Goal: Task Accomplishment & Management: Manage account settings

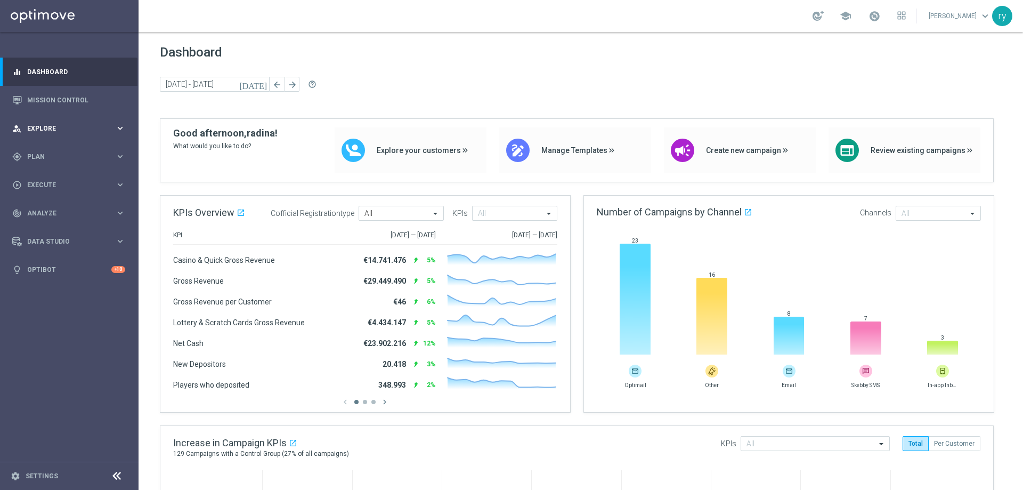
click at [126, 125] on div "person_search Explore keyboard_arrow_right" at bounding box center [68, 128] width 137 height 28
click at [125, 125] on icon "keyboard_arrow_right" at bounding box center [120, 128] width 10 height 10
click at [117, 152] on icon "keyboard_arrow_right" at bounding box center [120, 156] width 10 height 10
click at [99, 205] on accordion "Templates keyboard_arrow_right Optimail OptiMobile In-App OptiMobile Push Optip…" at bounding box center [83, 210] width 110 height 16
click at [102, 208] on span "Templates" at bounding box center [66, 210] width 76 height 6
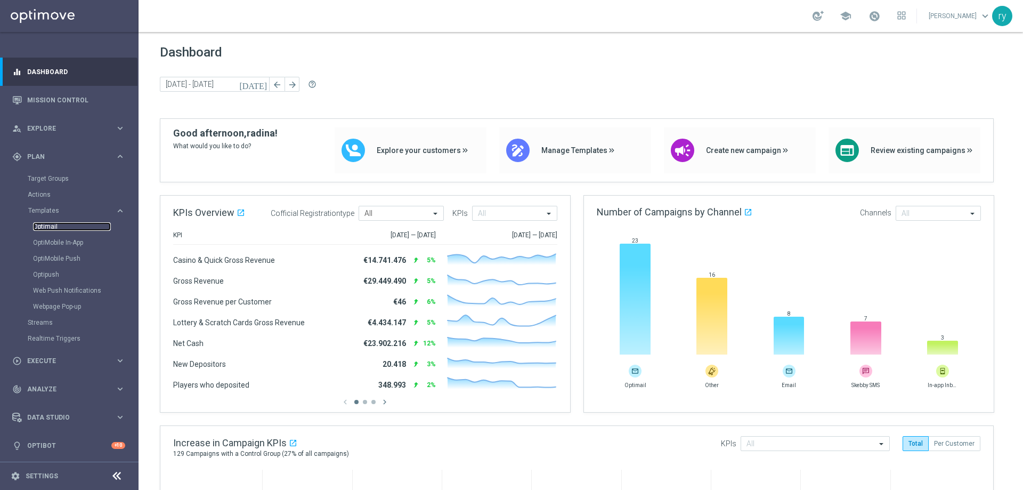
click at [53, 227] on link "Optimail" at bounding box center [72, 226] width 78 height 9
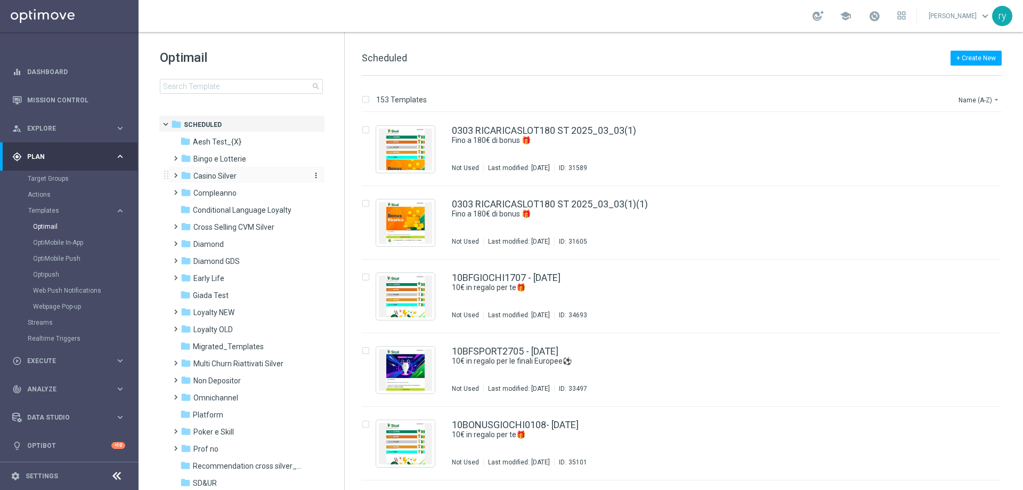
click at [217, 175] on span "Casino Silver" at bounding box center [214, 176] width 43 height 10
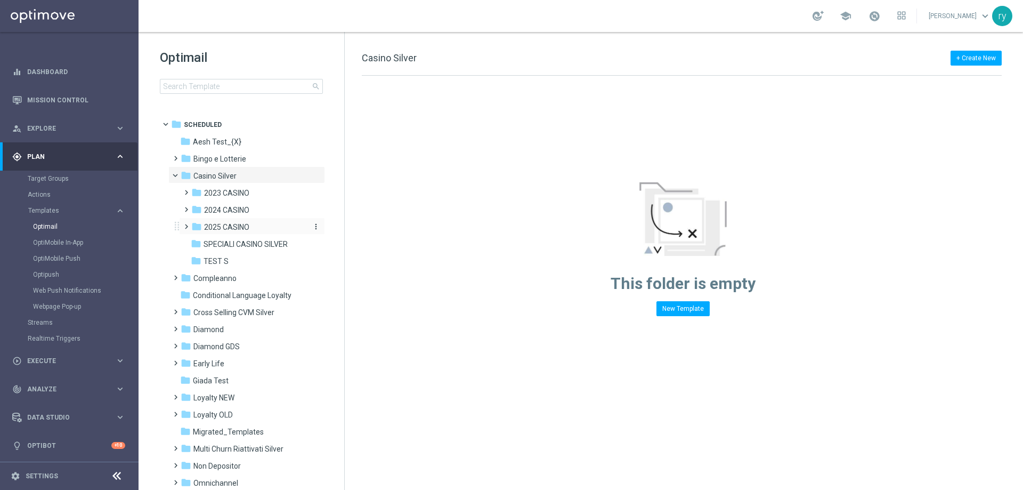
click at [234, 226] on span "2025 CASINO" at bounding box center [226, 227] width 45 height 10
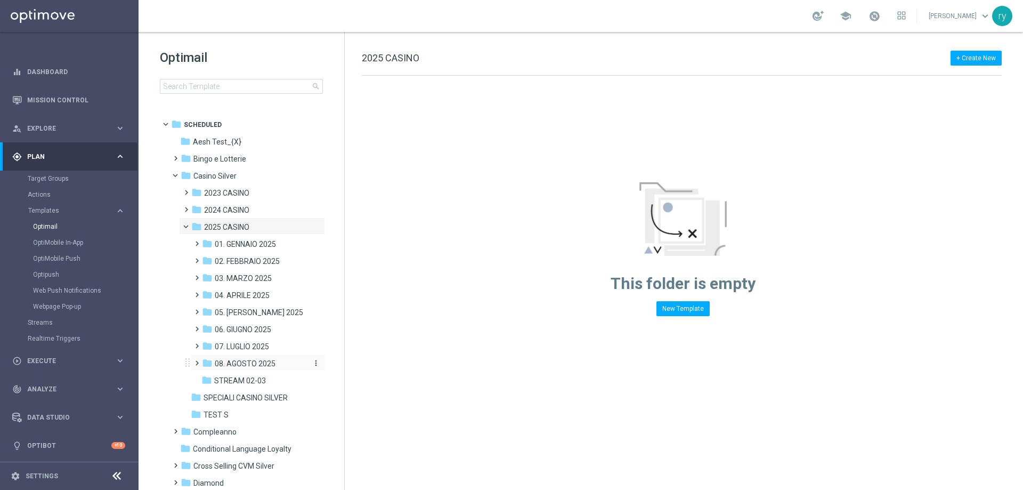
click at [253, 363] on span "08. AGOSTO 2025" at bounding box center [245, 364] width 61 height 10
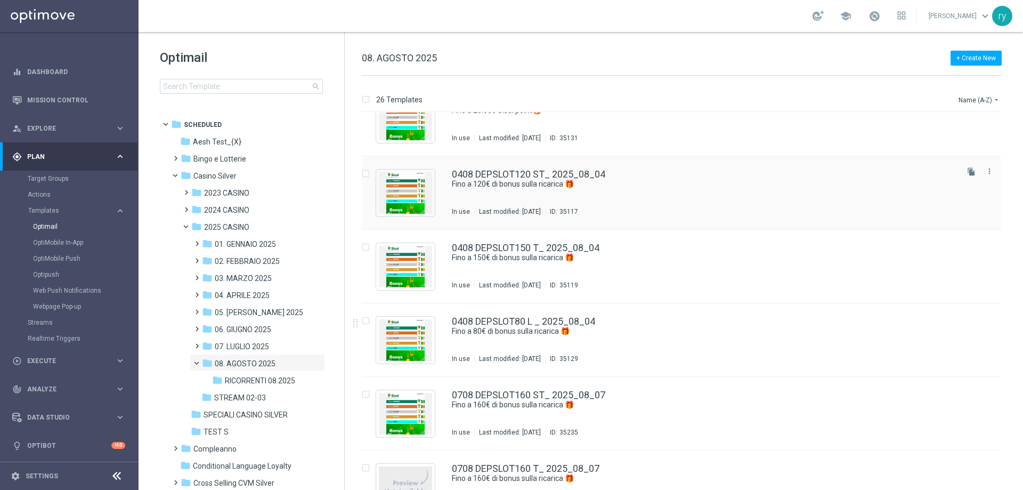
scroll to position [373, 0]
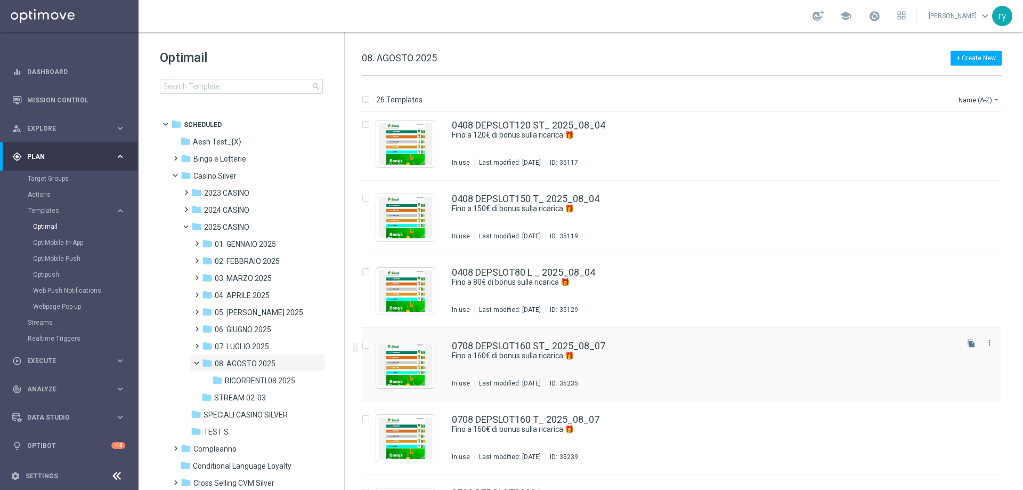
click at [969, 342] on icon "file_copy" at bounding box center [971, 343] width 9 height 9
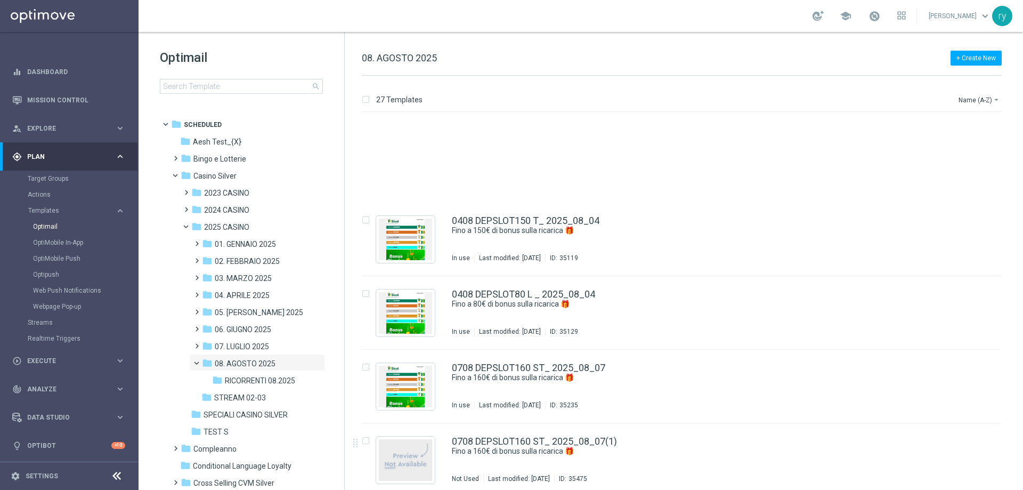
scroll to position [480, 0]
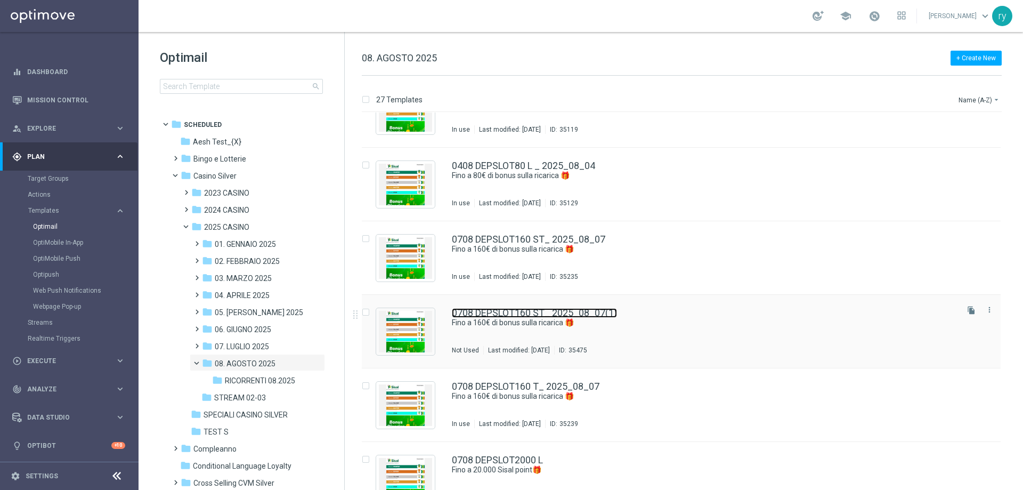
click at [520, 310] on link "0708 DEPSLOT160 ST_ 2025_08_07(1)" at bounding box center [534, 313] width 165 height 10
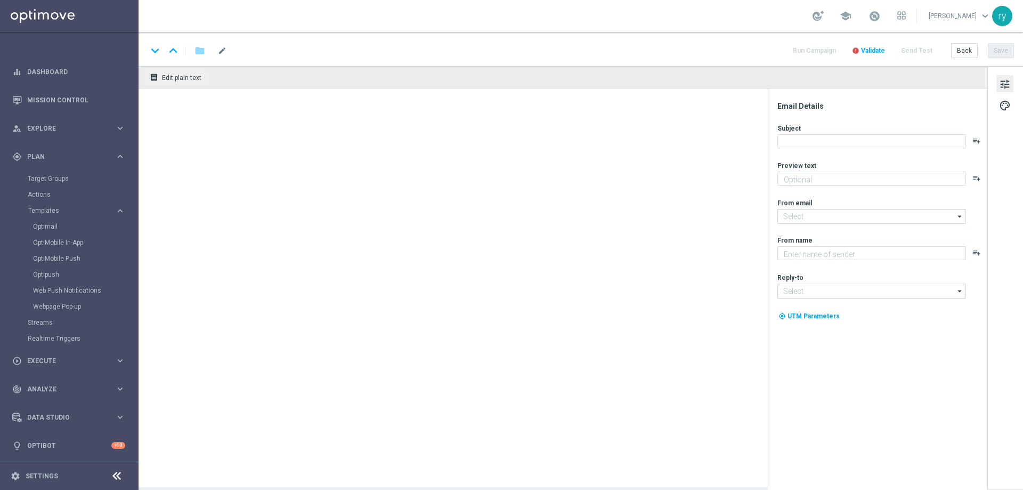
type textarea "Scopri la promozione che ti abbiamo riservato"
type input "[EMAIL_ADDRESS][DOMAIN_NAME]"
type textarea "Sisal"
type input "[EMAIL_ADDRESS][DOMAIN_NAME]"
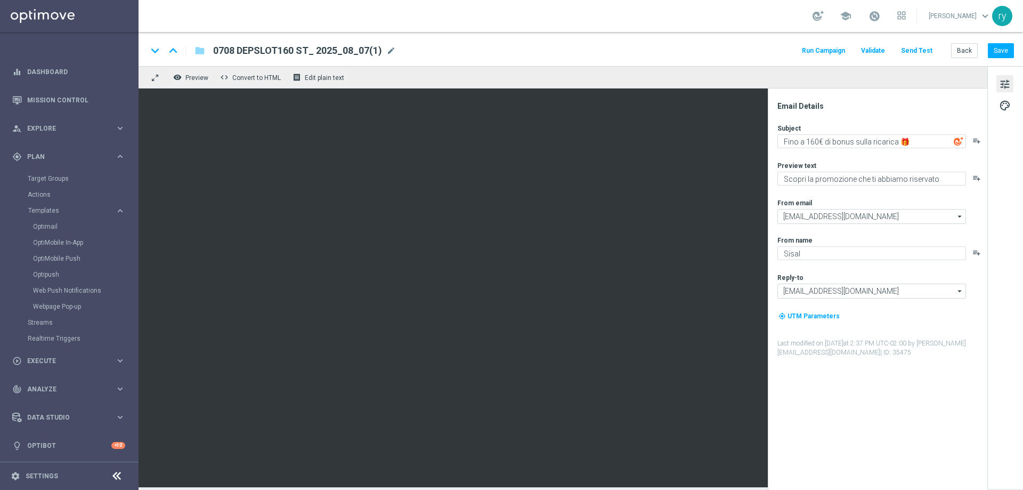
click at [318, 49] on span "0708 DEPSLOT160 ST_ 2025_08_07(1)" at bounding box center [297, 50] width 169 height 13
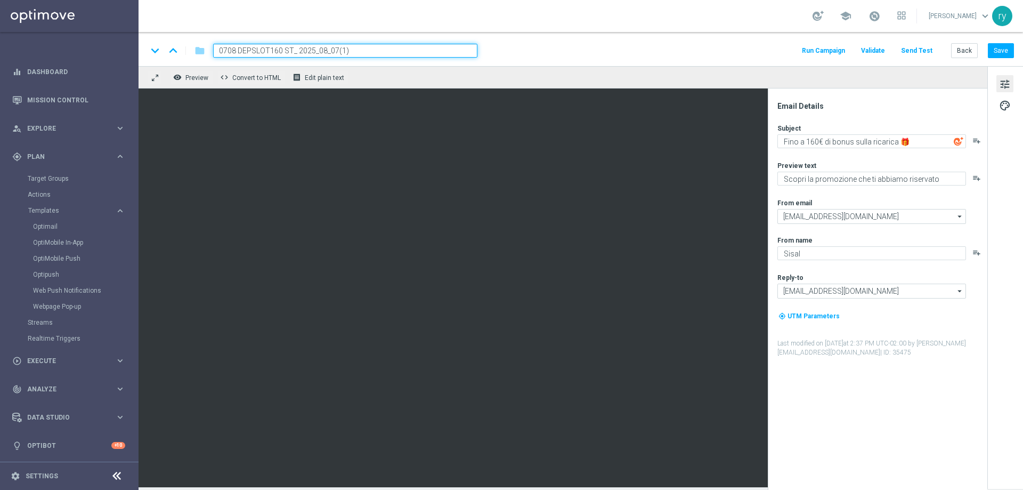
drag, startPoint x: 364, startPoint y: 48, endPoint x: 162, endPoint y: 80, distance: 204.4
click at [162, 80] on div "keyboard_arrow_down keyboard_arrow_up folder 0708 DEPSLOT160 ST_ 2025_08_07(1) …" at bounding box center [581, 259] width 885 height 455
paste input "1808 DEPSLOT100 ST"
type input "1808 DEPSLOT100 ST"
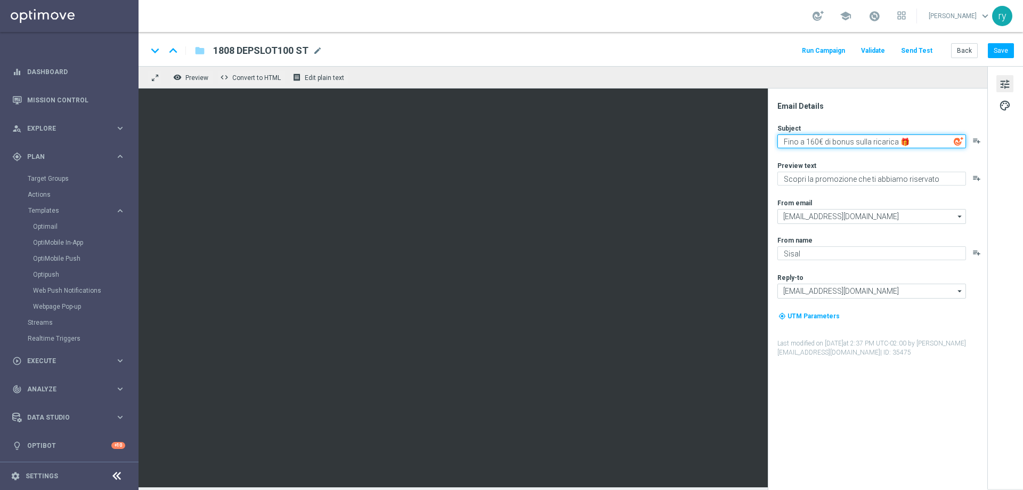
click at [813, 141] on textarea "Fino a 160€ di bonus sulla ricarica 🎁" at bounding box center [871, 141] width 189 height 14
type textarea "Fino a 100€ di bonus sulla ricarica 🎁"
click at [851, 115] on div "Email Details Subject Fino a 100€ di bonus sulla ricarica 🎁 playlist_add Previe…" at bounding box center [880, 295] width 212 height 388
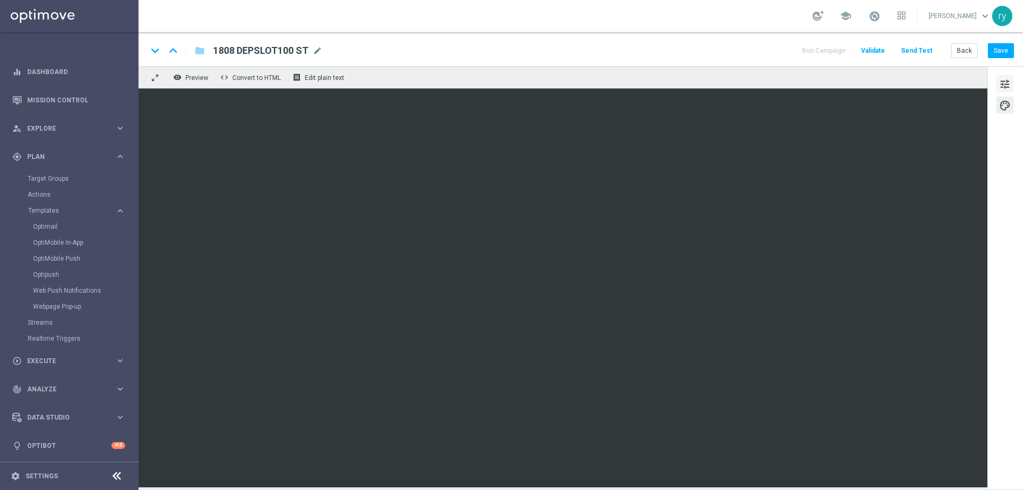
click at [1009, 78] on span "tune" at bounding box center [1005, 84] width 12 height 14
click at [998, 50] on button "Save" at bounding box center [1001, 50] width 26 height 15
click at [966, 55] on button "Back" at bounding box center [964, 50] width 27 height 15
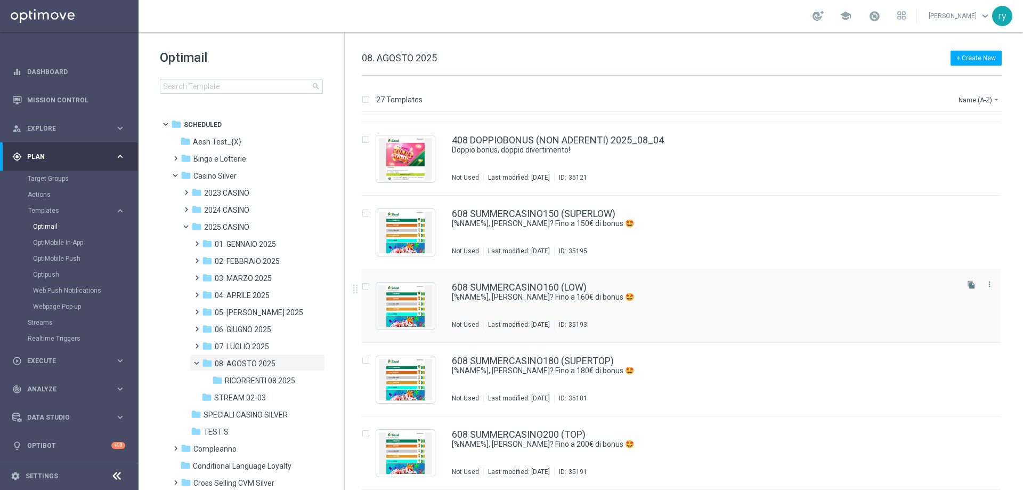
scroll to position [1502, 0]
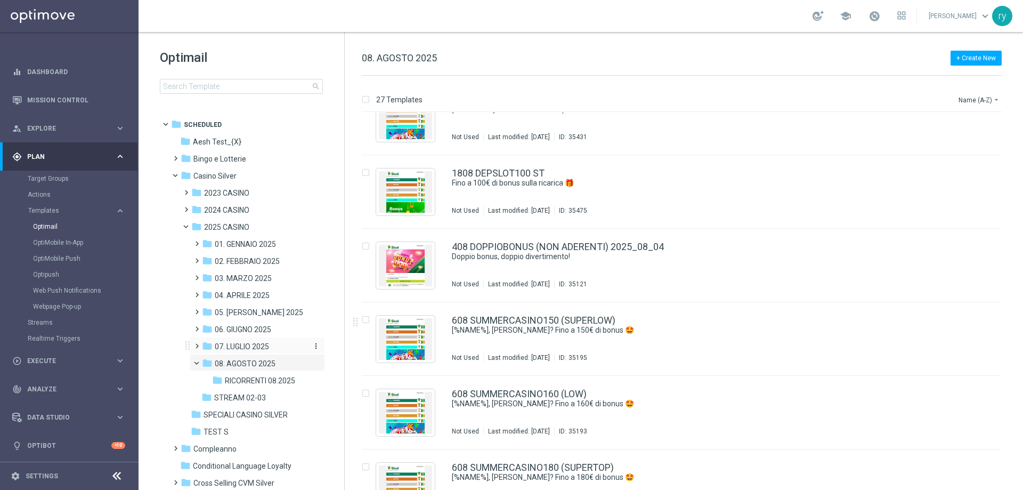
click at [261, 348] on span "07. LUGLIO 2025" at bounding box center [242, 347] width 54 height 10
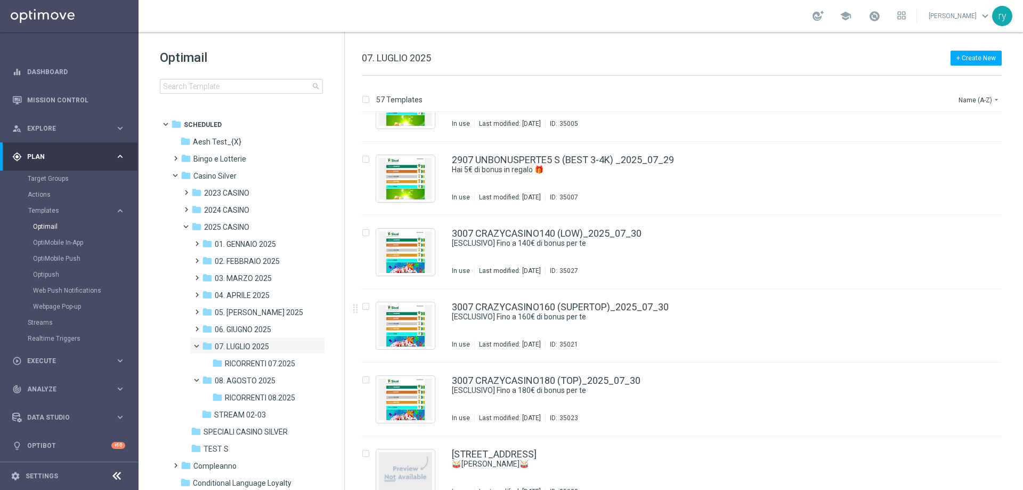
scroll to position [3814, 0]
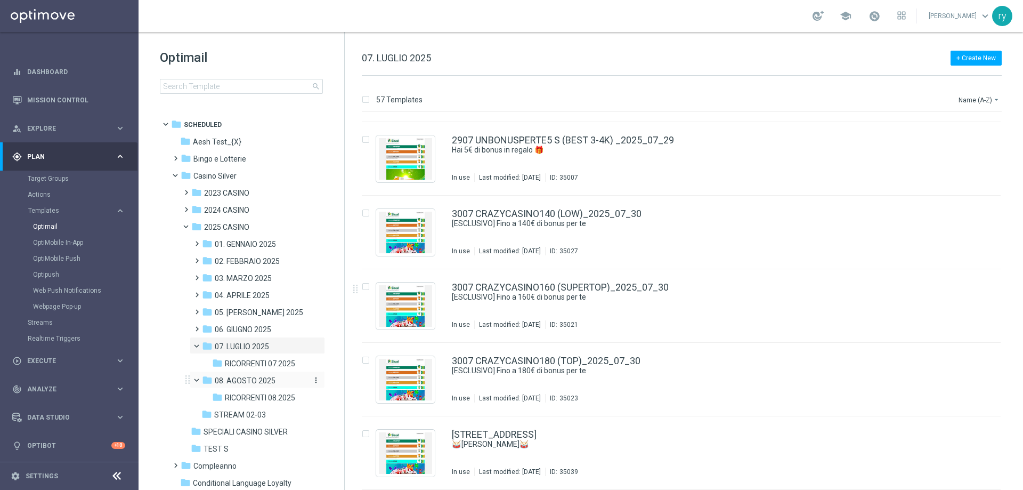
click at [256, 381] on span "08. AGOSTO 2025" at bounding box center [245, 381] width 61 height 10
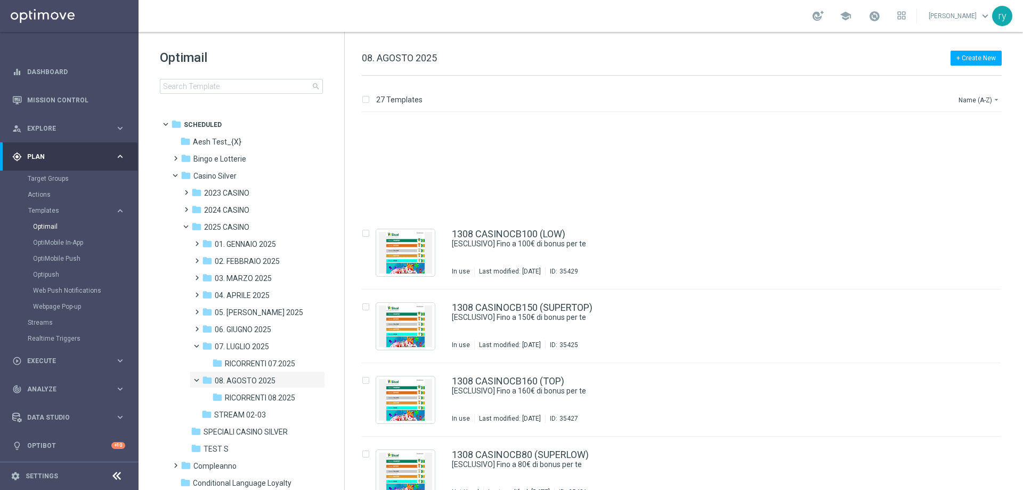
scroll to position [1288, 0]
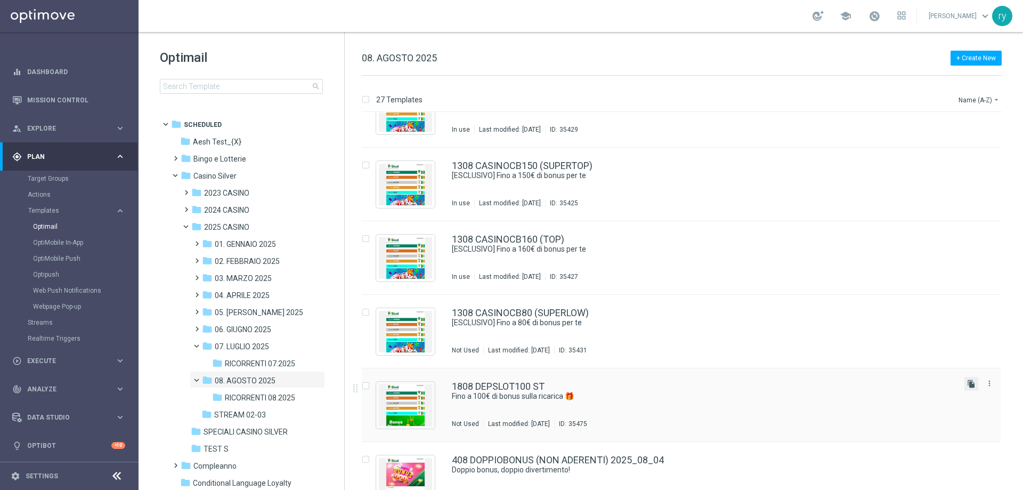
click at [969, 382] on icon "file_copy" at bounding box center [971, 383] width 9 height 9
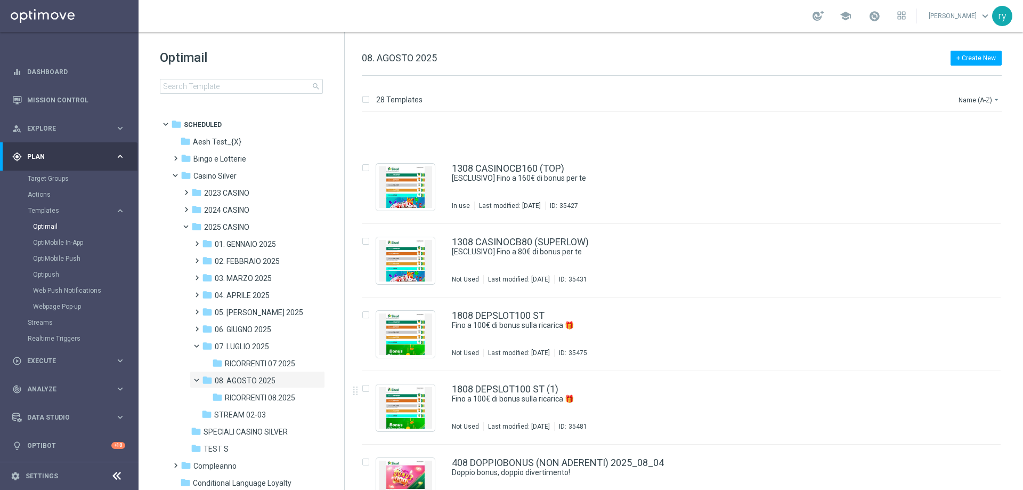
scroll to position [1439, 0]
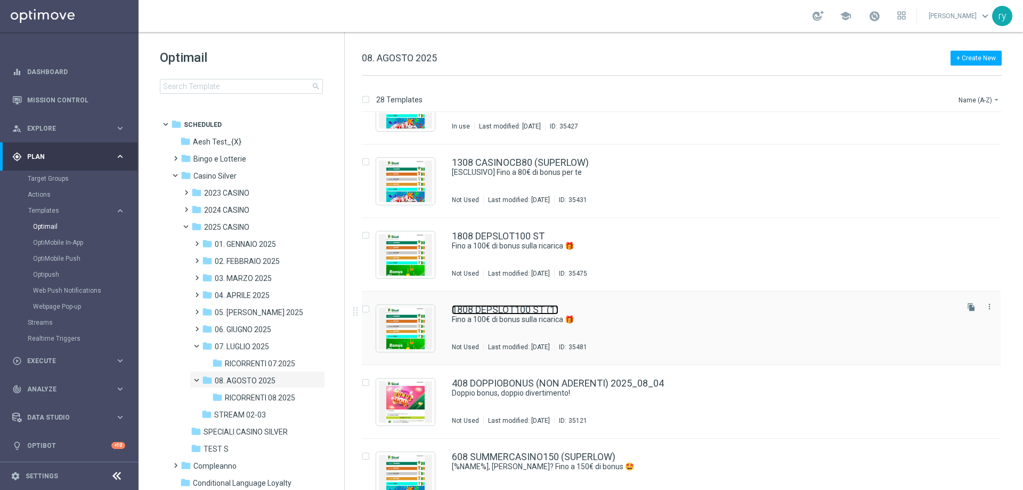
click at [485, 313] on link "1808 DEPSLOT100 ST (1)" at bounding box center [505, 310] width 107 height 10
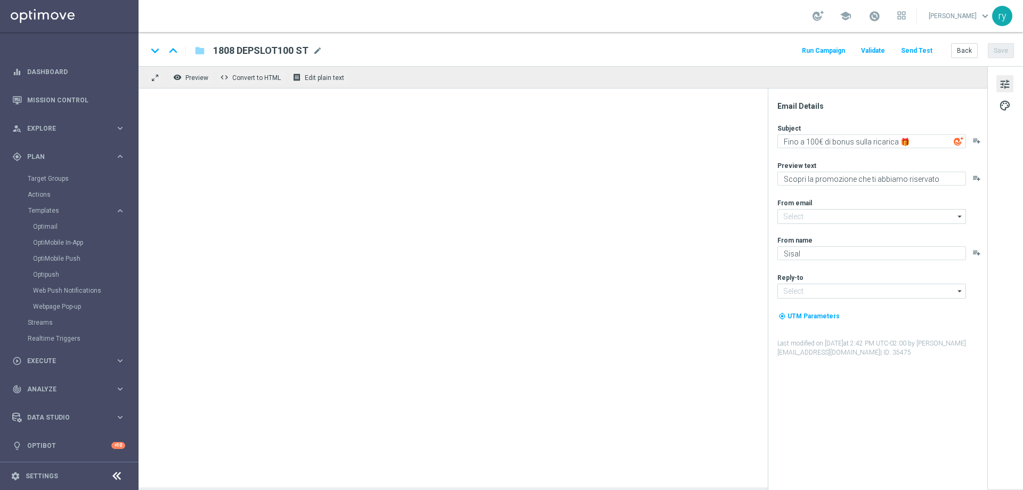
type input "1808 DEPSLOT100 ST (1)"
type input "[EMAIL_ADDRESS][DOMAIN_NAME]"
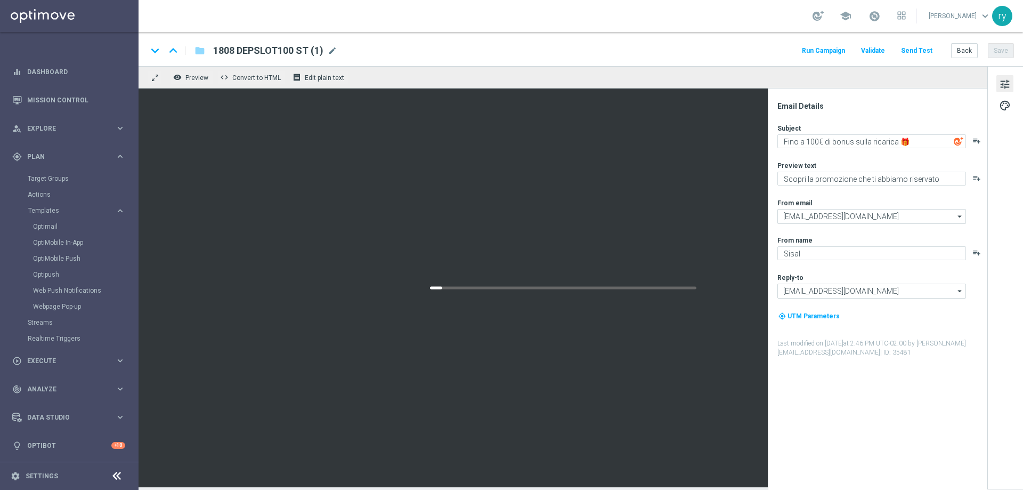
click at [284, 52] on span "1808 DEPSLOT100 ST (1)" at bounding box center [268, 50] width 110 height 13
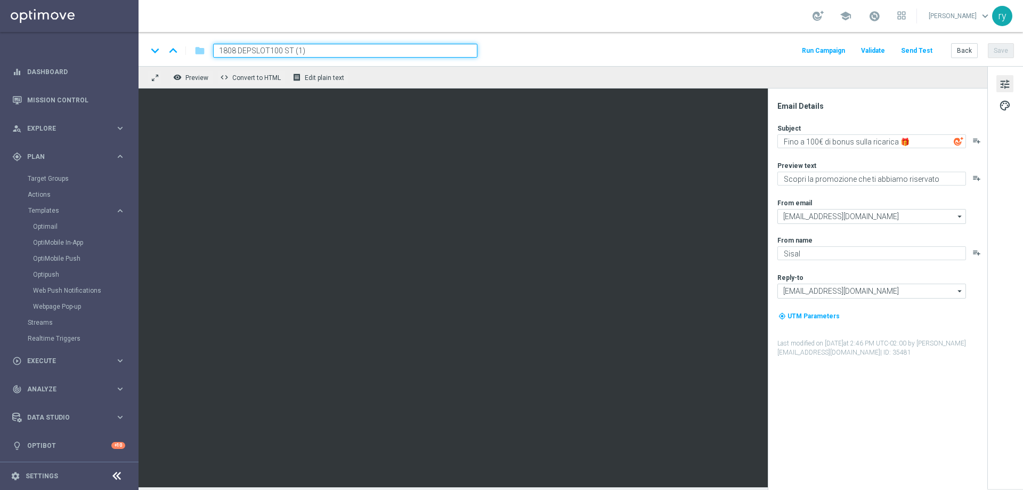
click at [273, 49] on input "1808 DEPSLOT100 ST (1)" at bounding box center [345, 51] width 264 height 14
click at [286, 51] on input "1808 DEPSLOT120 ST (1)" at bounding box center [345, 51] width 264 height 14
click at [283, 51] on input "1808 DEPSLOT120 ST (1)" at bounding box center [345, 51] width 264 height 14
drag, startPoint x: 288, startPoint y: 48, endPoint x: 350, endPoint y: 43, distance: 62.5
click at [348, 43] on div "keyboard_arrow_down keyboard_arrow_up folder 1808 DEPSLOT120 T (1) Run Campaign…" at bounding box center [581, 49] width 885 height 34
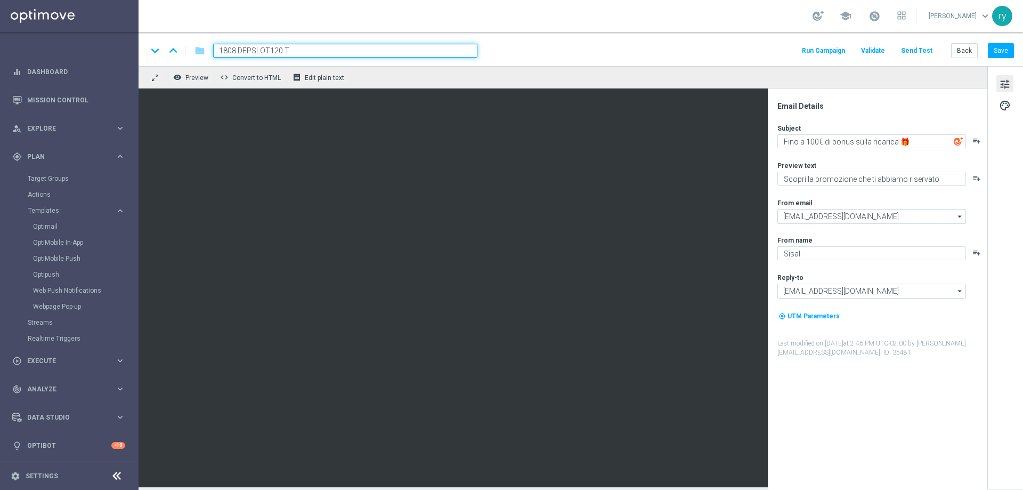
type input "1808 DEPSLOT120 T"
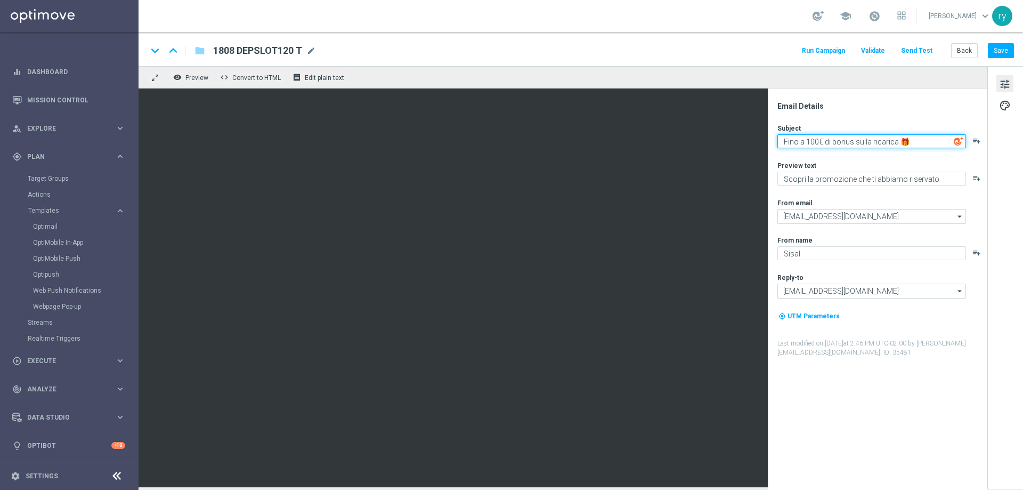
click at [816, 140] on textarea "Fino a 100€ di bonus sulla ricarica 🎁" at bounding box center [871, 141] width 189 height 14
click at [813, 139] on textarea "Fino a 100€ di bonus sulla ricarica 🎁" at bounding box center [871, 141] width 189 height 14
type textarea "Fino a 120€ di bonus sulla ricarica 🎁"
click at [834, 120] on div "Email Details Subject Fino a 120€ di bonus sulla ricarica 🎁 playlist_add Previe…" at bounding box center [880, 295] width 212 height 388
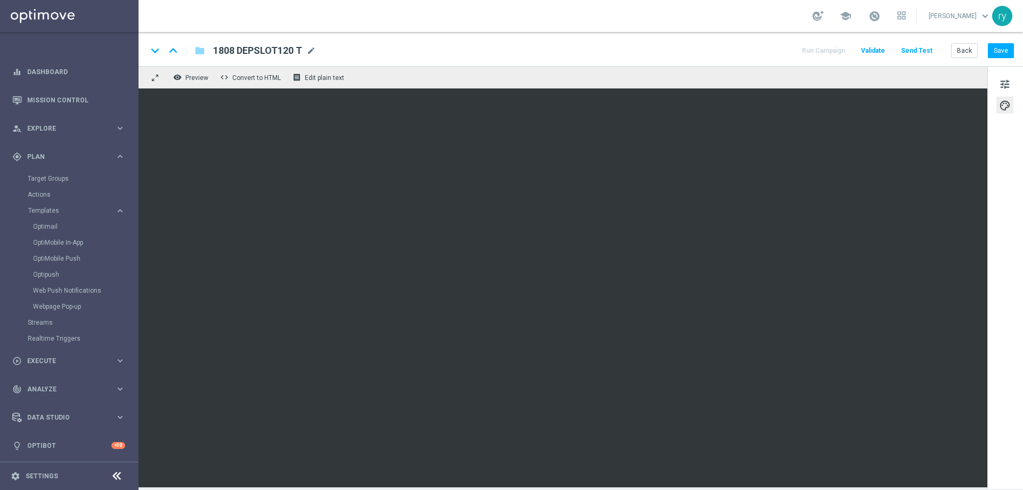
click at [749, 16] on div "school [PERSON_NAME] keyboard_arrow_down ry" at bounding box center [581, 16] width 885 height 32
click at [997, 50] on button "Save" at bounding box center [1001, 50] width 26 height 15
click at [964, 49] on button "Back" at bounding box center [964, 50] width 27 height 15
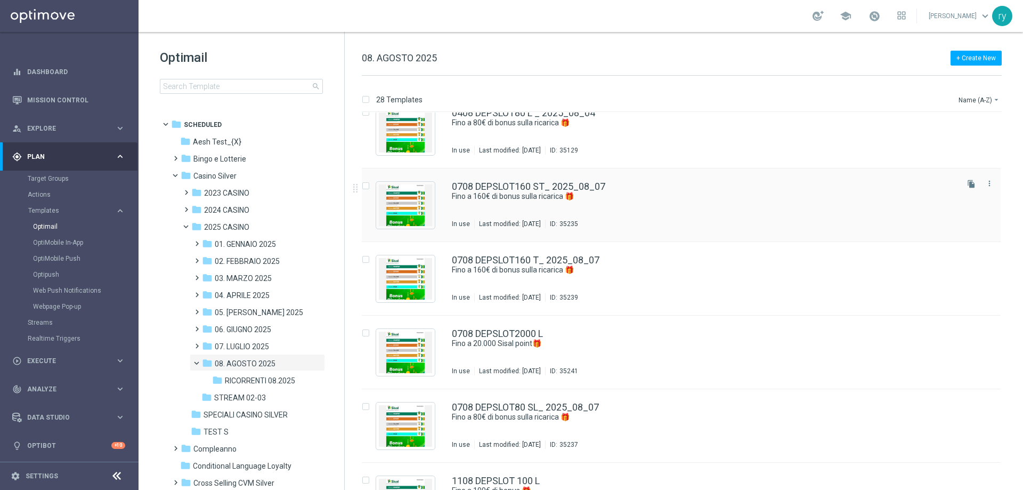
scroll to position [533, 0]
click at [969, 331] on icon "file_copy" at bounding box center [971, 330] width 9 height 9
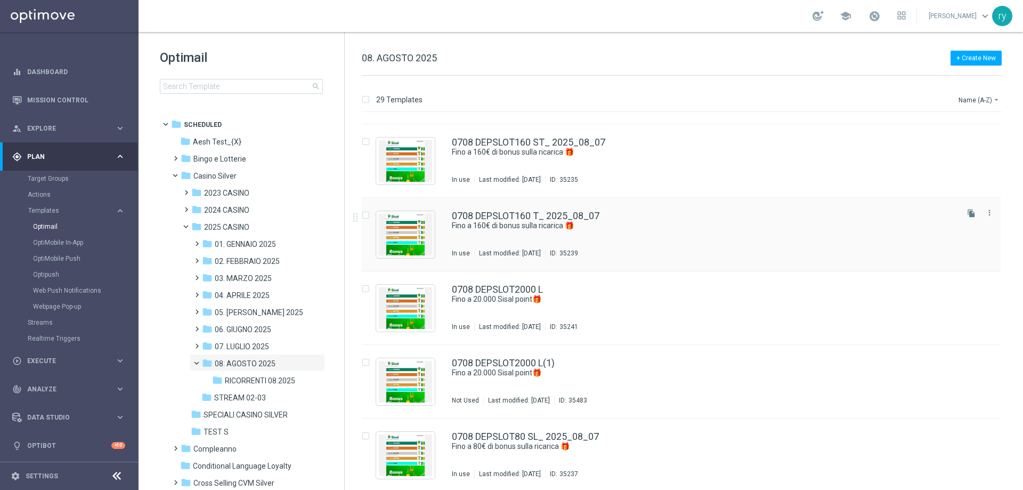
scroll to position [586, 0]
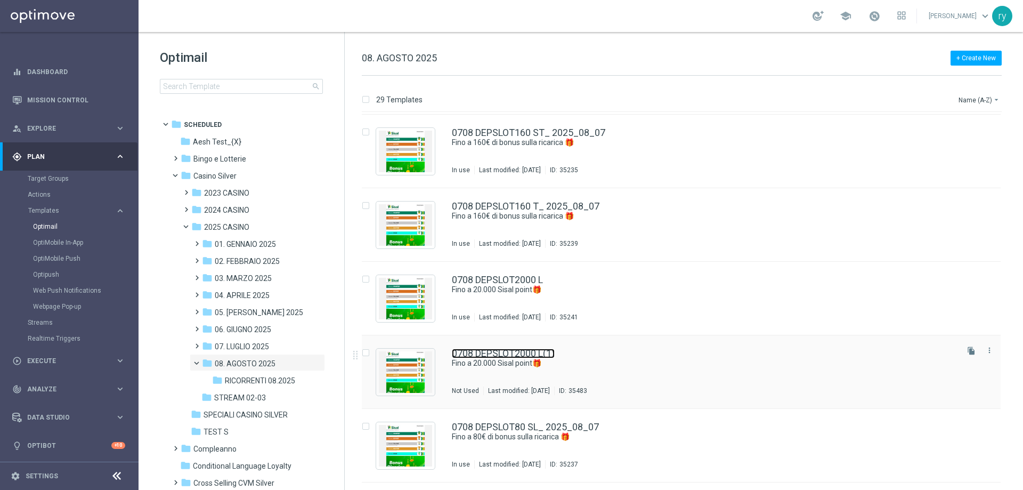
click at [554, 351] on link "0708 DEPSLOT2000 L(1)" at bounding box center [503, 353] width 103 height 10
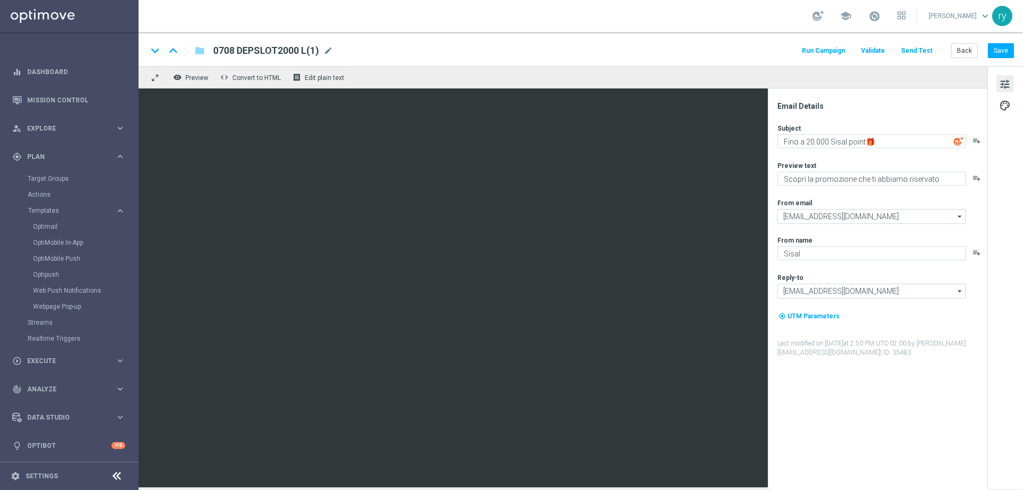
click at [310, 50] on span "0708 DEPSLOT2000 L(1)" at bounding box center [266, 50] width 106 height 13
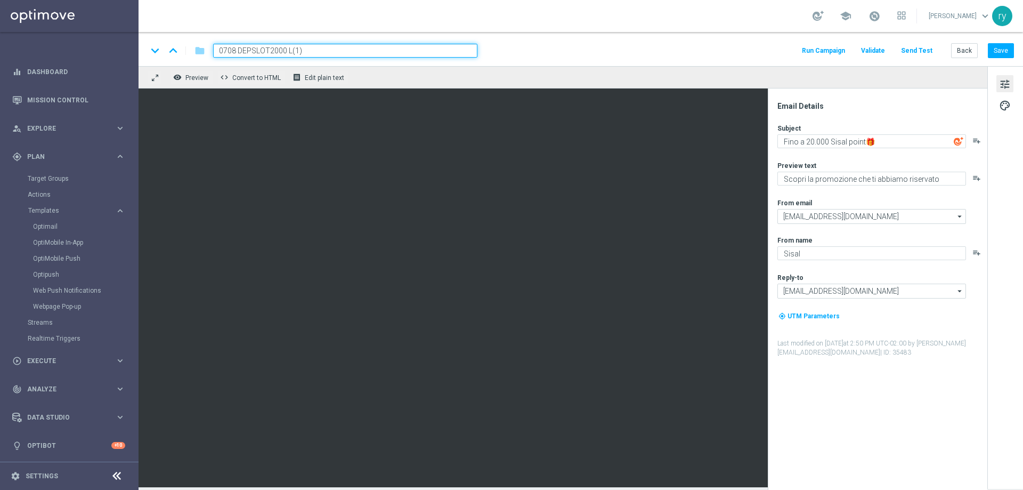
drag, startPoint x: 229, startPoint y: 52, endPoint x: 188, endPoint y: 52, distance: 41.0
click at [188, 52] on div "keyboard_arrow_down keyboard_arrow_up folder 0708 DEPSLOT2000 L(1)" at bounding box center [312, 51] width 330 height 14
paste input "1808 DEPSLOT2000 L"
type input "1808 DEPSLOT2000 L"
click at [529, 55] on div "keyboard_arrow_down keyboard_arrow_up folder 1808 DEPSLOT2000 L Run Campaign Va…" at bounding box center [580, 51] width 867 height 14
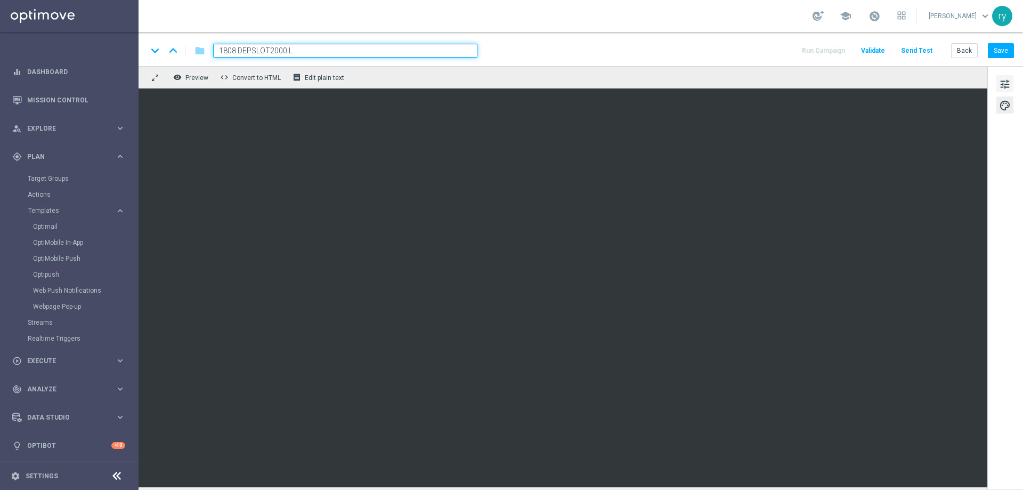
click at [1002, 84] on span "tune" at bounding box center [1005, 84] width 12 height 14
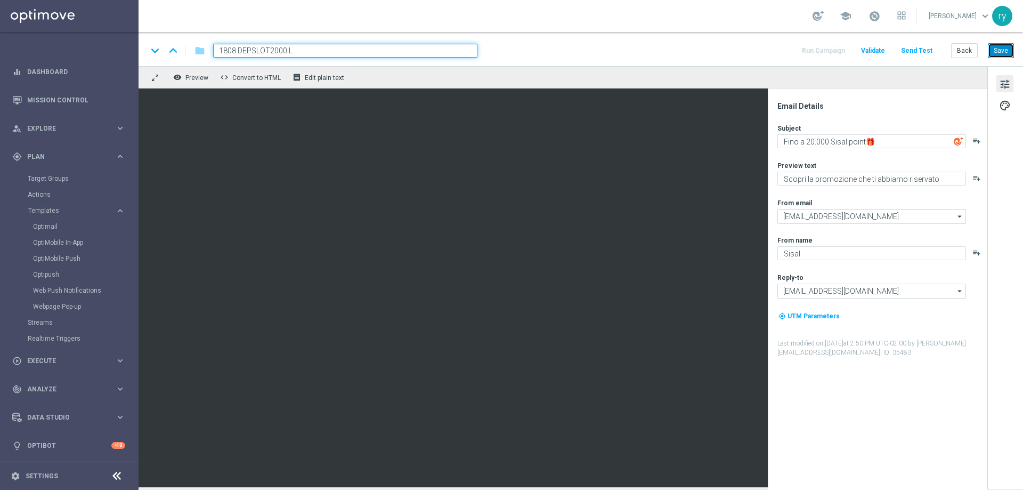
click at [1007, 56] on button "Save" at bounding box center [1001, 50] width 26 height 15
click at [967, 50] on button "Back" at bounding box center [964, 50] width 27 height 15
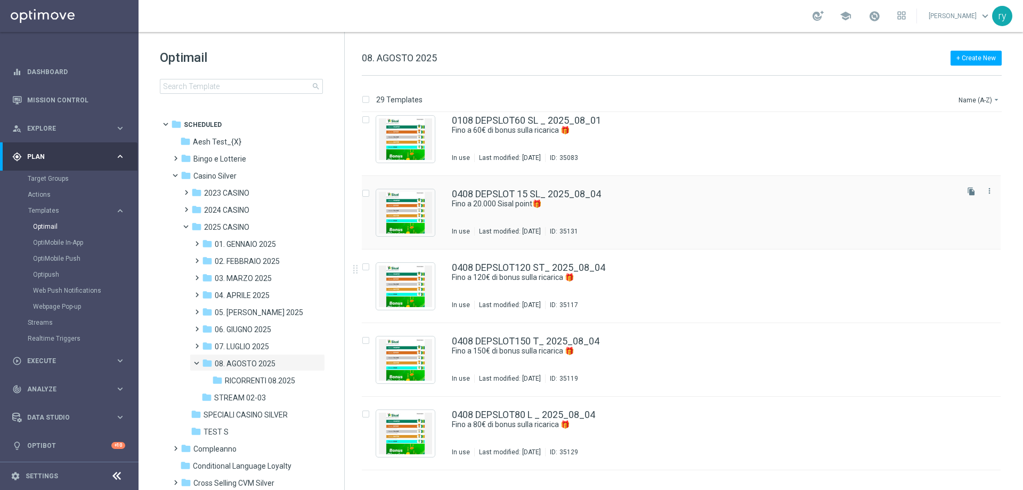
scroll to position [160, 0]
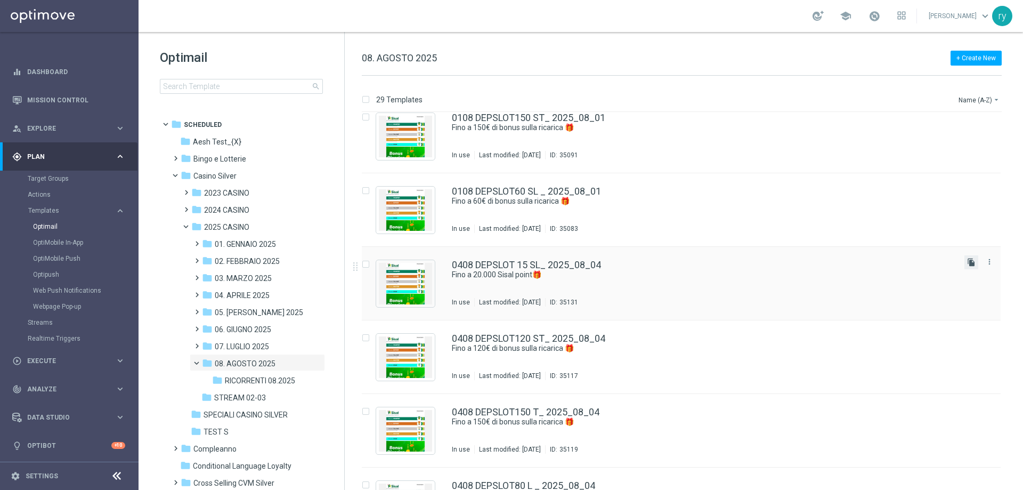
click at [971, 258] on icon "file_copy" at bounding box center [971, 262] width 9 height 9
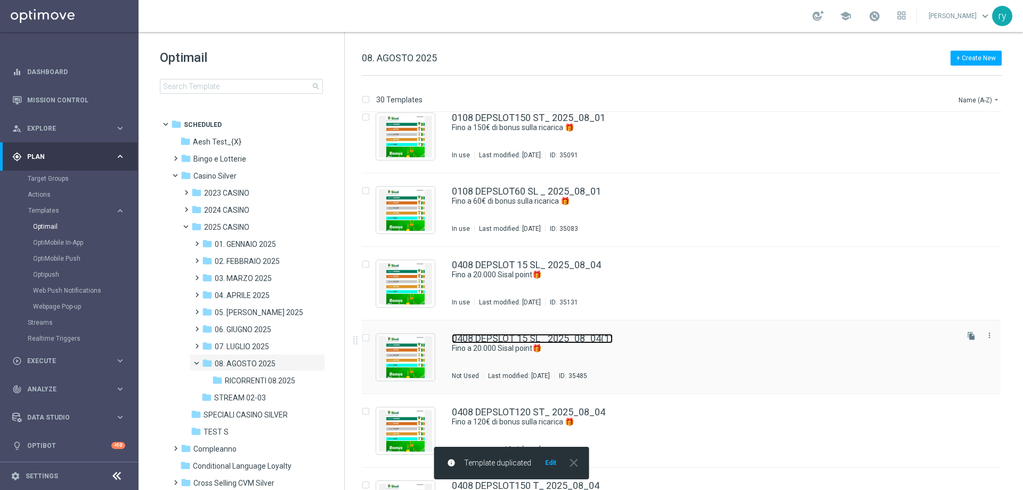
click at [582, 340] on link "0408 DEPSLOT 15 SL_ 2025_08_04(1)" at bounding box center [532, 339] width 161 height 10
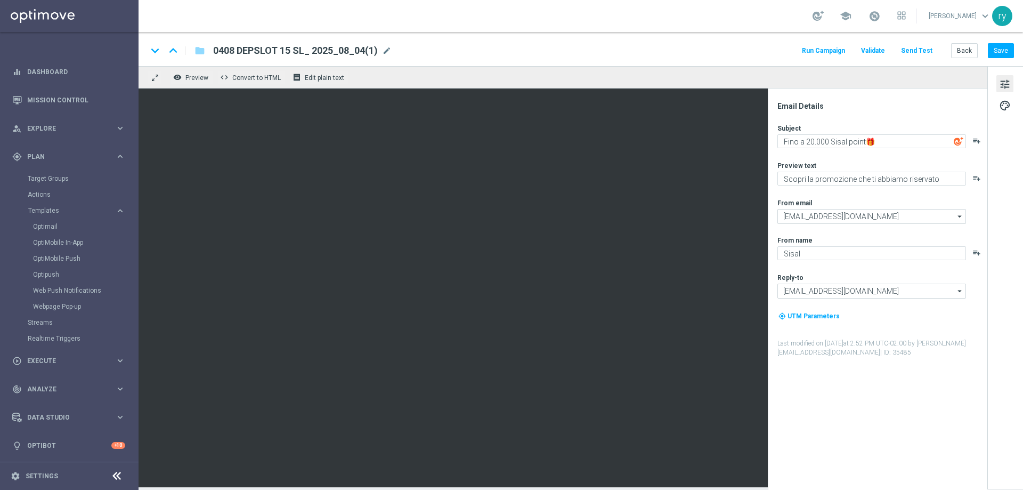
click at [299, 47] on span "0408 DEPSLOT 15 SL_ 2025_08_04(1)" at bounding box center [295, 50] width 165 height 13
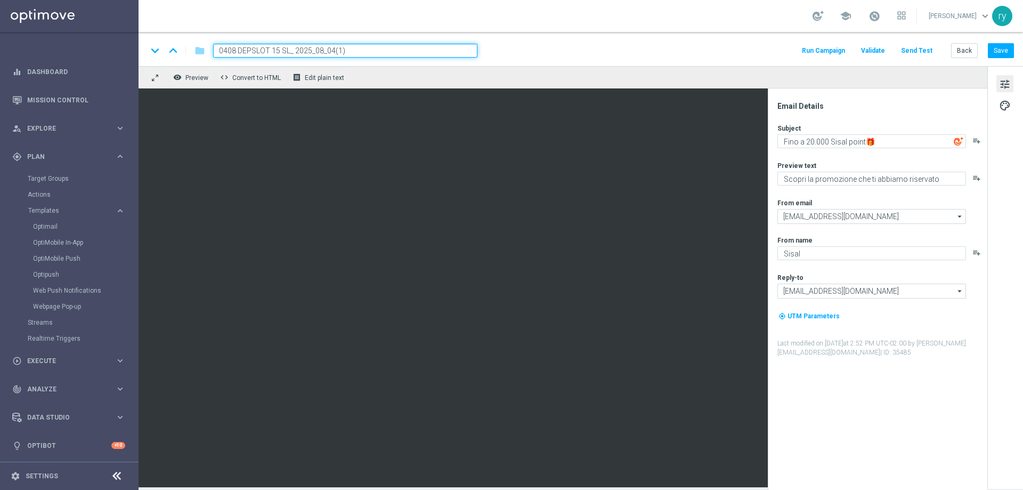
drag, startPoint x: 221, startPoint y: 47, endPoint x: 370, endPoint y: 37, distance: 149.0
click at [370, 37] on div "keyboard_arrow_down keyboard_arrow_up folder 0408 DEPSLOT 15 SL_ 2025_08_04(1) …" at bounding box center [581, 49] width 885 height 34
type input "0"
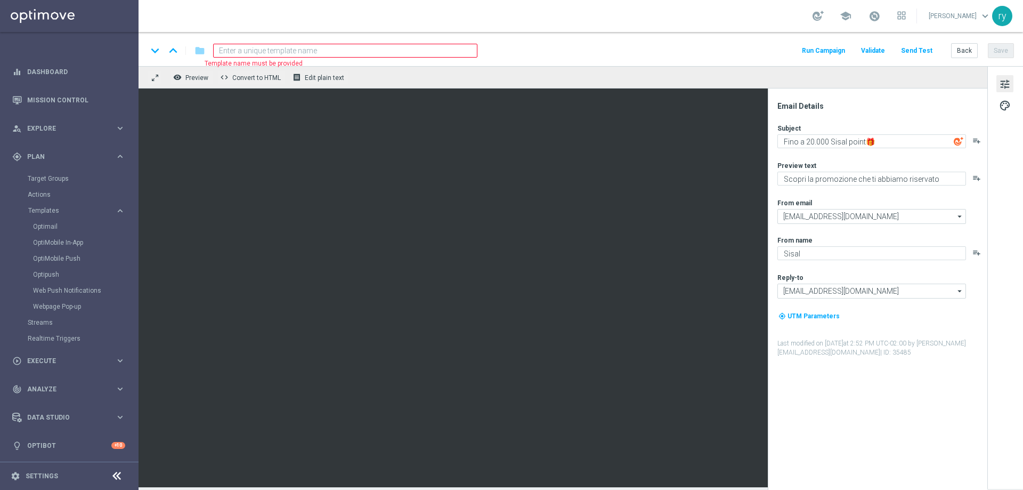
paste input "1808 DEPSLOT15 SL"
type input "1808 DEPSLOT15 SL"
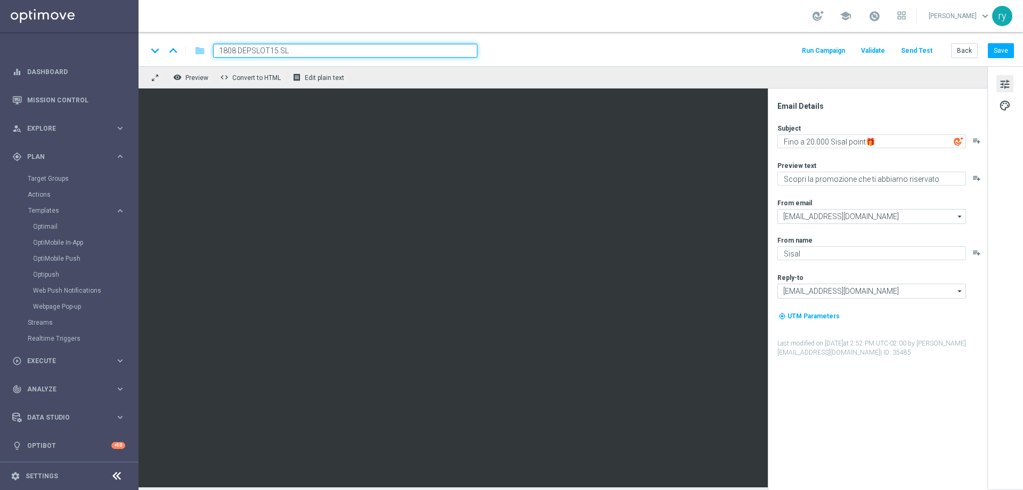
click at [816, 152] on div "Subject Fino a 20.000 Sisal point🎁​ playlist_add Preview text Scopri la promozi…" at bounding box center [881, 240] width 209 height 233
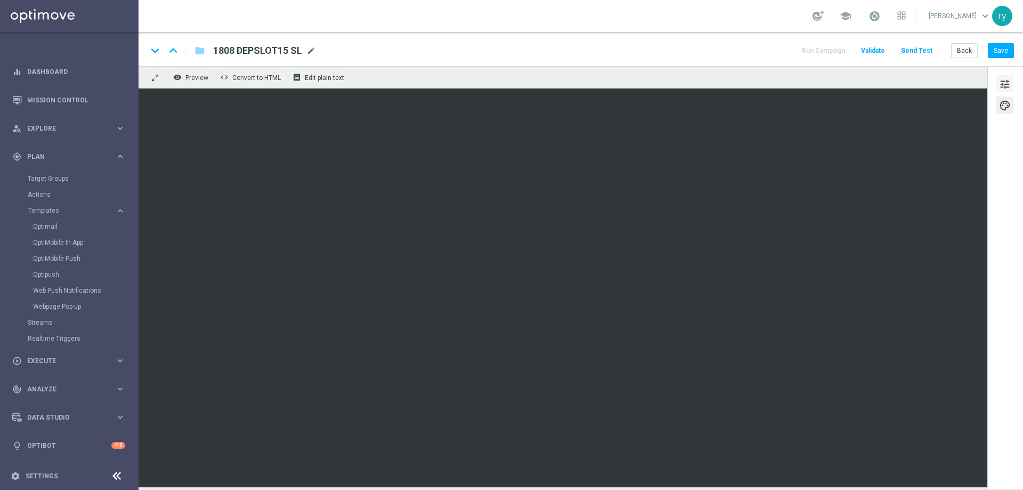
click at [1002, 87] on span "tune" at bounding box center [1005, 84] width 12 height 14
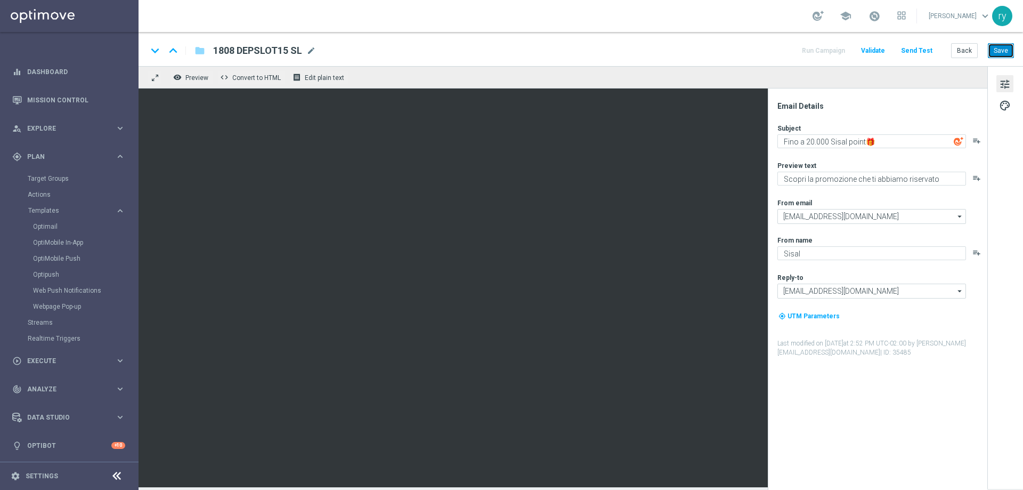
click at [1003, 52] on button "Save" at bounding box center [1001, 50] width 26 height 15
click at [955, 51] on button "Back" at bounding box center [964, 50] width 27 height 15
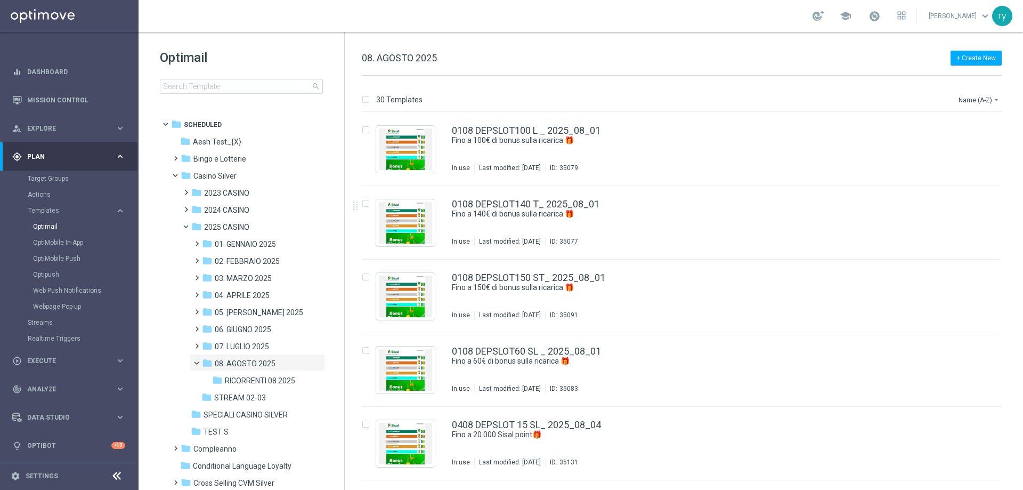
click at [538, 80] on div "30 Templates Name (A-Z) arrow_drop_down Drag here to set row groups Drag here t…" at bounding box center [684, 283] width 678 height 414
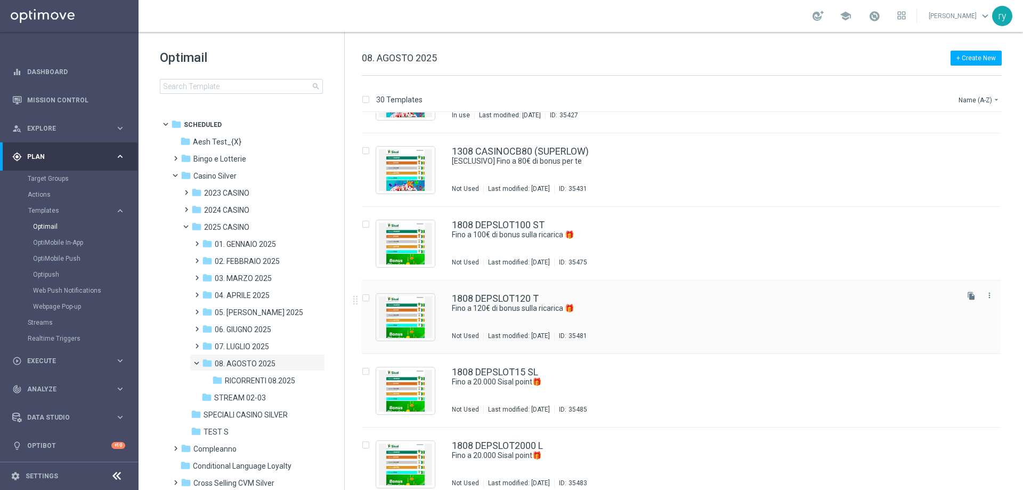
scroll to position [1433, 0]
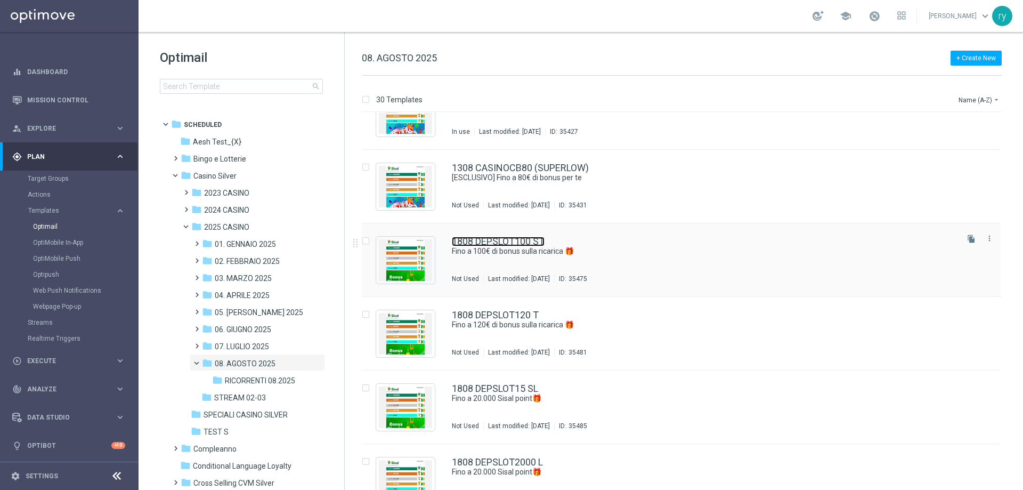
click at [514, 237] on link "1808 DEPSLOT100 ST" at bounding box center [498, 242] width 93 height 10
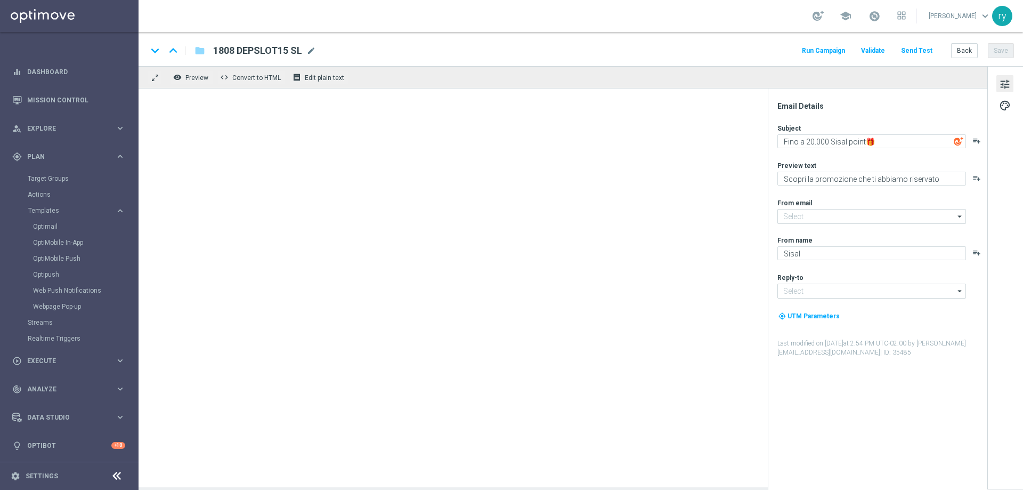
type input "[EMAIL_ADDRESS][DOMAIN_NAME]"
type textarea "Fino a 100€ di bonus sulla ricarica 🎁"
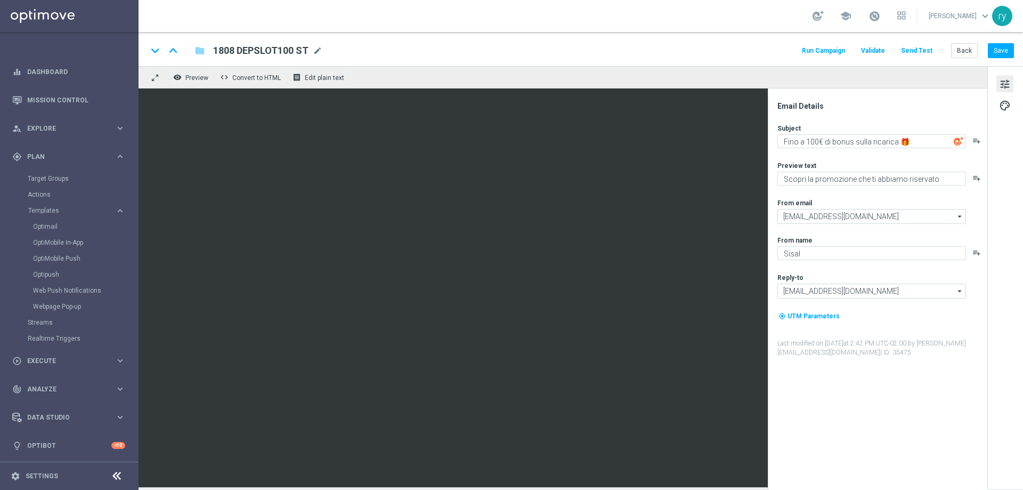
click at [811, 53] on button "Run Campaign" at bounding box center [823, 51] width 46 height 14
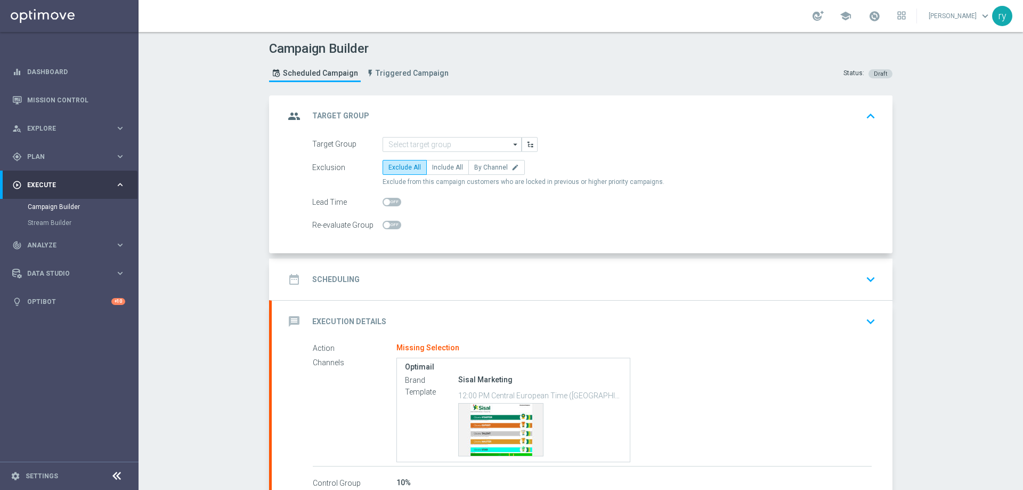
click at [398, 135] on div "group Target Group keyboard_arrow_up" at bounding box center [582, 116] width 621 height 42
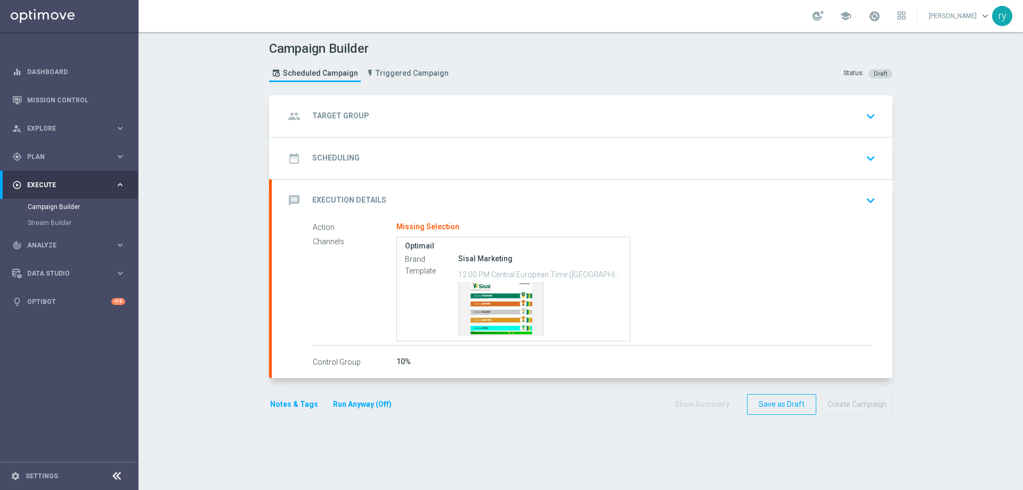
click at [390, 119] on div "group Target Group keyboard_arrow_down" at bounding box center [582, 116] width 595 height 20
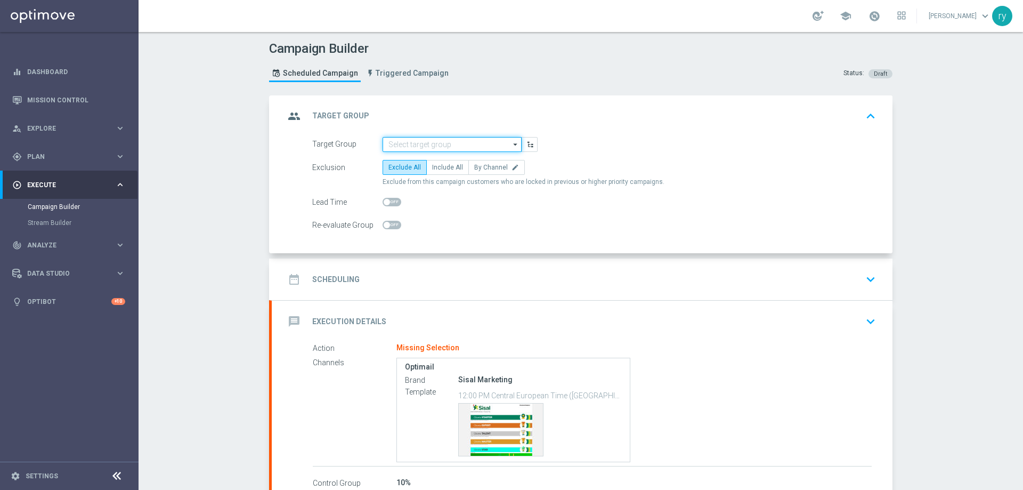
click at [393, 142] on input at bounding box center [452, 144] width 139 height 15
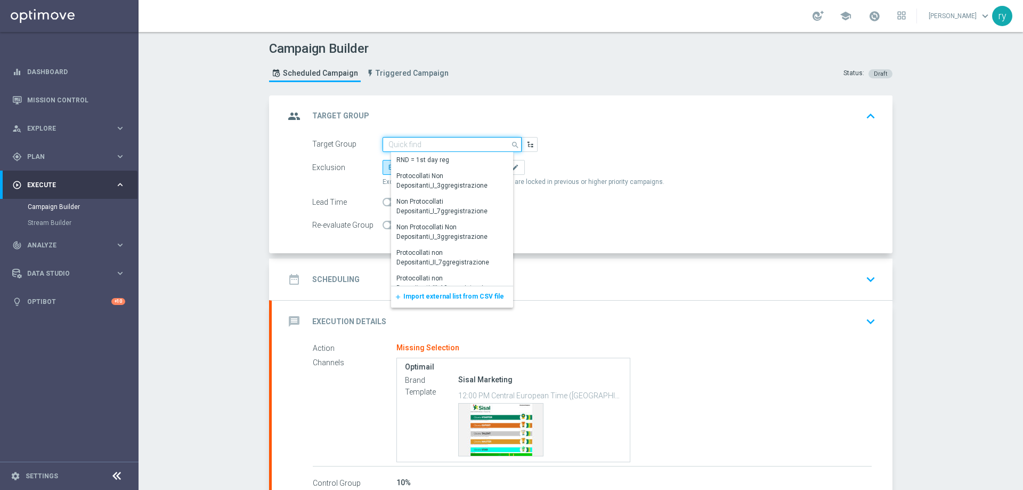
paste input "NO SALDO Active Casinò Silver Moda >60"
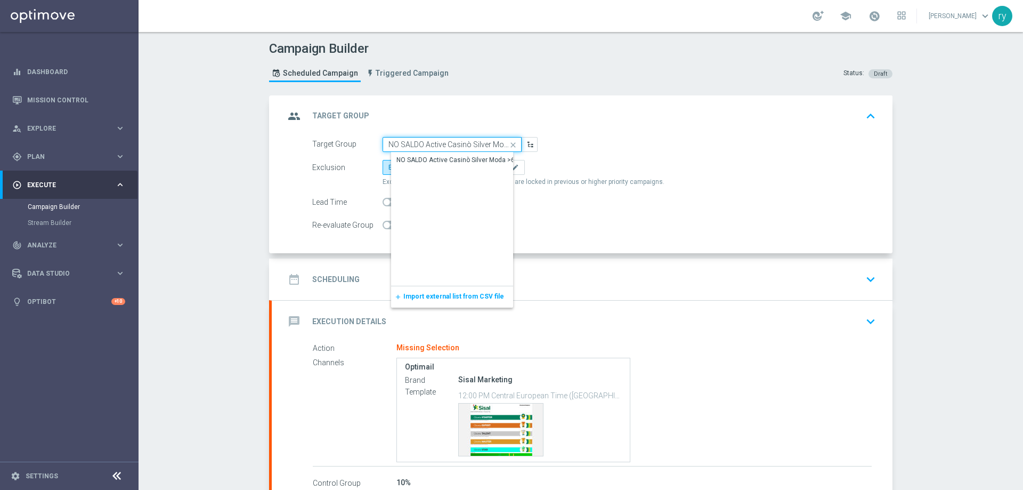
scroll to position [0, 13]
click at [413, 158] on div "NO SALDO Active Casinò Silver Moda >60" at bounding box center [457, 160] width 122 height 10
type input "NO SALDO Active Casinò Silver Moda >60"
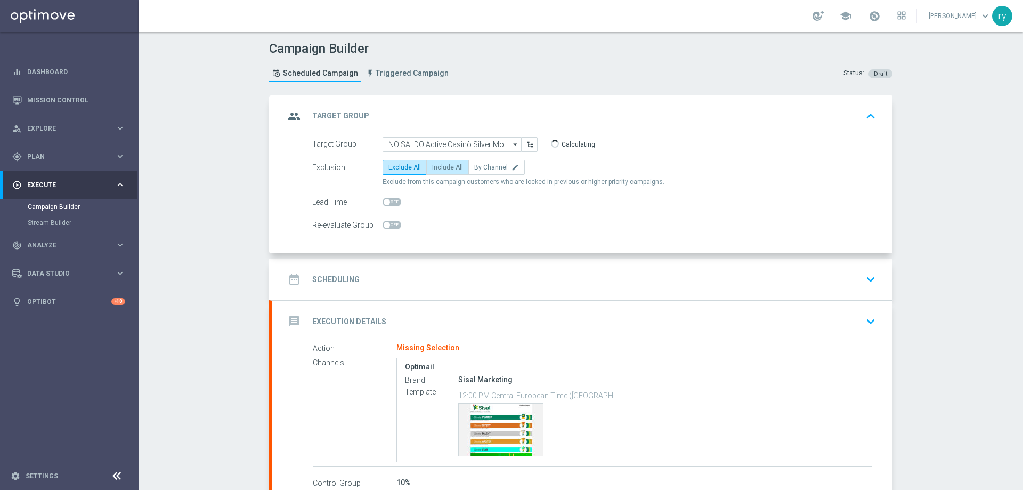
click at [439, 166] on span "Include All" at bounding box center [447, 167] width 31 height 7
click at [439, 166] on input "Include All" at bounding box center [435, 169] width 7 height 7
radio input "true"
click at [393, 274] on div "date_range Scheduling keyboard_arrow_down" at bounding box center [582, 279] width 595 height 20
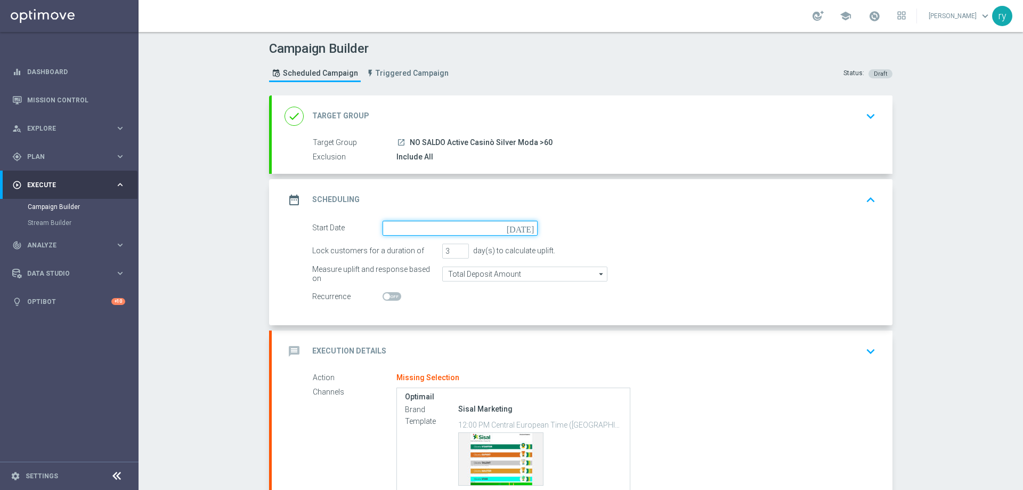
click at [444, 229] on input at bounding box center [460, 228] width 155 height 15
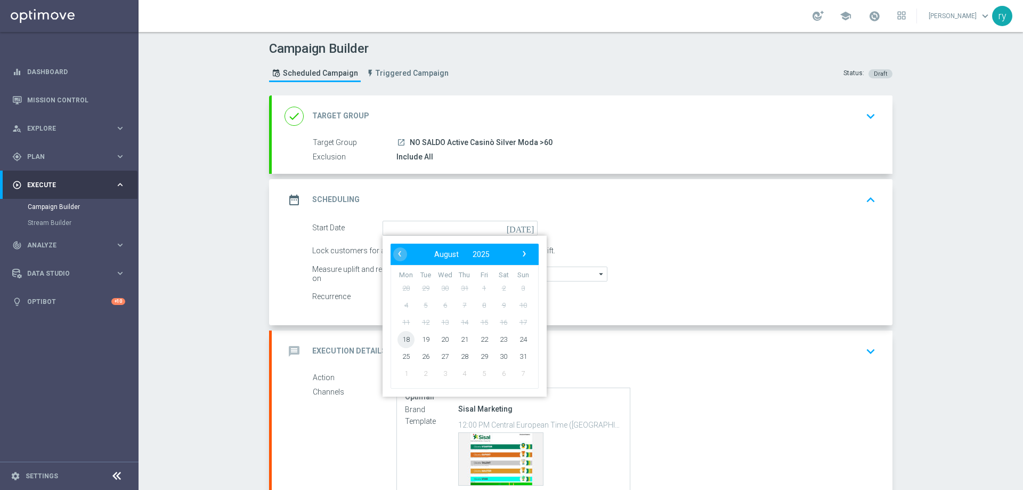
click at [402, 337] on span "18" at bounding box center [406, 338] width 17 height 17
type input "[DATE]"
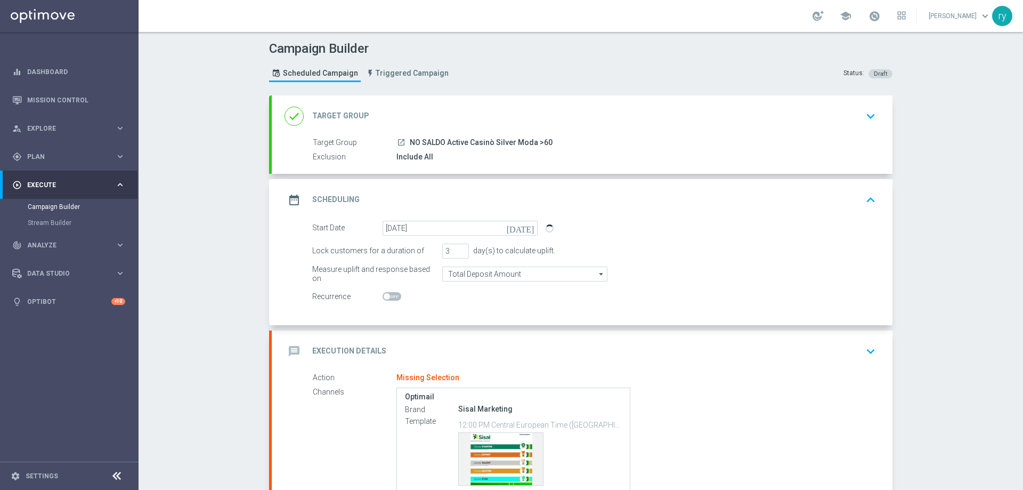
click at [460, 304] on div "Start Date [DATE] [DATE] Lock customers for a duration of 3 day(s) to calculate…" at bounding box center [582, 273] width 621 height 104
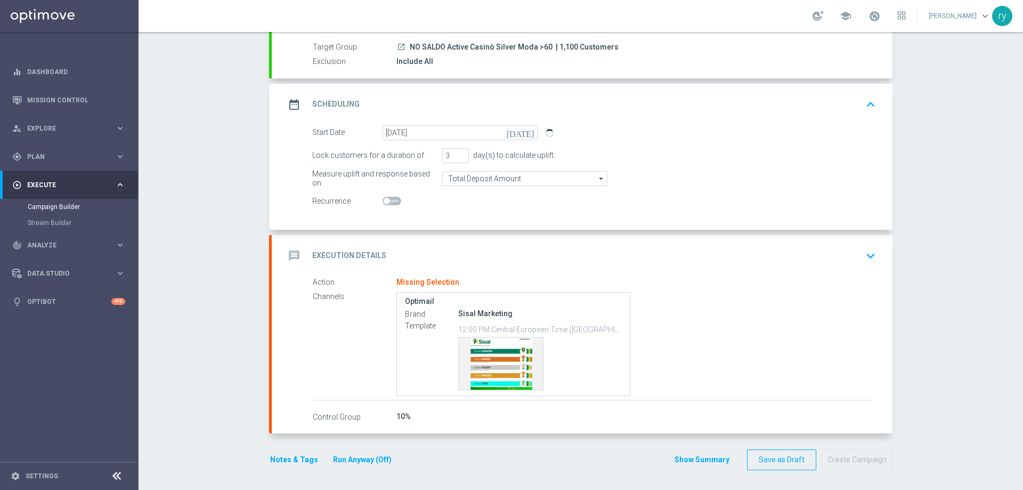
scroll to position [97, 0]
click at [376, 252] on h2 "Execution Details" at bounding box center [349, 254] width 74 height 10
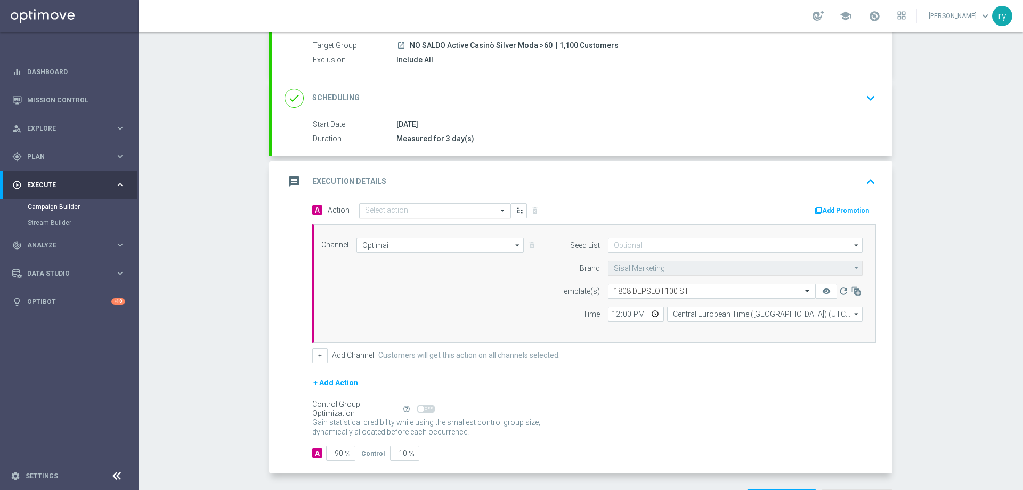
click at [454, 206] on input "text" at bounding box center [424, 210] width 119 height 9
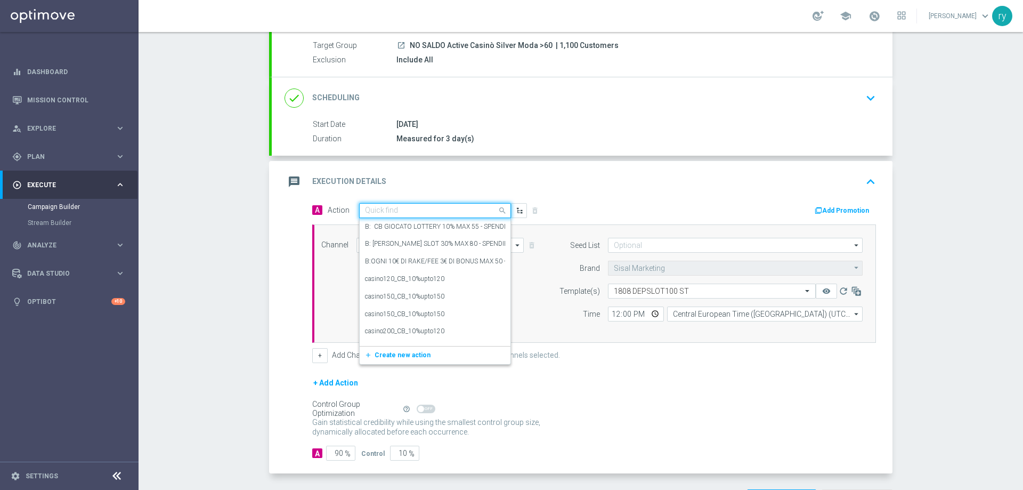
paste input "DEP 200€ per 10% fino a 100€"
type input "DEP 200€ per 10% fino a 100€"
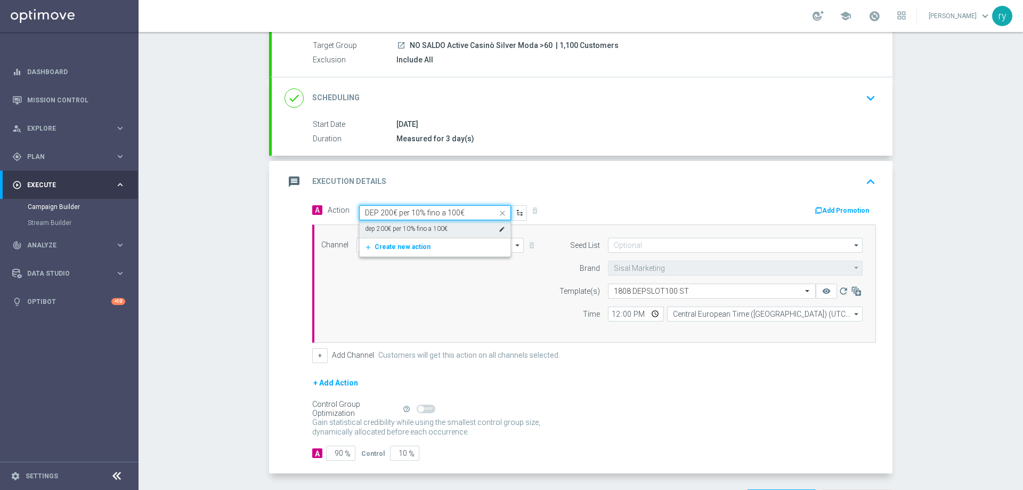
click at [436, 229] on label "dep 200€ per 10% fino a 100€" at bounding box center [406, 228] width 83 height 9
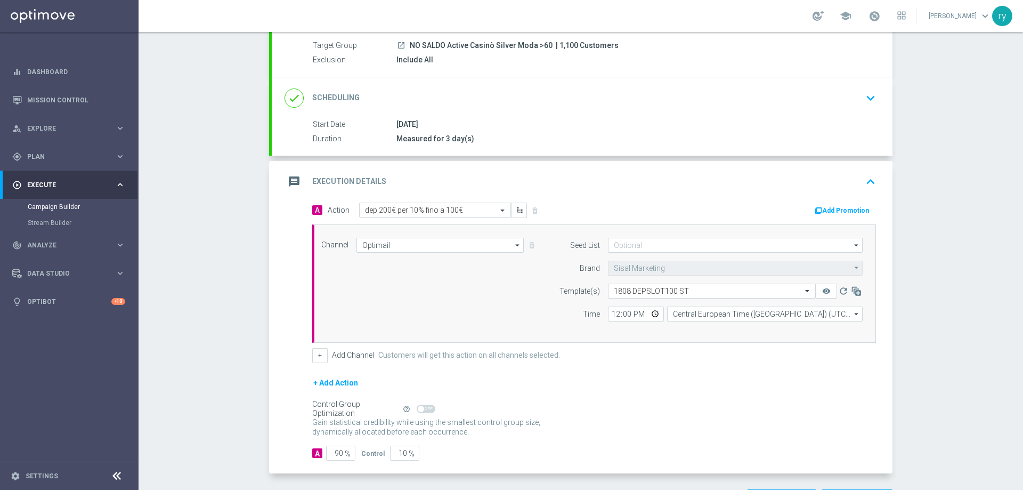
click at [826, 207] on button "Add Promotion" at bounding box center [843, 211] width 59 height 12
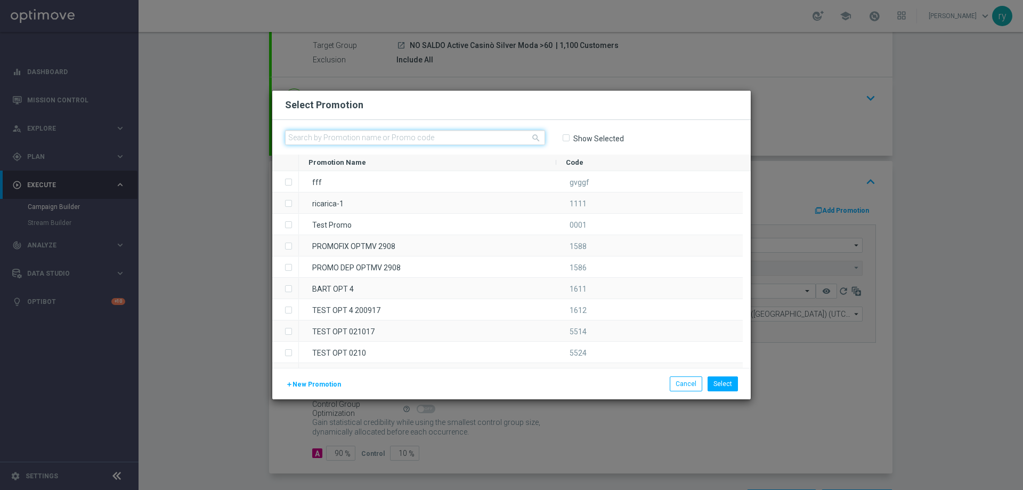
click at [319, 134] on input "text" at bounding box center [415, 137] width 260 height 15
paste input "332938"
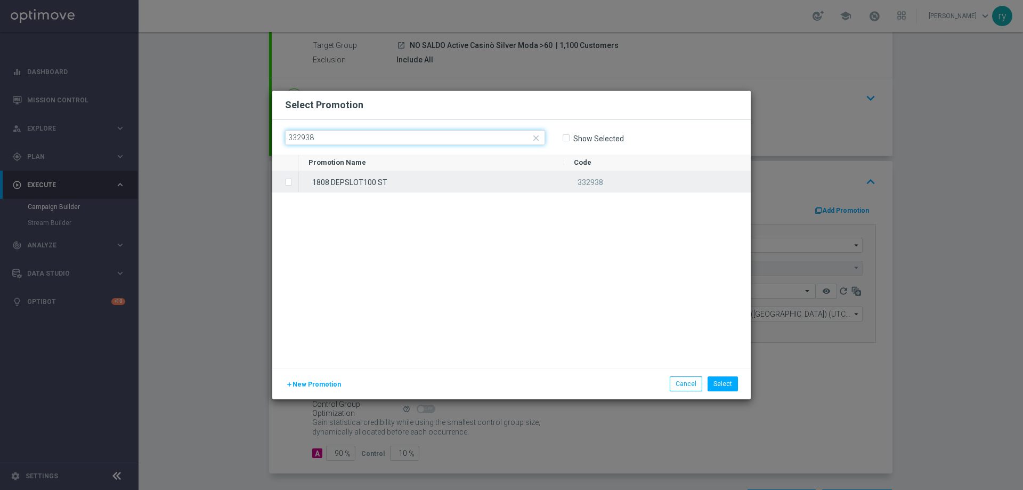
type input "332938"
click at [295, 182] on label "Press SPACE to select this row." at bounding box center [297, 183] width 4 height 10
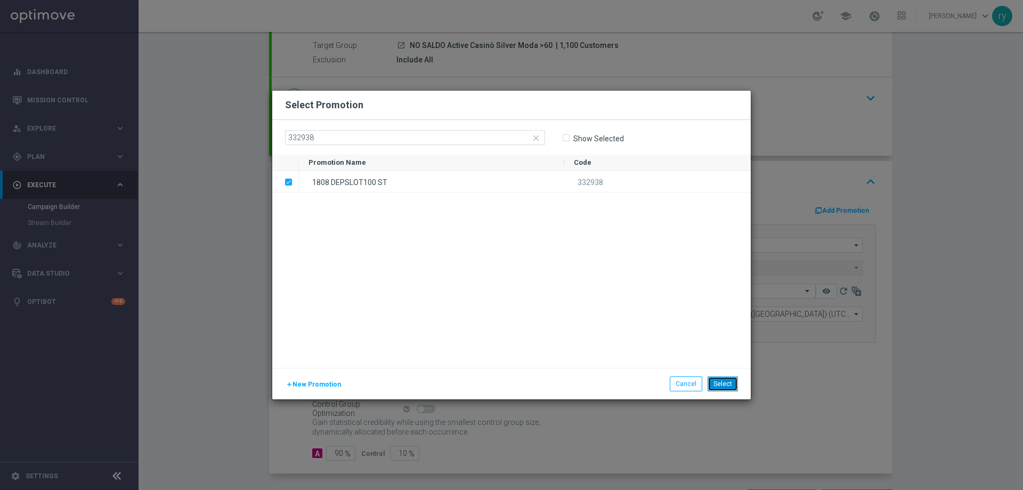
click at [716, 385] on button "Select" at bounding box center [723, 383] width 30 height 15
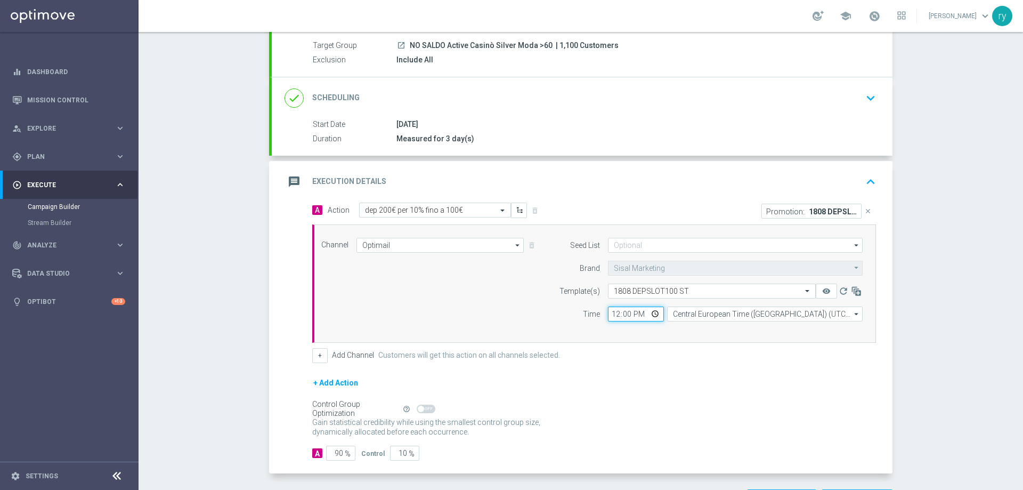
click at [610, 313] on input "12:00" at bounding box center [636, 313] width 56 height 15
type input "17:00"
click at [719, 321] on div "Seed List arrow_drop_down Drag here to set row groups Drag here to set column l…" at bounding box center [708, 284] width 325 height 92
click at [314, 359] on button "+" at bounding box center [319, 355] width 15 height 15
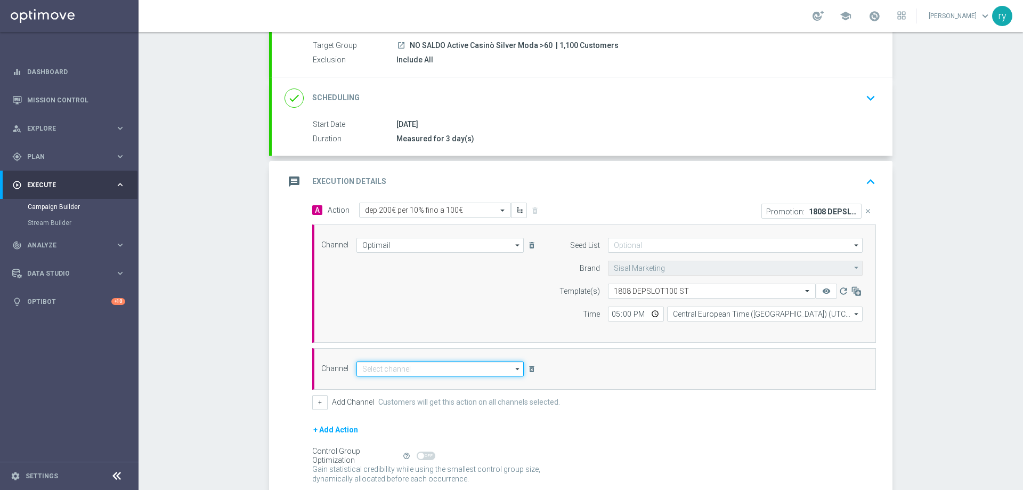
click at [380, 368] on input at bounding box center [439, 368] width 167 height 15
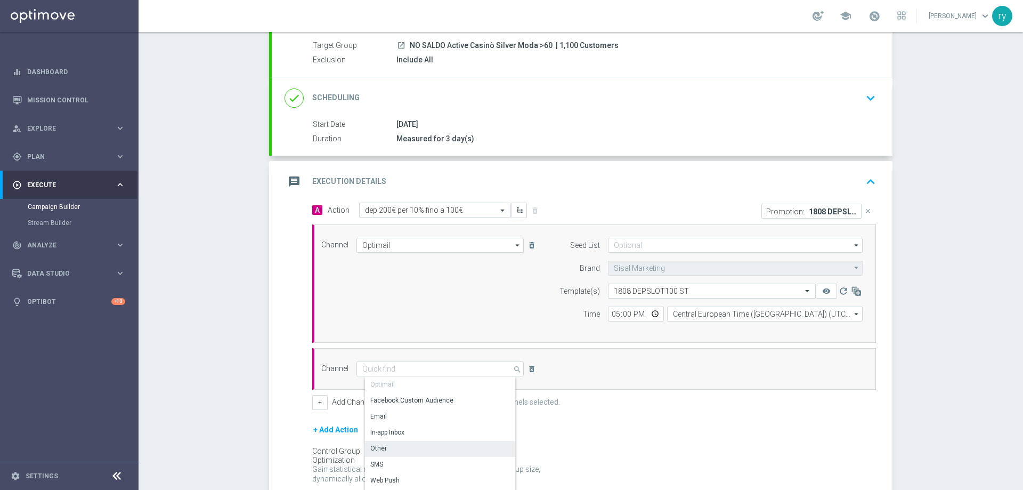
click at [384, 450] on div "Other" at bounding box center [444, 448] width 159 height 15
type input "Other"
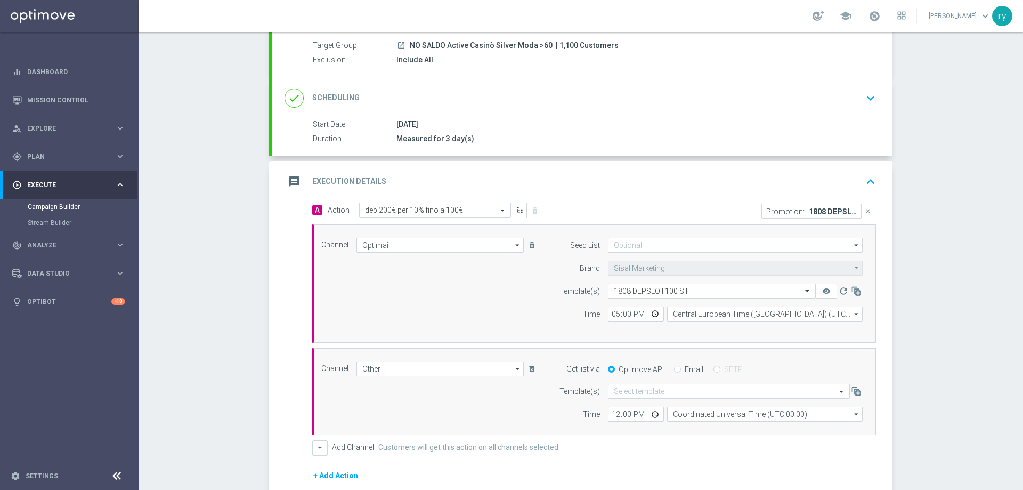
click at [685, 367] on label "Email" at bounding box center [694, 369] width 19 height 10
click at [681, 367] on input "Email" at bounding box center [677, 370] width 7 height 7
radio input "true"
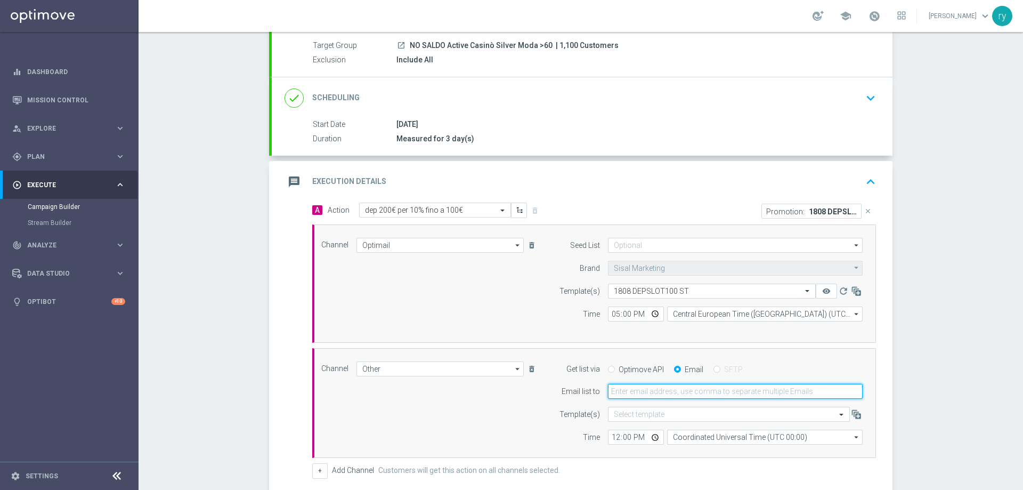
click at [664, 388] on input "email" at bounding box center [735, 391] width 255 height 15
type input "[EMAIL_ADDRESS][DOMAIN_NAME]"
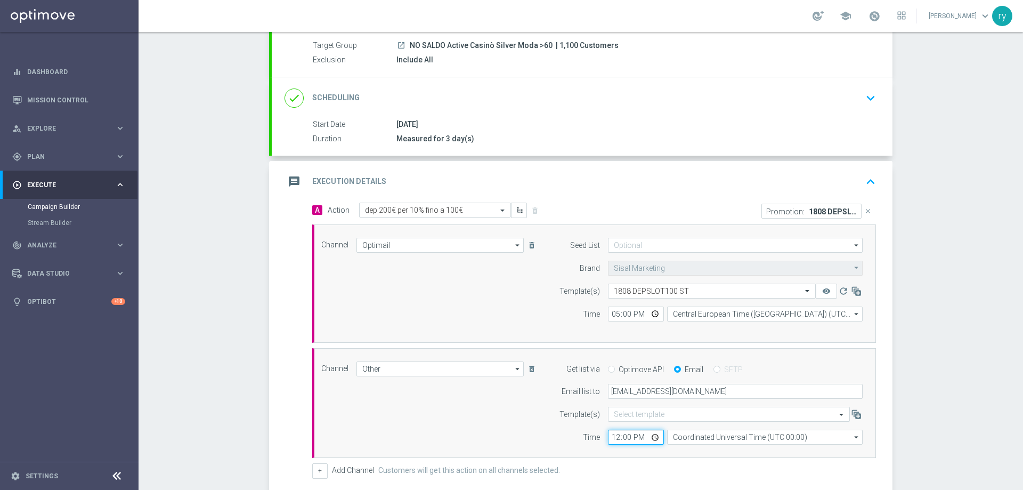
click at [612, 437] on input "12:00" at bounding box center [636, 436] width 56 height 15
type input "17:00"
click at [680, 432] on input "Coordinated Universal Time (UTC 00:00)" at bounding box center [765, 436] width 196 height 15
click at [694, 452] on div "Central European Time ([GEOGRAPHIC_DATA]) (UTC +02:00)" at bounding box center [768, 453] width 174 height 10
type input "Central European Time ([GEOGRAPHIC_DATA]) (UTC +02:00)"
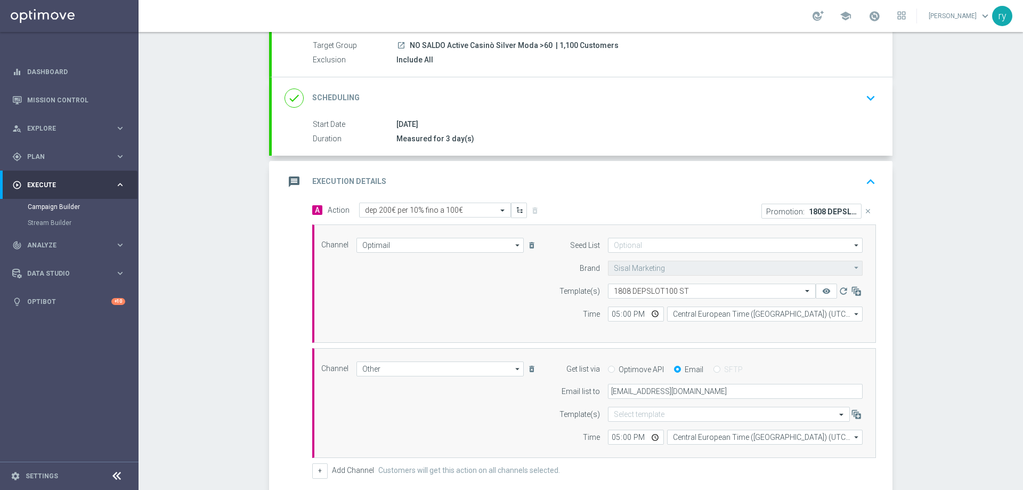
click at [549, 432] on div "Time" at bounding box center [573, 436] width 54 height 15
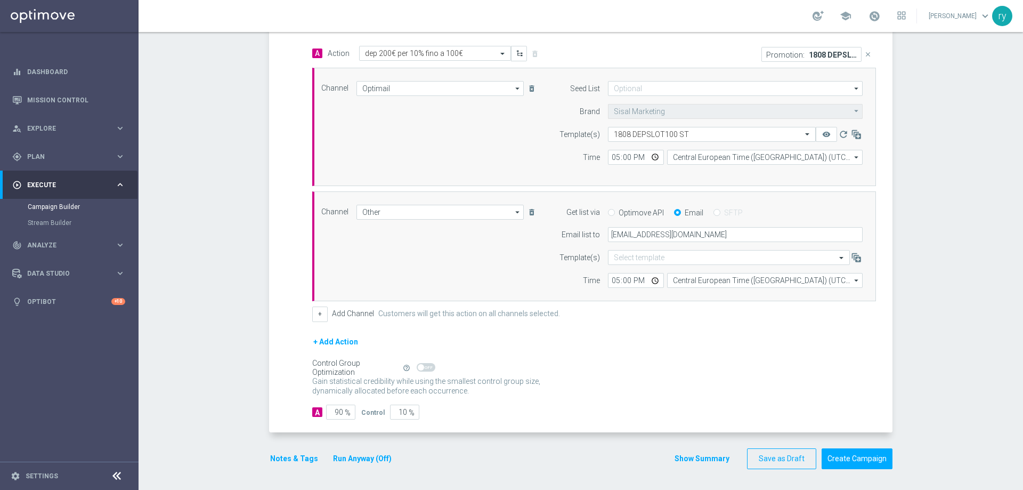
scroll to position [254, 0]
click at [290, 456] on button "Notes & Tags" at bounding box center [294, 457] width 50 height 13
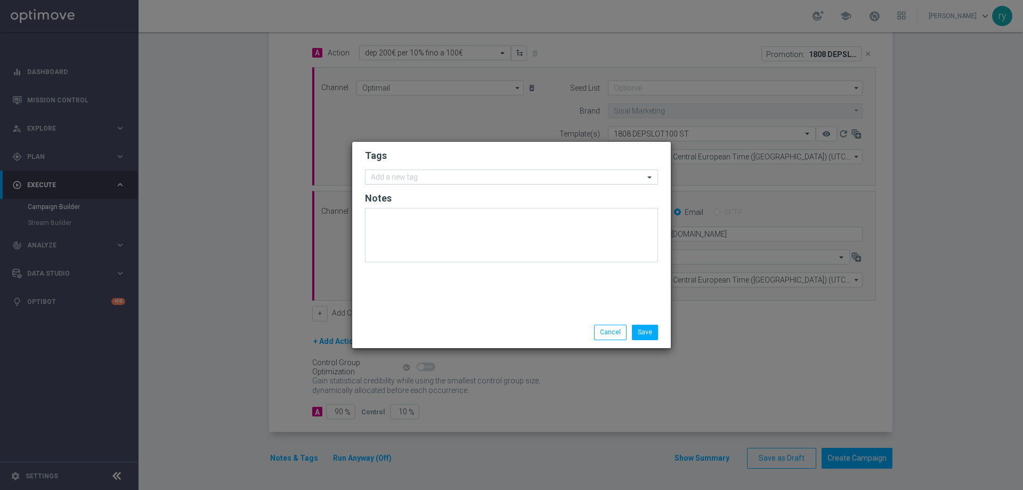
click at [377, 174] on input "text" at bounding box center [507, 177] width 273 height 9
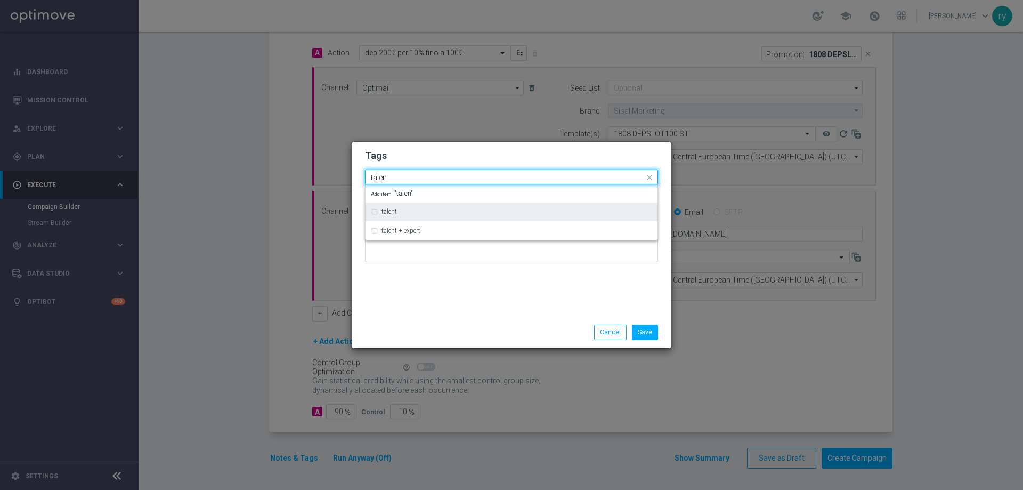
click at [389, 209] on label "talent" at bounding box center [389, 211] width 15 height 6
type input "talen"
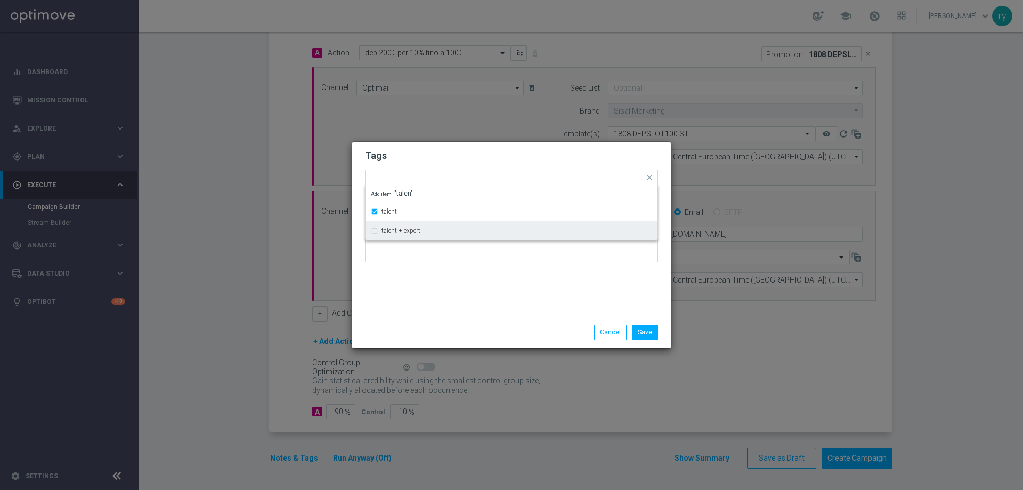
click at [417, 271] on div "Tags Quick find × talent talent talent + expert Add item "talen" Notes" at bounding box center [511, 229] width 319 height 175
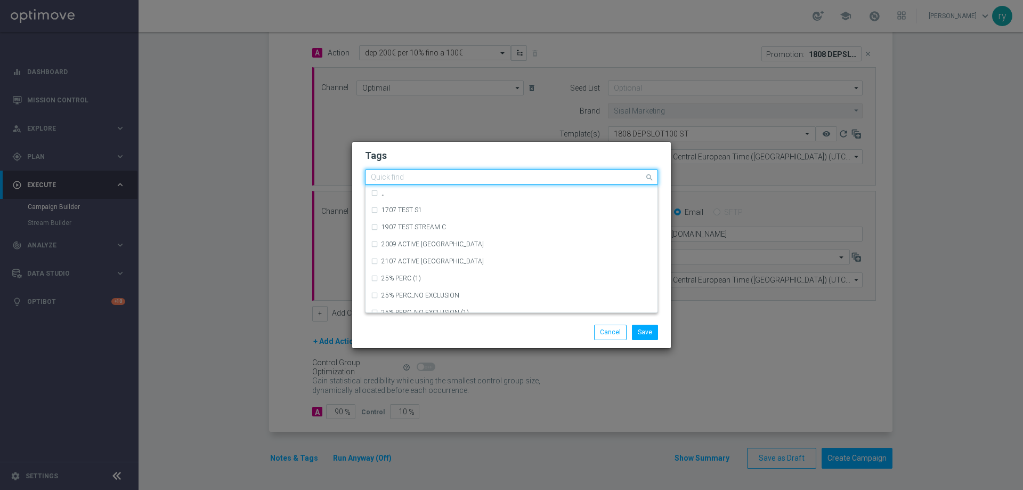
click at [439, 172] on div "Quick find × talent" at bounding box center [505, 177] width 279 height 13
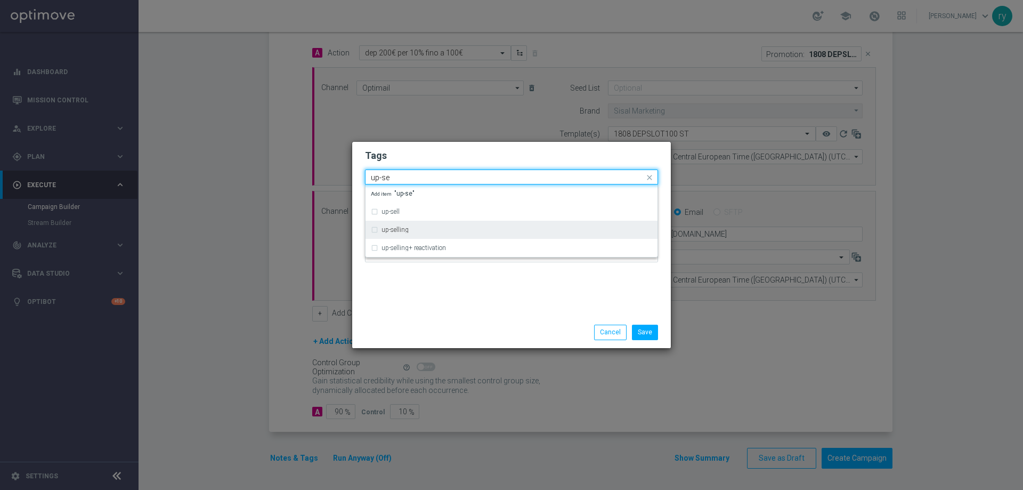
click at [407, 231] on label "up-selling" at bounding box center [395, 229] width 27 height 6
type input "up-se"
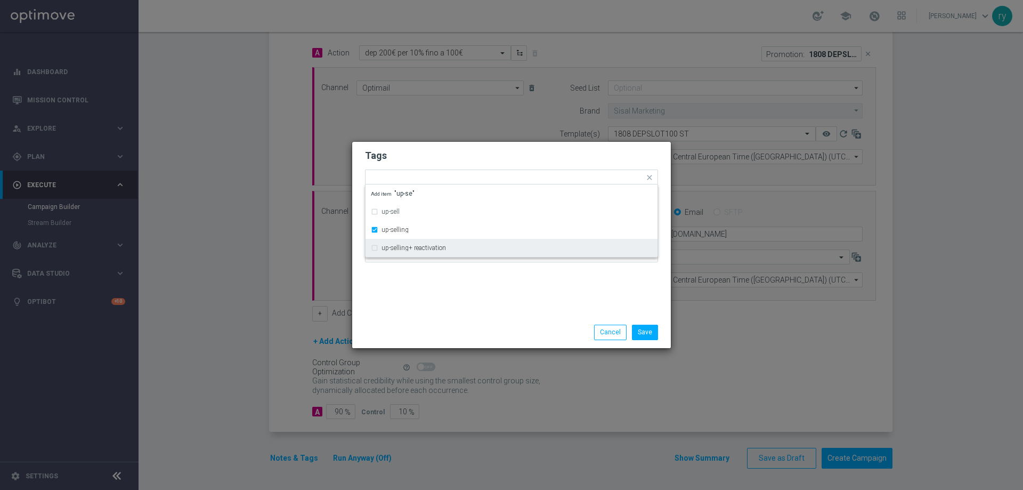
click at [425, 284] on div "Tags Quick find × talent × up-selling up-sell up-selling up-selling+ reactivati…" at bounding box center [511, 229] width 319 height 175
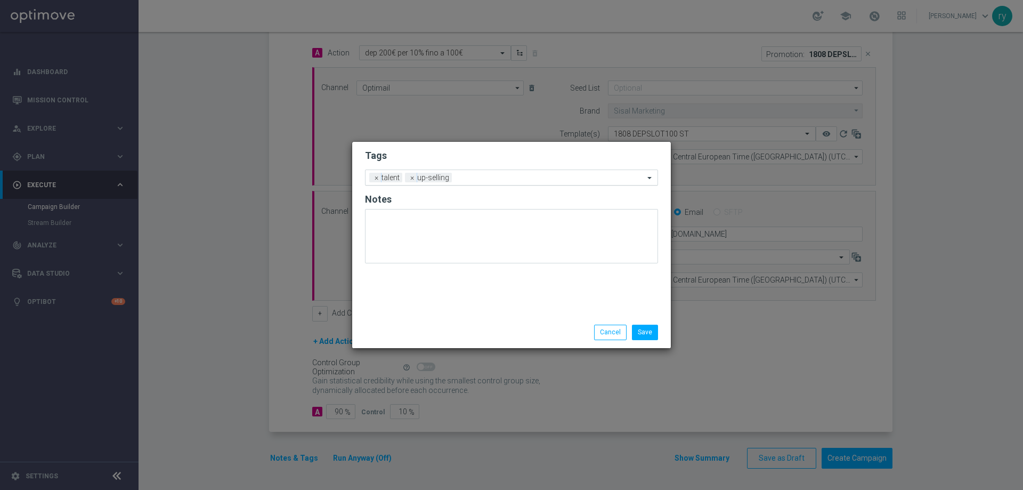
click at [462, 179] on input "text" at bounding box center [550, 178] width 188 height 9
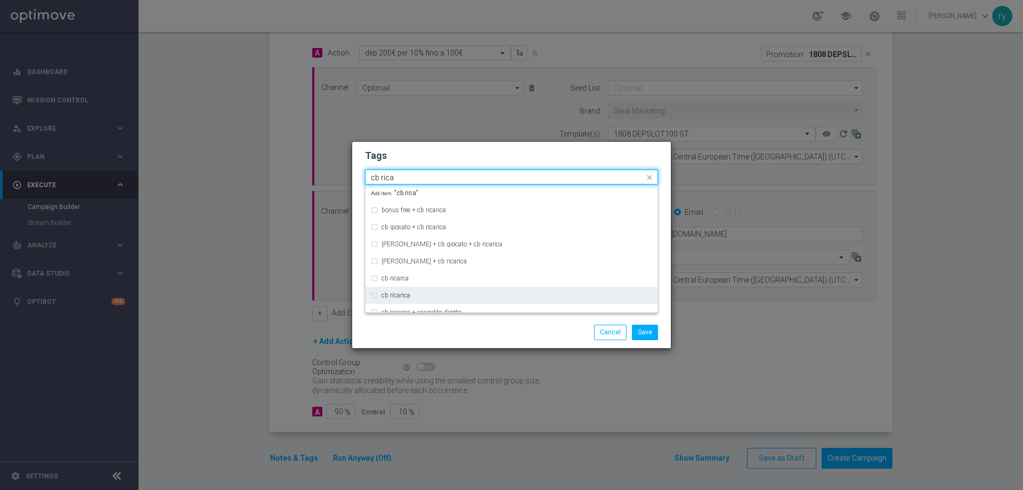
click at [405, 290] on div "cb ricarica" at bounding box center [511, 295] width 281 height 17
type input "cb rica"
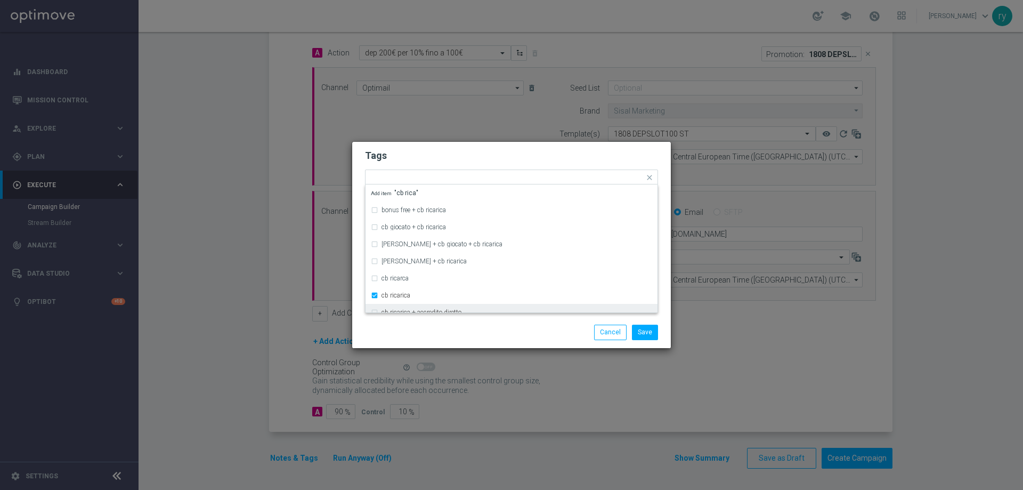
click at [419, 318] on div "Save Cancel" at bounding box center [511, 332] width 319 height 31
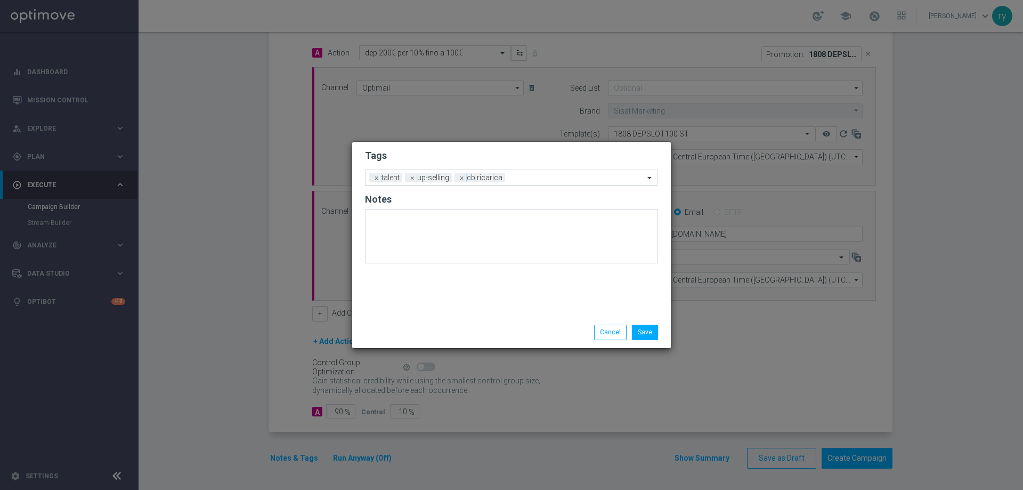
click at [529, 179] on input "text" at bounding box center [576, 178] width 135 height 9
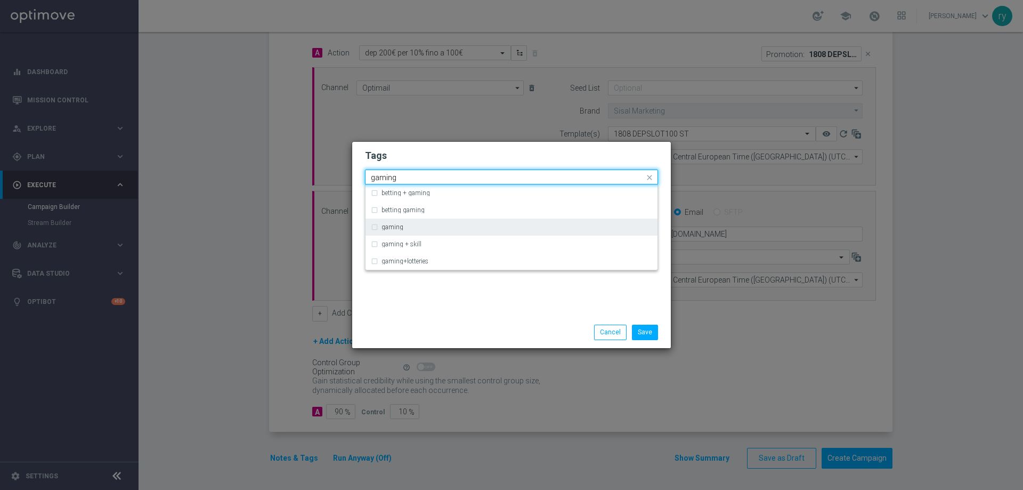
click at [399, 226] on label "gaming" at bounding box center [393, 227] width 22 height 6
type input "gaming"
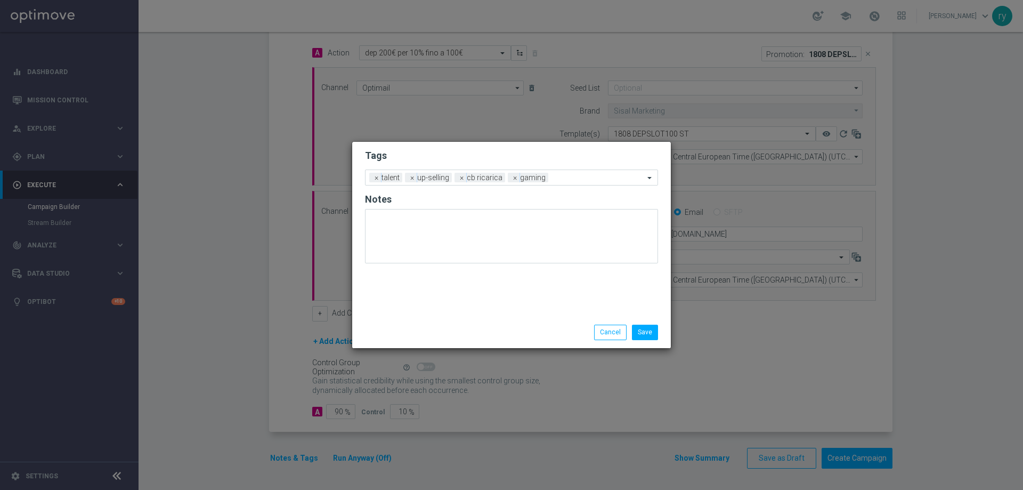
click at [425, 286] on div "Tags Add a new tag × talent × up-selling × cb ricarica × gaming Notes" at bounding box center [511, 229] width 319 height 175
click at [567, 180] on input "text" at bounding box center [599, 178] width 92 height 9
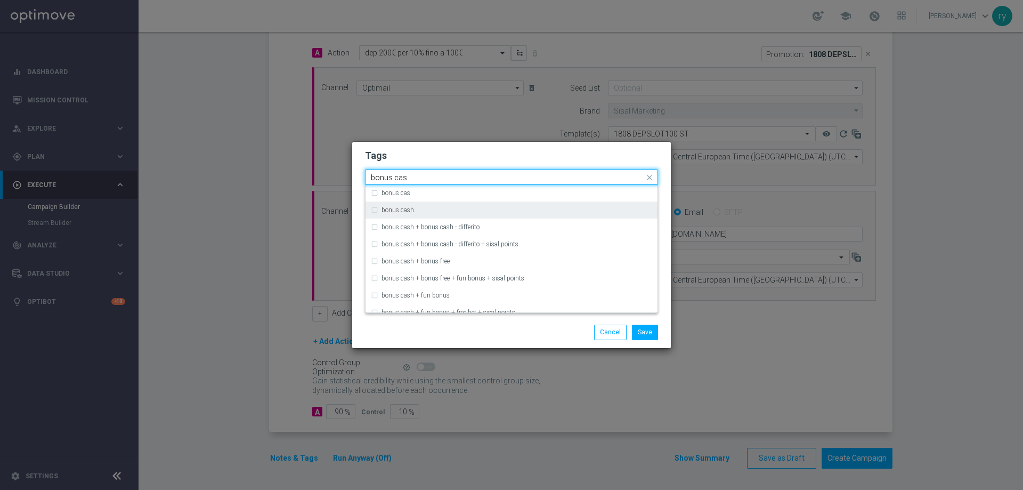
click at [441, 207] on div "bonus cash" at bounding box center [517, 210] width 271 height 6
type input "bonus cas"
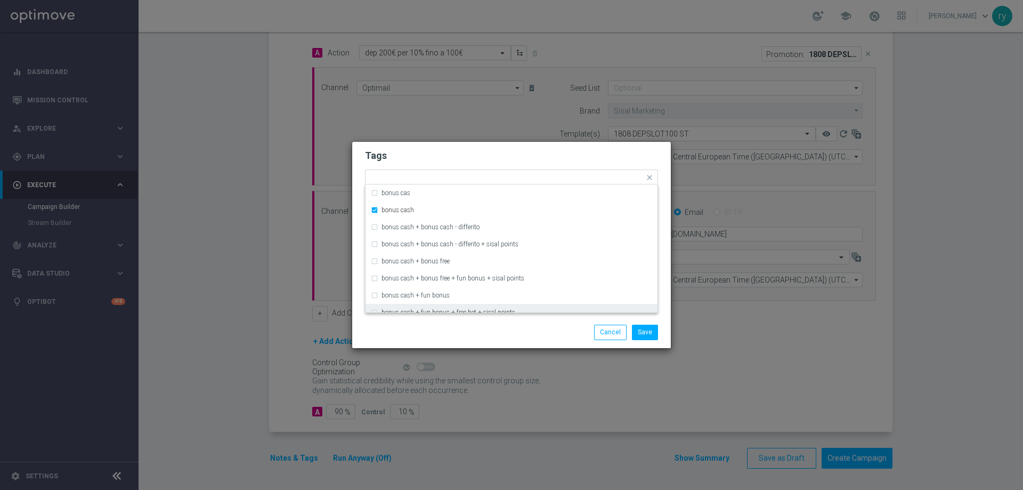
click at [475, 322] on div "Save Cancel" at bounding box center [511, 332] width 319 height 31
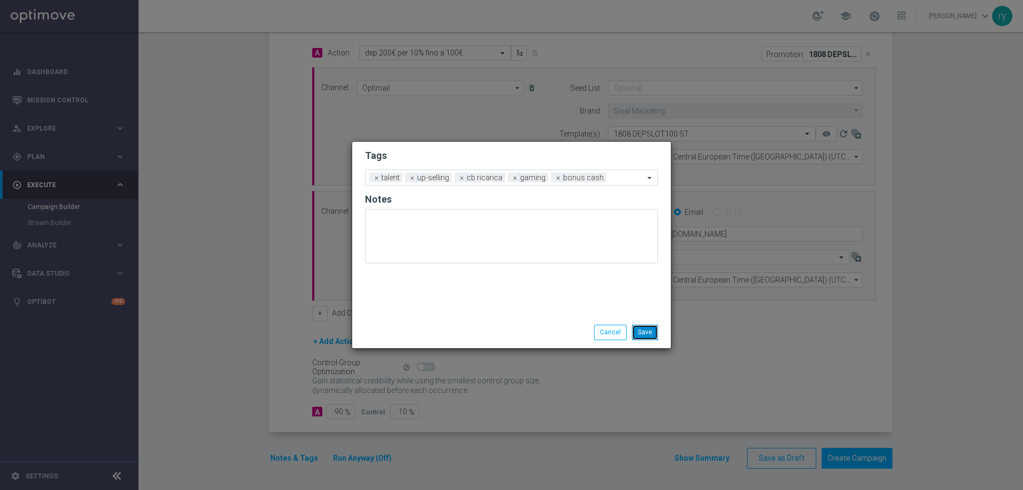
click at [646, 332] on button "Save" at bounding box center [645, 332] width 26 height 15
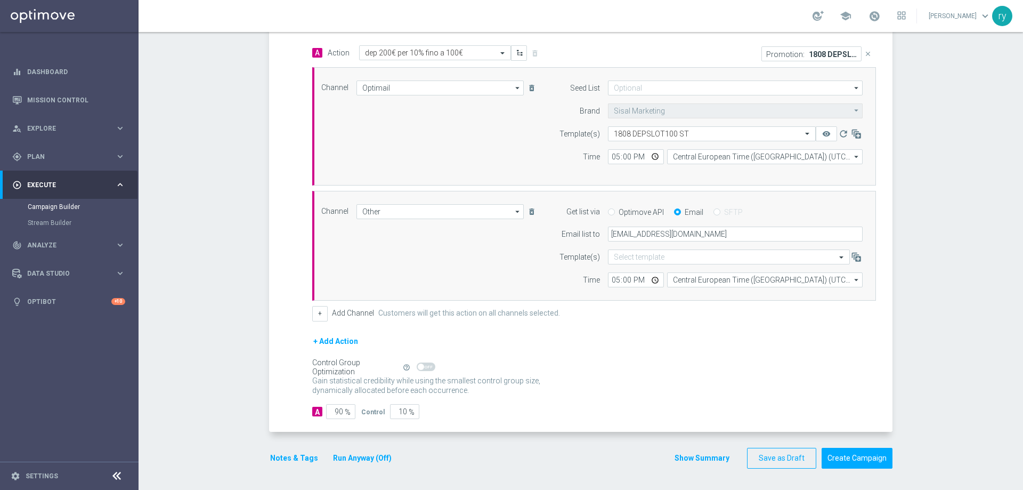
click at [703, 454] on button "Show Summary" at bounding box center [702, 458] width 56 height 12
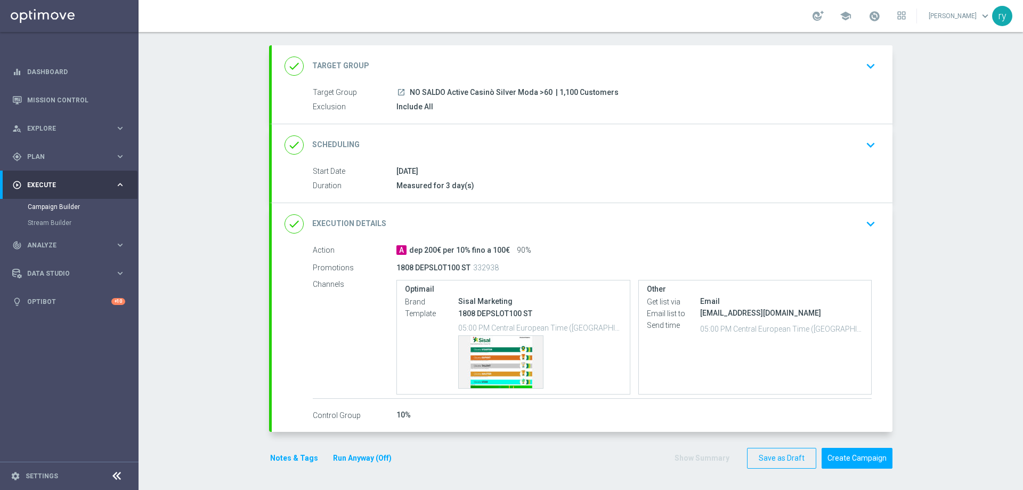
scroll to position [50, 0]
click at [493, 351] on div "Template preview" at bounding box center [501, 362] width 84 height 52
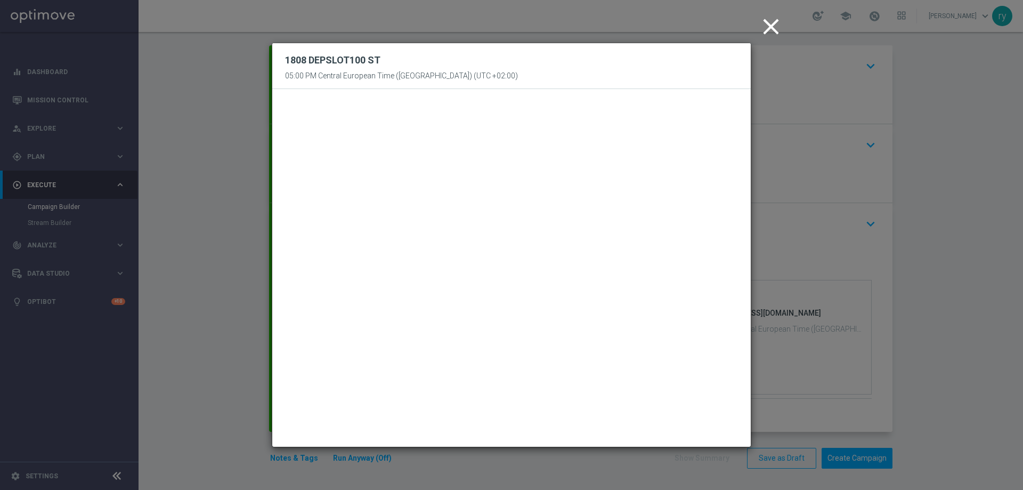
click at [770, 24] on icon "close" at bounding box center [771, 26] width 27 height 27
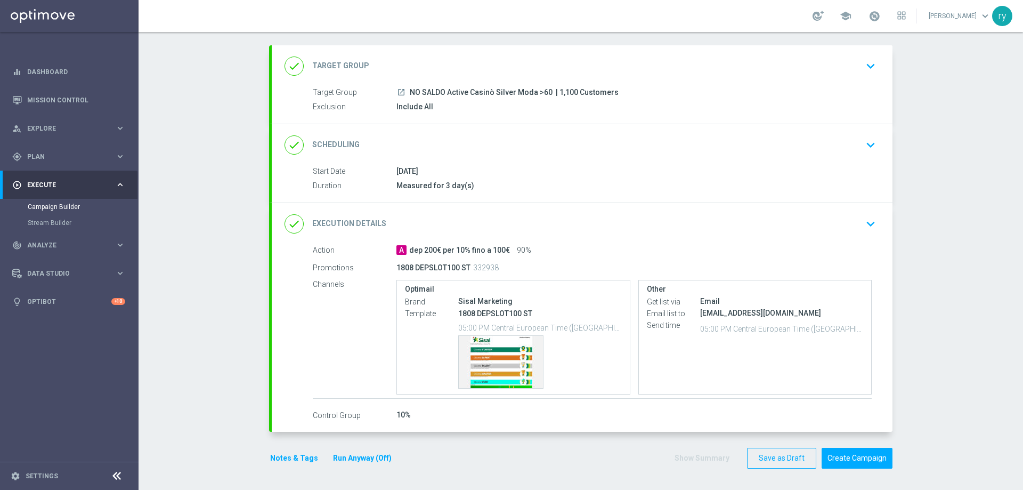
click at [336, 362] on div "Channels Optimail Brand Sisal Marketing Template 1808 DEPSLOT100 ST 05:00 PM Ce…" at bounding box center [592, 337] width 559 height 117
drag, startPoint x: 552, startPoint y: 93, endPoint x: 604, endPoint y: 88, distance: 52.9
click at [604, 88] on span "| 1,100 Customers" at bounding box center [587, 93] width 63 height 10
click at [614, 88] on div "launch NO SALDO Active Casinò Silver Moda >60 | 1,100 Customers" at bounding box center [633, 92] width 475 height 11
drag, startPoint x: 580, startPoint y: 96, endPoint x: 400, endPoint y: 96, distance: 180.1
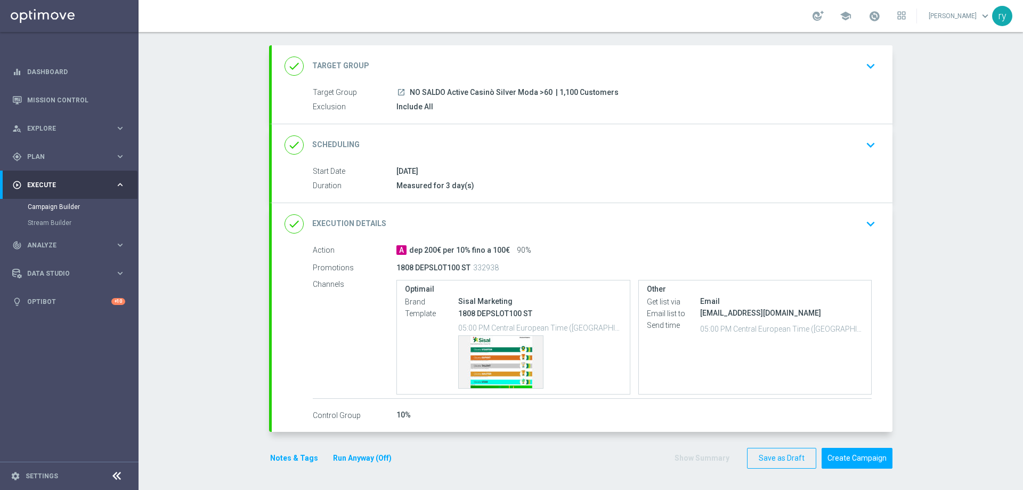
click at [400, 96] on div "launch NO SALDO Active Casinò Silver Moda >60 | 1,100 Customers" at bounding box center [633, 92] width 475 height 11
copy div "NO SALDO Active Casinò Silver Moda >60 | 1,100 Customers"
click at [969, 255] on div "Campaign Builder Scheduled Campaign Triggered Campaign Status: Draft done Targe…" at bounding box center [581, 261] width 885 height 458
click at [859, 451] on button "Create Campaign" at bounding box center [857, 458] width 71 height 21
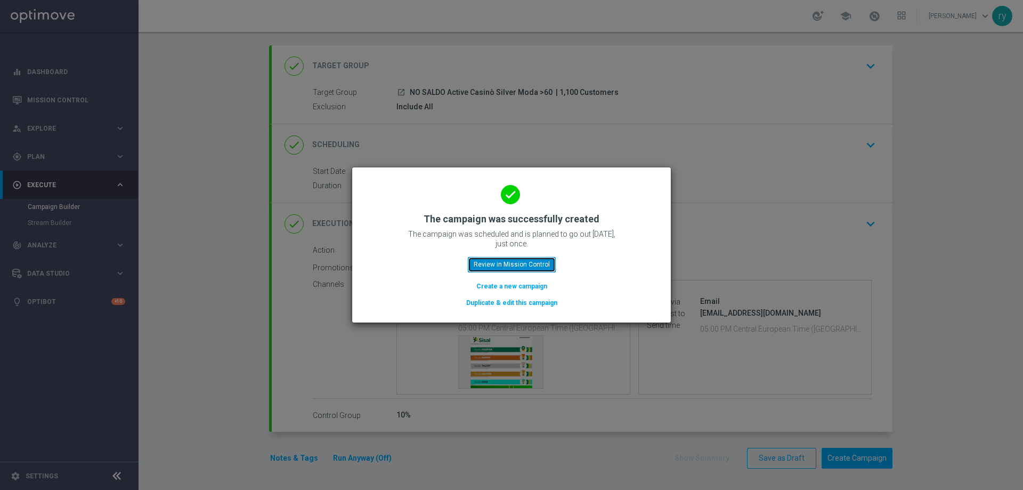
click at [530, 267] on button "Review in Mission Control" at bounding box center [512, 264] width 88 height 15
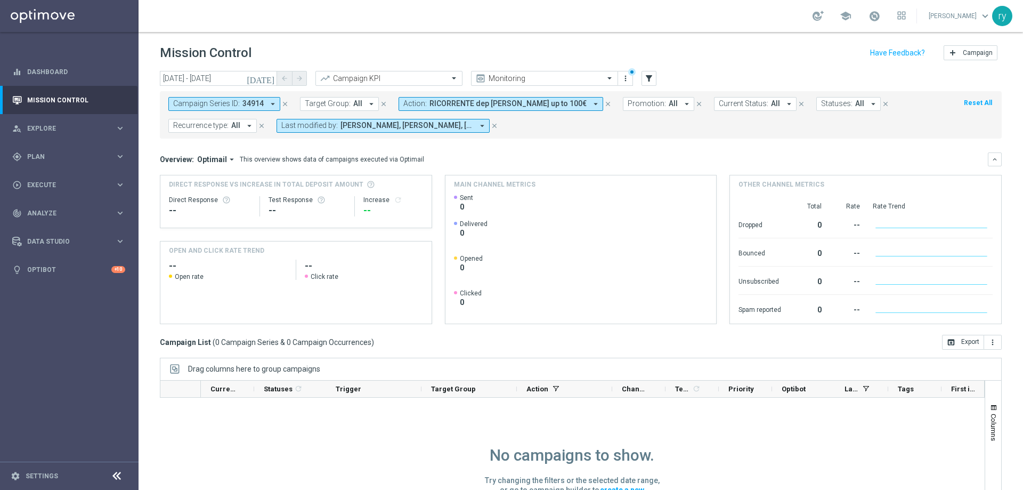
click at [604, 103] on icon "close" at bounding box center [607, 103] width 7 height 7
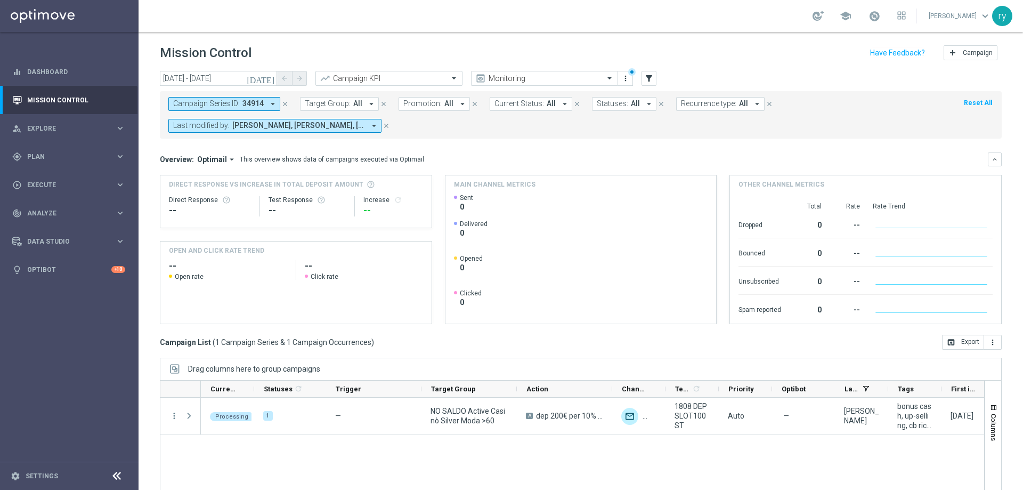
click at [273, 103] on icon "arrow_drop_down" at bounding box center [273, 104] width 10 height 10
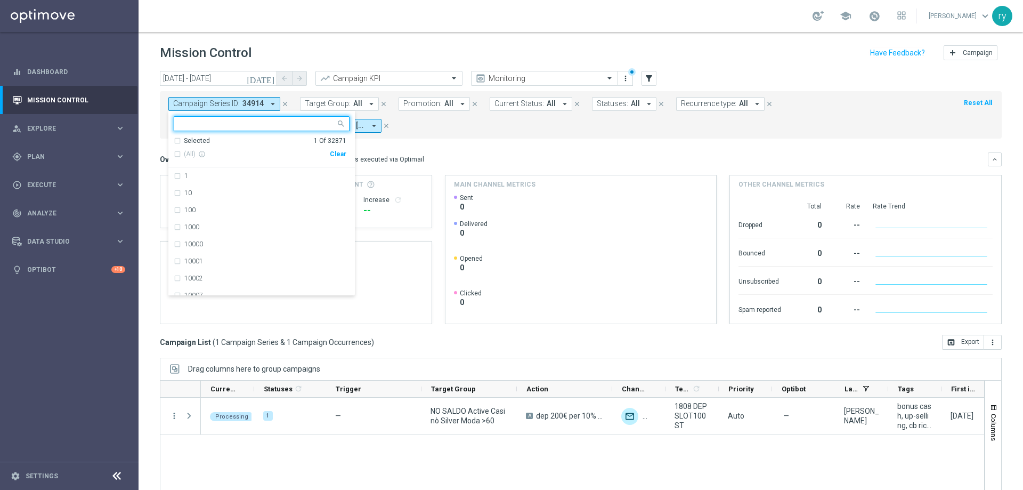
click at [0, 0] on div "Clear" at bounding box center [0, 0] width 0 height 0
click at [429, 123] on form "Campaign Series ID: 34914 arrow_drop_down Selected 0 Of 32871 (All) info_outlin…" at bounding box center [556, 115] width 777 height 36
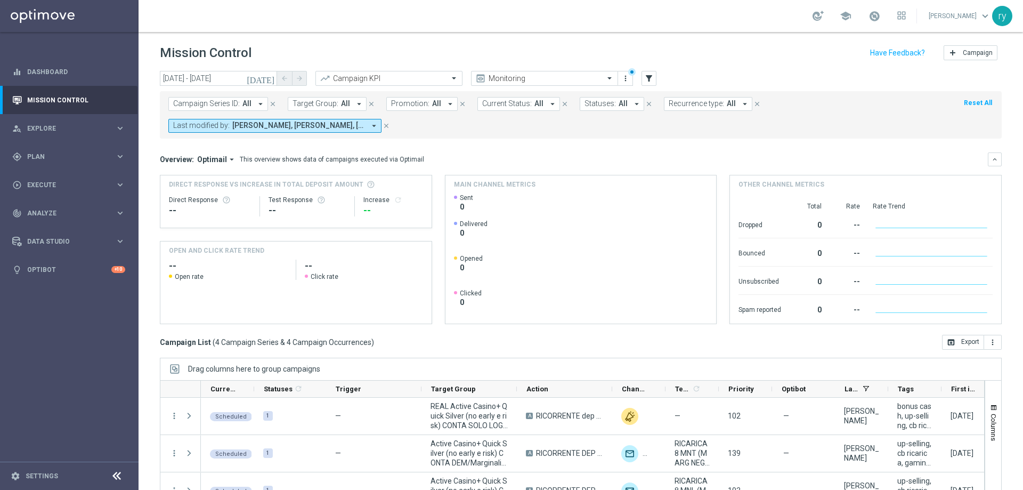
click at [374, 126] on icon "arrow_drop_down" at bounding box center [374, 126] width 10 height 10
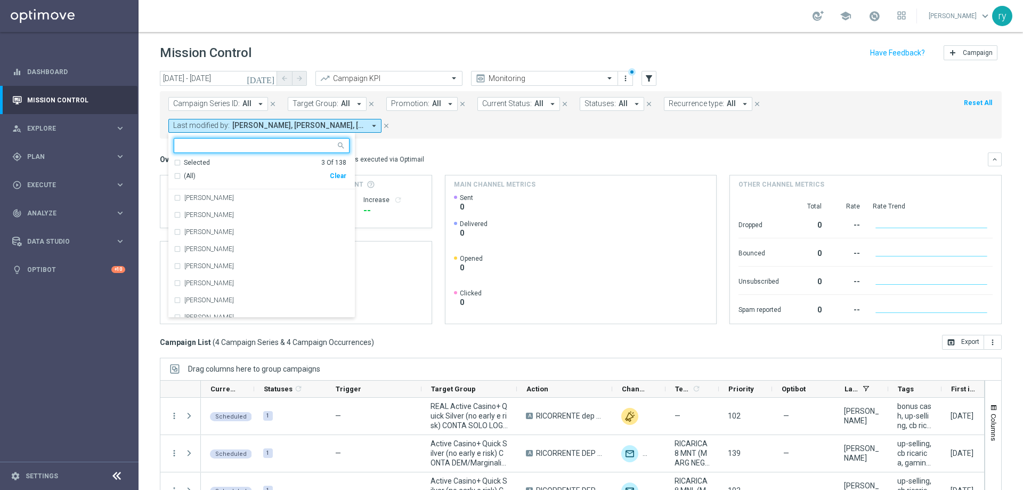
click at [0, 0] on div "Clear" at bounding box center [0, 0] width 0 height 0
click at [266, 145] on input "text" at bounding box center [258, 145] width 156 height 9
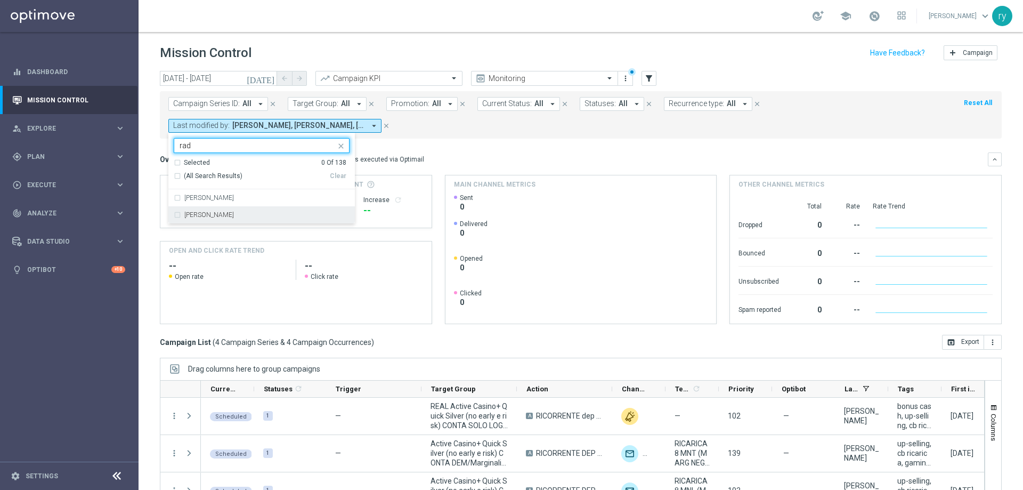
click at [210, 217] on label "[PERSON_NAME]" at bounding box center [209, 215] width 50 height 6
type input "rad"
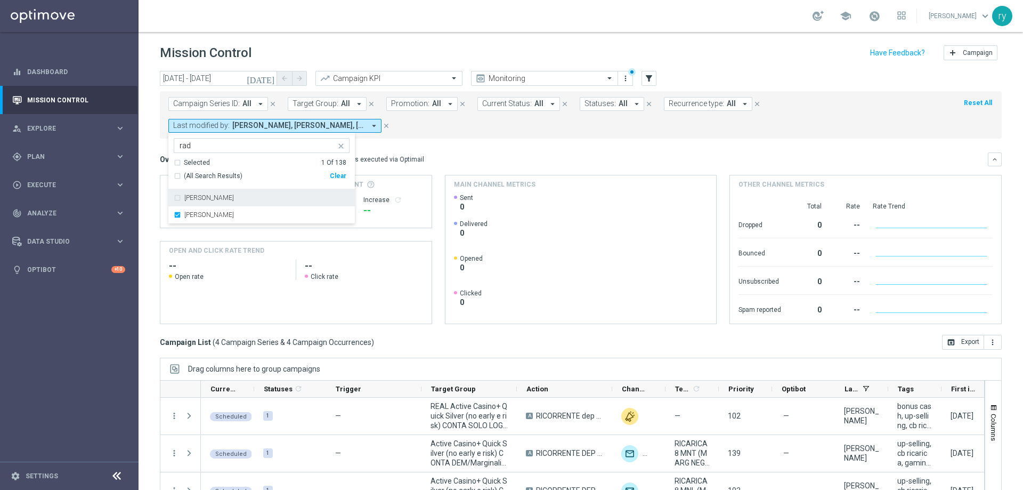
click at [500, 153] on div "Overview: Optimail arrow_drop_down This overview shows data of campaigns execut…" at bounding box center [581, 159] width 842 height 14
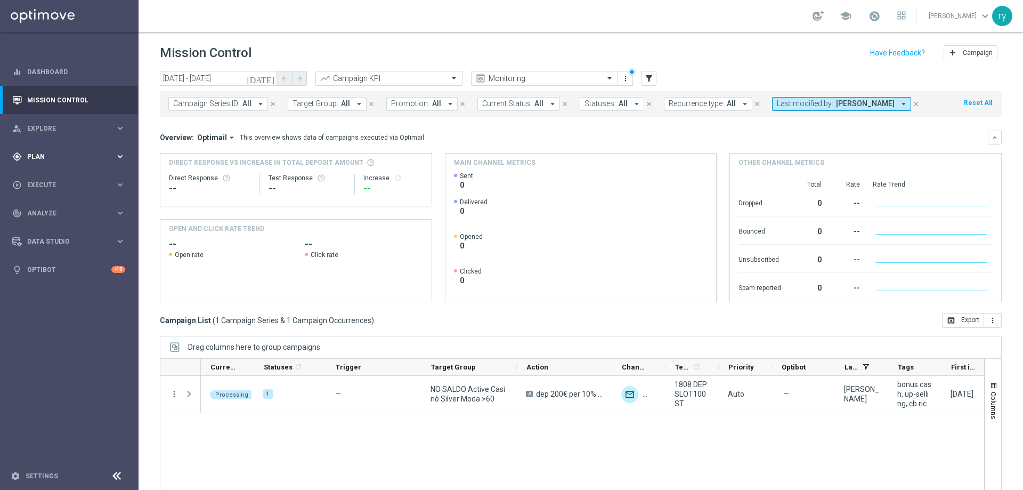
click at [62, 155] on span "Plan" at bounding box center [71, 156] width 88 height 6
click at [52, 224] on link "Optimail" at bounding box center [72, 226] width 78 height 9
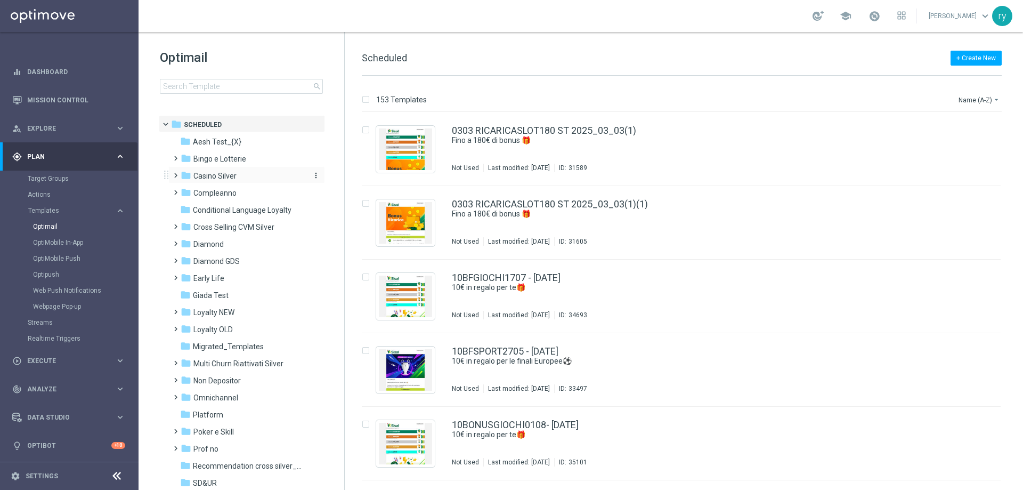
click at [220, 181] on div "folder Casino Silver" at bounding box center [242, 176] width 123 height 12
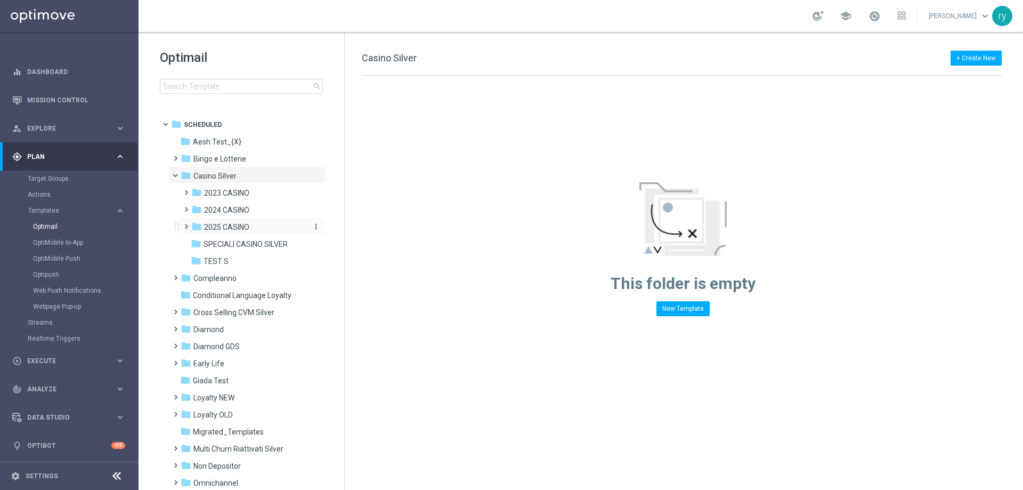
click at [225, 227] on span "2025 CASINO" at bounding box center [226, 227] width 45 height 10
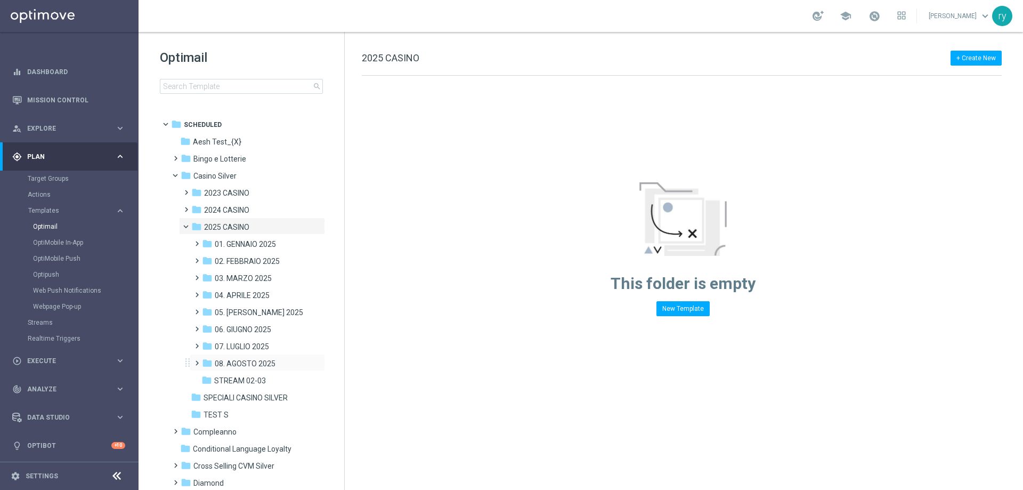
click at [255, 355] on div "folder 08. AGOSTO 2025 more_vert" at bounding box center [257, 362] width 135 height 17
click at [250, 361] on span "08. AGOSTO 2025" at bounding box center [245, 364] width 61 height 10
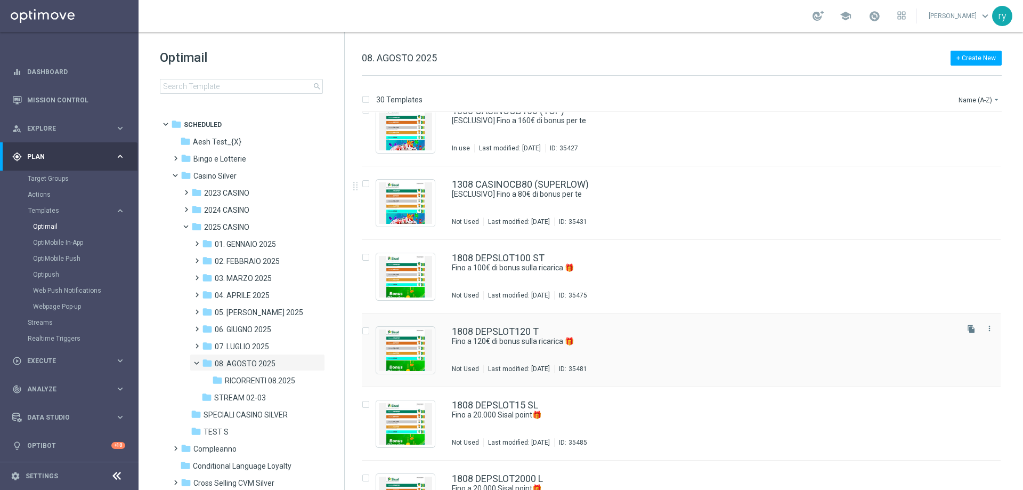
scroll to position [1380, 0]
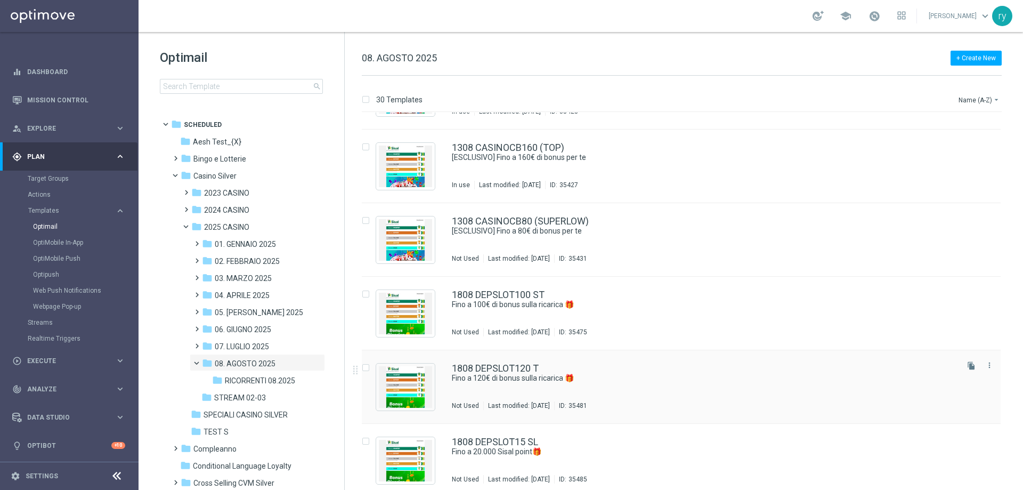
click at [506, 362] on div "1808 DEPSLOT120 T Fino a 120€ di bonus sulla ricarica 🎁 Not Used Last modified:…" at bounding box center [681, 387] width 639 height 74
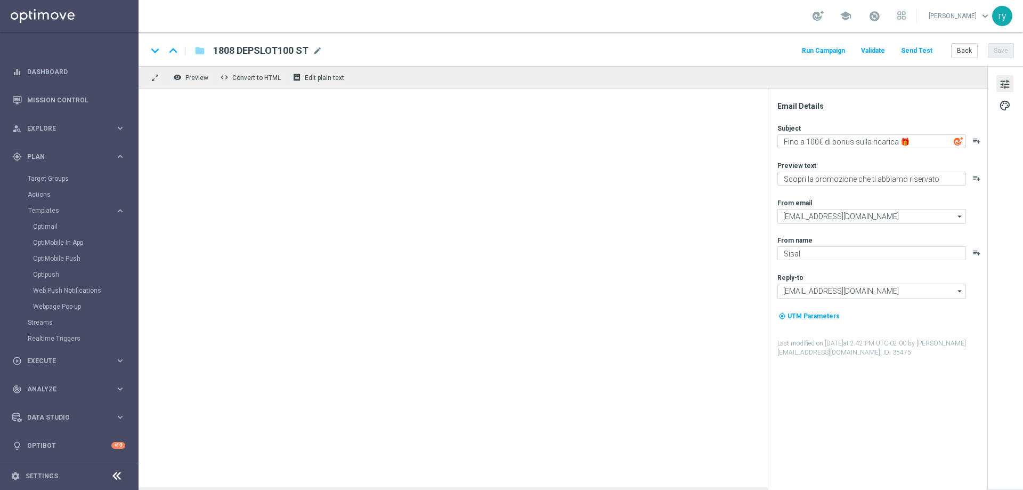
type textarea "Fino a 120€ di bonus sulla ricarica 🎁"
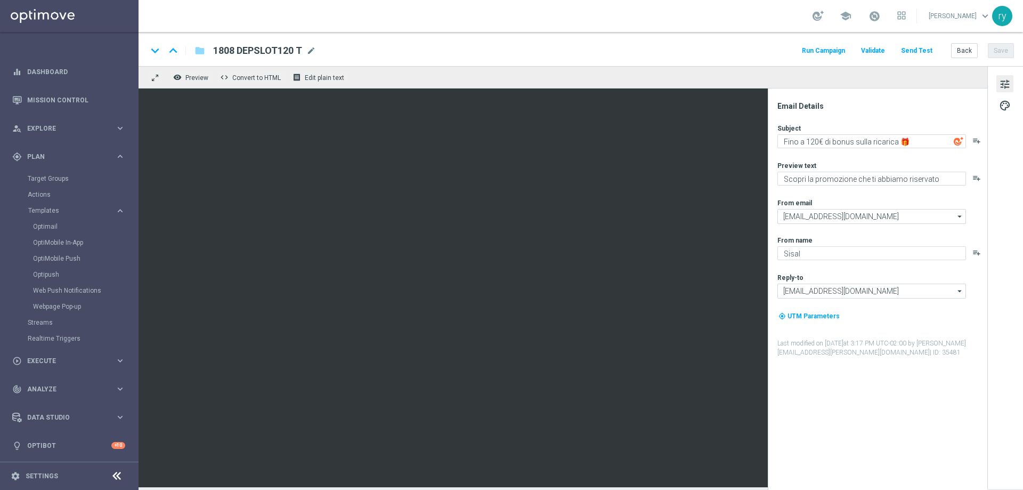
click at [827, 53] on button "Run Campaign" at bounding box center [823, 51] width 46 height 14
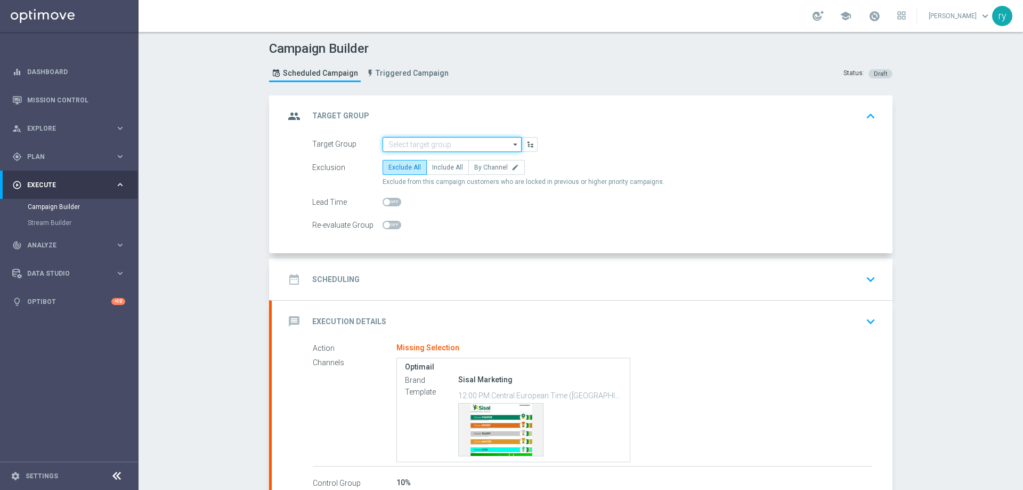
click at [418, 143] on input at bounding box center [452, 144] width 139 height 15
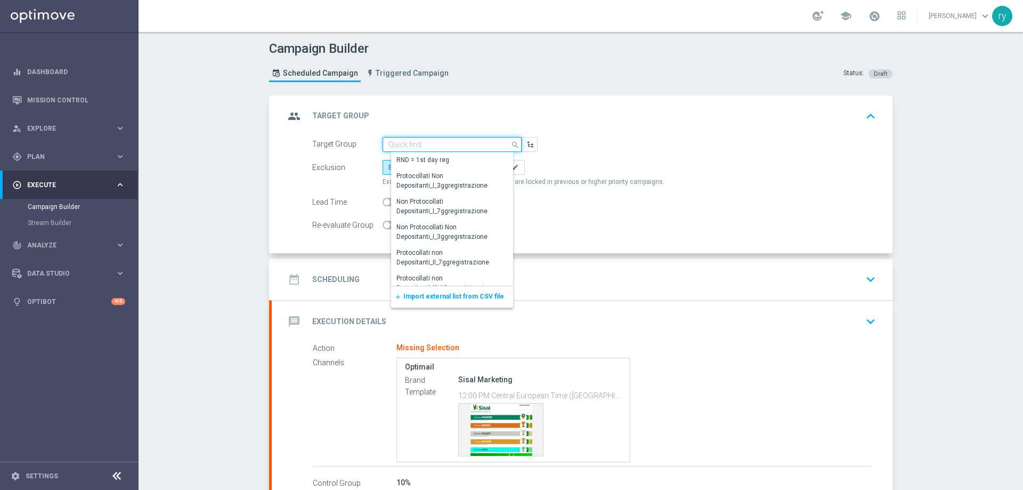
paste input "NO SALDO Active Casinò Silver Moda 30-59,99"
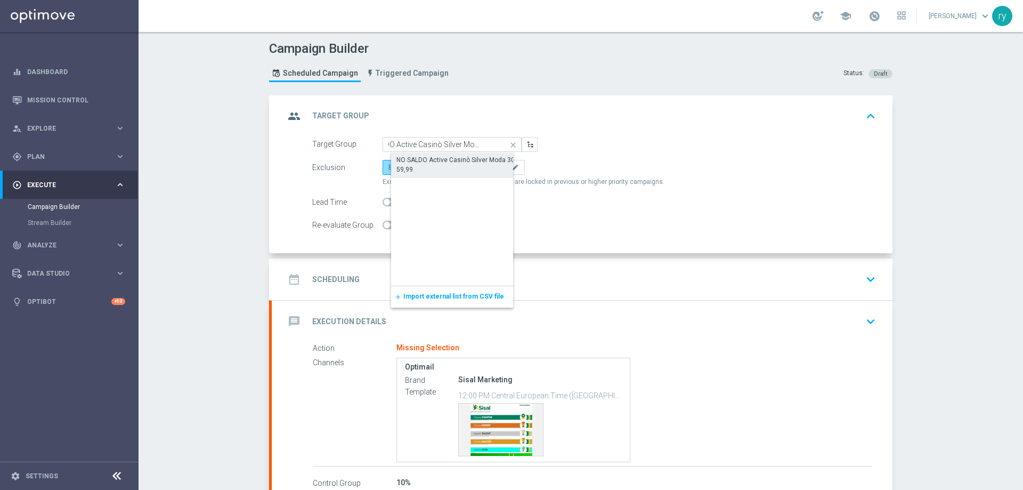
click at [421, 167] on div "NO SALDO Active Casinò Silver Moda 30-59,99" at bounding box center [460, 164] width 128 height 19
type input "NO SALDO Active Casinò Silver Moda 30-59,99"
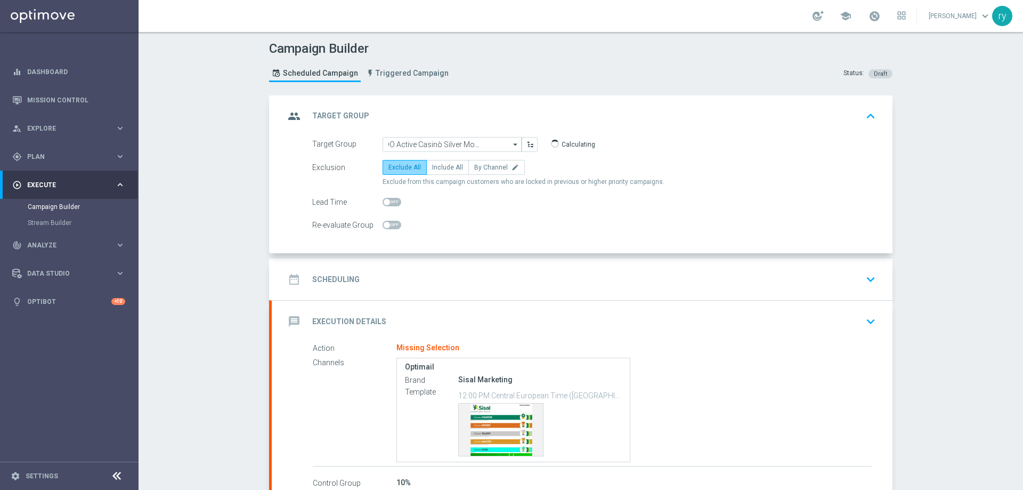
scroll to position [0, 0]
click at [441, 165] on span "Include All" at bounding box center [447, 167] width 31 height 7
click at [439, 166] on input "Include All" at bounding box center [435, 169] width 7 height 7
radio input "true"
click at [394, 285] on div "date_range Scheduling keyboard_arrow_down" at bounding box center [582, 279] width 595 height 20
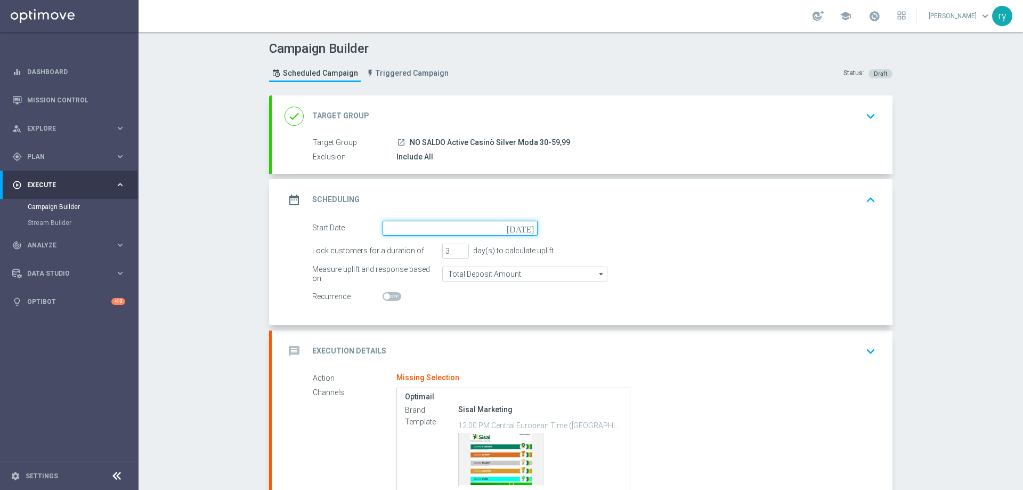
click at [414, 224] on input at bounding box center [460, 228] width 155 height 15
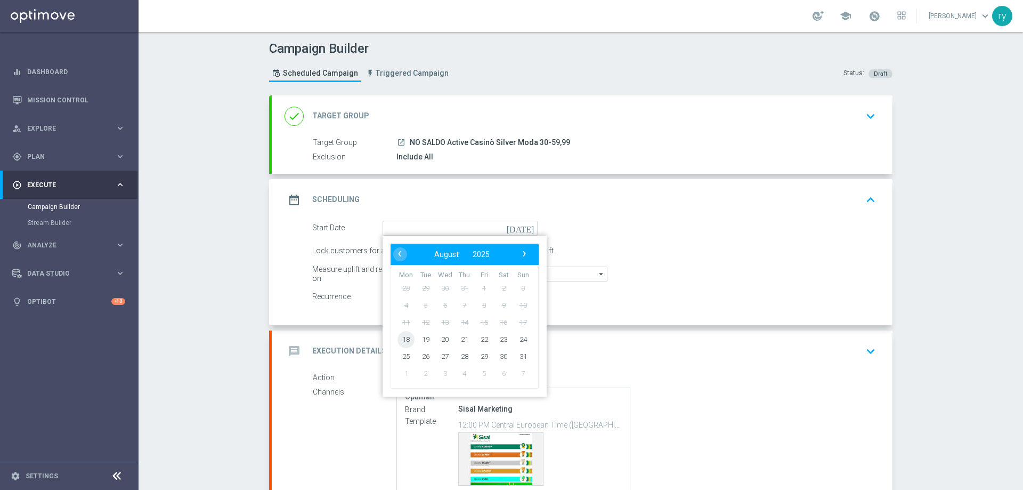
click at [407, 338] on span "18" at bounding box center [406, 338] width 17 height 17
type input "[DATE]"
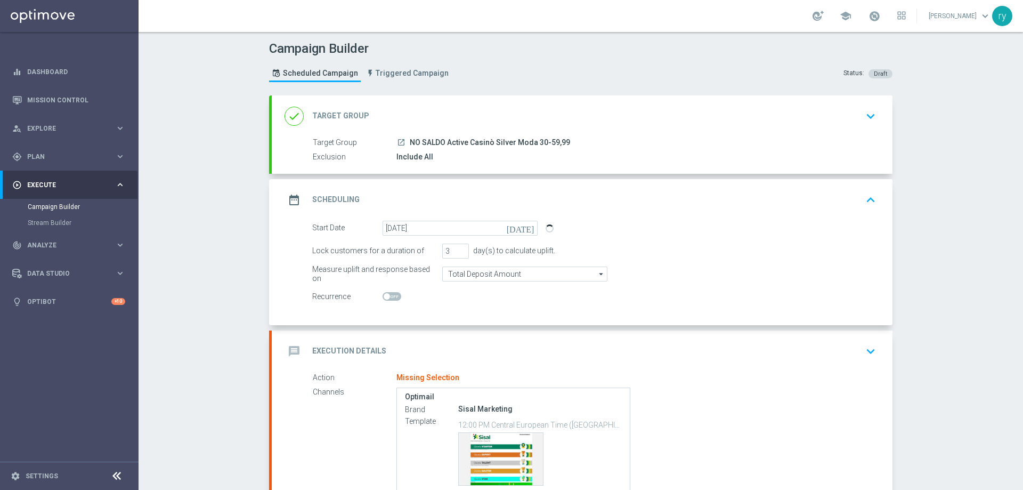
click at [459, 297] on switch at bounding box center [460, 296] width 155 height 9
click at [424, 340] on div "message Execution Details keyboard_arrow_down" at bounding box center [582, 351] width 621 height 42
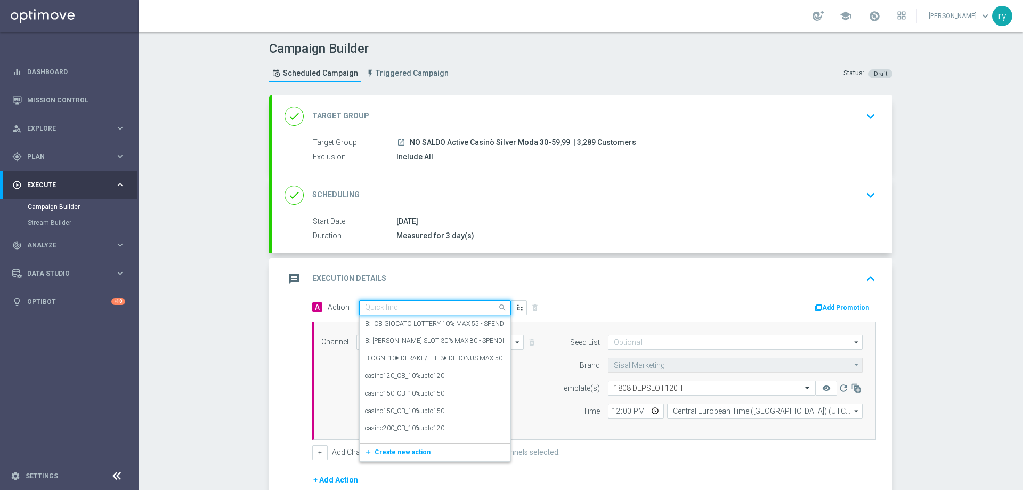
click at [415, 305] on input "text" at bounding box center [424, 307] width 119 height 9
paste input "dep 50 per 15% fino a 120€"
type input "dep 50 per 15% fino a 120€"
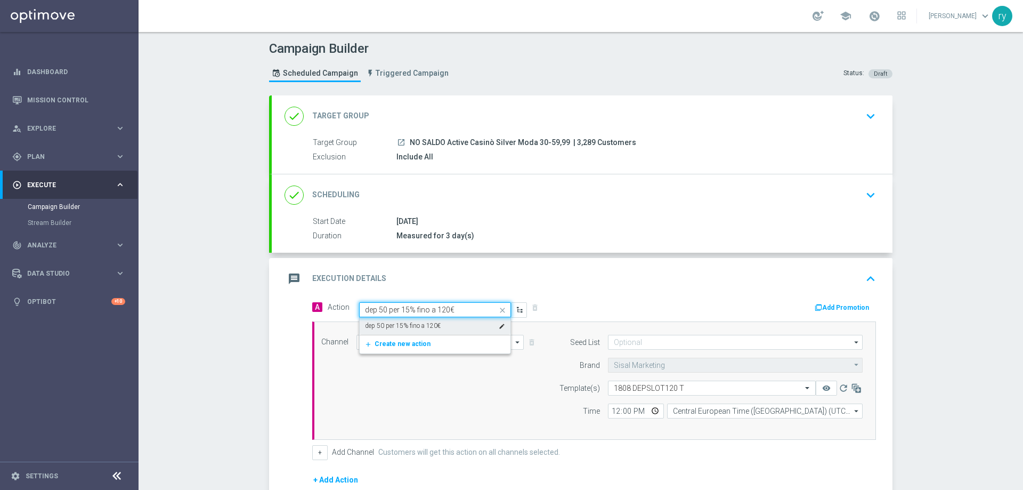
click at [422, 322] on label "dep 50 per 15% fino a 120€" at bounding box center [403, 325] width 76 height 9
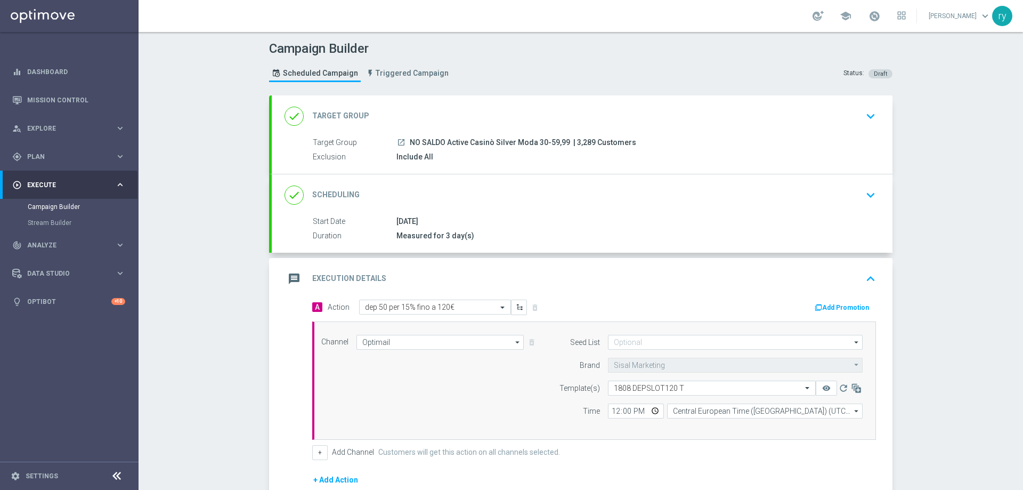
click at [826, 311] on button "Add Promotion" at bounding box center [843, 308] width 59 height 12
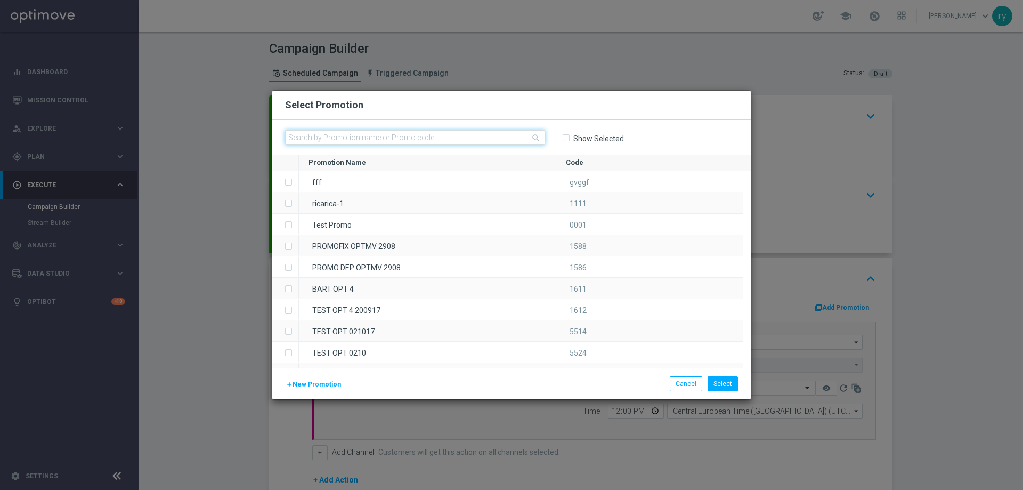
click at [319, 138] on input "text" at bounding box center [415, 137] width 260 height 15
paste input "332939"
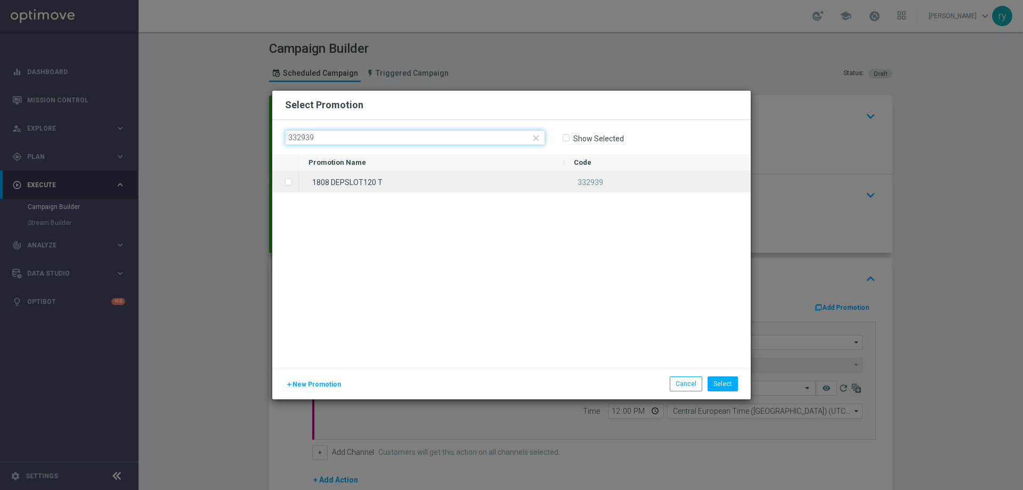
type input "332939"
click at [289, 185] on span "Press SPACE to select this row." at bounding box center [290, 182] width 11 height 21
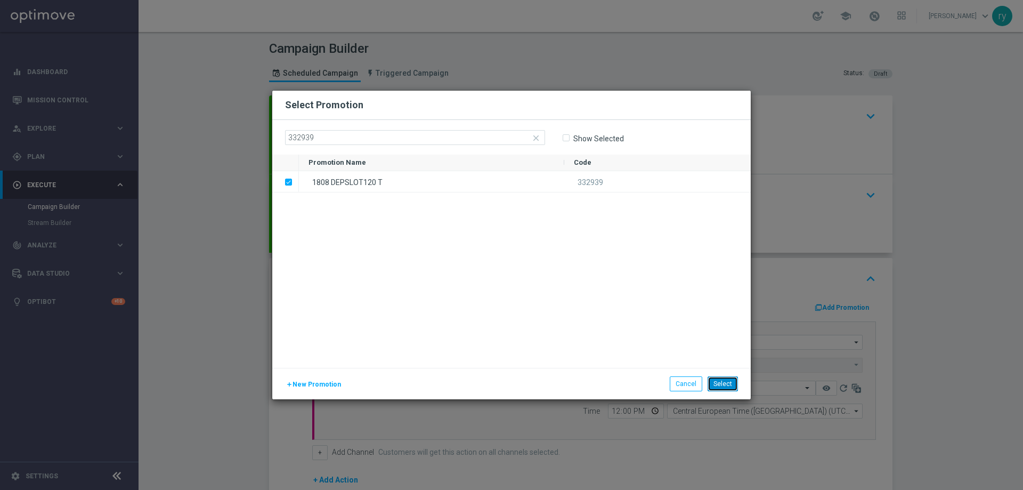
click at [720, 380] on button "Select" at bounding box center [723, 383] width 30 height 15
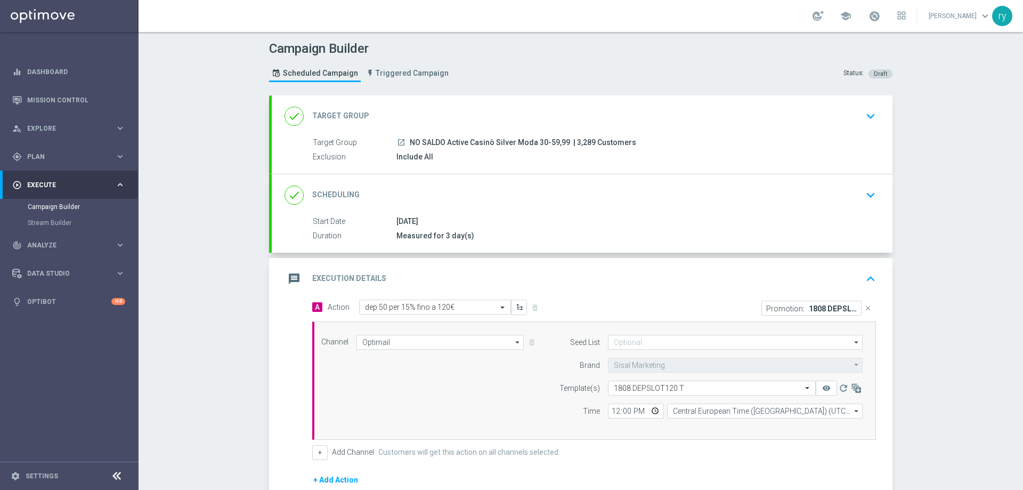
click at [556, 284] on div "message Execution Details keyboard_arrow_up" at bounding box center [582, 279] width 595 height 20
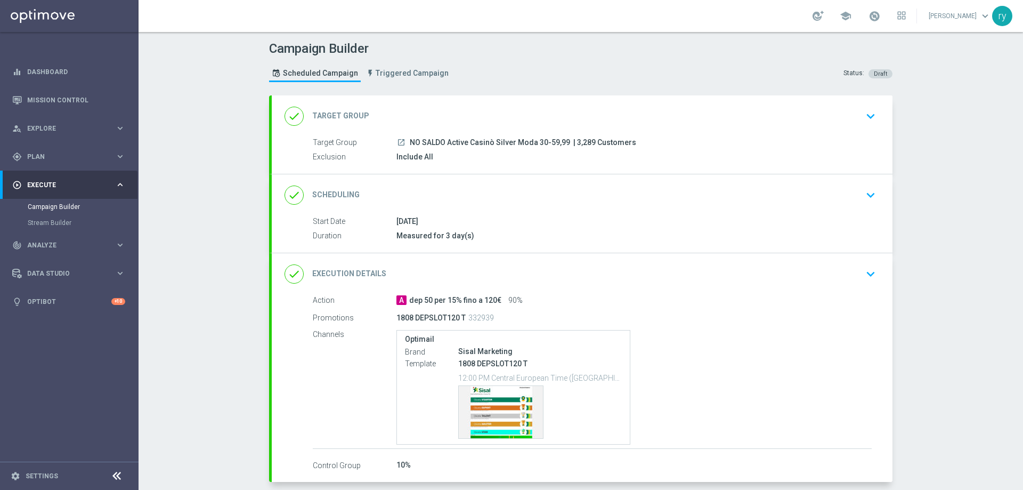
click at [556, 286] on div "done Execution Details keyboard_arrow_down" at bounding box center [582, 274] width 621 height 42
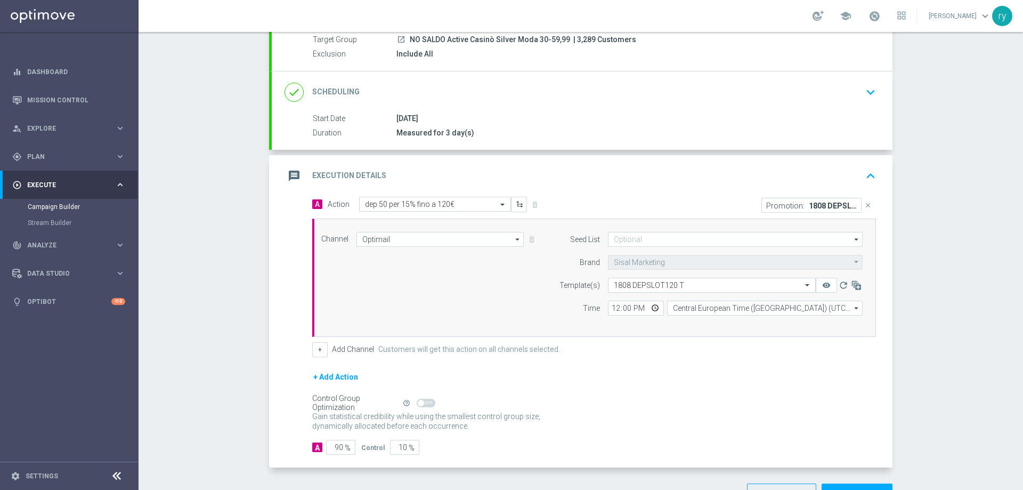
scroll to position [107, 0]
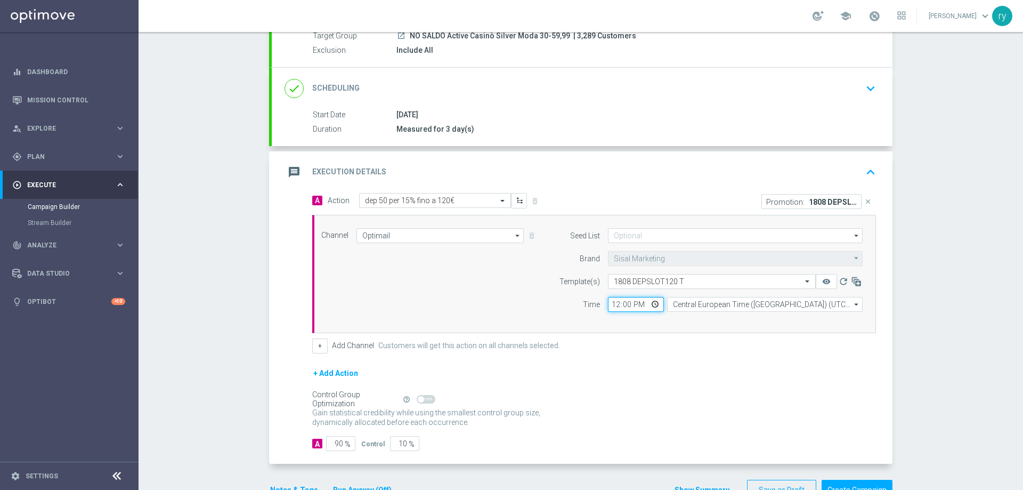
click at [612, 303] on input "12:00" at bounding box center [636, 304] width 56 height 15
type input "17:00"
click at [615, 328] on div "Channel Optimail Optimail arrow_drop_down Drag here to set row groups Drag here…" at bounding box center [594, 274] width 564 height 118
click at [312, 347] on button "+" at bounding box center [319, 345] width 15 height 15
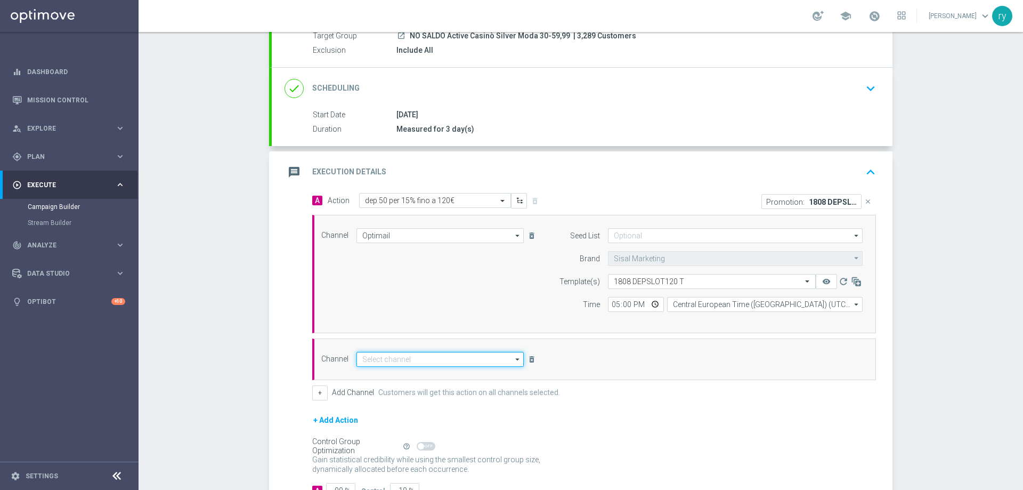
click at [385, 355] on input at bounding box center [439, 359] width 167 height 15
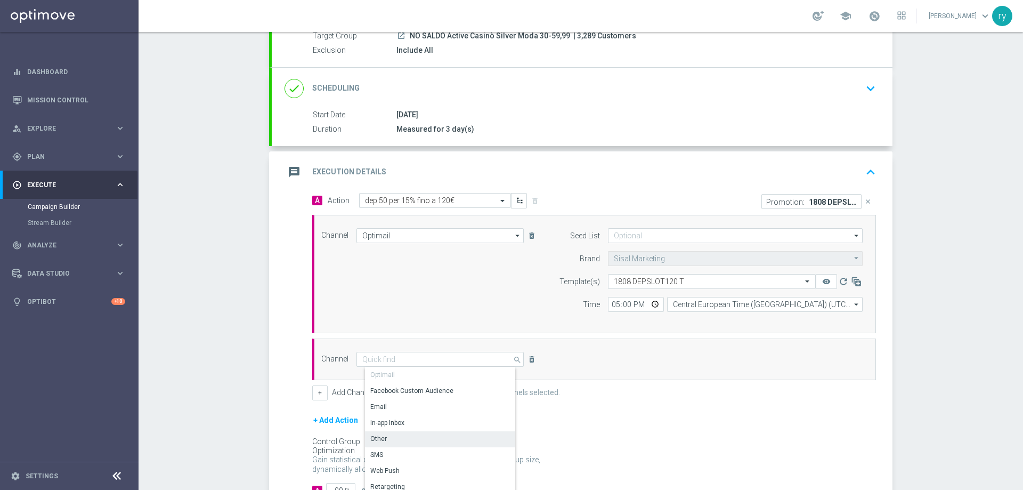
click at [394, 437] on div "Other" at bounding box center [444, 438] width 159 height 15
type input "Other"
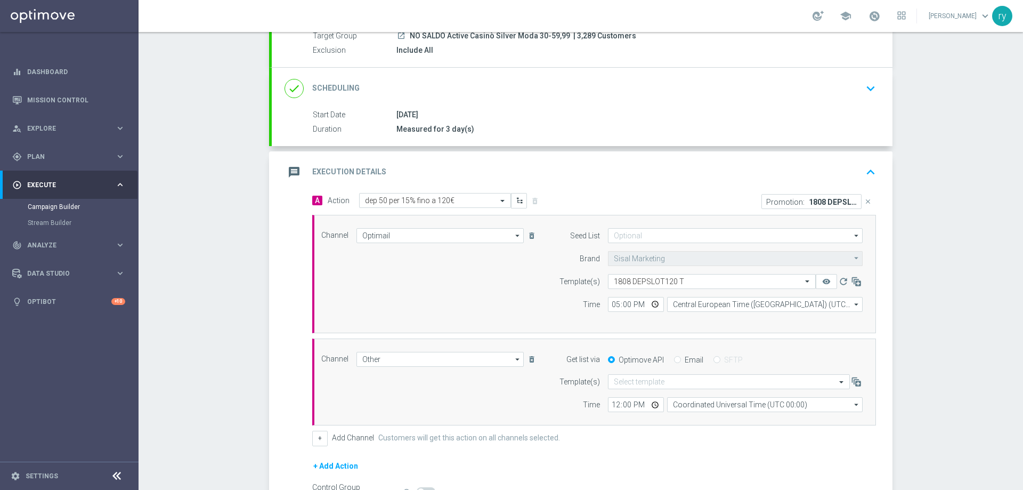
click at [685, 361] on label "Email" at bounding box center [694, 360] width 19 height 10
click at [681, 361] on input "Email" at bounding box center [677, 360] width 7 height 7
radio input "true"
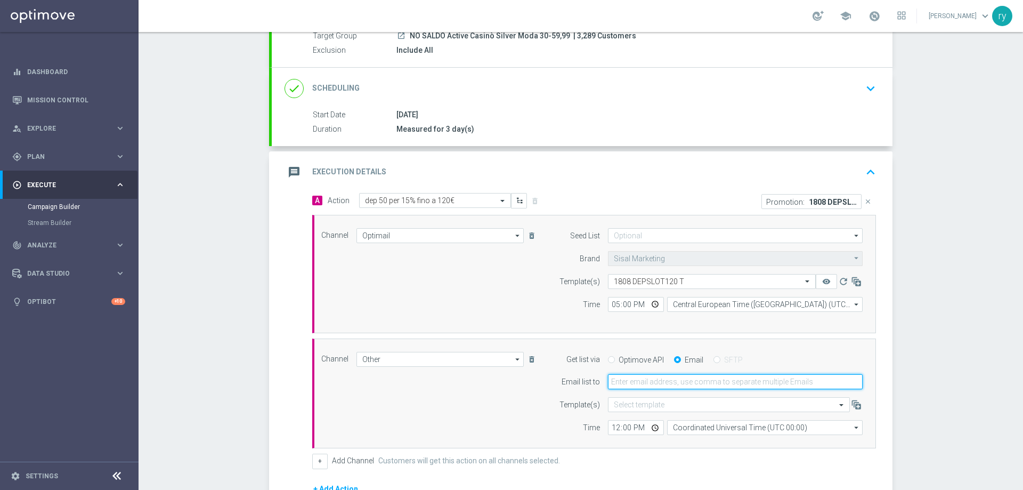
click at [666, 380] on input "email" at bounding box center [735, 381] width 255 height 15
type input "[EMAIL_ADDRESS][DOMAIN_NAME]"
click at [614, 426] on input "12:00" at bounding box center [636, 427] width 56 height 15
type input "17:00"
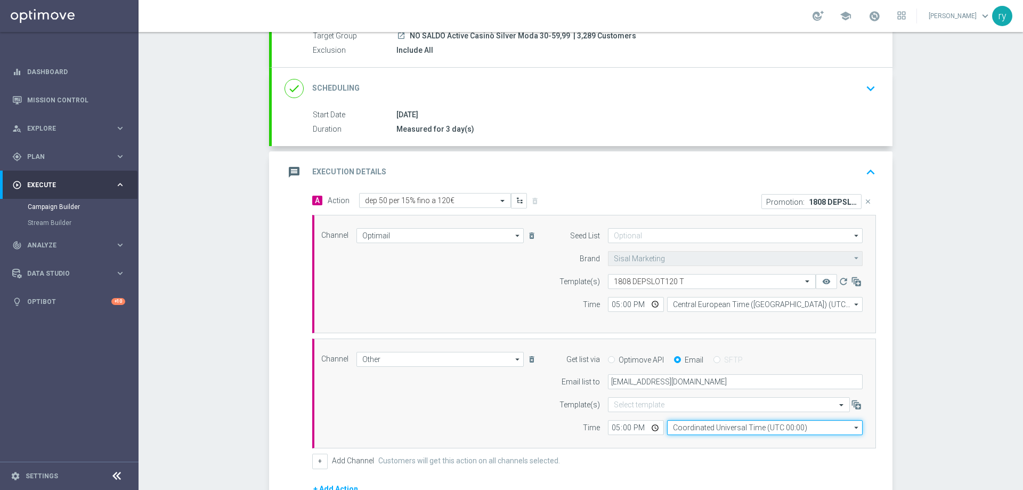
click at [675, 431] on input "Coordinated Universal Time (UTC 00:00)" at bounding box center [765, 427] width 196 height 15
drag, startPoint x: 679, startPoint y: 434, endPoint x: 683, endPoint y: 439, distance: 6.0
click at [679, 435] on div "ber Coordinated Universal Time (UTC 00:00) close Drag here to set row groups Dr…" at bounding box center [765, 427] width 196 height 15
type input "Coordinated Universal Time (UTC 00:00)"
click at [685, 441] on div "Channel Other Other arrow_drop_down Drag here to set row groups Drag here to se…" at bounding box center [594, 393] width 564 height 110
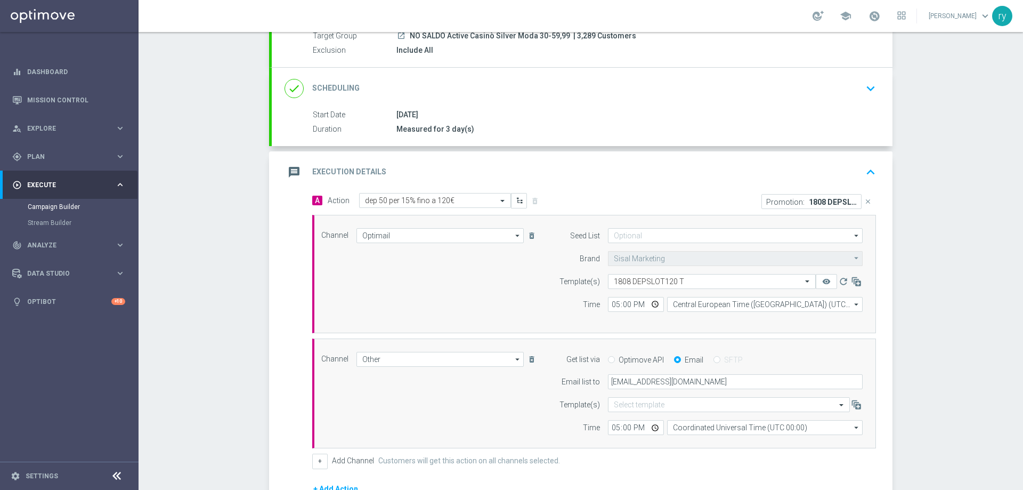
click at [546, 408] on div "Template(s)" at bounding box center [573, 404] width 54 height 15
click at [695, 423] on input "Coordinated Universal Time (UTC 00:00)" at bounding box center [765, 427] width 196 height 15
click at [703, 443] on div "Central European Time ([GEOGRAPHIC_DATA]) (UTC +02:00)" at bounding box center [768, 443] width 174 height 10
type input "Central European Time ([GEOGRAPHIC_DATA]) (UTC +02:00)"
click at [551, 422] on div "Time" at bounding box center [573, 427] width 54 height 15
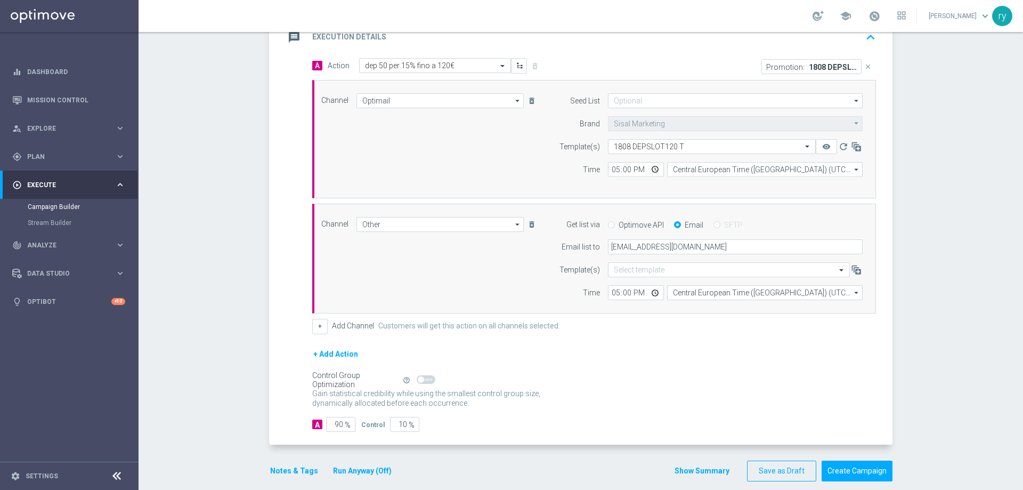
scroll to position [254, 0]
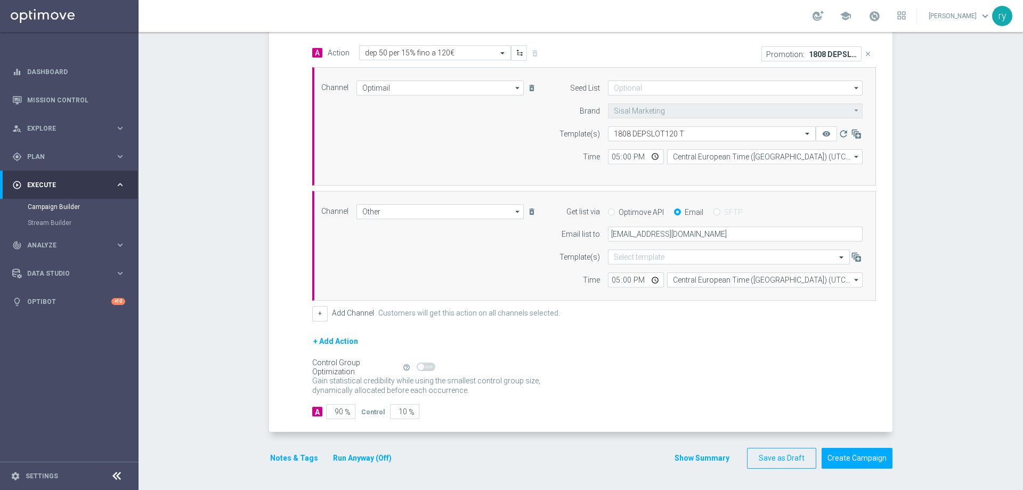
click at [272, 462] on button "Notes & Tags" at bounding box center [294, 457] width 50 height 13
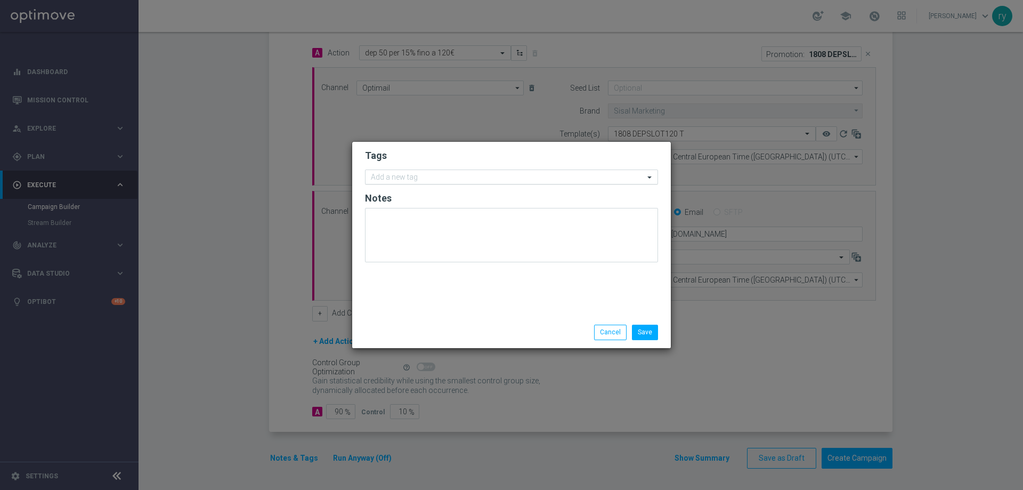
click at [395, 180] on input "text" at bounding box center [507, 177] width 273 height 9
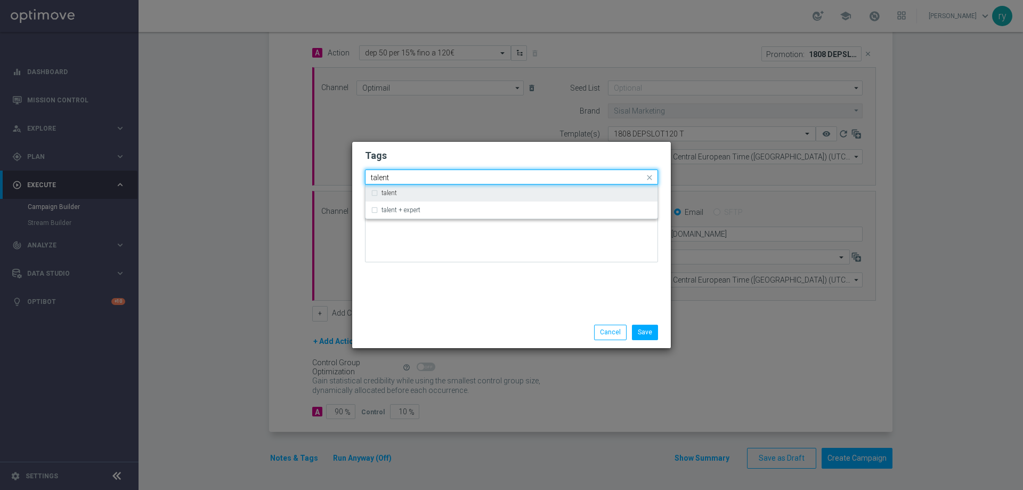
click at [394, 191] on label "talent" at bounding box center [389, 193] width 15 height 6
type input "talent"
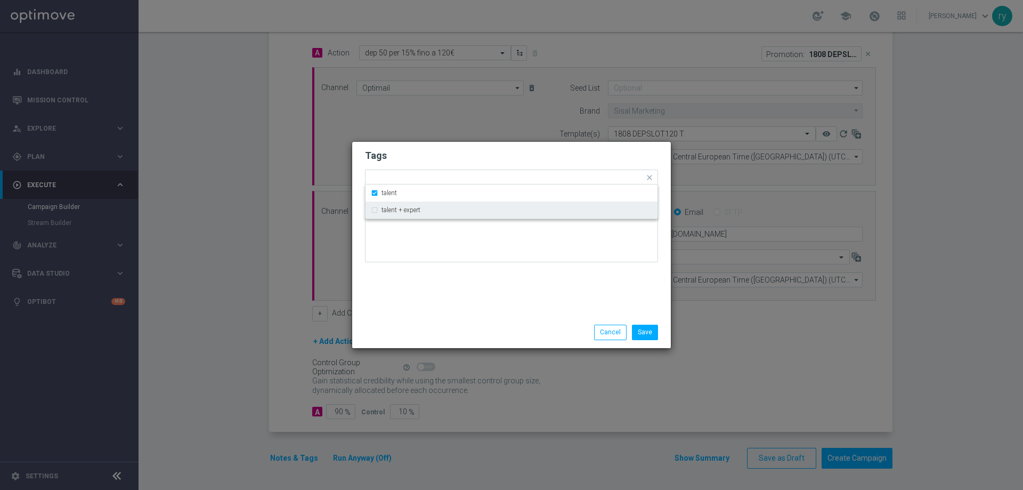
click at [416, 319] on div "Save Cancel" at bounding box center [511, 332] width 319 height 31
click at [439, 178] on input "text" at bounding box center [526, 178] width 238 height 9
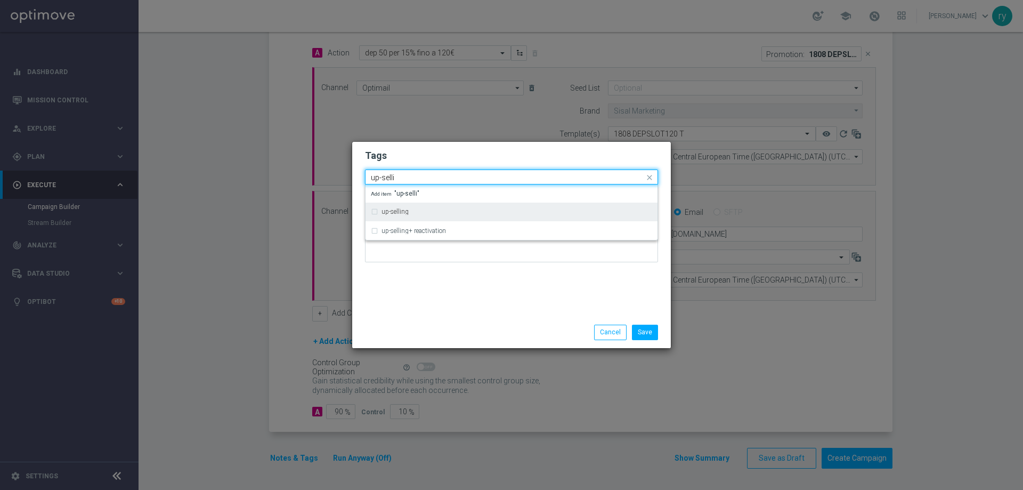
click at [433, 211] on div "up-selling" at bounding box center [517, 211] width 271 height 6
type input "up-selli"
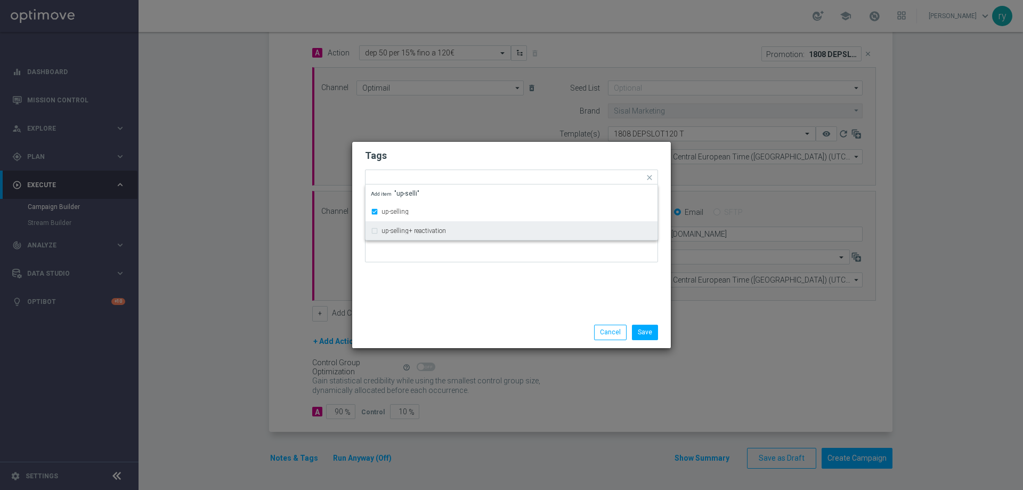
click at [457, 280] on div "Tags Quick find × talent × up-selling up-selling up-selling+ reactivation Add i…" at bounding box center [511, 229] width 319 height 175
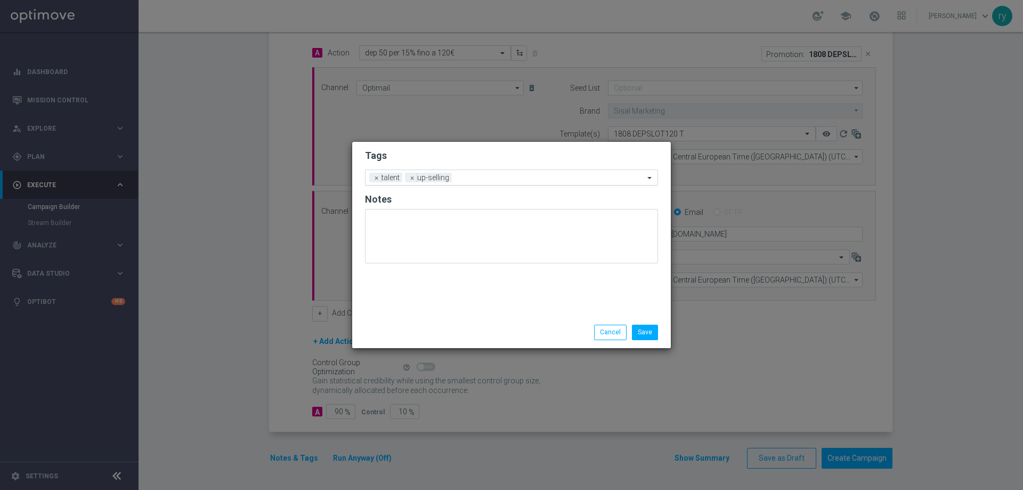
click at [487, 178] on input "text" at bounding box center [550, 178] width 188 height 9
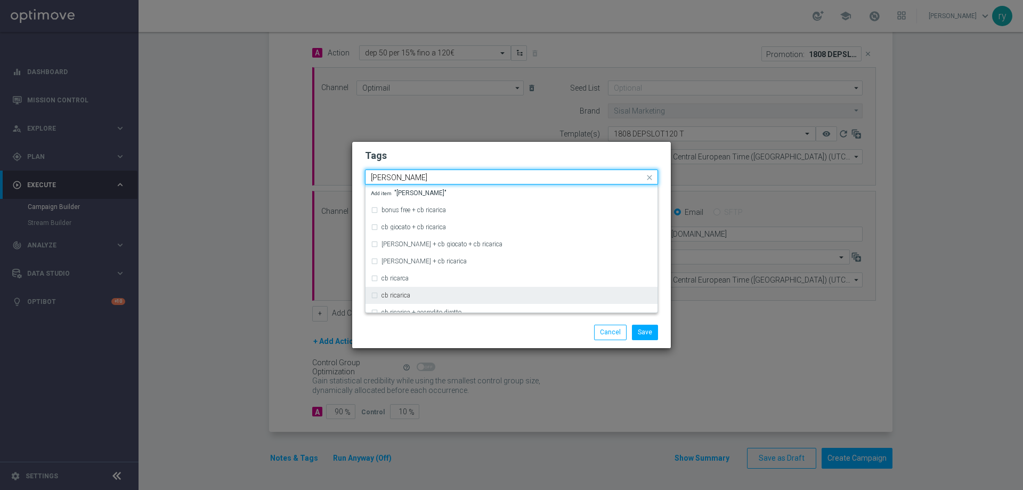
click at [398, 291] on div "cb ricarica" at bounding box center [511, 295] width 281 height 17
type input "[PERSON_NAME]"
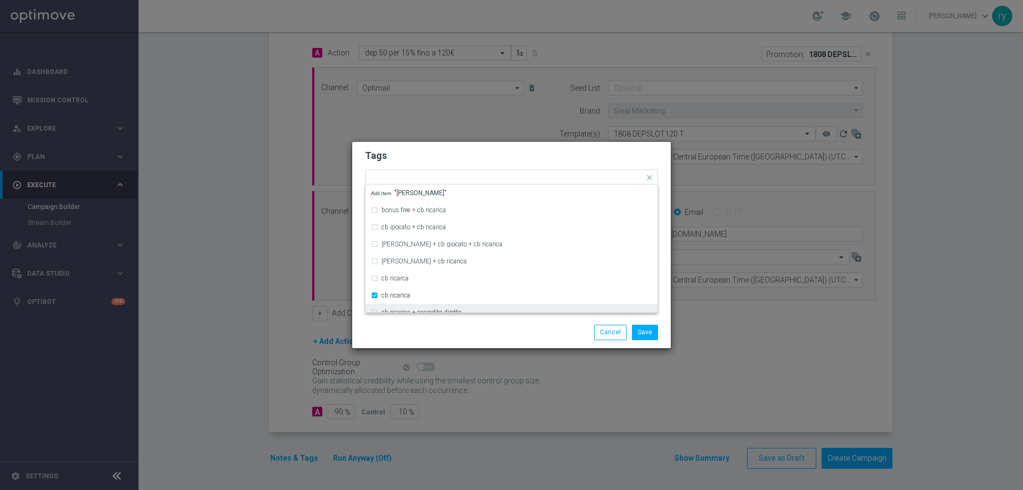
click at [417, 326] on div "Save Cancel" at bounding box center [511, 332] width 309 height 15
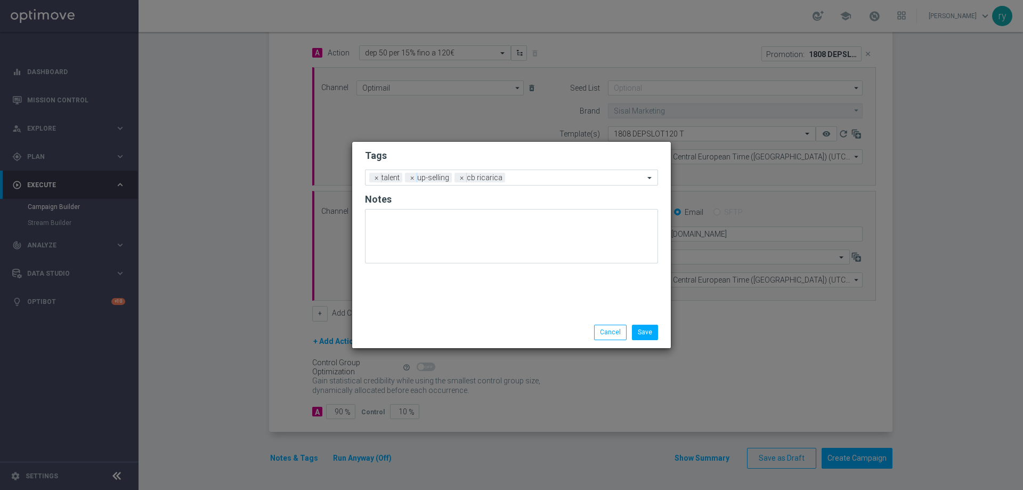
click at [557, 169] on form "Tags Add a new tag × talent × up-selling × cb ricarica Notes" at bounding box center [511, 209] width 293 height 125
click at [554, 179] on input "text" at bounding box center [576, 178] width 135 height 9
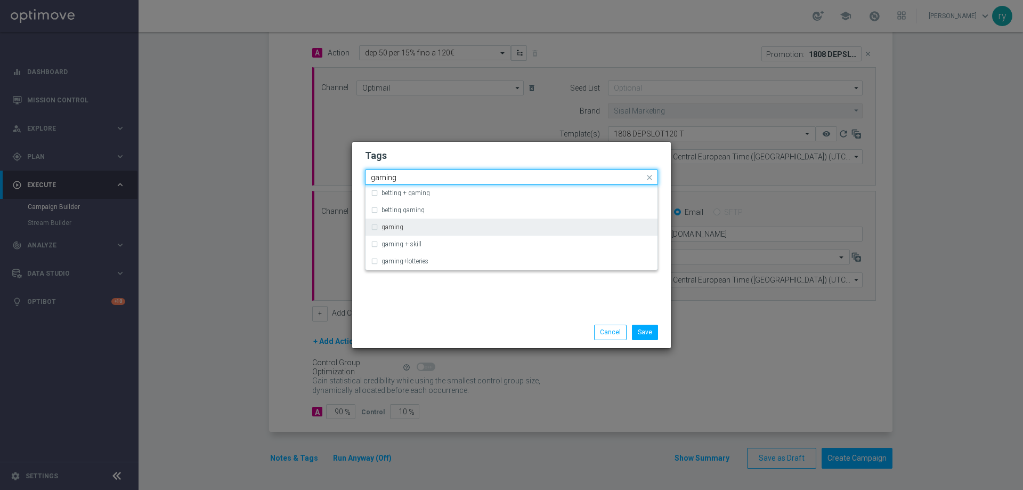
click at [405, 224] on div "gaming" at bounding box center [517, 227] width 271 height 6
type input "gaming"
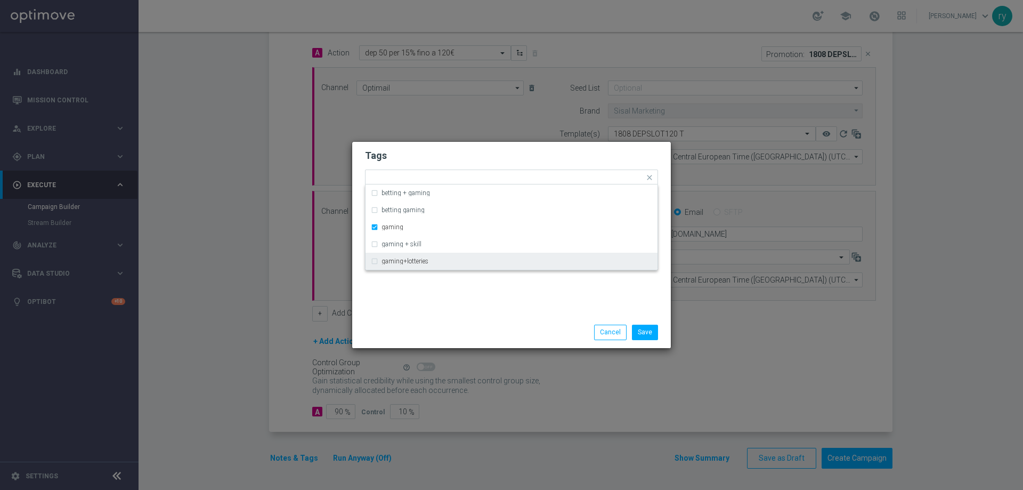
drag, startPoint x: 440, startPoint y: 295, endPoint x: 506, endPoint y: 217, distance: 101.7
click at [441, 295] on div "Tags Quick find × talent × up-selling × cb ricarica × gaming betting + gaming b…" at bounding box center [511, 229] width 319 height 175
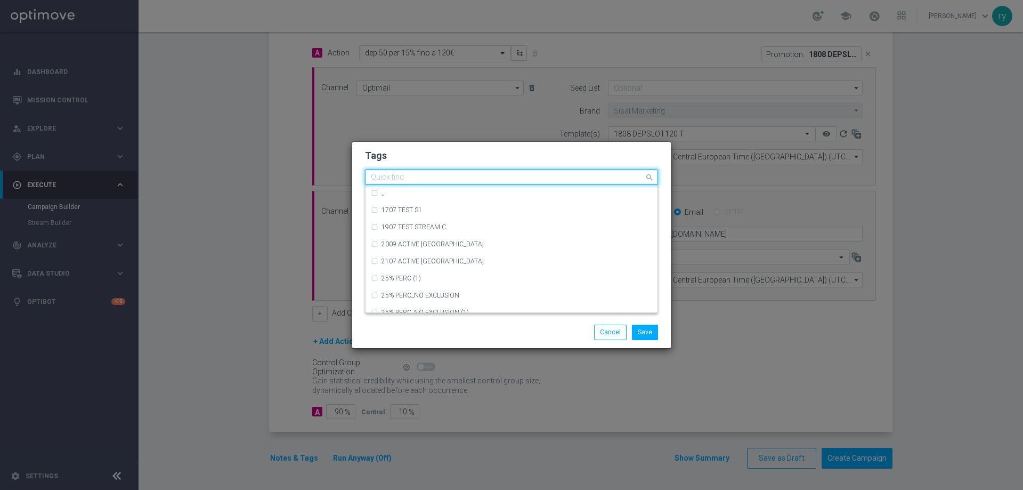
click at [571, 180] on input "text" at bounding box center [507, 177] width 273 height 9
click at [441, 228] on div "bonus cash" at bounding box center [517, 227] width 271 height 6
type input "bonus ca"
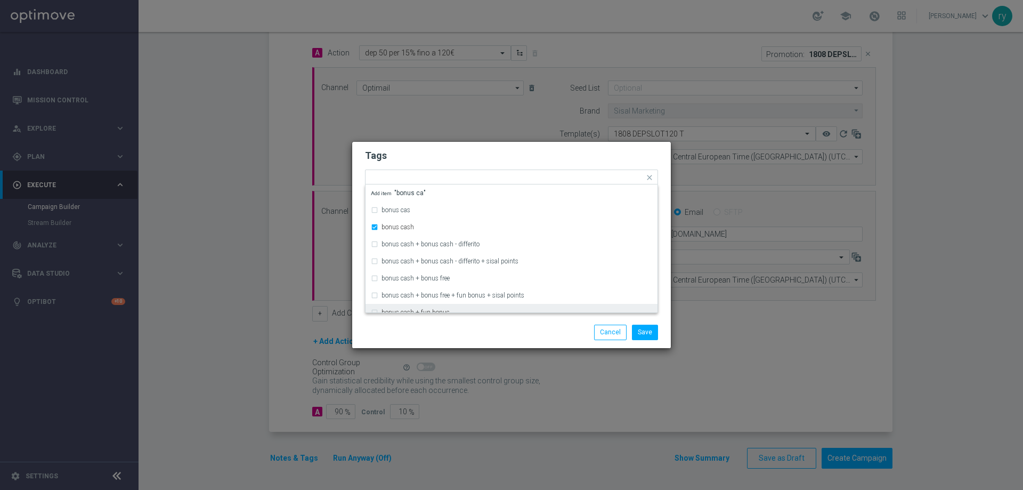
click at [537, 326] on div "Save Cancel" at bounding box center [563, 332] width 206 height 15
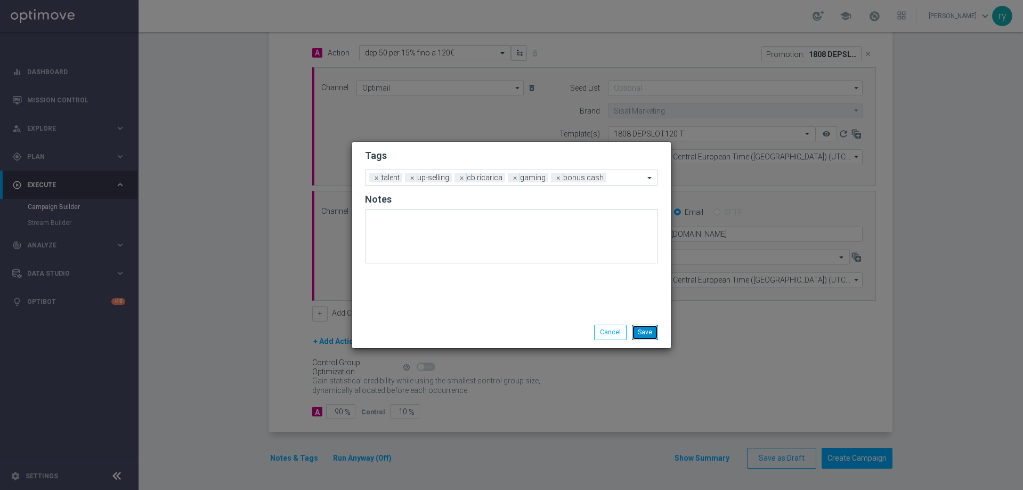
click at [653, 331] on button "Save" at bounding box center [645, 332] width 26 height 15
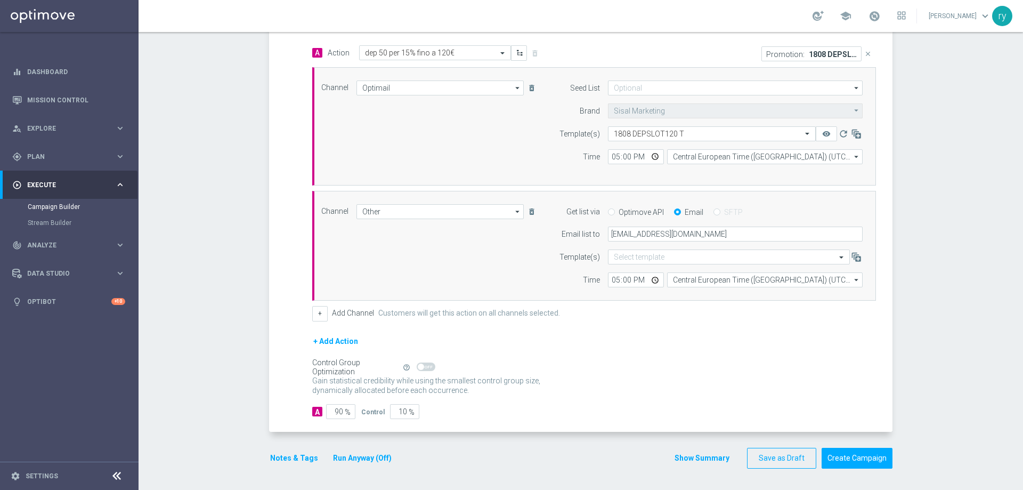
click at [705, 461] on button "Show Summary" at bounding box center [702, 458] width 56 height 12
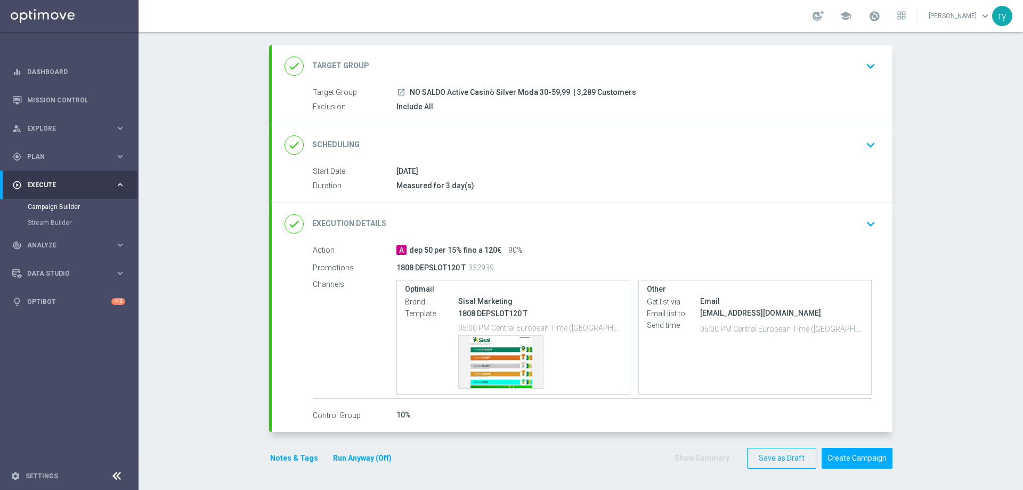
scroll to position [50, 0]
click at [488, 358] on div "Template preview" at bounding box center [501, 362] width 84 height 52
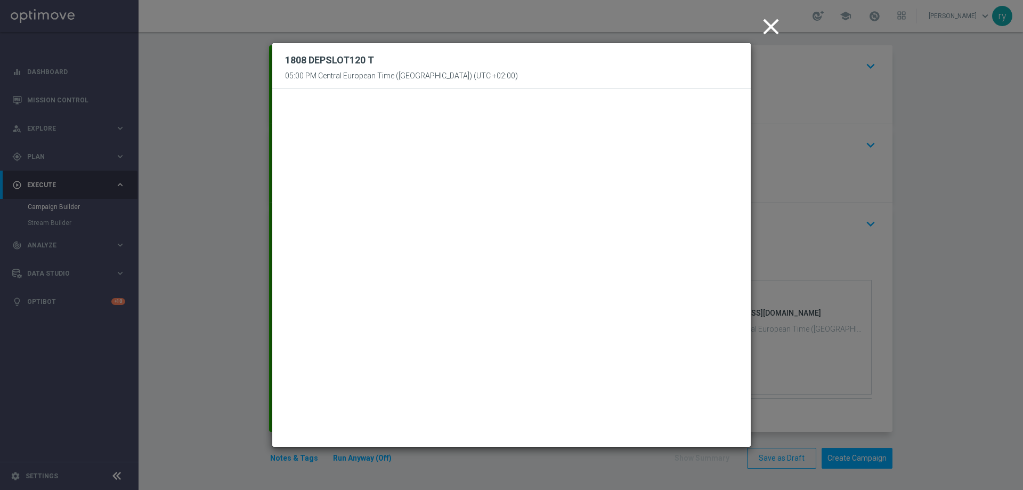
click at [768, 22] on icon "close" at bounding box center [771, 26] width 27 height 27
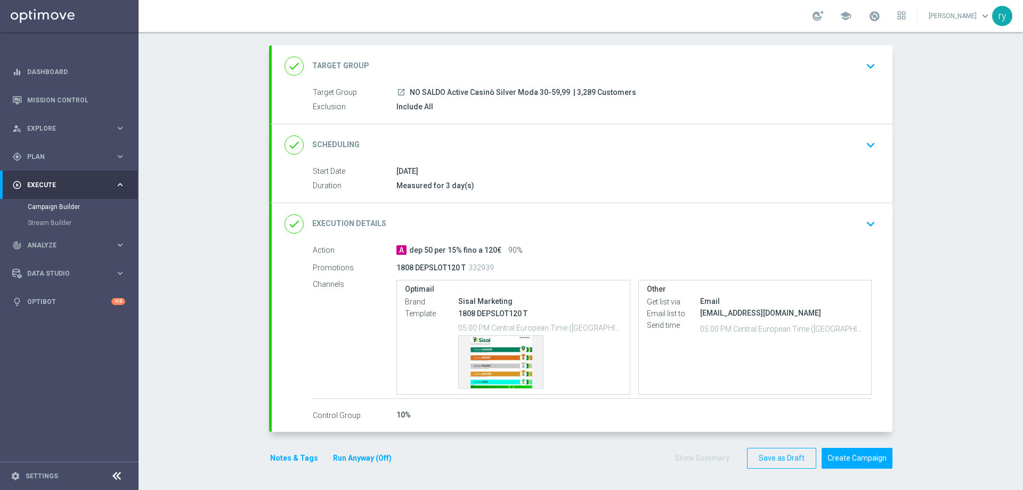
click at [880, 309] on div "Action A dep 50 per 15% fino a 120€ 90% Promotions 1808 DEPSLOT120 T 332939 Cha…" at bounding box center [582, 333] width 621 height 177
click at [842, 457] on button "Create Campaign" at bounding box center [857, 458] width 71 height 21
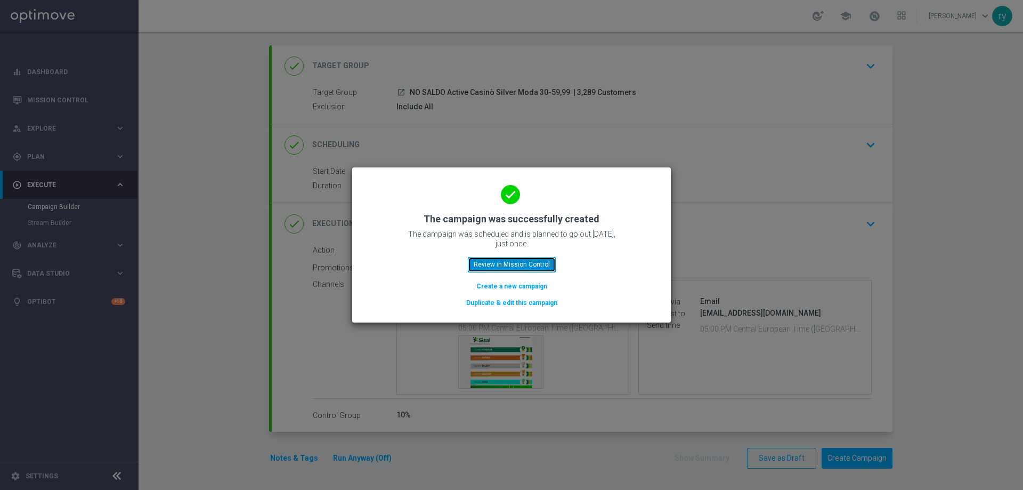
click at [521, 265] on button "Review in Mission Control" at bounding box center [512, 264] width 88 height 15
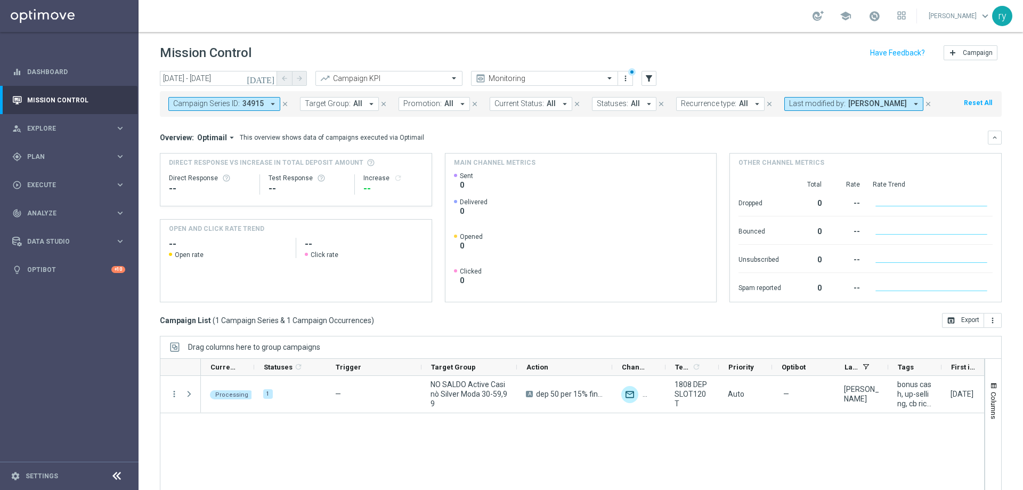
click at [271, 101] on icon "arrow_drop_down" at bounding box center [273, 104] width 10 height 10
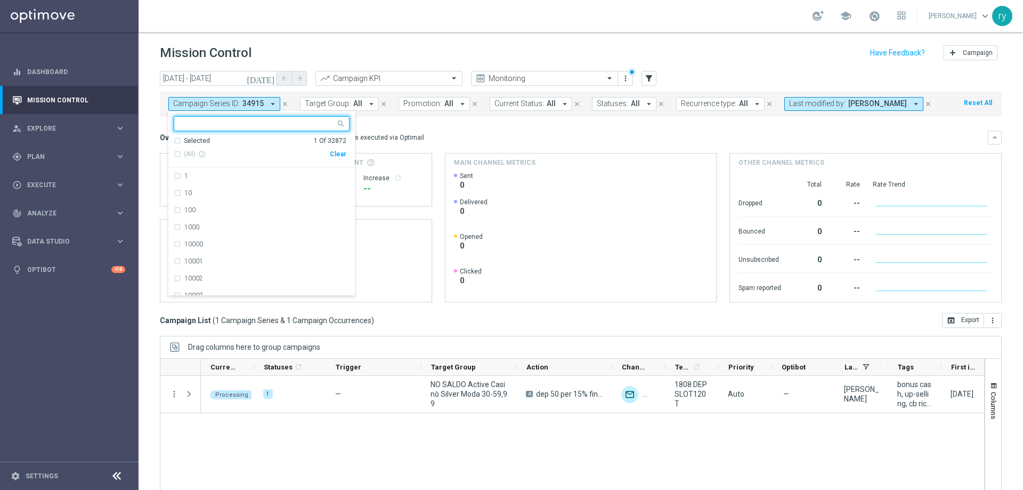
click at [0, 0] on div "Clear" at bounding box center [0, 0] width 0 height 0
click at [477, 125] on mini-dashboard "Overview: Optimail arrow_drop_down This overview shows data of campaigns execut…" at bounding box center [581, 215] width 842 height 196
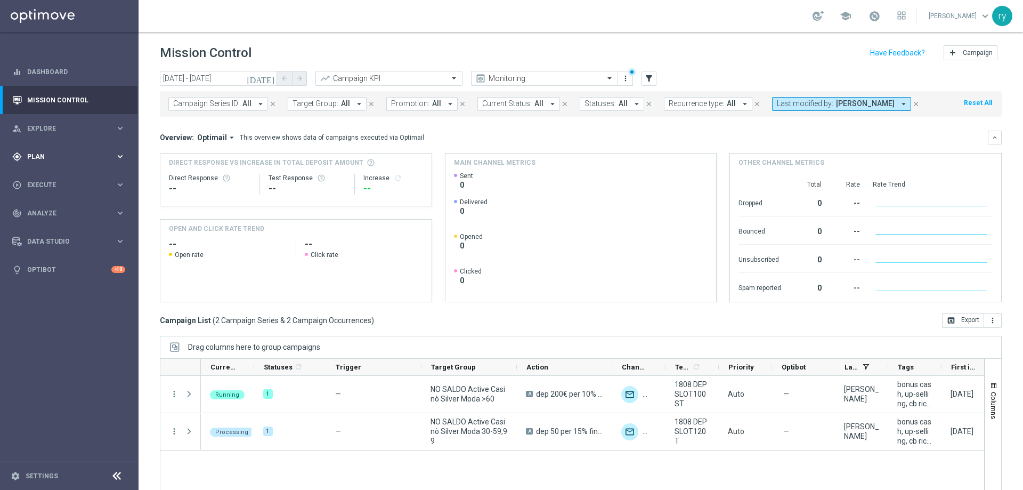
click at [112, 159] on span "Plan" at bounding box center [71, 156] width 88 height 6
click at [59, 230] on link "Optimail" at bounding box center [72, 226] width 78 height 9
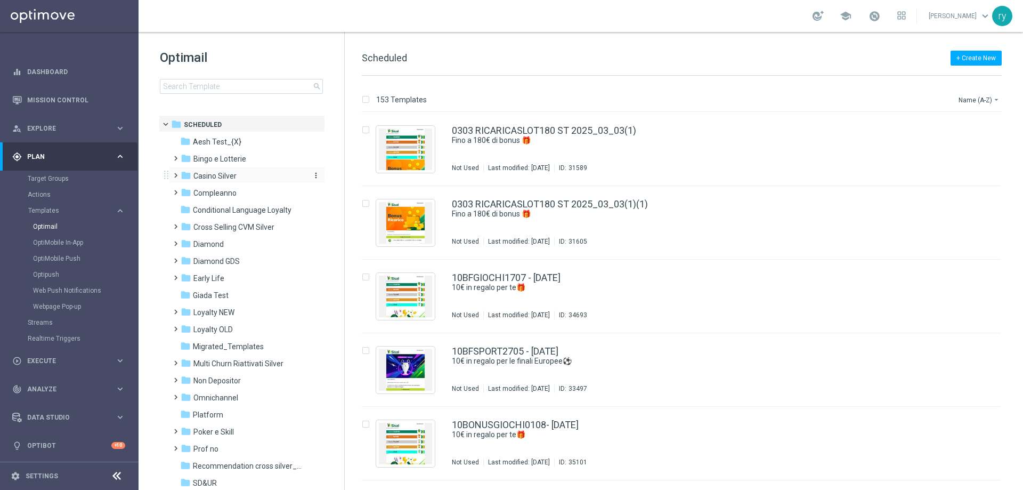
click at [216, 178] on span "Casino Silver" at bounding box center [214, 176] width 43 height 10
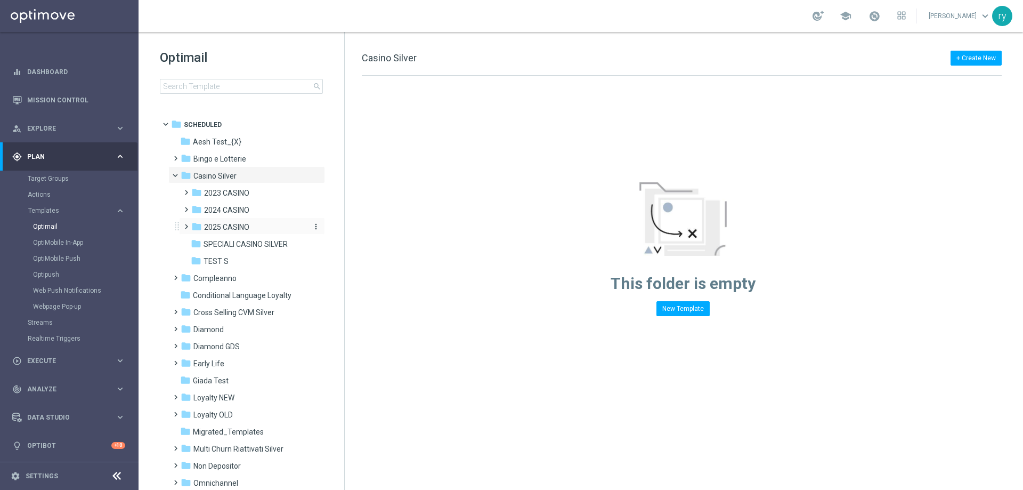
click at [221, 230] on span "2025 CASINO" at bounding box center [226, 227] width 45 height 10
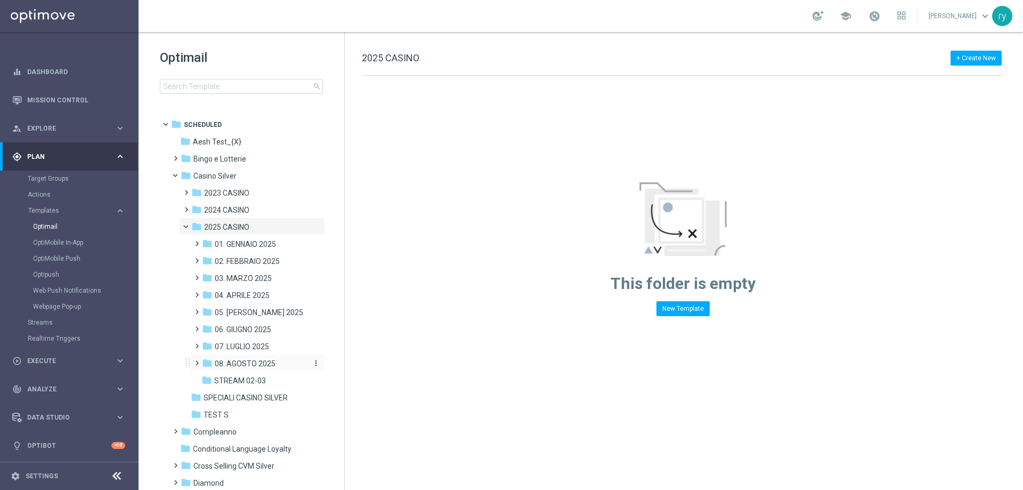
click at [238, 359] on span "08. AGOSTO 2025" at bounding box center [245, 364] width 61 height 10
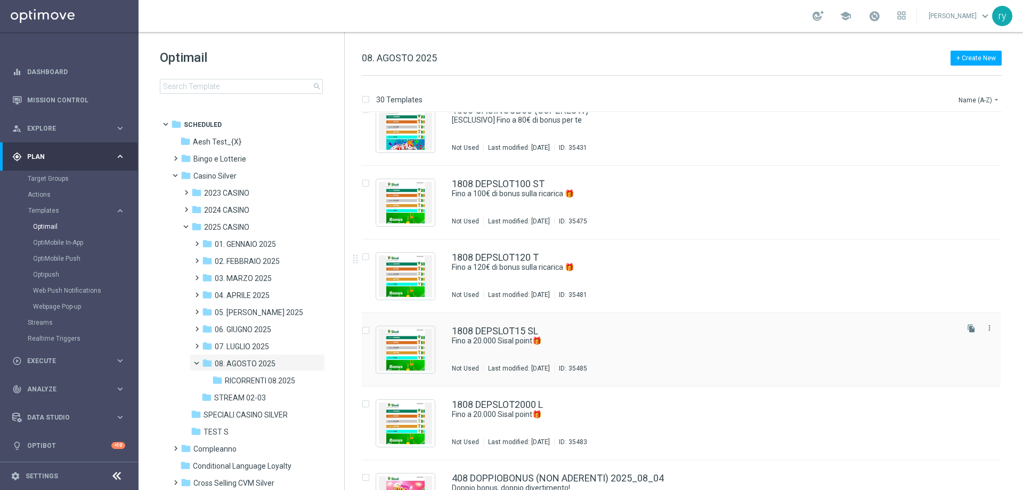
scroll to position [1487, 0]
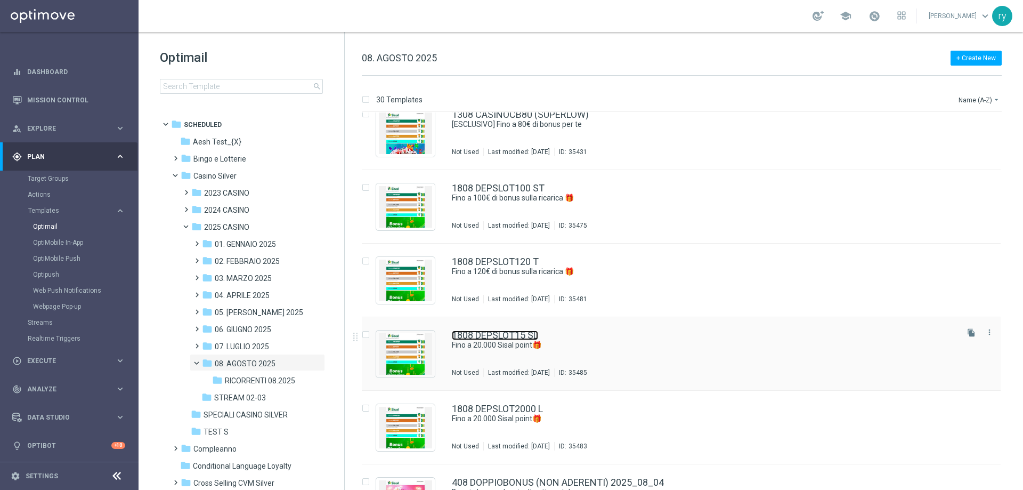
click at [525, 331] on link "1808 DEPSLOT15 SL" at bounding box center [495, 335] width 86 height 10
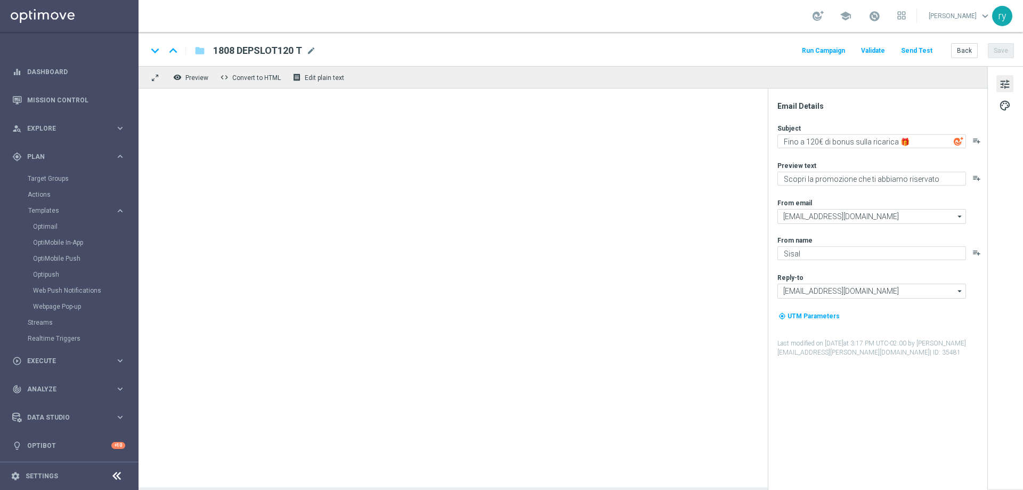
type textarea "Fino a 20.000 Sisal point🎁​"
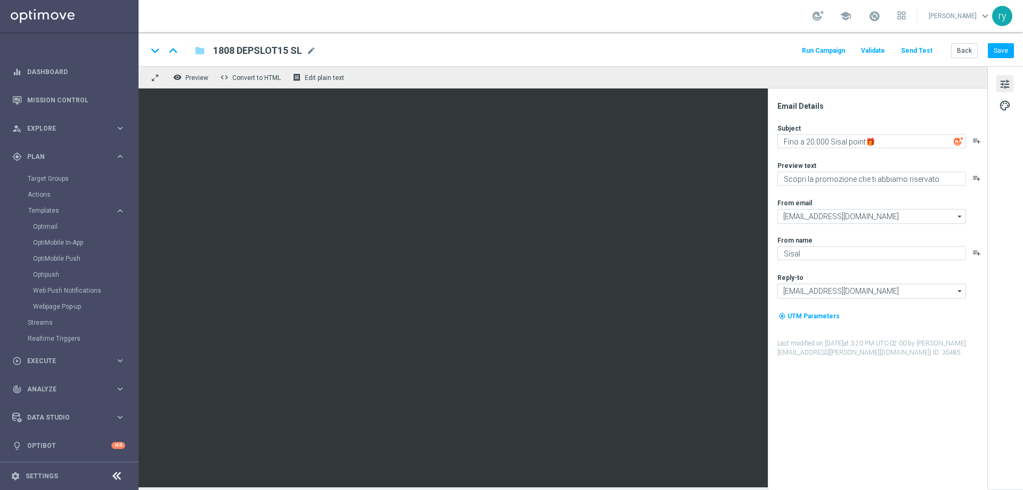
click at [819, 48] on button "Run Campaign" at bounding box center [823, 51] width 46 height 14
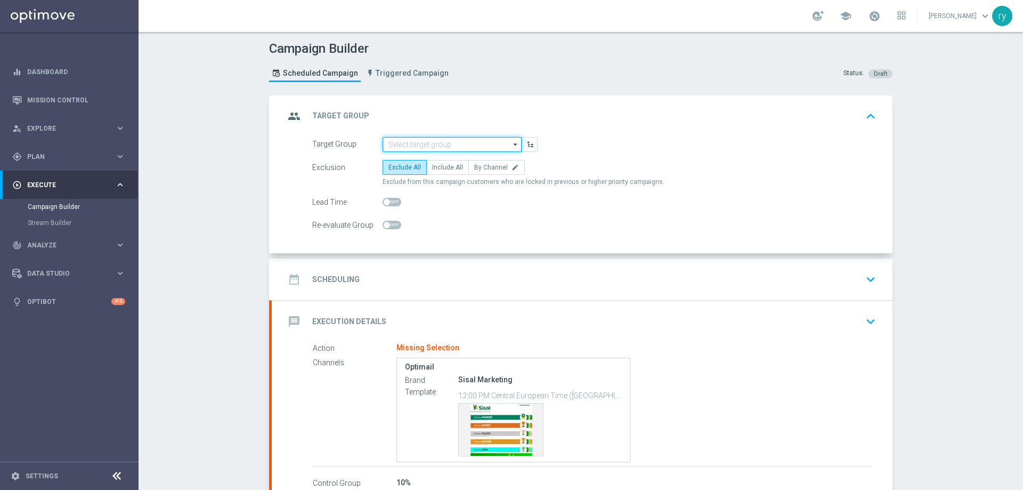
click at [393, 143] on input at bounding box center [452, 144] width 139 height 15
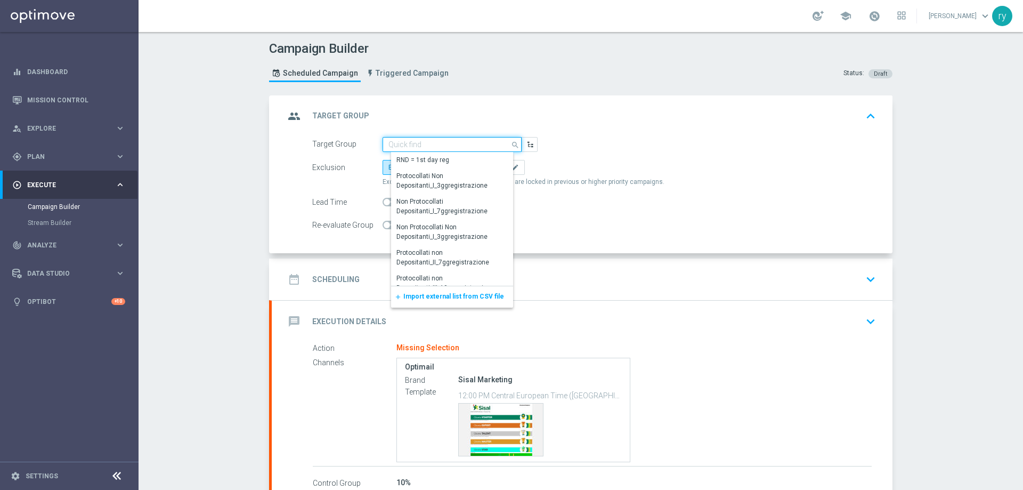
paste input "NO SALDO Active Casinò Silver Moda 15-29,99"
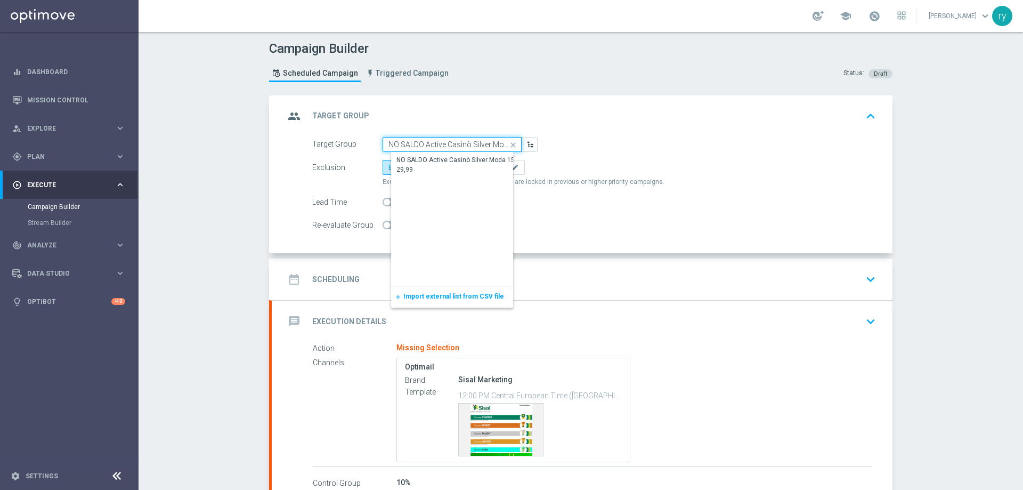
scroll to position [0, 29]
click at [463, 155] on div "NO SALDO Active Casinò Silver Moda 15-29,99" at bounding box center [460, 164] width 128 height 19
type input "NO SALDO Active Casinò Silver Moda 15-29,99"
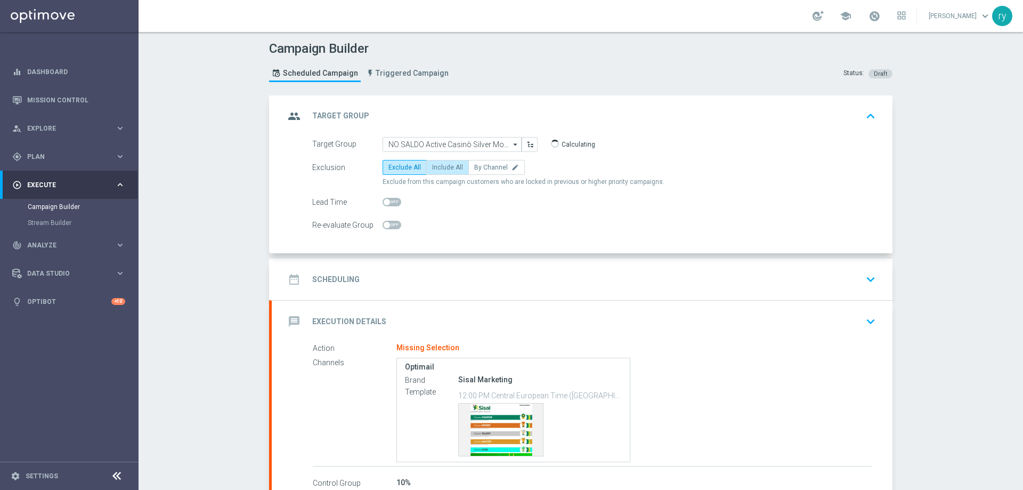
click at [432, 171] on span "Include All" at bounding box center [447, 167] width 31 height 7
click at [432, 171] on input "Include All" at bounding box center [435, 169] width 7 height 7
radio input "true"
click at [417, 275] on div "date_range Scheduling keyboard_arrow_down" at bounding box center [582, 279] width 595 height 20
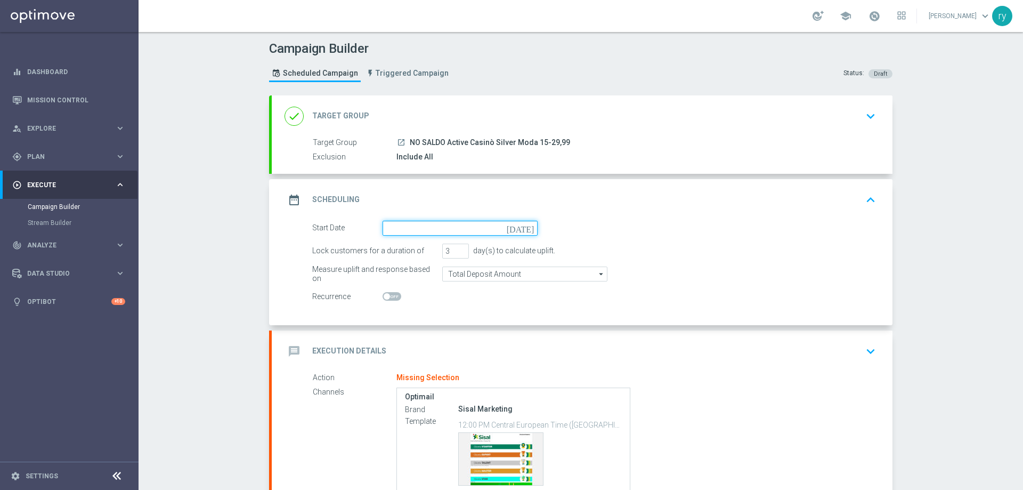
click at [441, 226] on input at bounding box center [460, 228] width 155 height 15
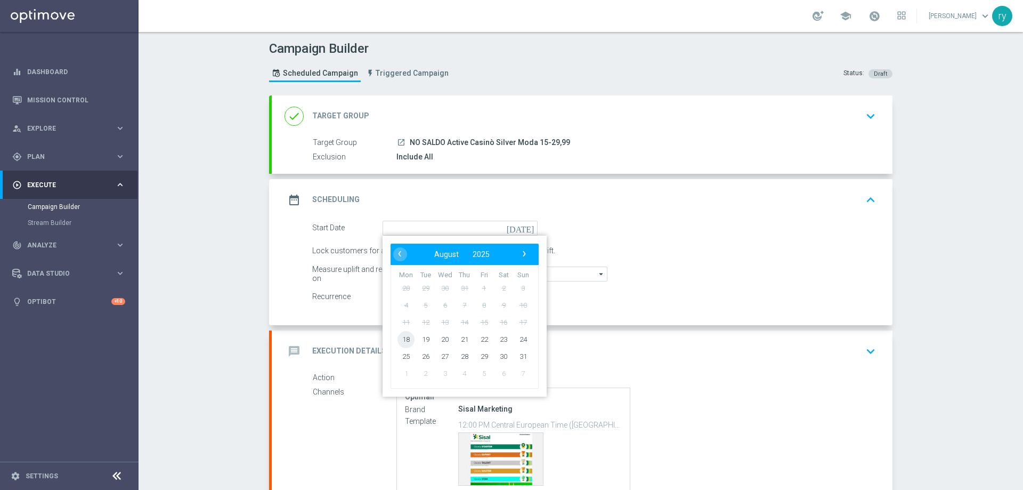
click at [399, 337] on span "18" at bounding box center [406, 338] width 17 height 17
type input "[DATE]"
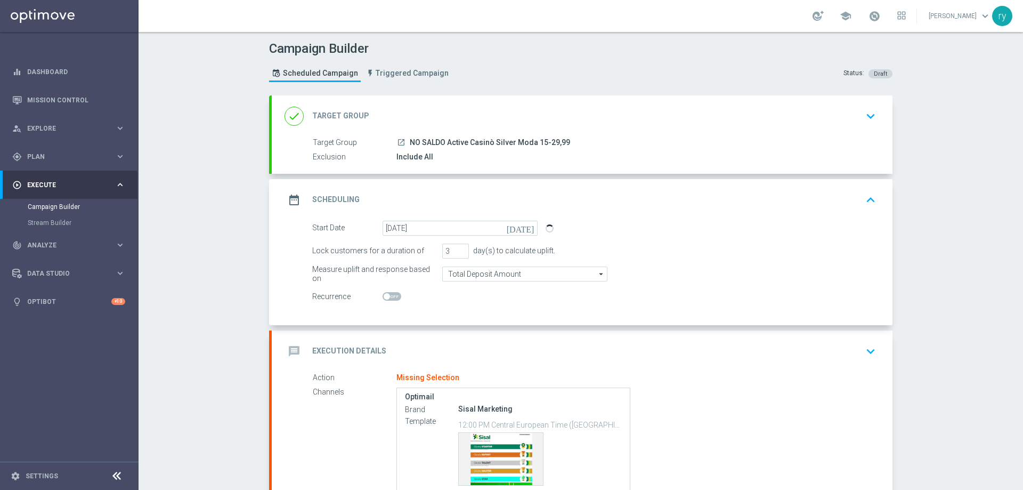
click at [454, 309] on div "Start Date [DATE] [DATE] Lock customers for a duration of 3 day(s) to calculate…" at bounding box center [582, 273] width 621 height 104
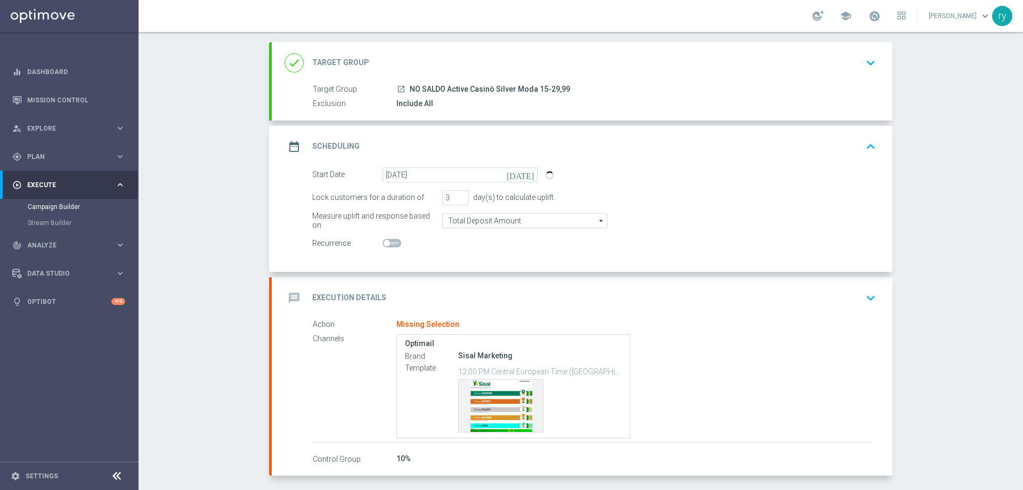
click at [436, 289] on div "message Execution Details keyboard_arrow_down" at bounding box center [582, 298] width 595 height 20
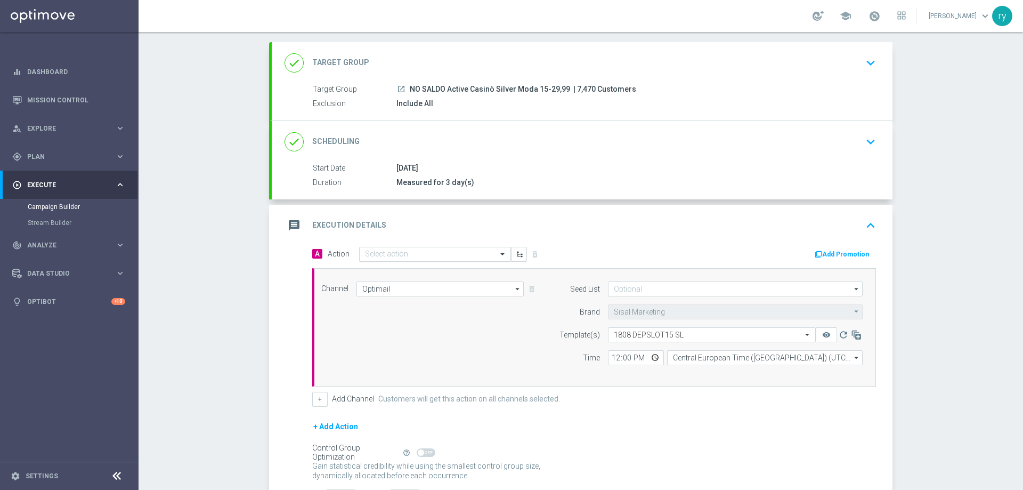
click at [402, 252] on input "text" at bounding box center [424, 254] width 119 height 9
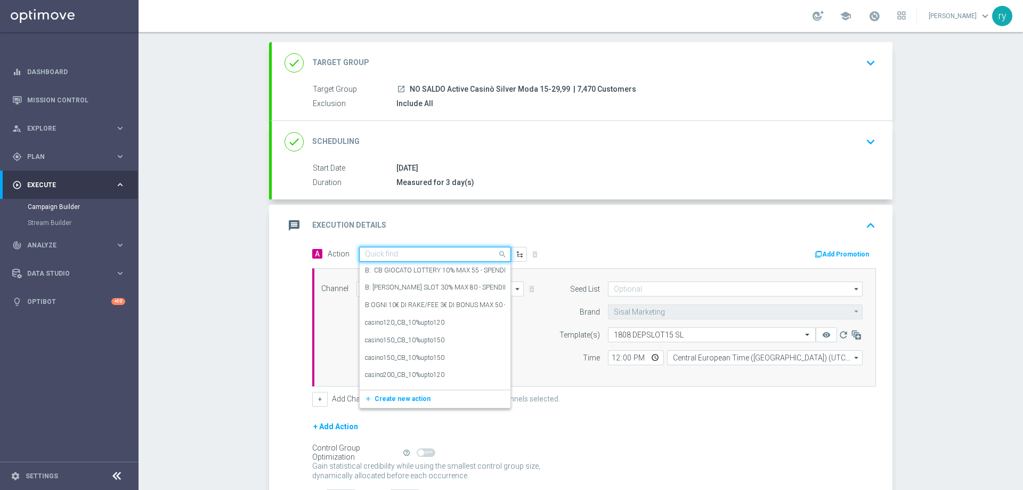
paste input "DEP fasce up to 20000 SP"
type input "DEP fasce up to 20000 SP"
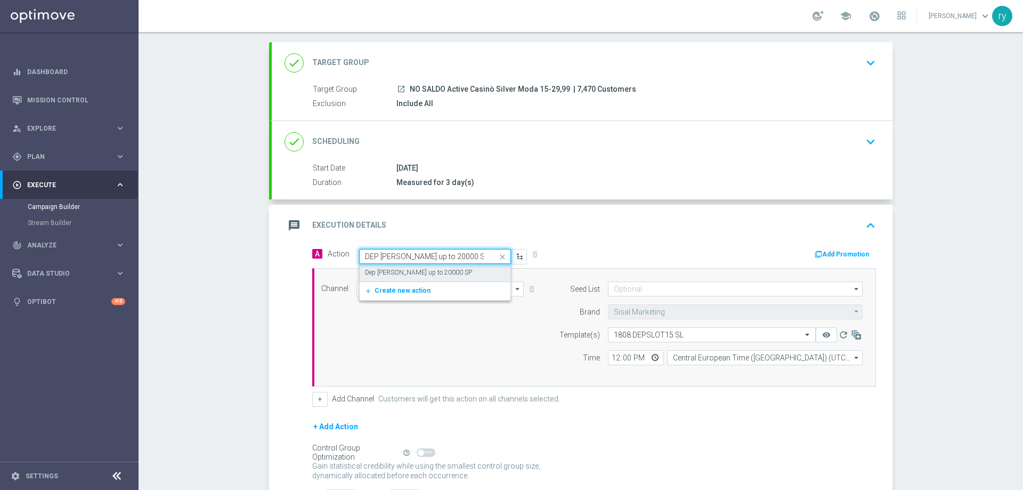
click at [414, 267] on div "Dep fasce up to 20000 SP edit" at bounding box center [435, 273] width 140 height 18
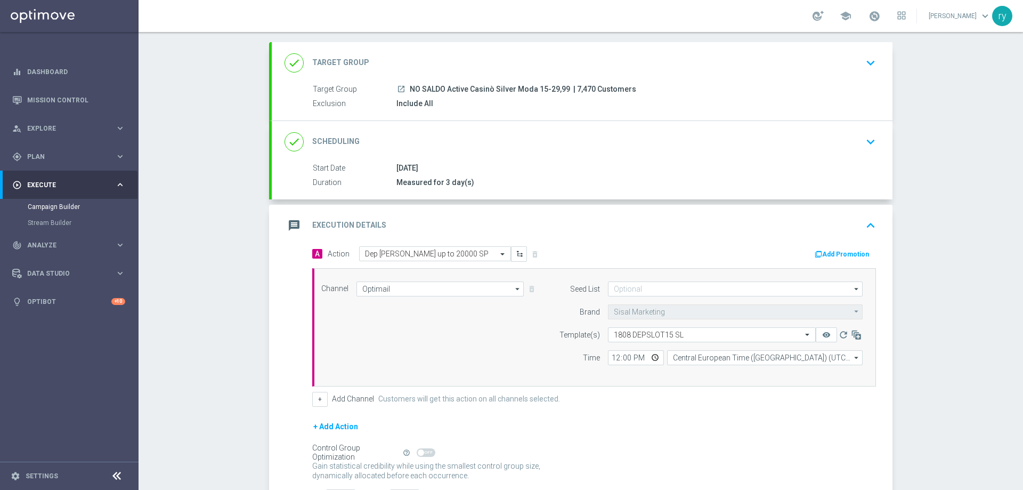
click at [834, 253] on button "Add Promotion" at bounding box center [843, 254] width 59 height 12
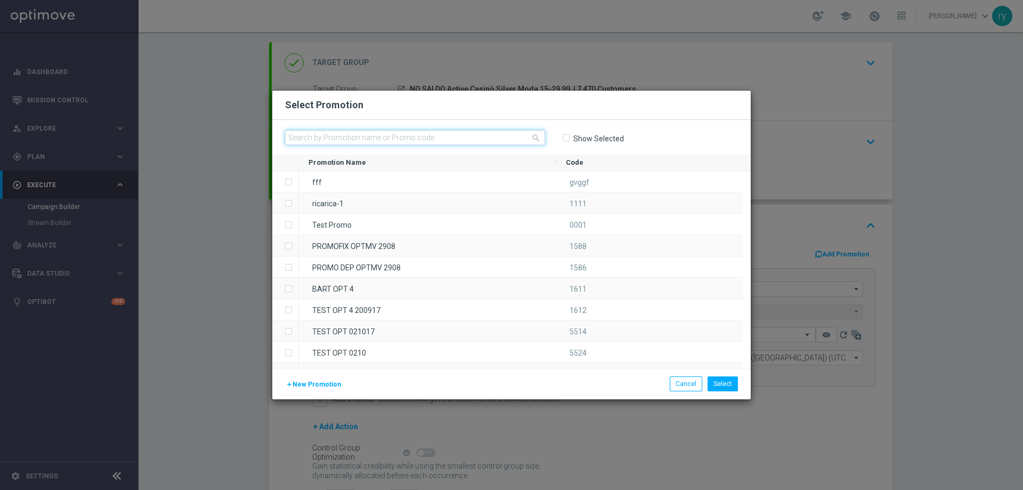
click at [310, 136] on input "text" at bounding box center [415, 137] width 260 height 15
paste input "332940"
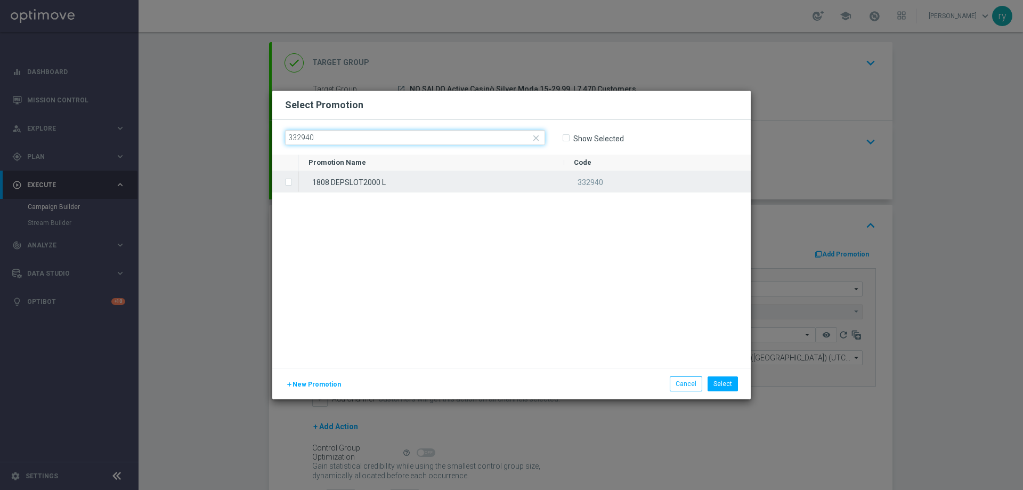
type input "332940"
click at [295, 183] on label "Press SPACE to select this row." at bounding box center [297, 183] width 4 height 10
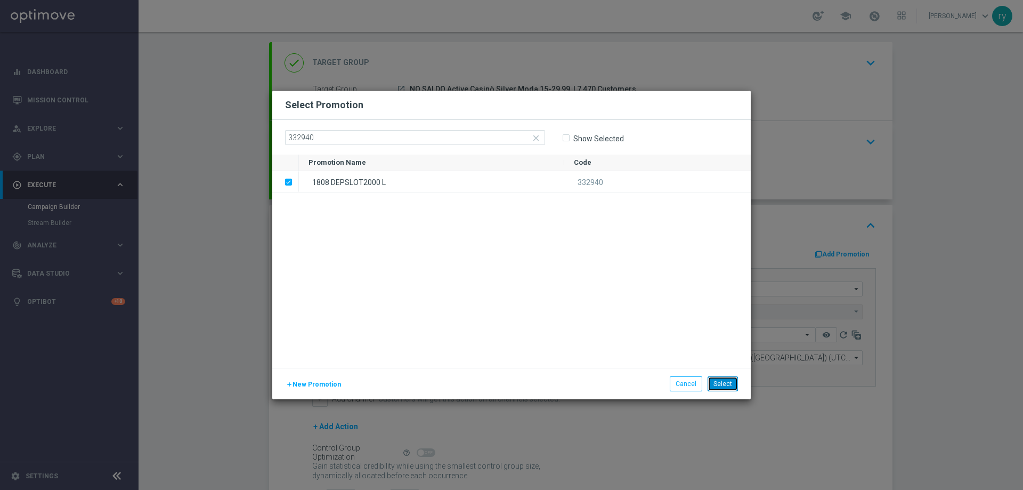
click at [724, 384] on button "Select" at bounding box center [723, 383] width 30 height 15
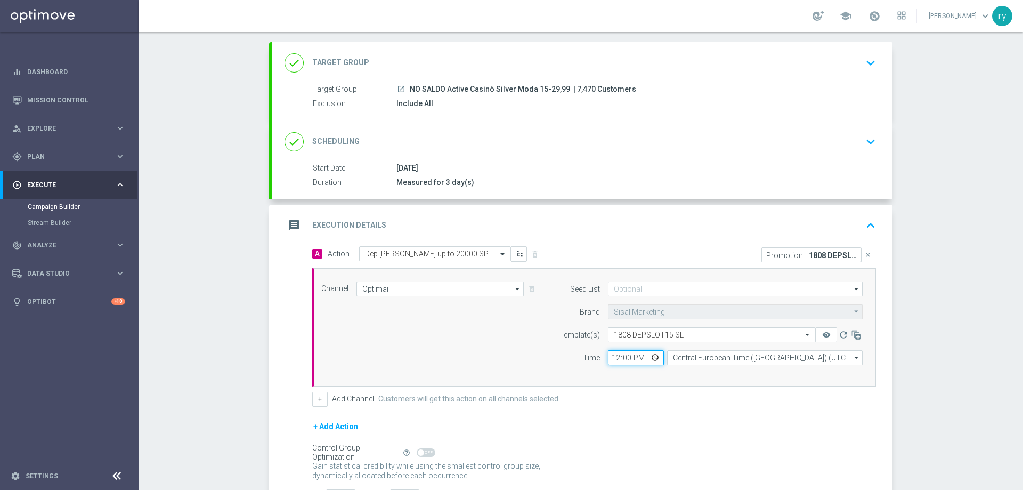
click at [611, 355] on input "12:00" at bounding box center [636, 357] width 56 height 15
type input "17:00"
click at [706, 383] on div "Channel Optimail Optimail arrow_drop_down Drag here to set row groups Drag here…" at bounding box center [594, 327] width 564 height 118
click at [316, 401] on button "+" at bounding box center [319, 399] width 15 height 15
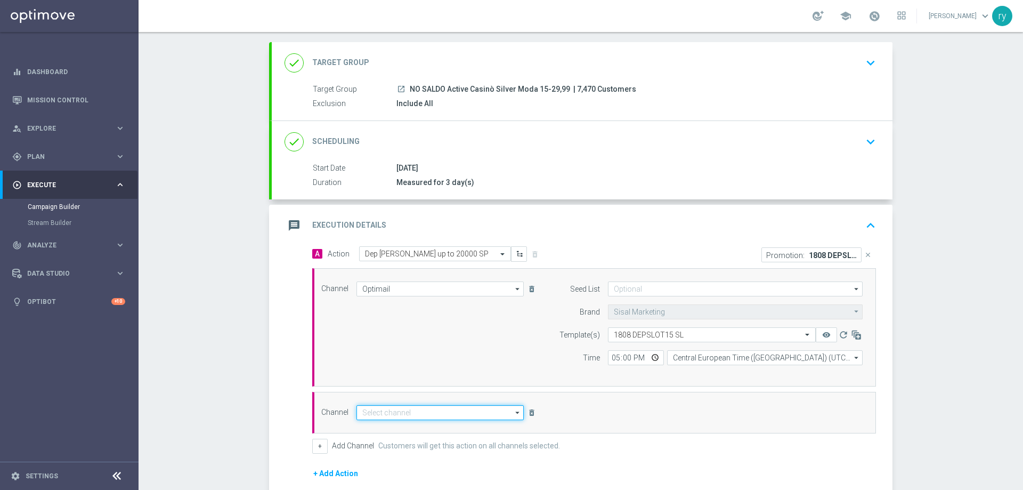
click at [373, 416] on input at bounding box center [439, 412] width 167 height 15
click at [392, 442] on div "Other" at bounding box center [444, 438] width 159 height 15
type input "Other"
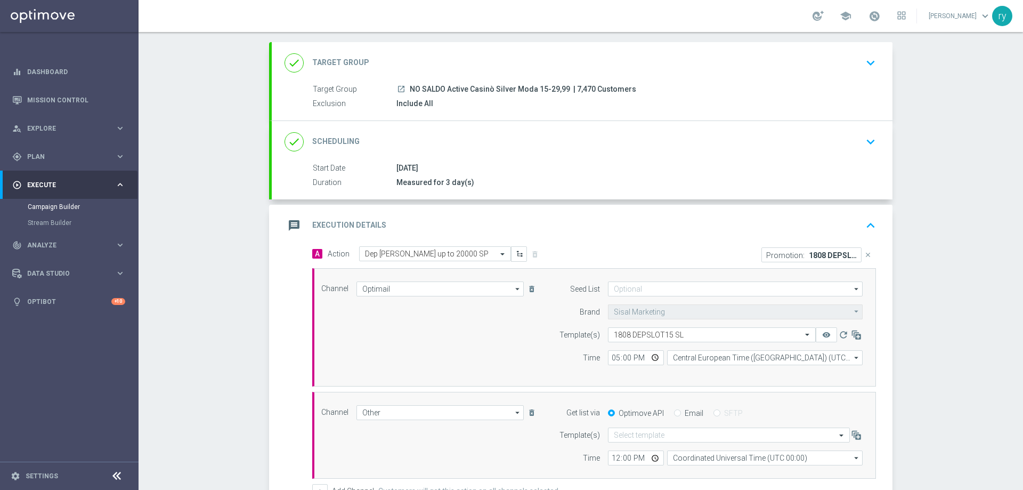
click at [674, 412] on input "Email" at bounding box center [677, 413] width 7 height 7
radio input "true"
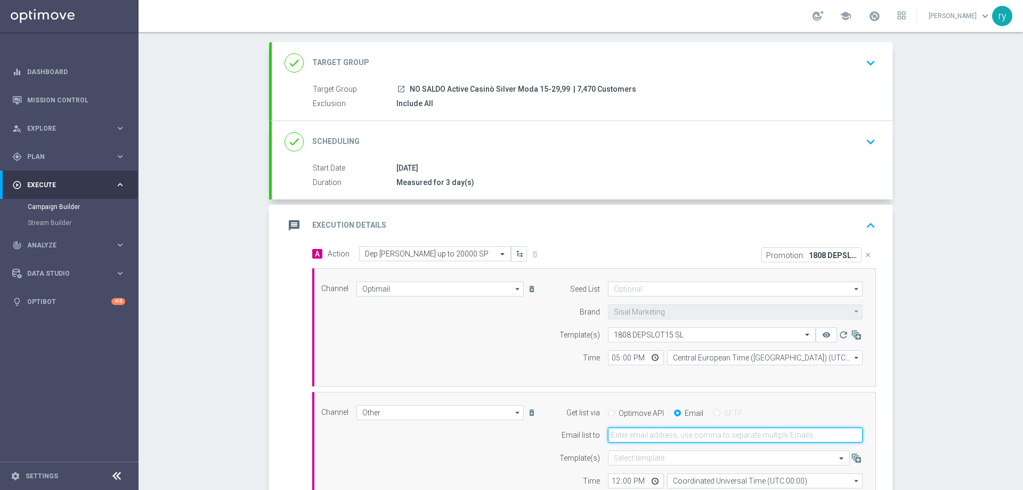
click at [651, 440] on input "email" at bounding box center [735, 434] width 255 height 15
type input "[EMAIL_ADDRESS][DOMAIN_NAME]"
click at [911, 417] on div "Campaign Builder Scheduled Campaign Triggered Campaign Status: Draft done Targe…" at bounding box center [581, 261] width 885 height 458
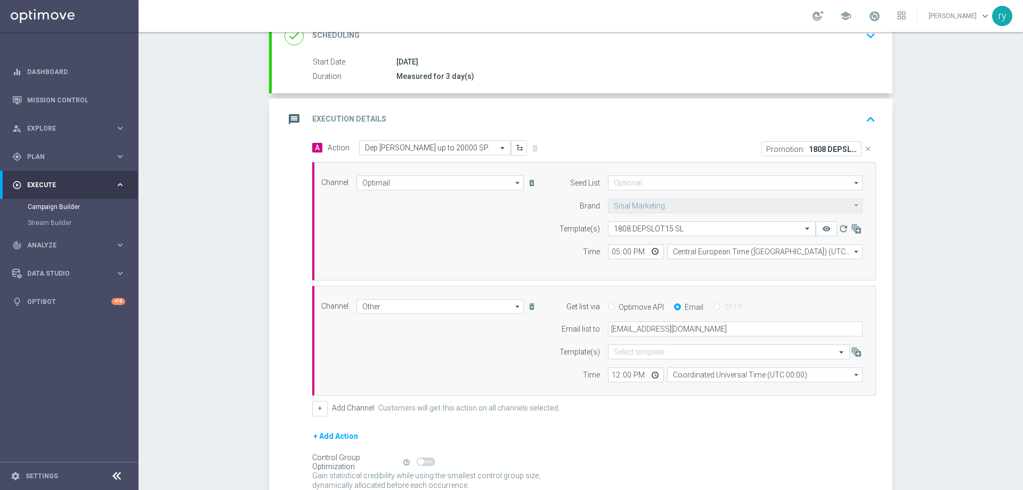
scroll to position [160, 0]
click at [611, 373] on input "12:00" at bounding box center [636, 374] width 56 height 15
type input "17:00"
click at [679, 372] on input "Coordinated Universal Time (UTC 00:00)" at bounding box center [765, 374] width 196 height 15
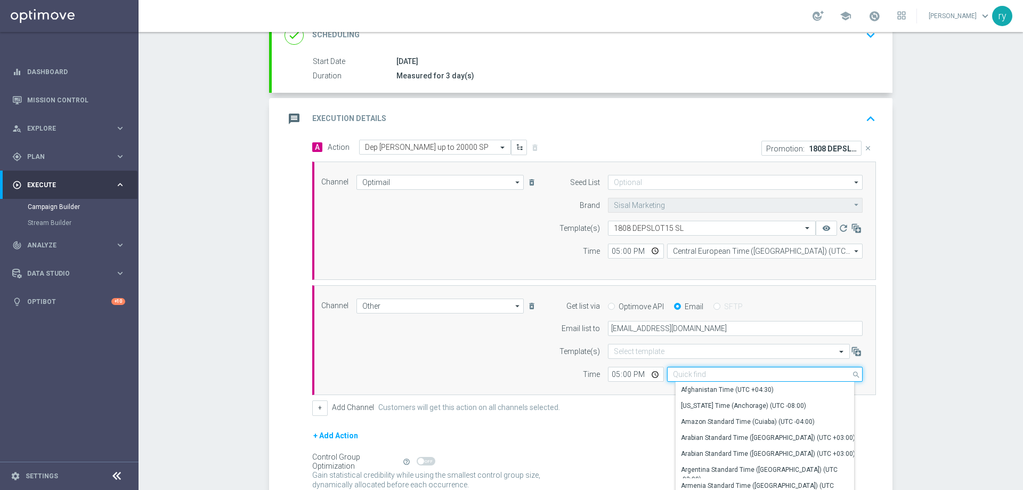
click at [690, 372] on input at bounding box center [765, 374] width 196 height 15
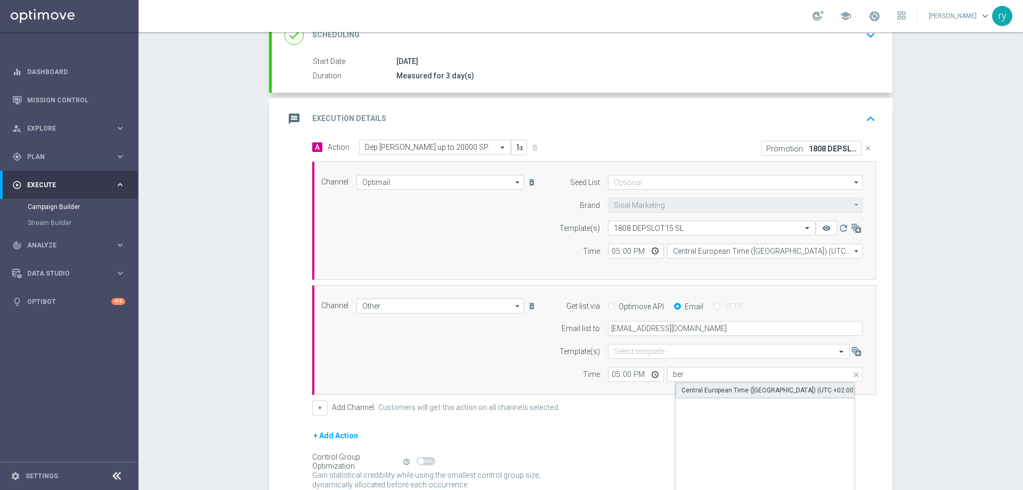
click at [711, 385] on div "Central European Time ([GEOGRAPHIC_DATA]) (UTC +02:00)" at bounding box center [774, 390] width 196 height 16
type input "Central European Time ([GEOGRAPHIC_DATA]) (UTC +02:00)"
click at [569, 366] on form "Template(s) Select template Time 17:00 Central European Time (Berlin) (UTC +02:…" at bounding box center [708, 363] width 309 height 38
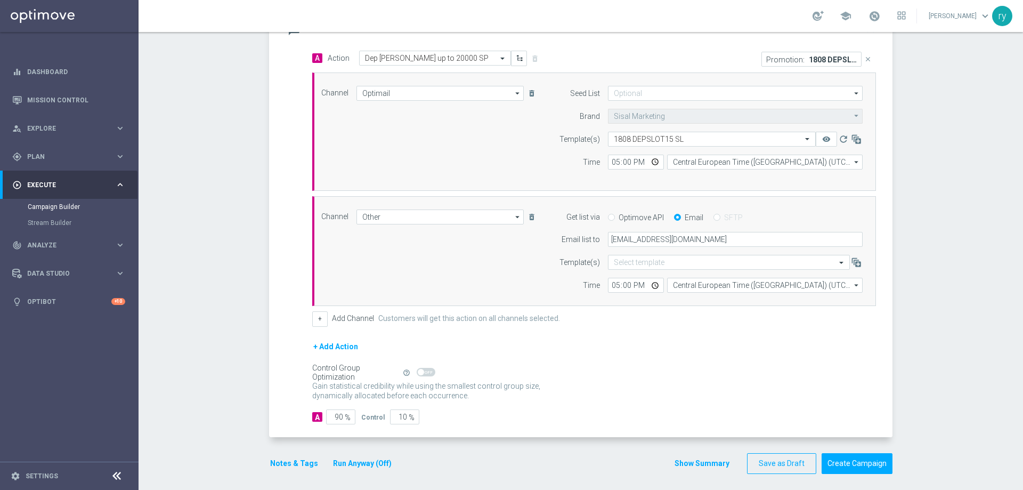
scroll to position [254, 0]
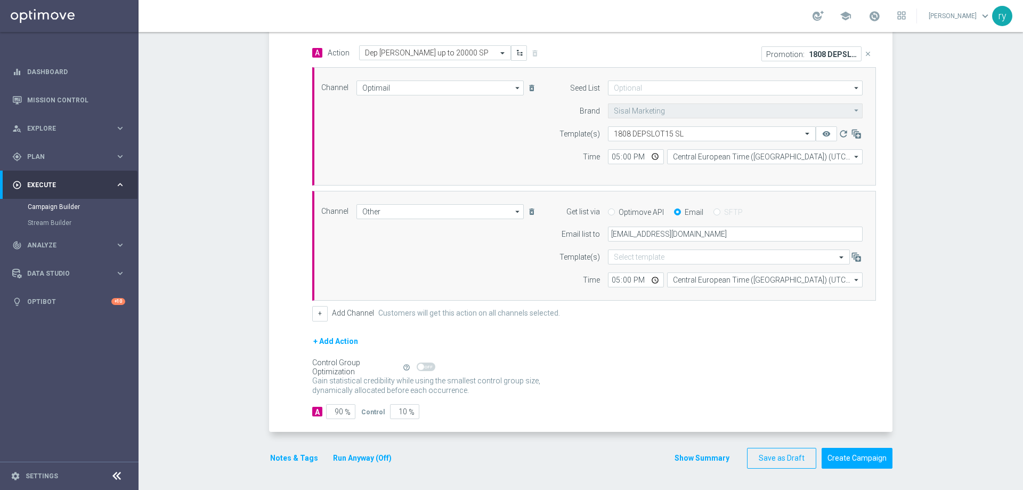
click at [304, 456] on button "Notes & Tags" at bounding box center [294, 457] width 50 height 13
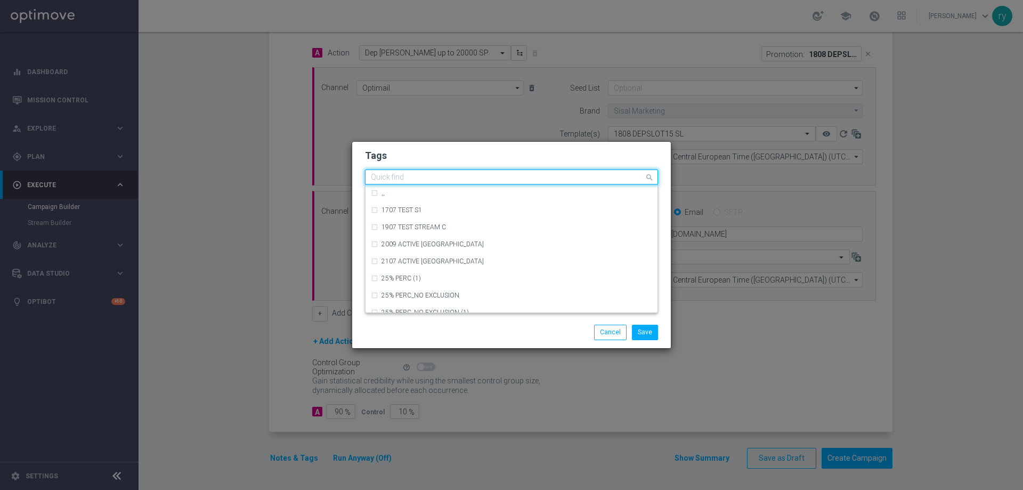
click at [391, 176] on input "text" at bounding box center [507, 177] width 273 height 9
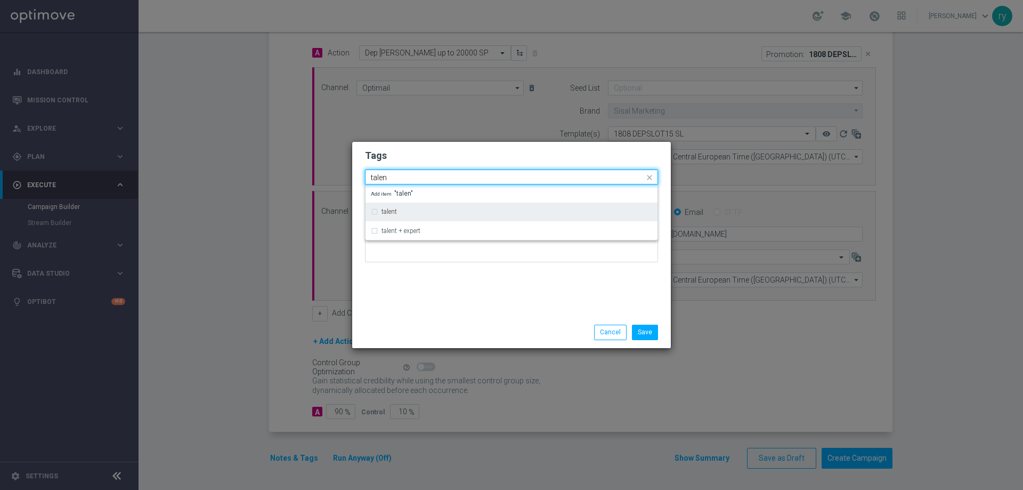
click at [401, 213] on div "talent" at bounding box center [517, 211] width 271 height 6
type input "talen"
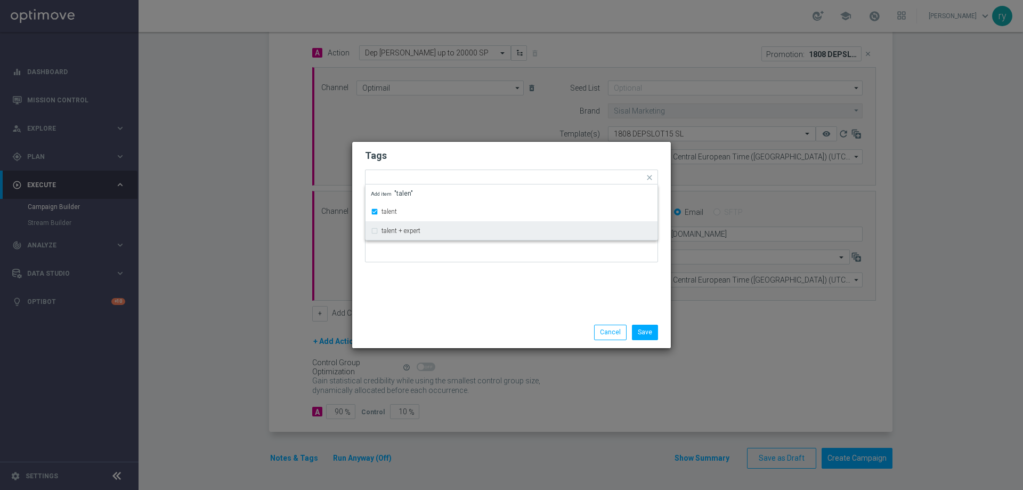
click at [440, 305] on div "Tags Quick find × talent talent talent + expert Add item "talen" Notes" at bounding box center [511, 229] width 319 height 175
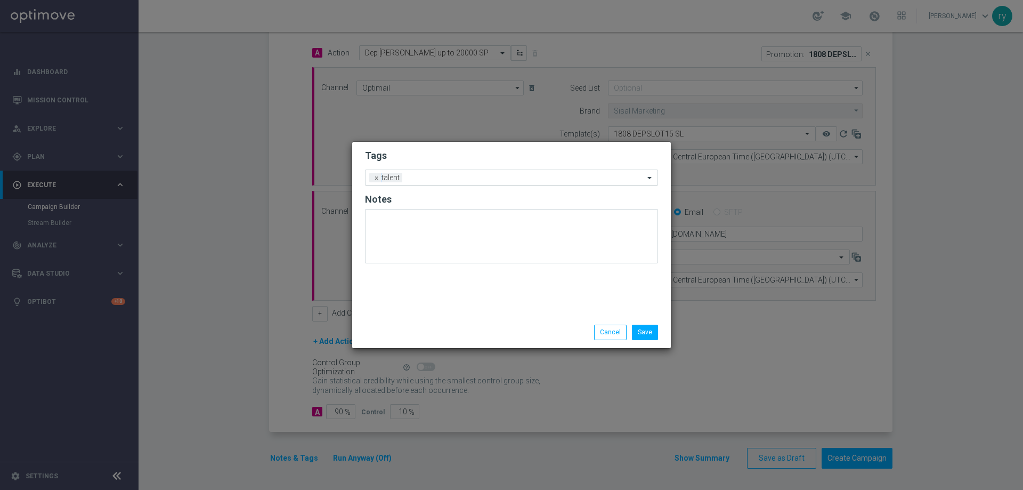
click at [436, 174] on input "text" at bounding box center [526, 178] width 238 height 9
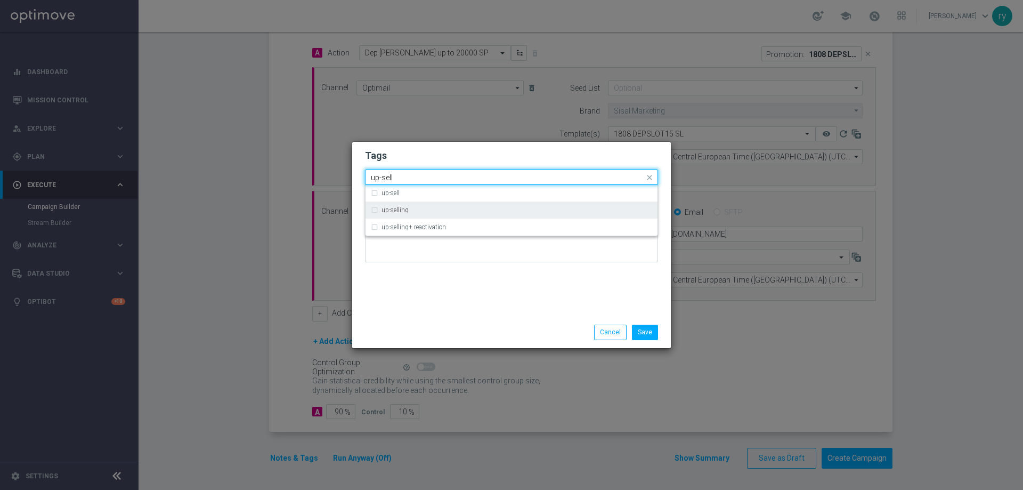
click at [428, 212] on div "up-selling" at bounding box center [517, 210] width 271 height 6
type input "up-sell"
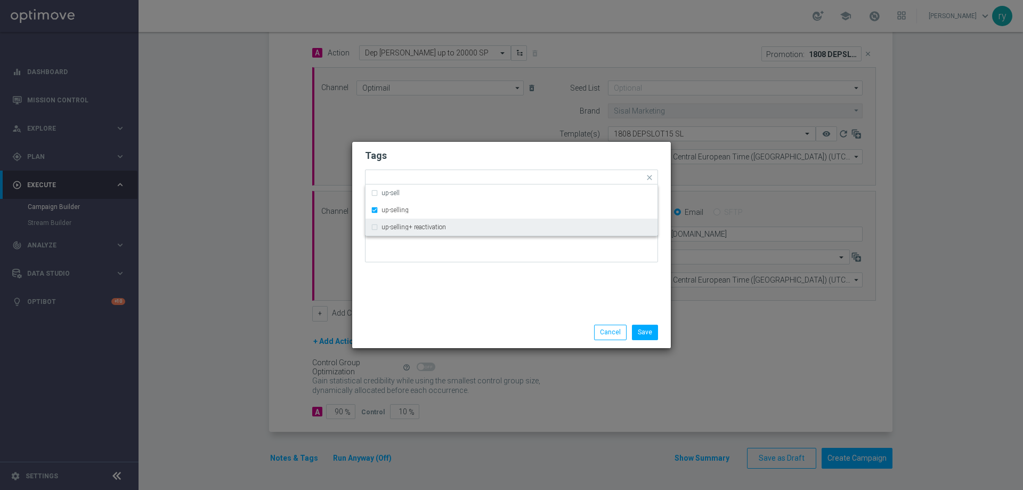
click at [432, 273] on div "Tags Quick find × talent × up-selling up-sell up-selling up-selling+ reactivati…" at bounding box center [511, 229] width 319 height 175
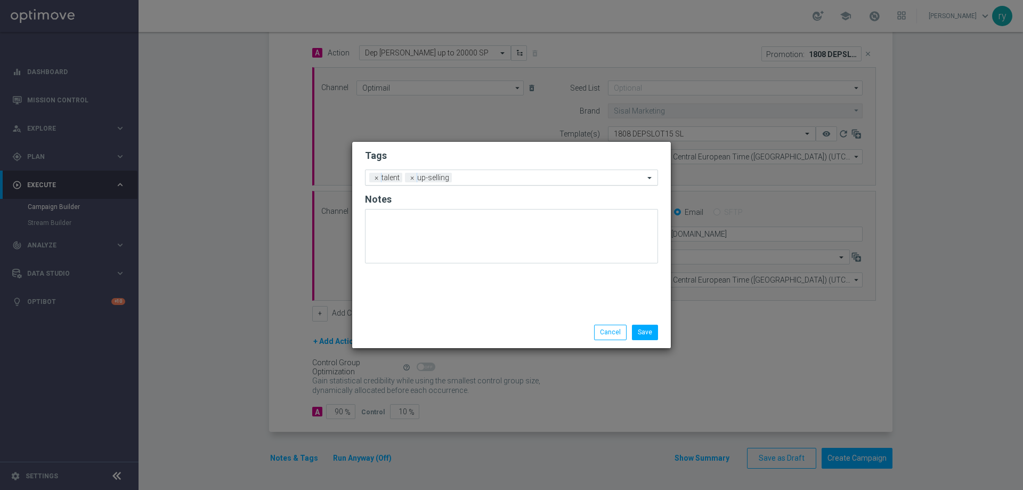
click at [472, 174] on input "text" at bounding box center [550, 178] width 188 height 9
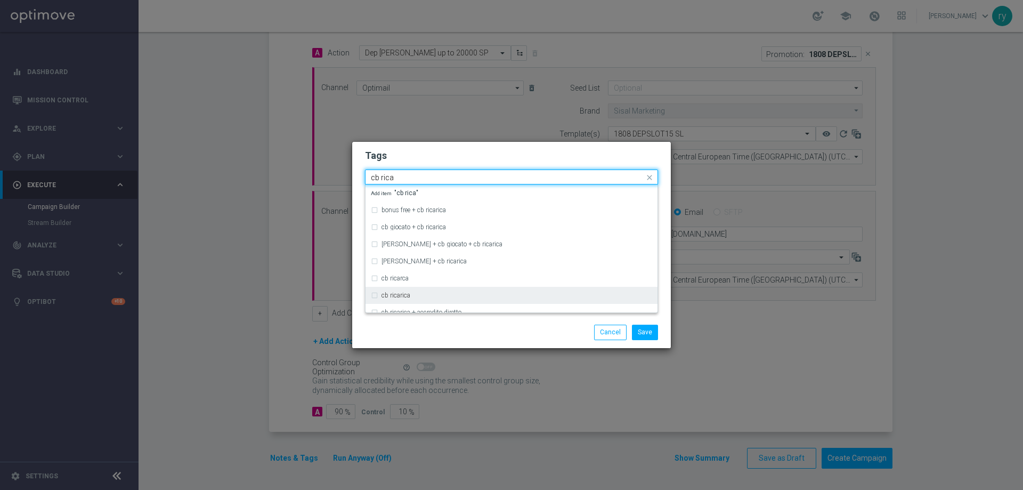
click at [400, 293] on label "cb ricarica" at bounding box center [396, 295] width 29 height 6
type input "cb rica"
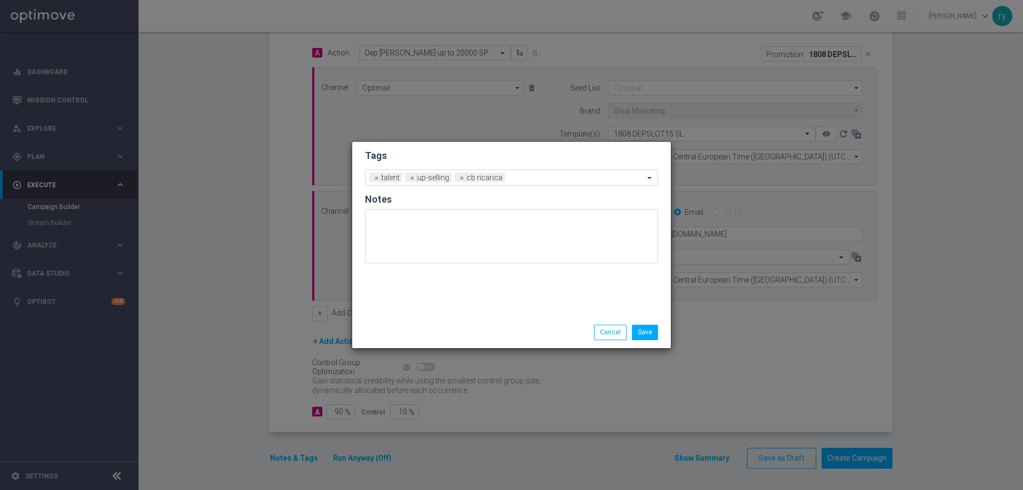
click at [417, 325] on div at bounding box center [408, 325] width 103 height 1
click at [522, 179] on input "text" at bounding box center [576, 178] width 135 height 9
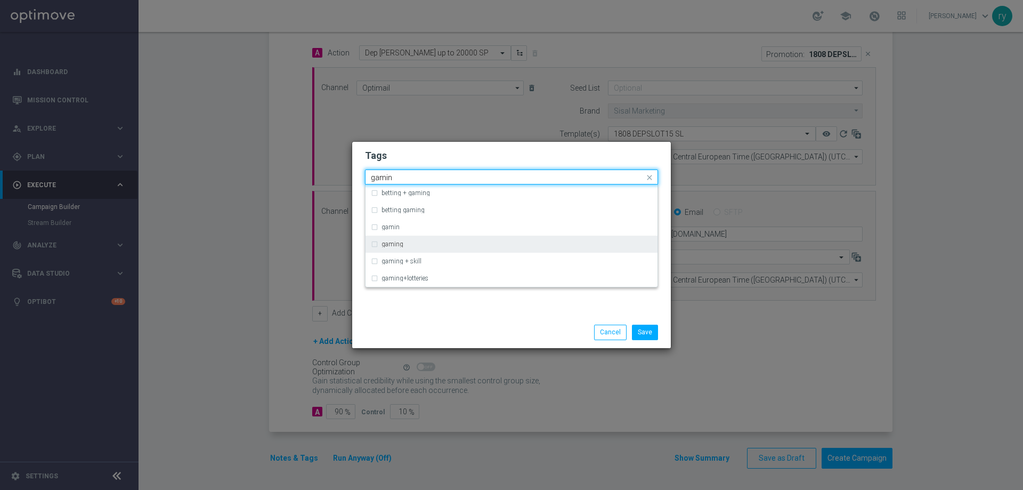
click at [406, 246] on div "gaming" at bounding box center [517, 244] width 271 height 6
type input "gamin"
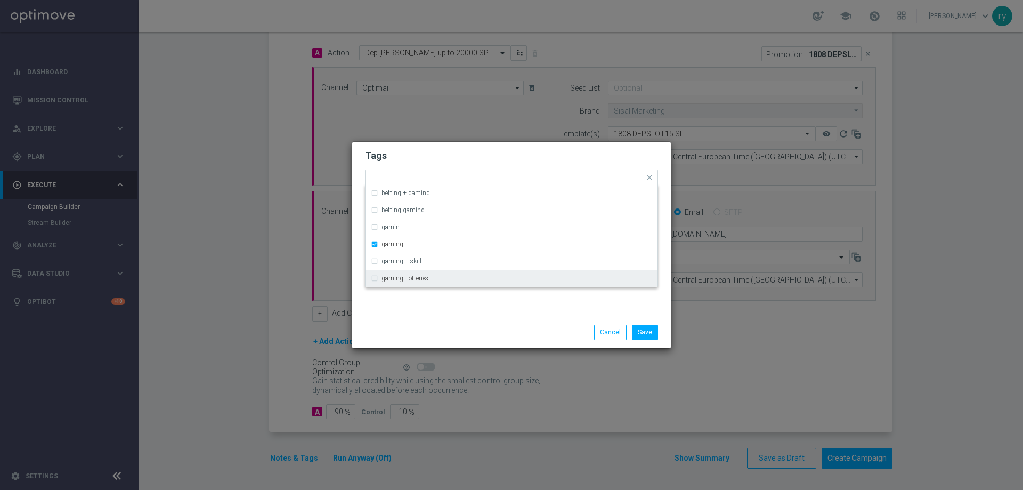
click at [418, 303] on div "Tags Quick find × talent × up-selling × cb ricarica × gaming betting + gaming b…" at bounding box center [511, 229] width 319 height 175
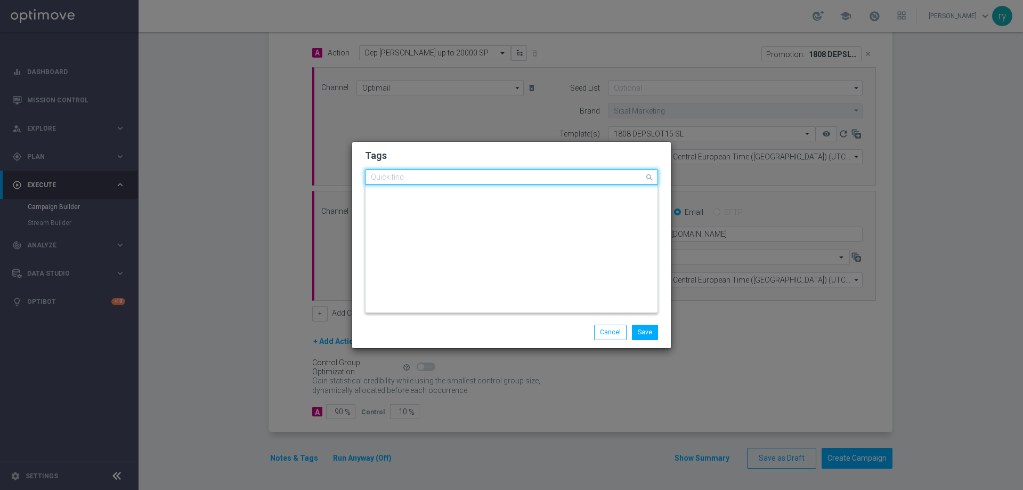
click at [593, 173] on div "Quick find × talent × up-selling × cb ricarica × gaming" at bounding box center [505, 177] width 279 height 13
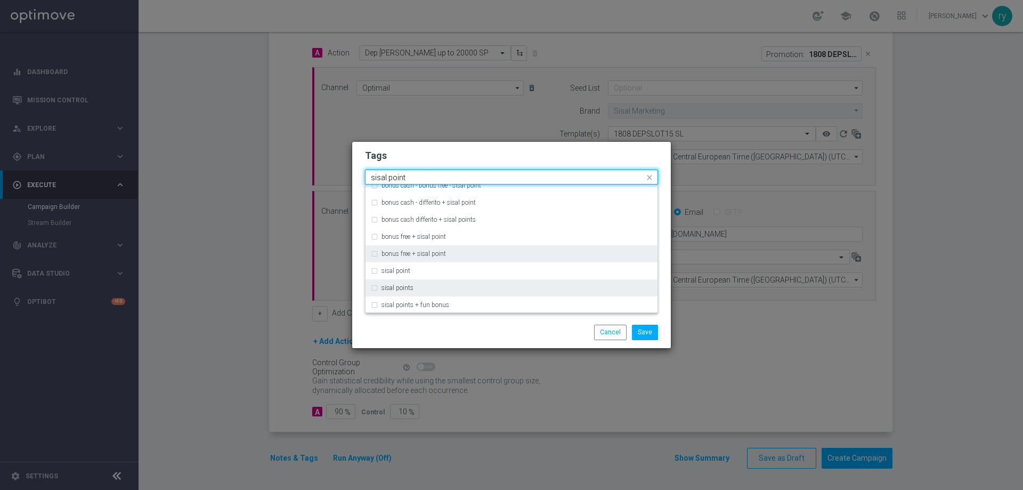
scroll to position [94, 0]
click at [401, 283] on div "sisal points" at bounding box center [511, 286] width 281 height 17
type input "sisal point"
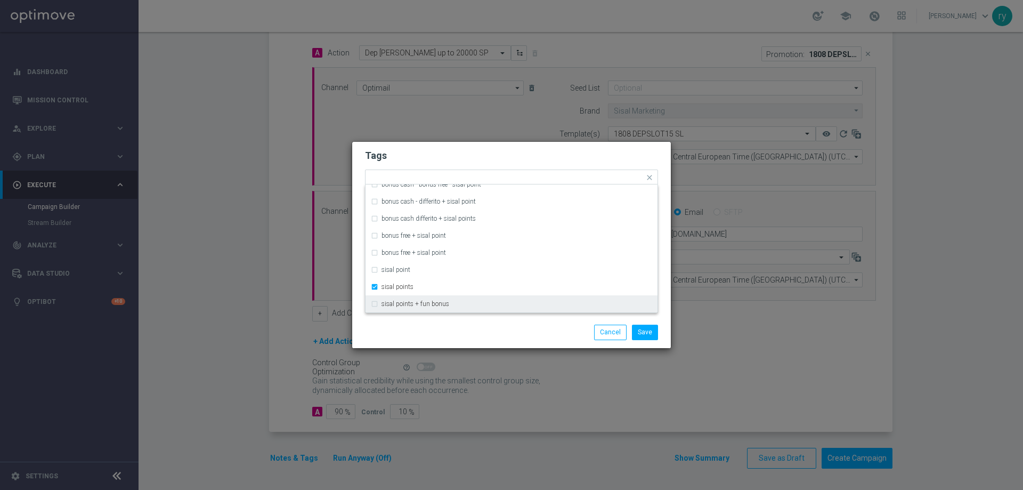
click at [436, 325] on div at bounding box center [408, 325] width 103 height 1
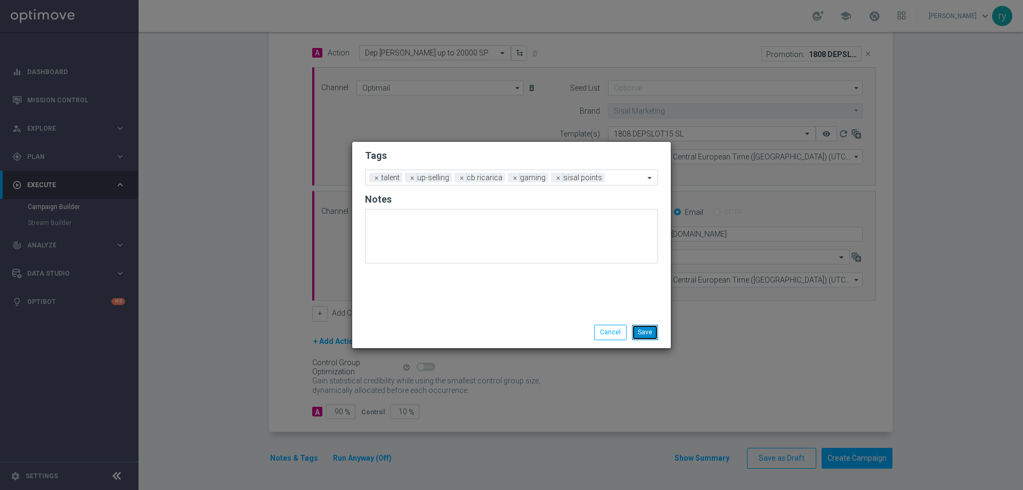
click at [651, 331] on button "Save" at bounding box center [645, 332] width 26 height 15
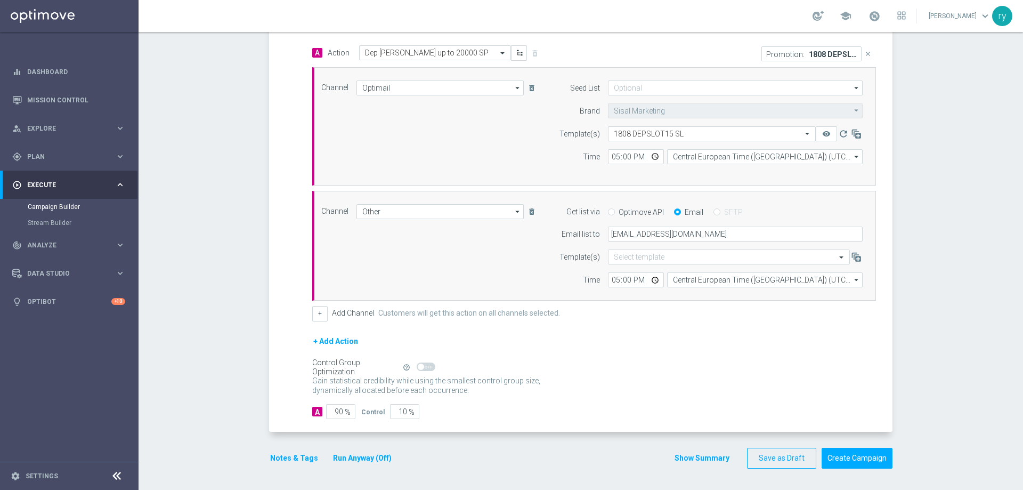
click at [711, 461] on button "Show Summary" at bounding box center [702, 458] width 56 height 12
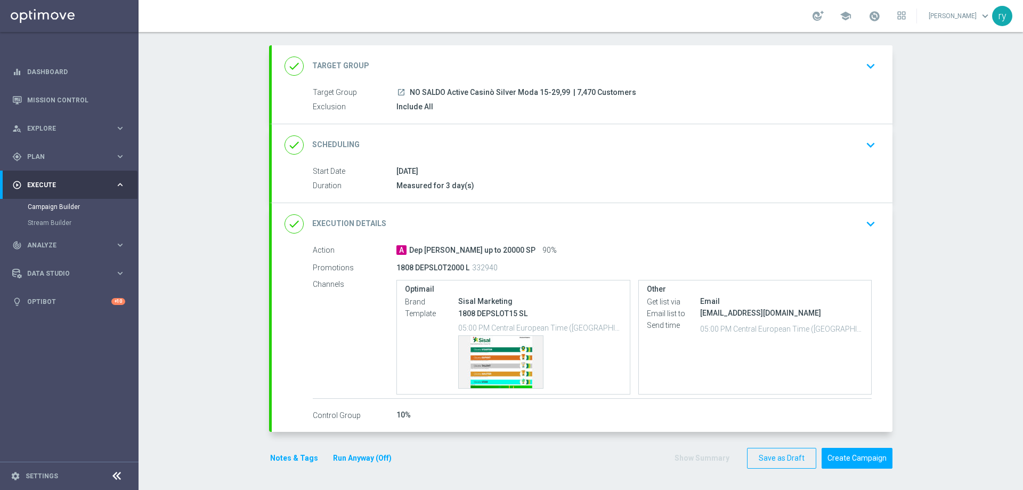
scroll to position [50, 0]
click at [498, 355] on div "Template preview" at bounding box center [501, 362] width 84 height 52
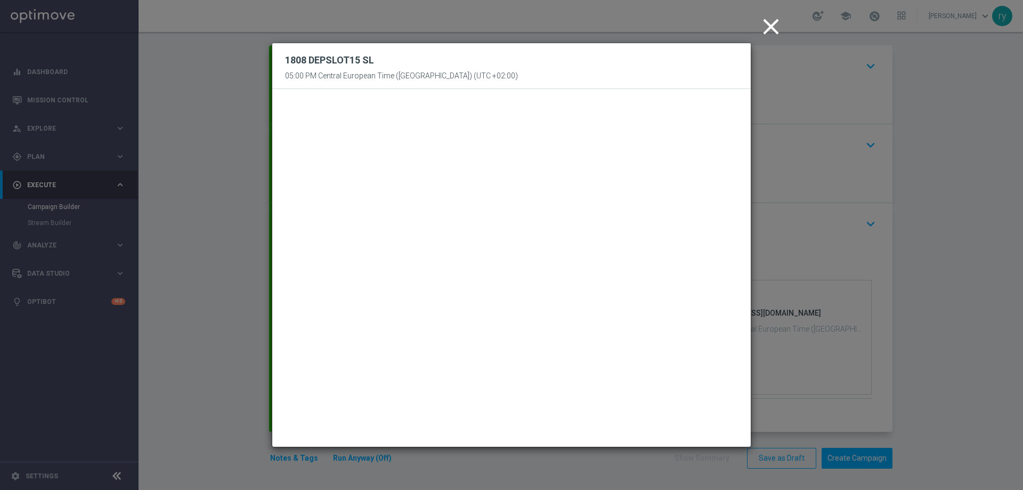
click at [770, 21] on icon "close" at bounding box center [771, 26] width 27 height 27
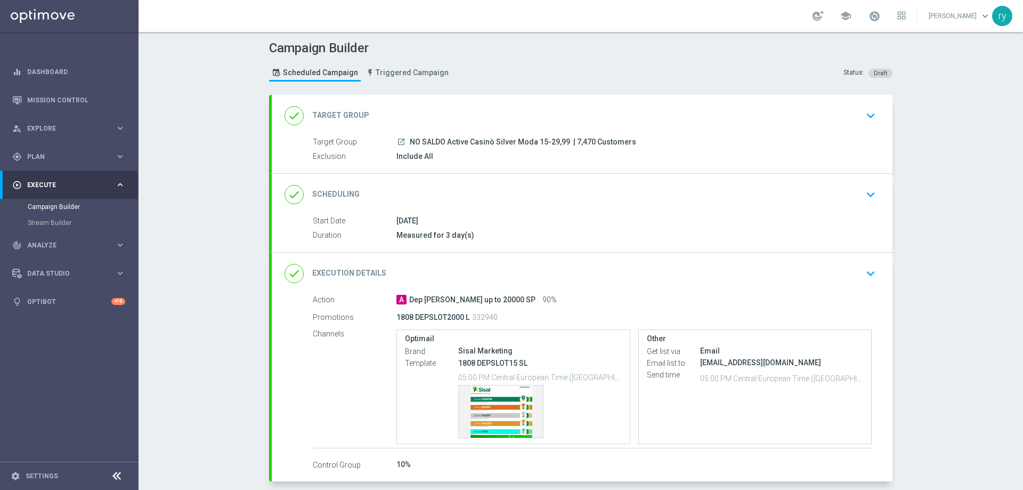
scroll to position [0, 0]
click at [436, 138] on span "NO SALDO Active Casinò Silver Moda 15-29,99" at bounding box center [490, 143] width 160 height 10
click at [406, 164] on div "Target Group launch NO SALDO Active Casinò Silver Moda 15-29,99 | 7,470 Custome…" at bounding box center [582, 155] width 621 height 37
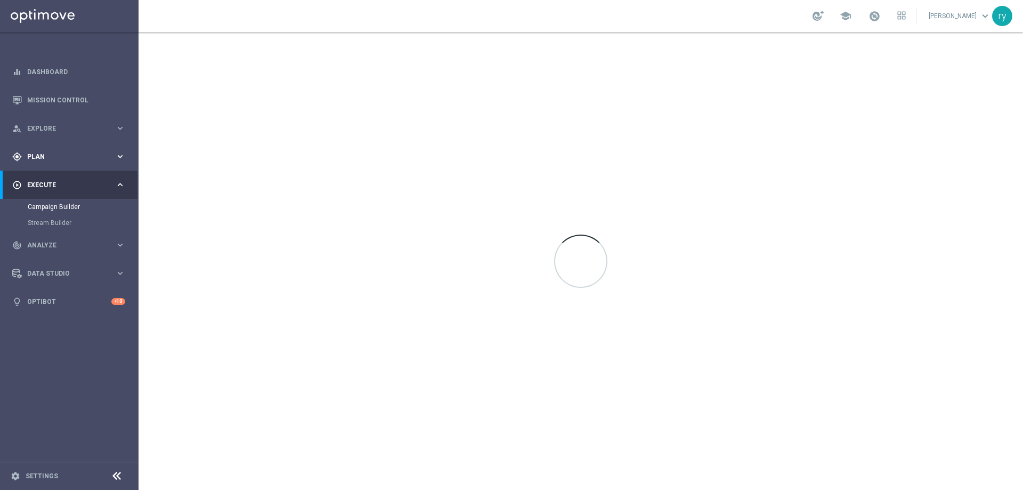
click at [81, 160] on div "gps_fixed Plan" at bounding box center [63, 157] width 103 height 10
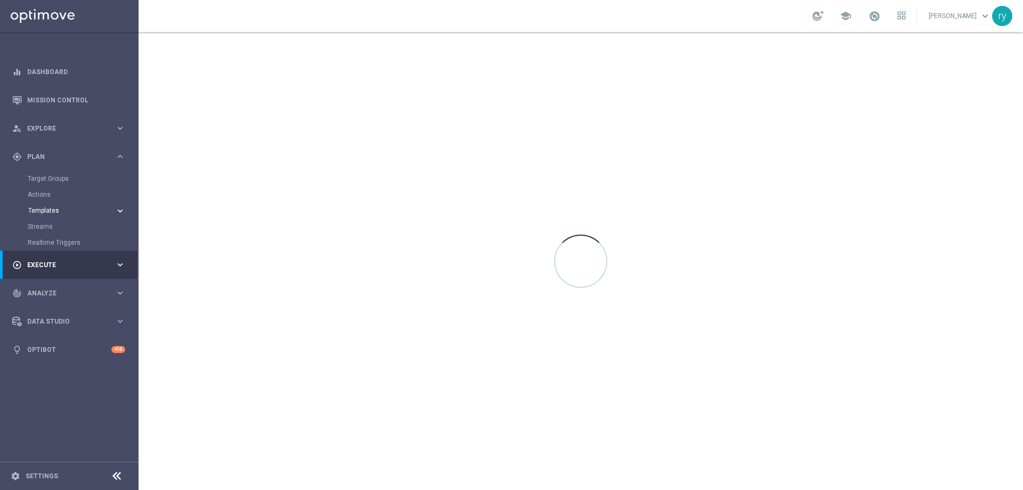
click at [56, 206] on button "Templates keyboard_arrow_right" at bounding box center [77, 210] width 98 height 9
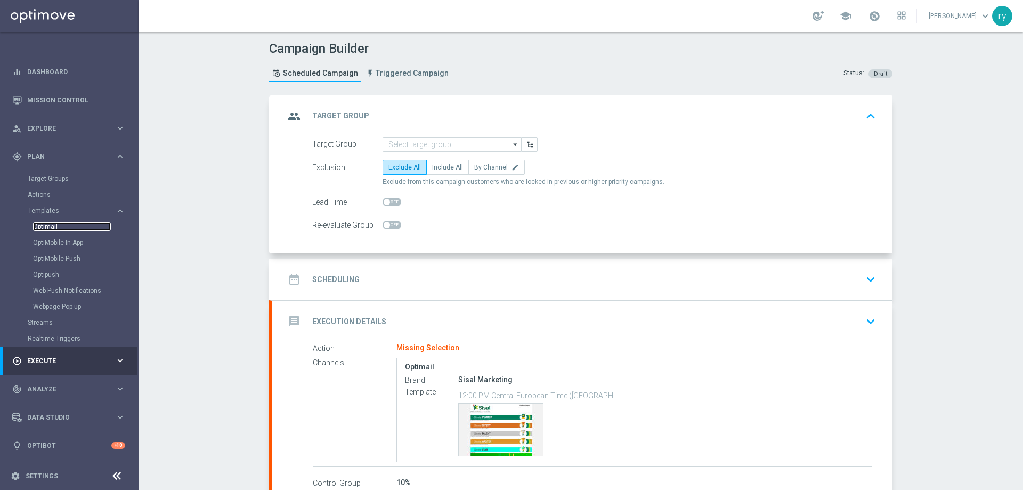
click at [48, 226] on link "Optimail" at bounding box center [72, 226] width 78 height 9
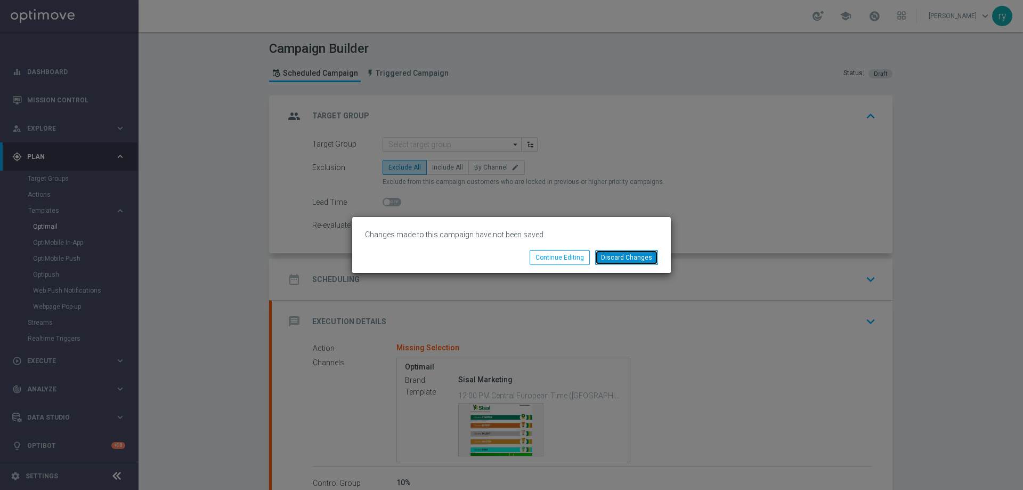
click at [616, 257] on button "Discard Changes" at bounding box center [626, 257] width 63 height 15
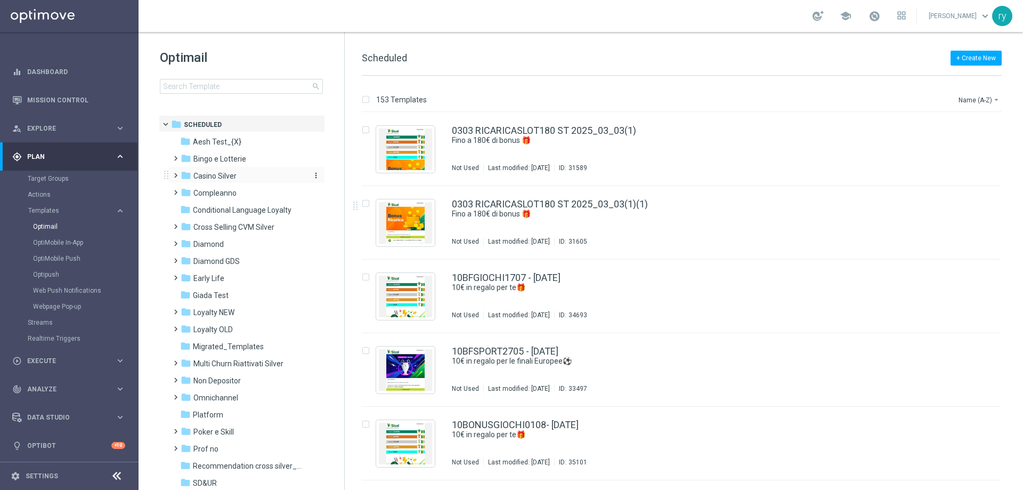
click at [201, 179] on span "Casino Silver" at bounding box center [214, 176] width 43 height 10
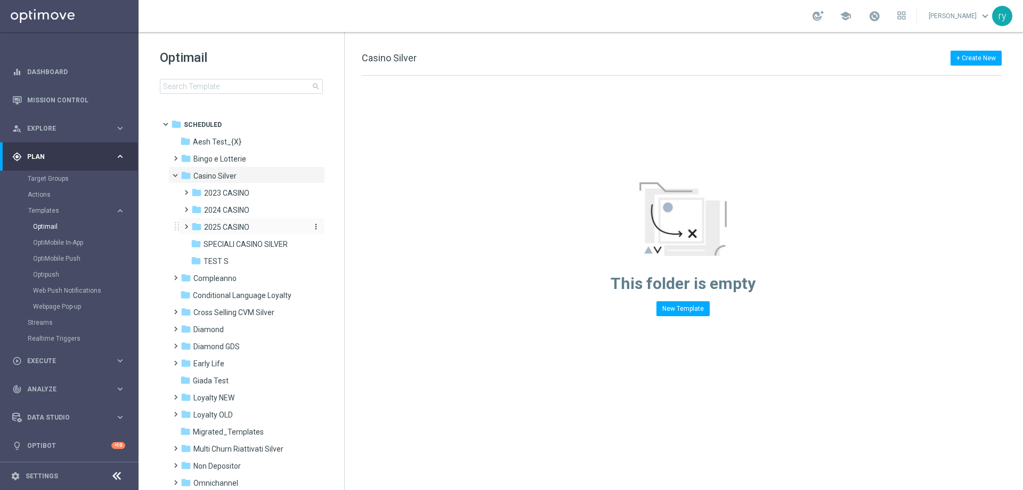
click at [241, 224] on span "2025 CASINO" at bounding box center [226, 227] width 45 height 10
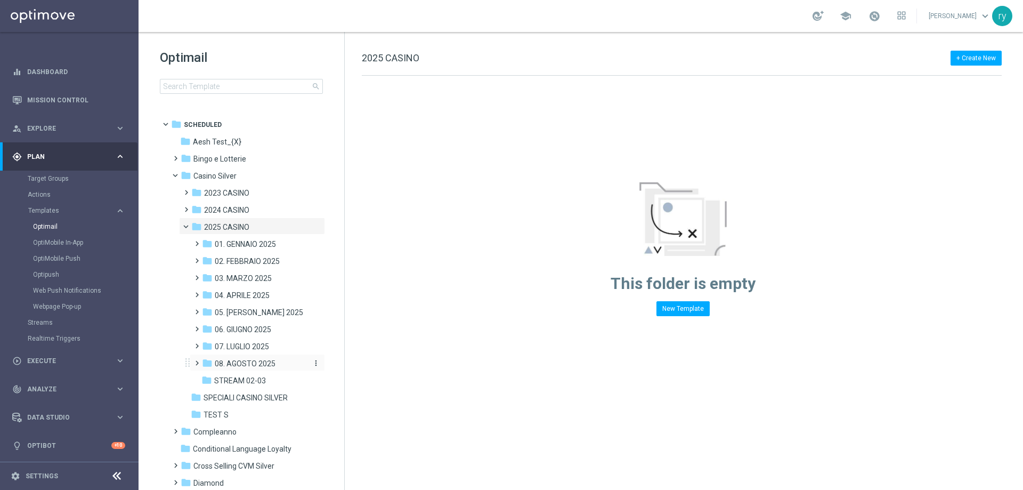
click at [253, 367] on span "08. AGOSTO 2025" at bounding box center [245, 364] width 61 height 10
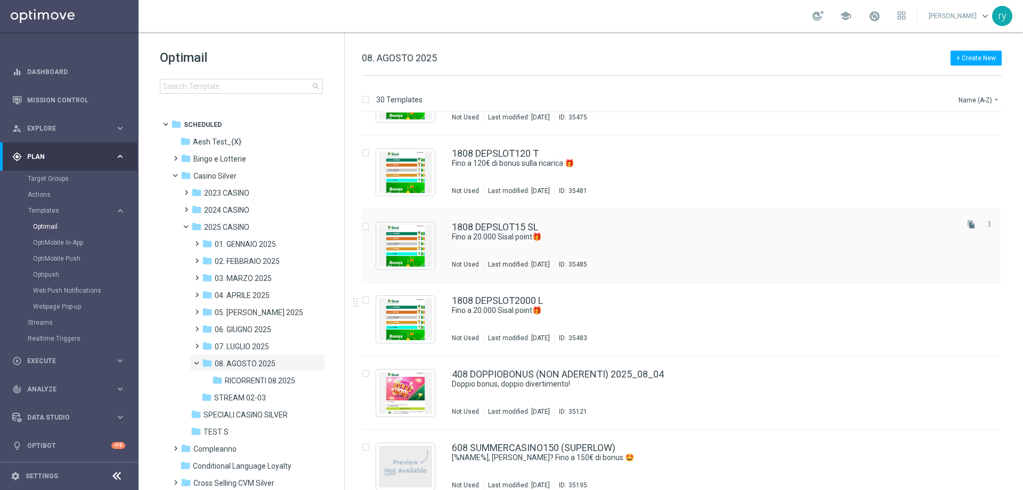
scroll to position [1599, 0]
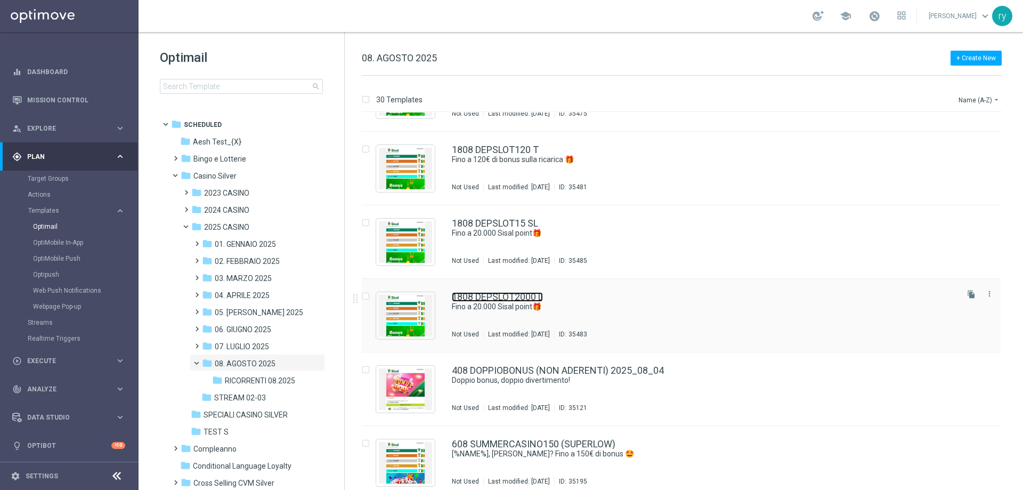
click at [534, 292] on link "1808 DEPSLOT2000 L" at bounding box center [497, 297] width 91 height 10
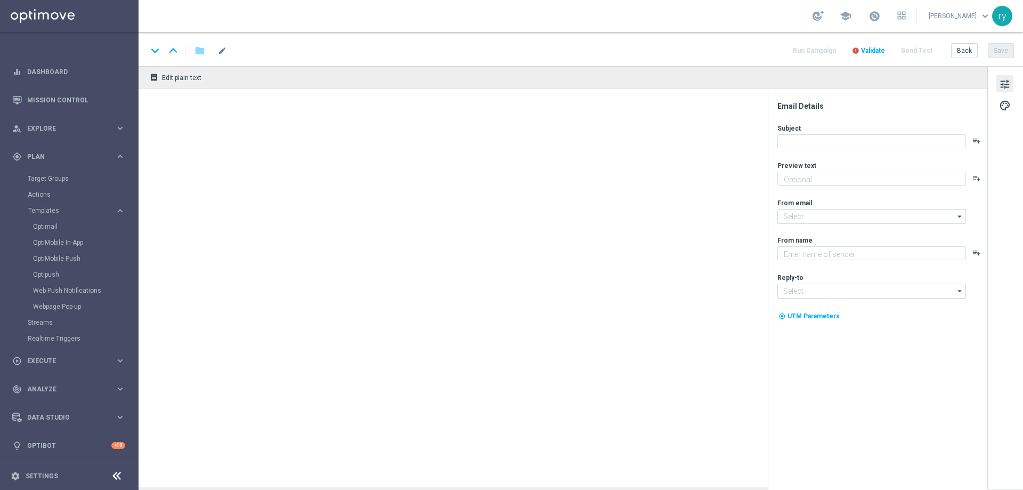
type textarea "Scopri la promozione che ti abbiamo riservato"
type input "[EMAIL_ADDRESS][DOMAIN_NAME]"
type textarea "Sisal"
type input "[EMAIL_ADDRESS][DOMAIN_NAME]"
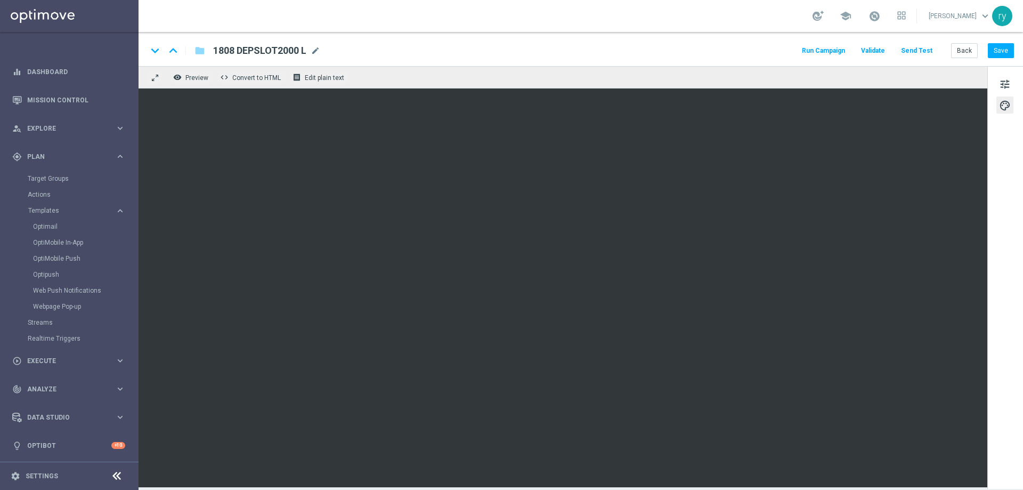
click at [845, 50] on button "Run Campaign" at bounding box center [823, 51] width 46 height 14
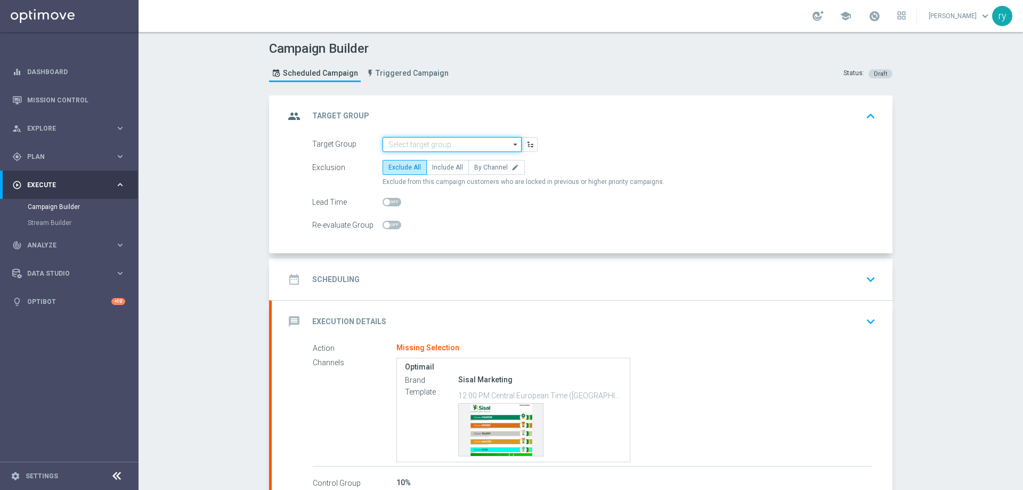
click at [428, 141] on input at bounding box center [452, 144] width 139 height 15
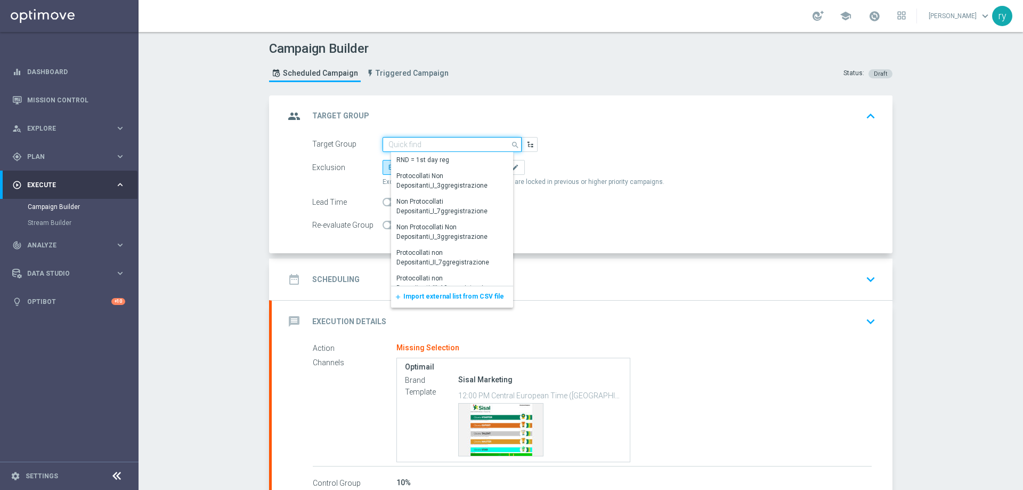
paste input "NO SALDO Active Casinò Silver Moda 15-29,99"
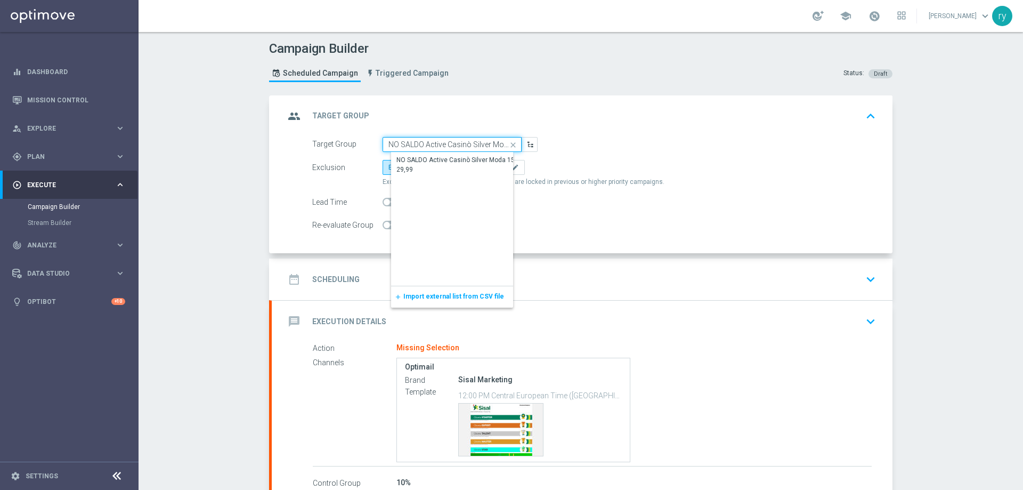
scroll to position [0, 29]
click at [437, 164] on div "NO SALDO Active Casinò Silver Moda 15-29,99" at bounding box center [460, 165] width 127 height 19
type input "NO SALDO Active Casinò Silver Moda 15-29,99"
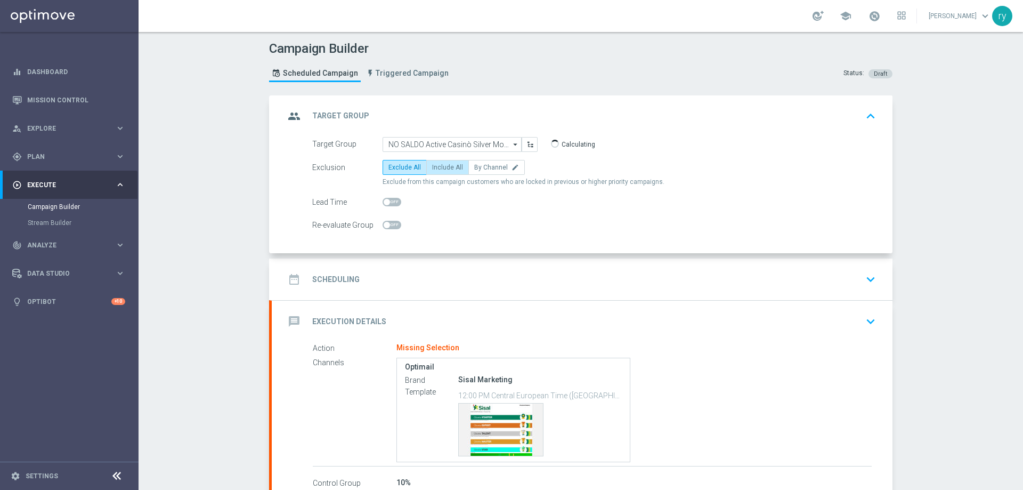
click at [432, 174] on label "Include All" at bounding box center [447, 167] width 43 height 15
click at [432, 173] on input "Include All" at bounding box center [435, 169] width 7 height 7
radio input "true"
click at [404, 273] on div "date_range Scheduling keyboard_arrow_down" at bounding box center [582, 279] width 595 height 20
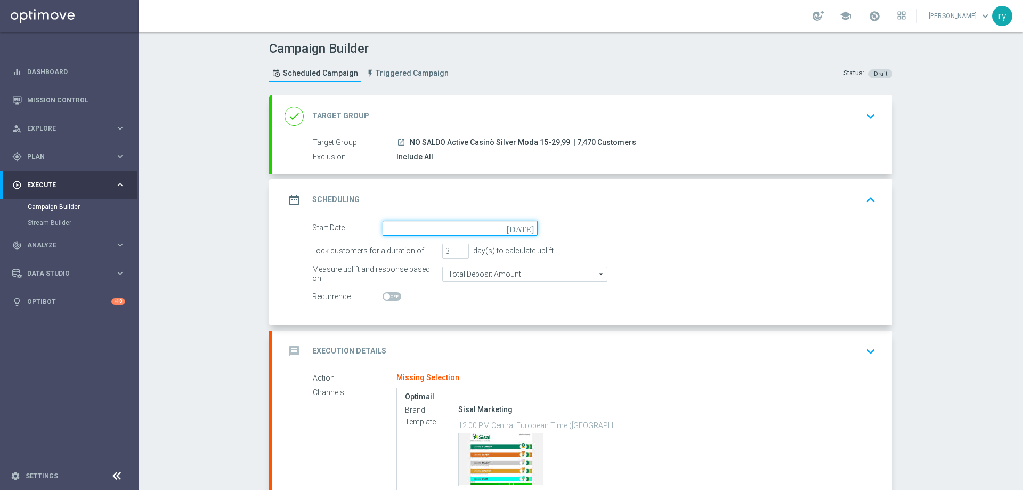
click at [440, 226] on input at bounding box center [460, 228] width 155 height 15
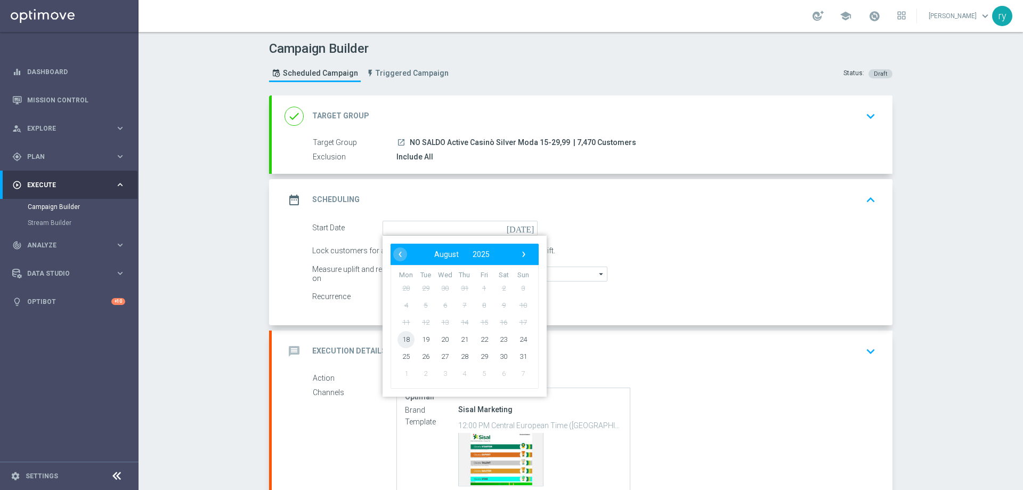
click at [400, 339] on span "18" at bounding box center [406, 338] width 17 height 17
type input "[DATE]"
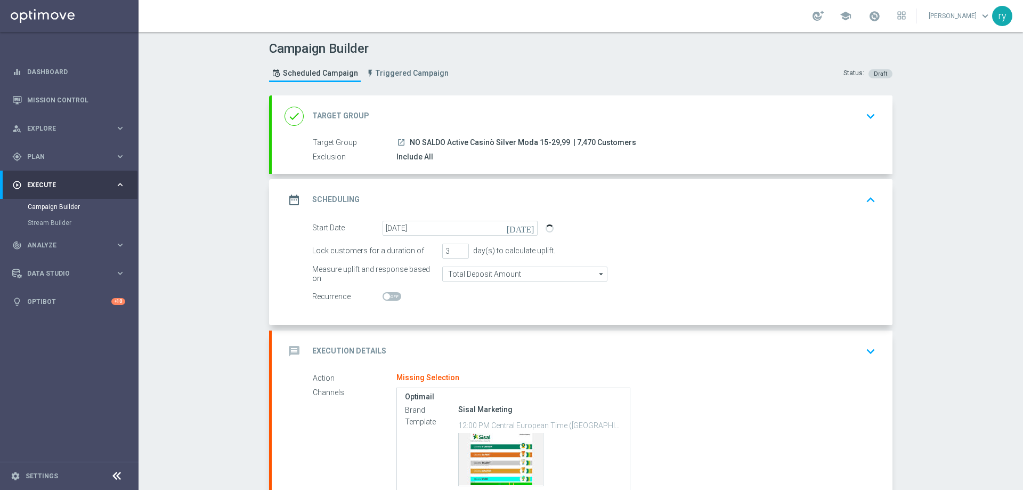
click at [445, 298] on switch at bounding box center [460, 296] width 155 height 9
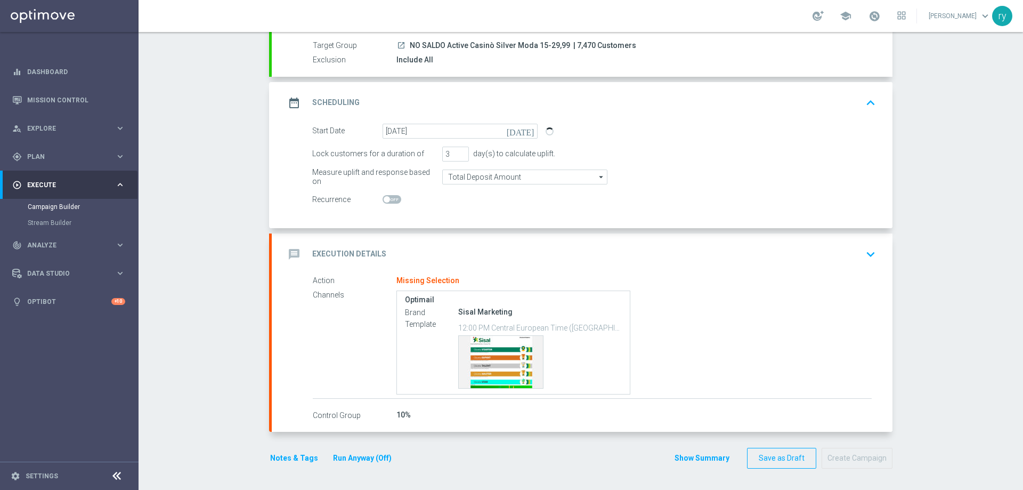
click at [443, 246] on div "message Execution Details keyboard_arrow_down" at bounding box center [582, 254] width 595 height 20
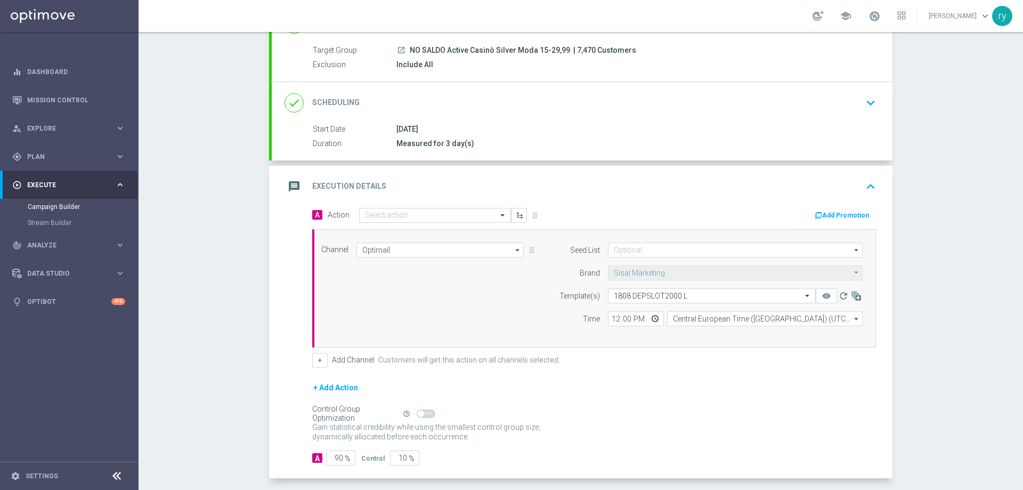
scroll to position [97, 0]
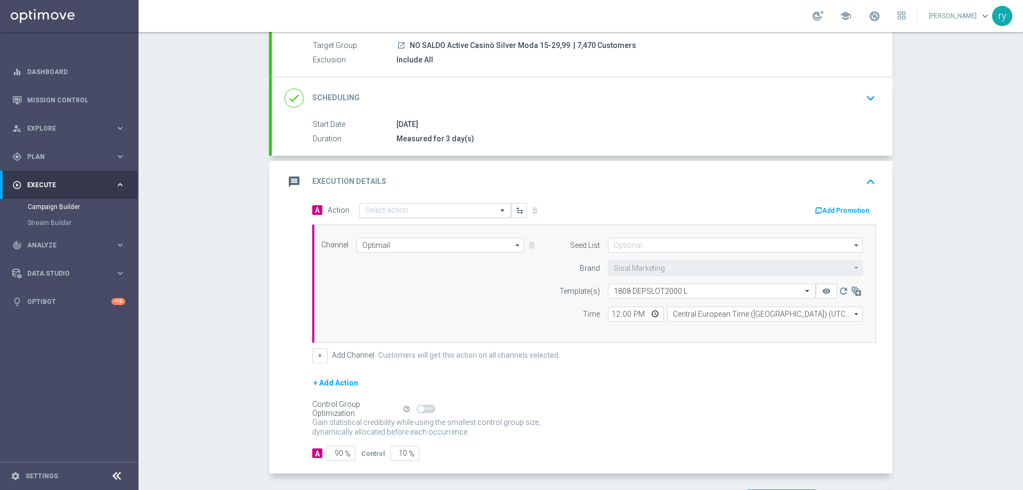
click at [383, 211] on input "text" at bounding box center [424, 210] width 119 height 9
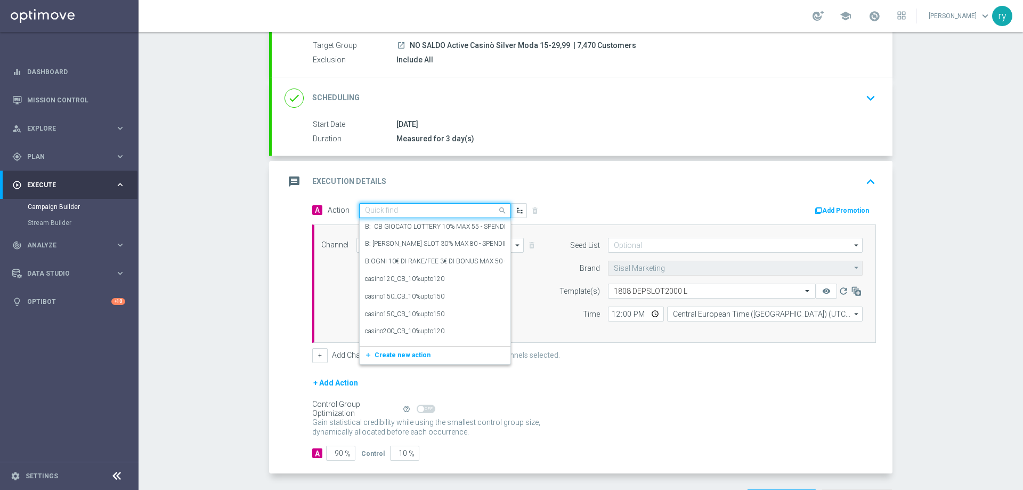
paste input "DEP fasce up to 20000 SP"
type input "DEP fasce up to 20000 SP"
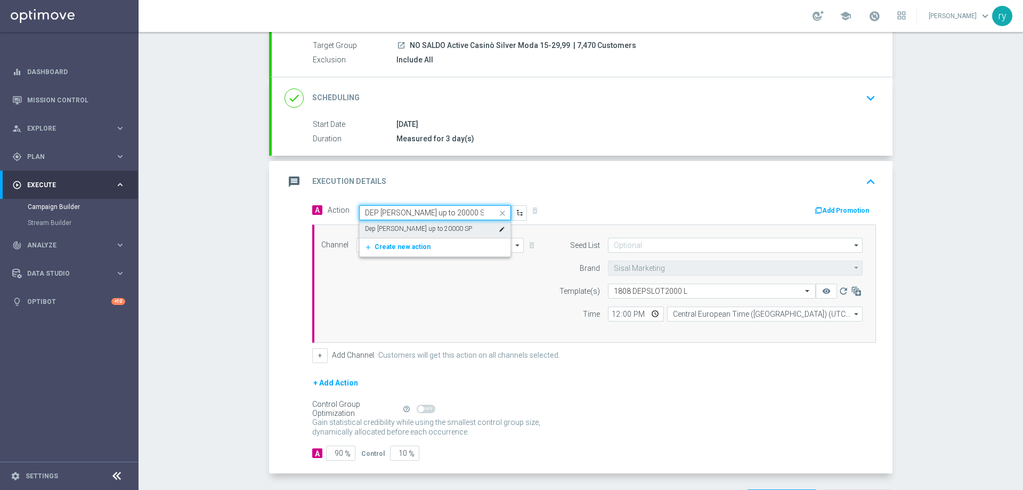
click at [426, 226] on label "Dep fasce up to 20000 SP" at bounding box center [418, 228] width 107 height 9
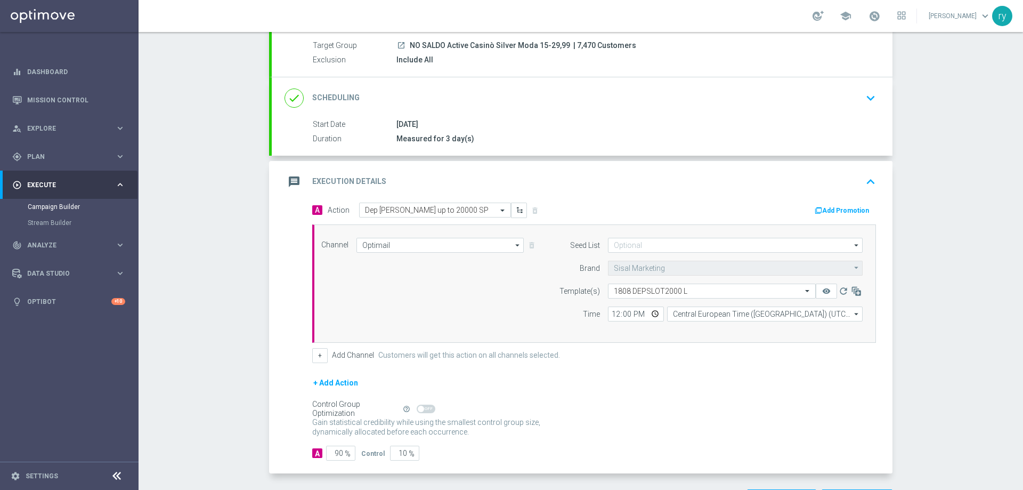
click at [822, 209] on button "Add Promotion" at bounding box center [843, 211] width 59 height 12
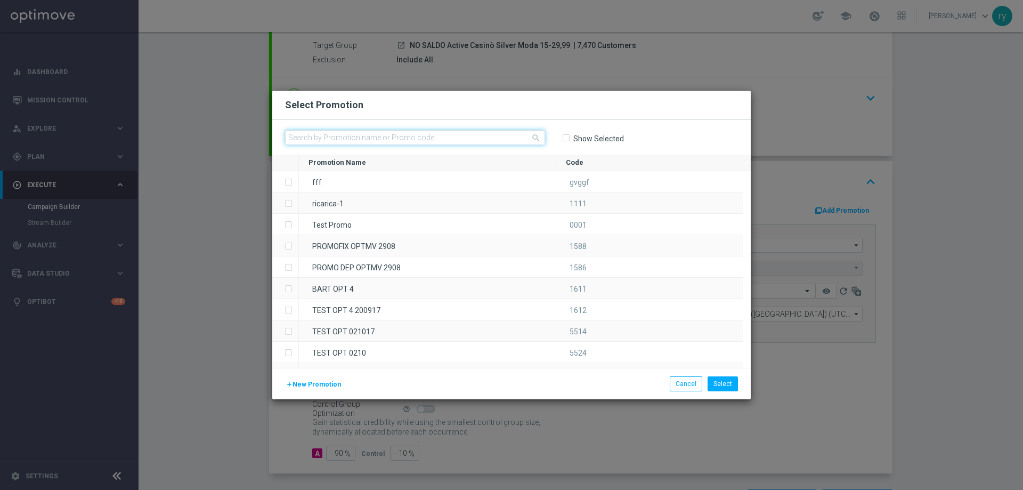
click at [342, 138] on input "text" at bounding box center [415, 137] width 260 height 15
paste input "332940"
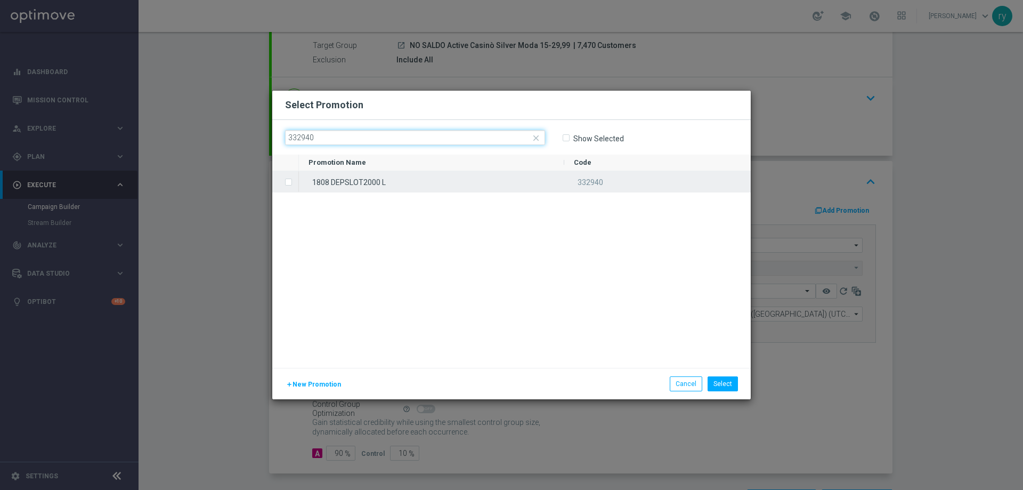
type input "332940"
click at [295, 178] on label "Press SPACE to select this row." at bounding box center [297, 183] width 4 height 10
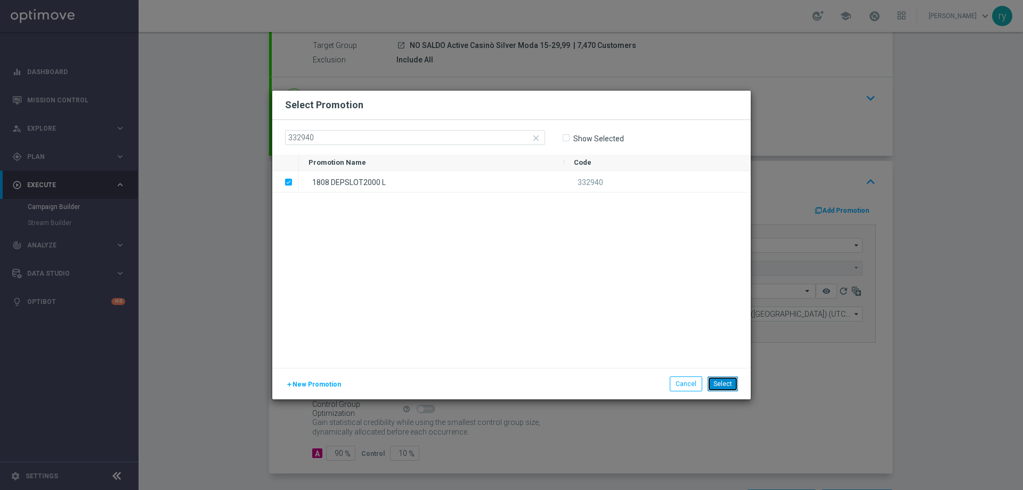
click at [721, 377] on button "Select" at bounding box center [723, 383] width 30 height 15
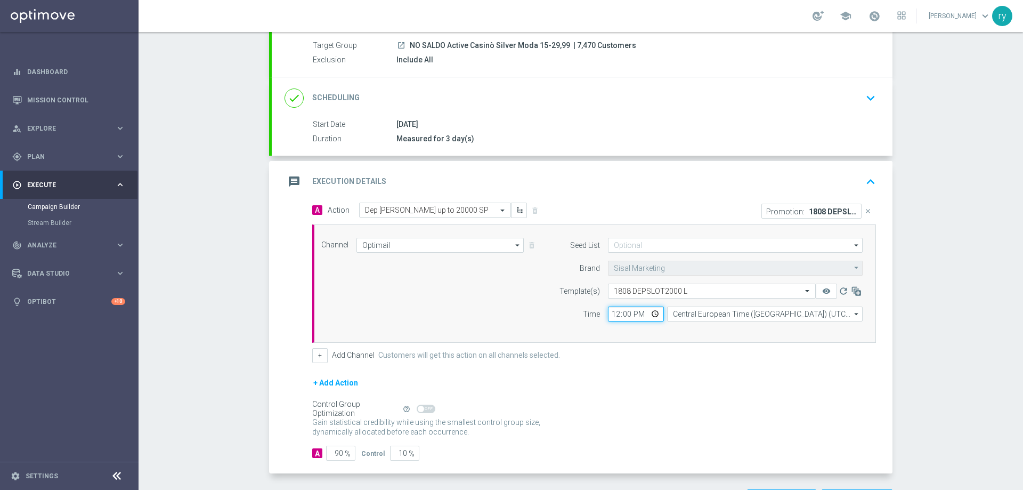
click at [612, 313] on input "12:00" at bounding box center [636, 313] width 56 height 15
type input "17:00"
click at [636, 326] on div "Seed List arrow_drop_down Drag here to set row groups Drag here to set column l…" at bounding box center [708, 284] width 325 height 92
click at [317, 355] on button "+" at bounding box center [319, 355] width 15 height 15
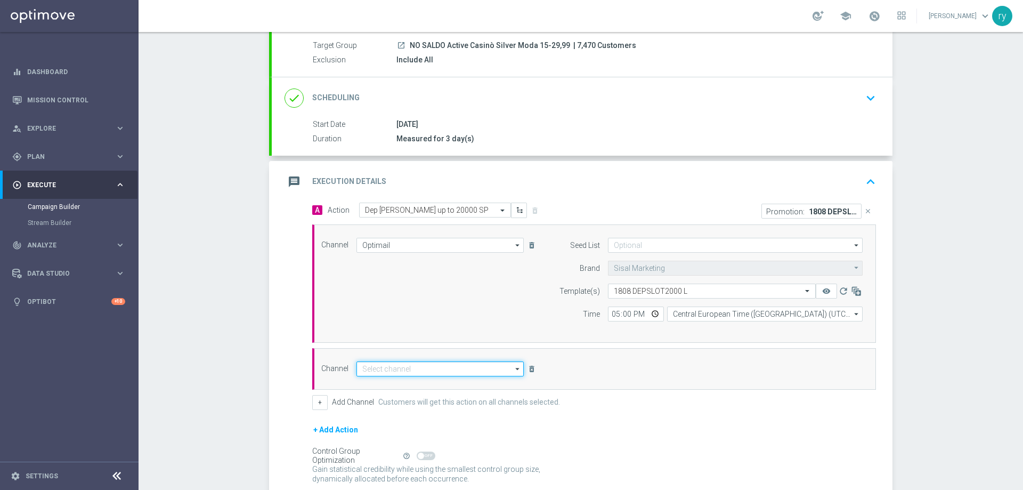
click at [375, 368] on input at bounding box center [439, 368] width 167 height 15
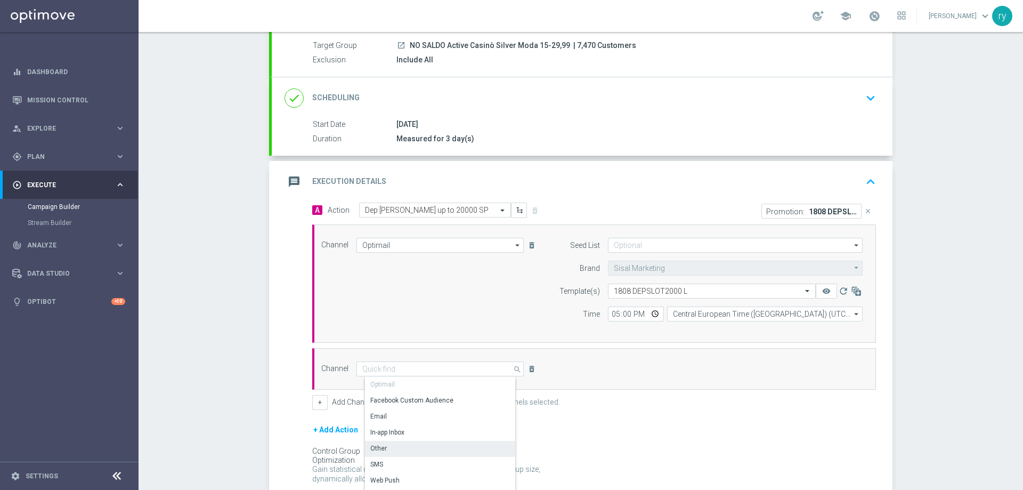
click at [384, 447] on div "Other" at bounding box center [444, 448] width 159 height 15
type input "Other"
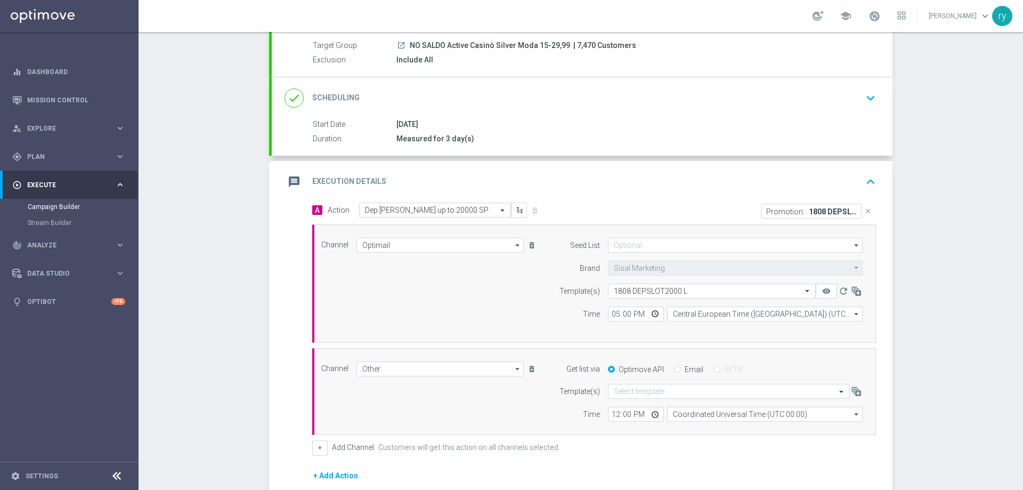
click at [685, 372] on label "Email" at bounding box center [694, 369] width 19 height 10
click at [681, 372] on input "Email" at bounding box center [677, 370] width 7 height 7
radio input "true"
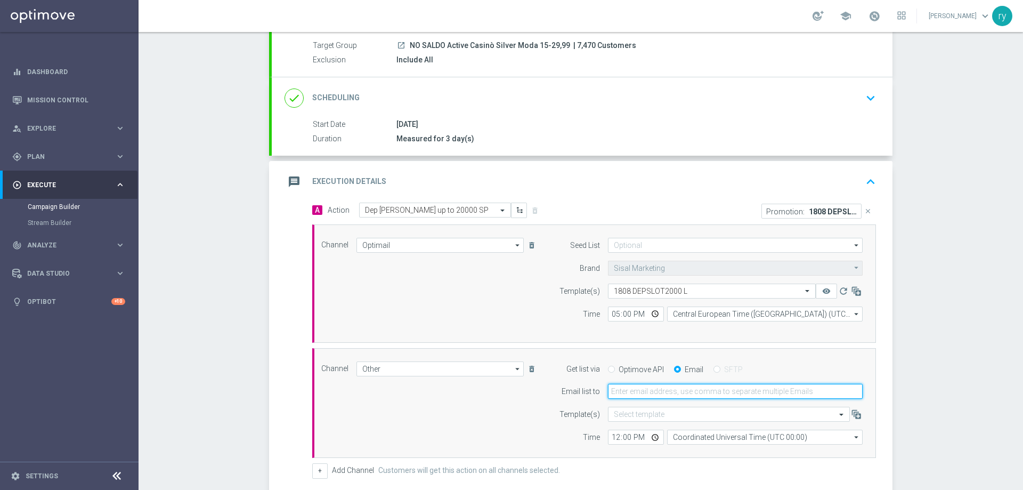
click at [669, 392] on input "email" at bounding box center [735, 391] width 255 height 15
type input "[EMAIL_ADDRESS][DOMAIN_NAME]"
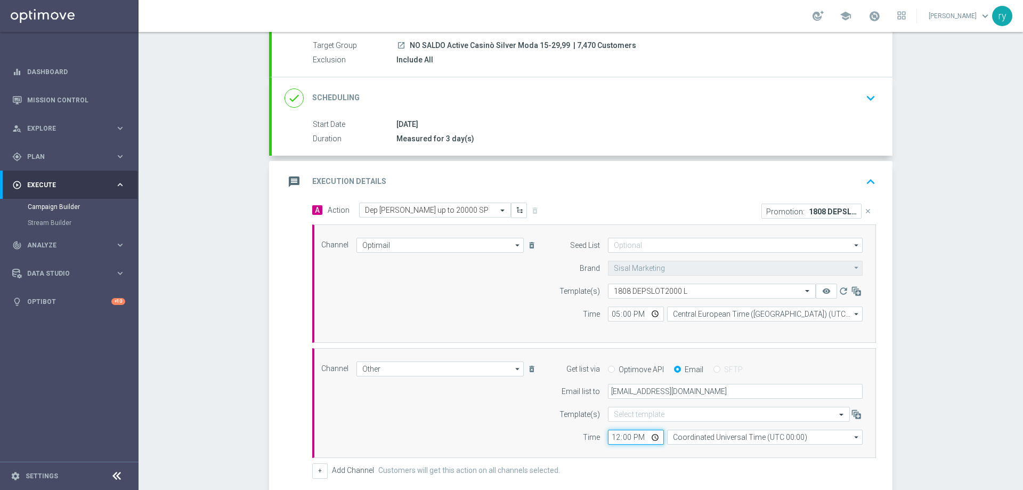
click at [608, 436] on input "12:00" at bounding box center [636, 436] width 56 height 15
type input "17:00"
click at [693, 432] on input "Coordinated Universal Time (UTC 00:00)" at bounding box center [765, 436] width 196 height 15
click at [701, 448] on div "Central European Time ([GEOGRAPHIC_DATA]) (UTC +02:00)" at bounding box center [774, 452] width 196 height 15
type input "Central European Time ([GEOGRAPHIC_DATA]) (UTC +02:00)"
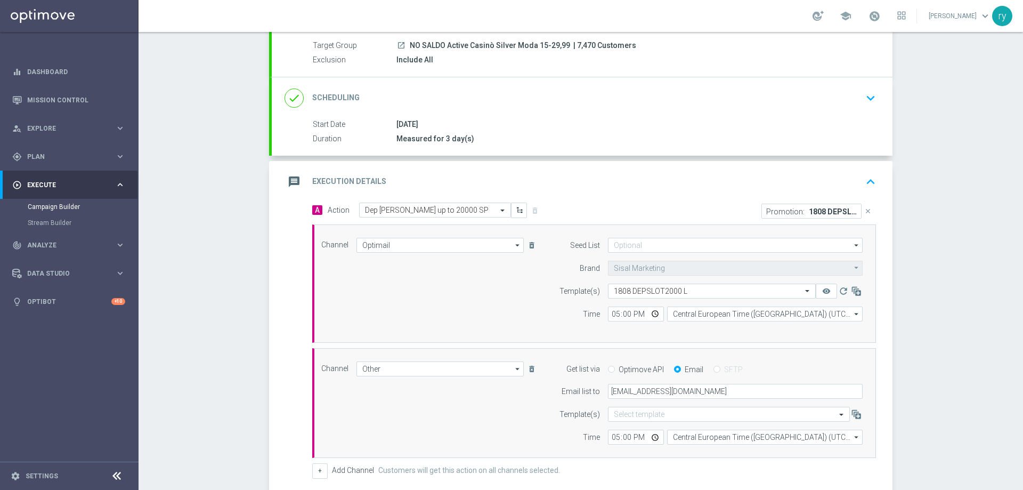
click at [564, 430] on div "Time" at bounding box center [573, 436] width 54 height 15
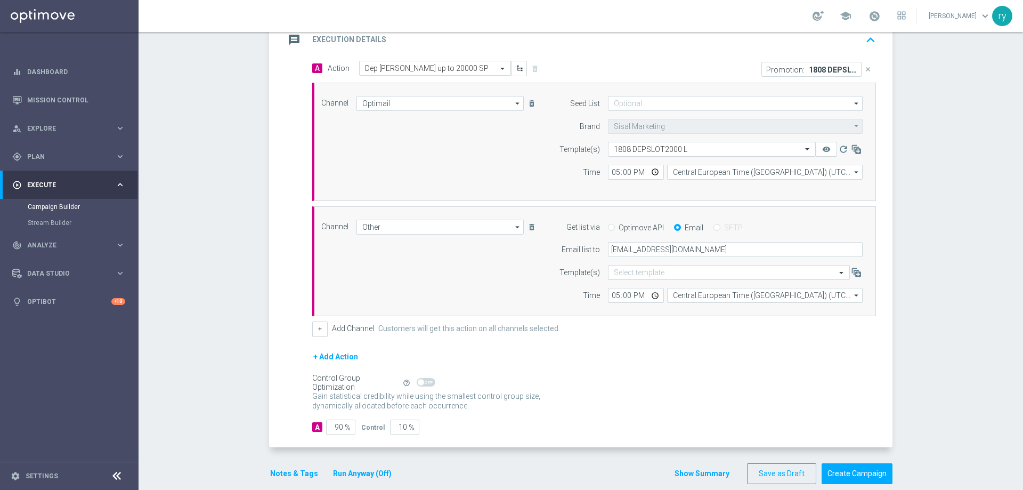
scroll to position [254, 0]
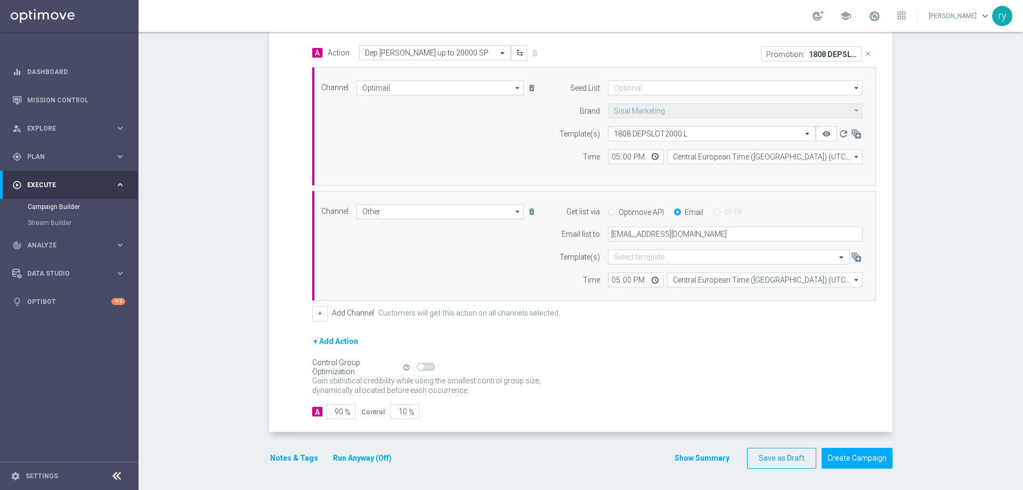
click at [273, 458] on button "Notes & Tags" at bounding box center [294, 457] width 50 height 13
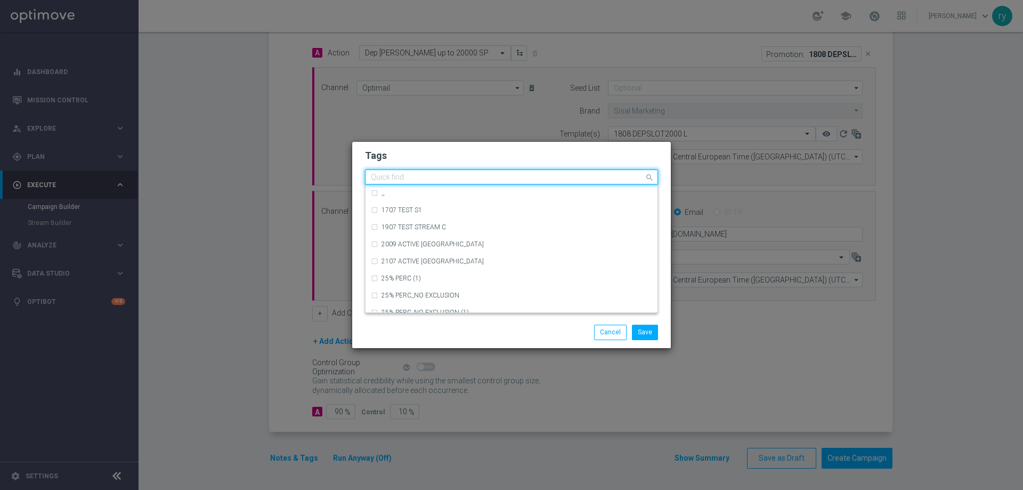
click at [387, 171] on div "Quick find" at bounding box center [505, 177] width 279 height 13
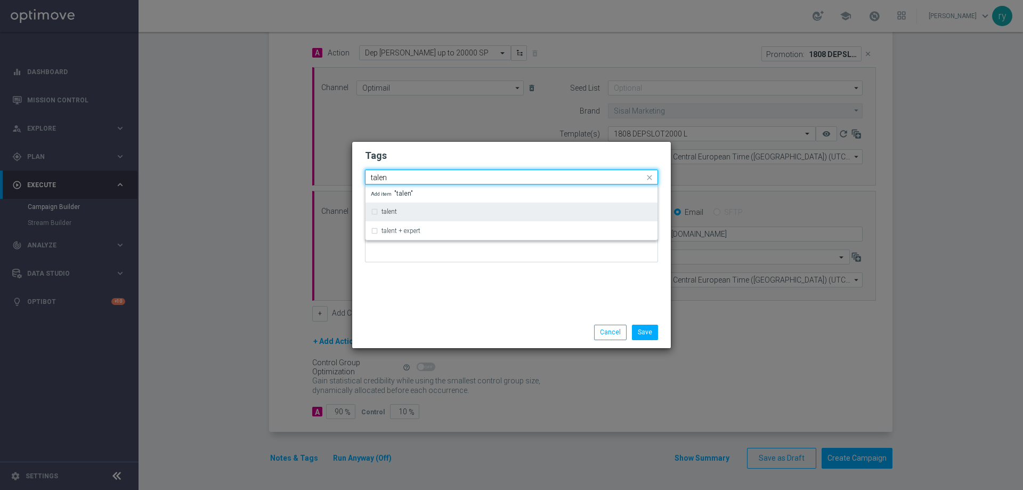
click at [420, 211] on div "talent" at bounding box center [517, 211] width 271 height 6
type input "talen"
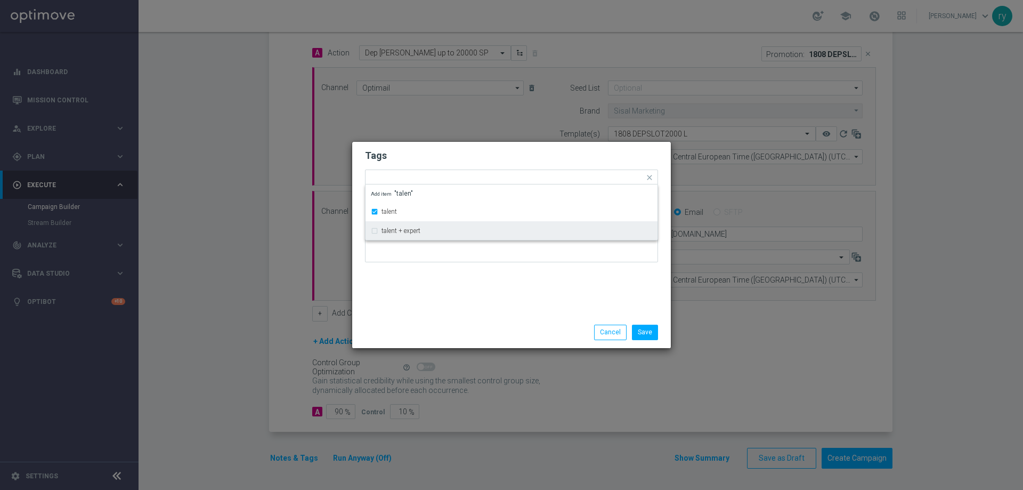
click at [468, 318] on div "Save Cancel" at bounding box center [511, 332] width 319 height 31
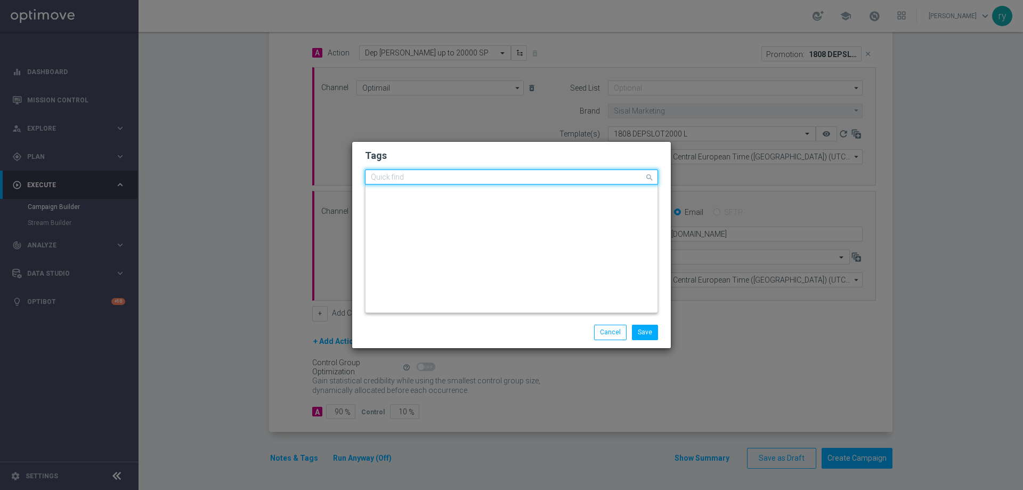
click at [469, 184] on ng-select "Quick find × talent Stream test playable 3 Superfun Pf no SUPERFUNX30807 TAG2 t…" at bounding box center [511, 176] width 293 height 15
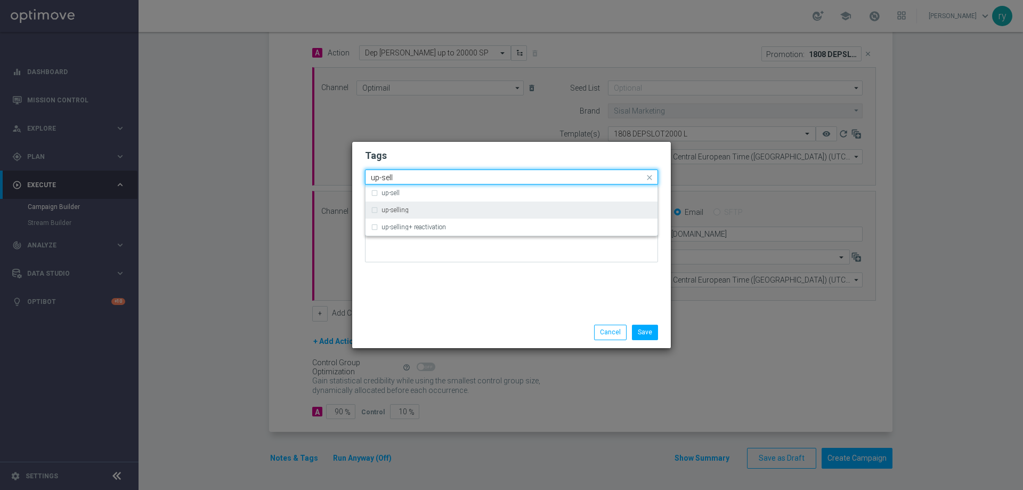
click at [413, 208] on div "up-selling" at bounding box center [517, 210] width 271 height 6
type input "up-sell"
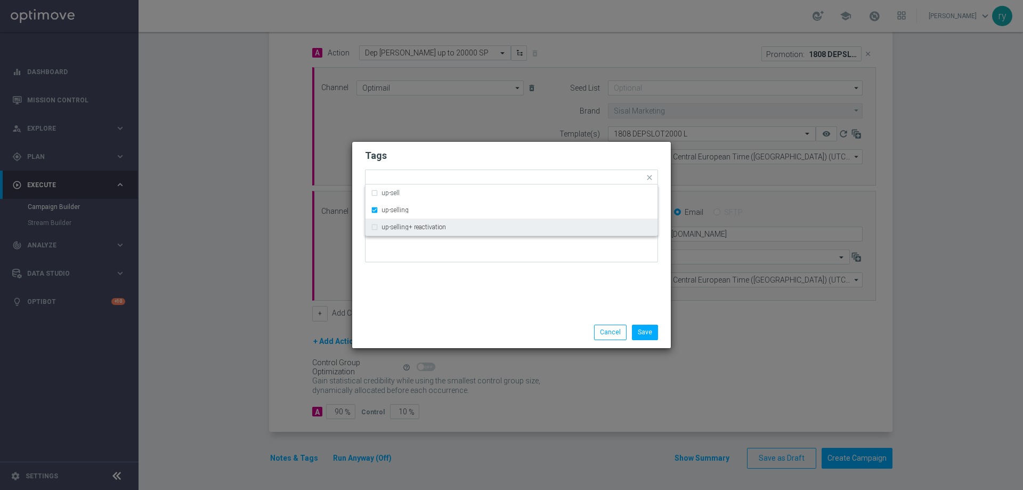
click at [437, 281] on div "Tags Quick find × talent × up-selling up-sell up-selling up-selling+ reactivati…" at bounding box center [511, 229] width 319 height 175
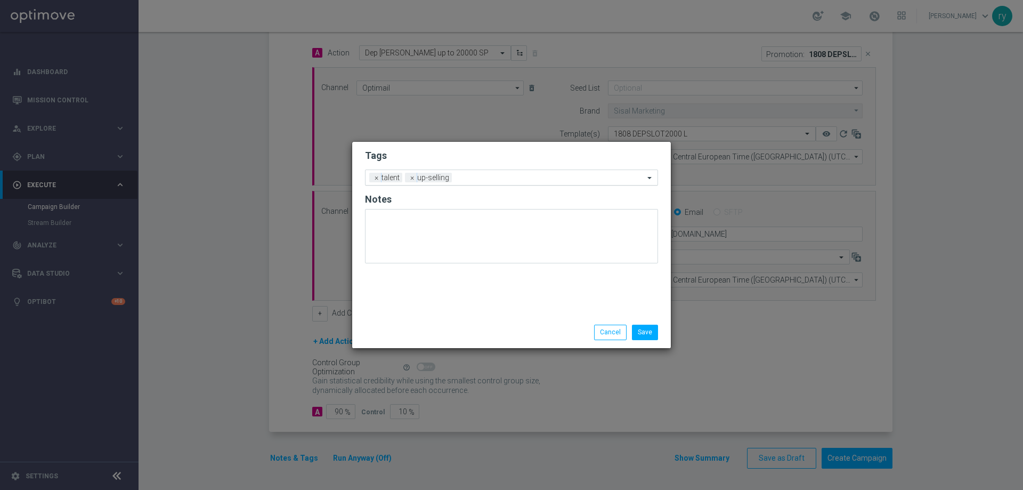
click at [504, 176] on input "text" at bounding box center [550, 178] width 188 height 9
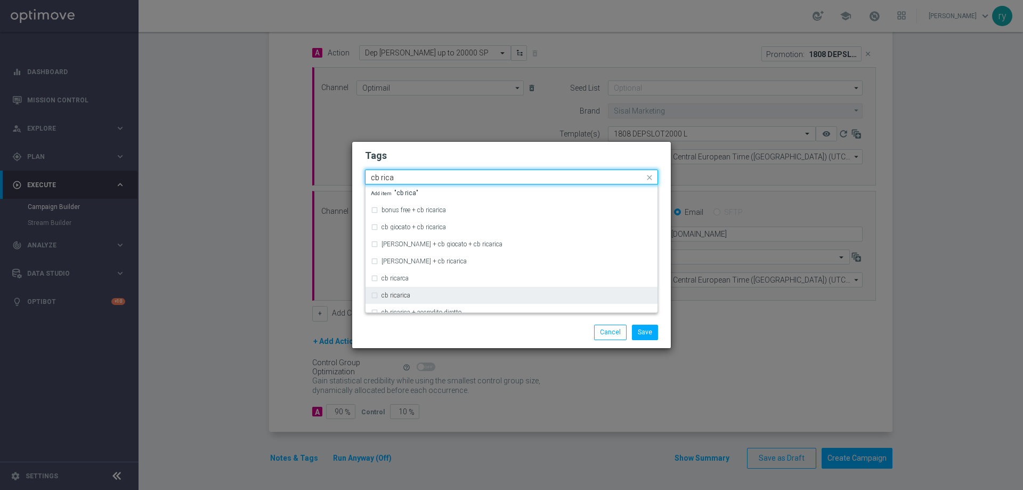
click at [417, 298] on div "cb ricarica" at bounding box center [517, 295] width 271 height 6
type input "cb rica"
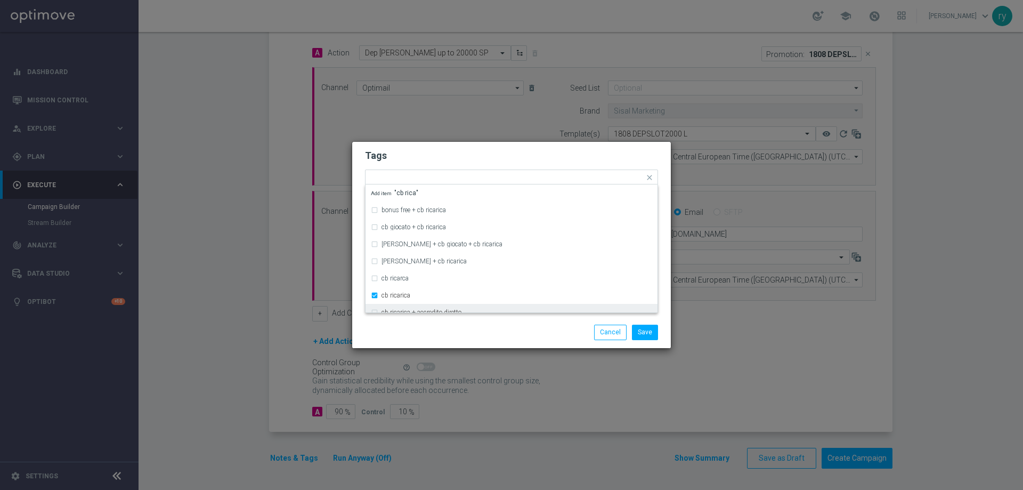
click at [427, 326] on div "Save Cancel" at bounding box center [511, 332] width 309 height 15
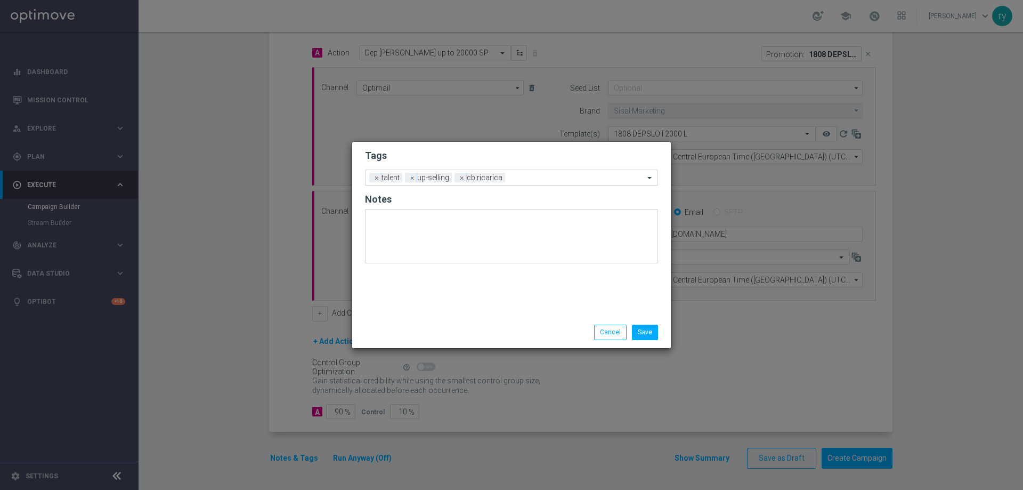
click at [533, 176] on input "text" at bounding box center [576, 178] width 135 height 9
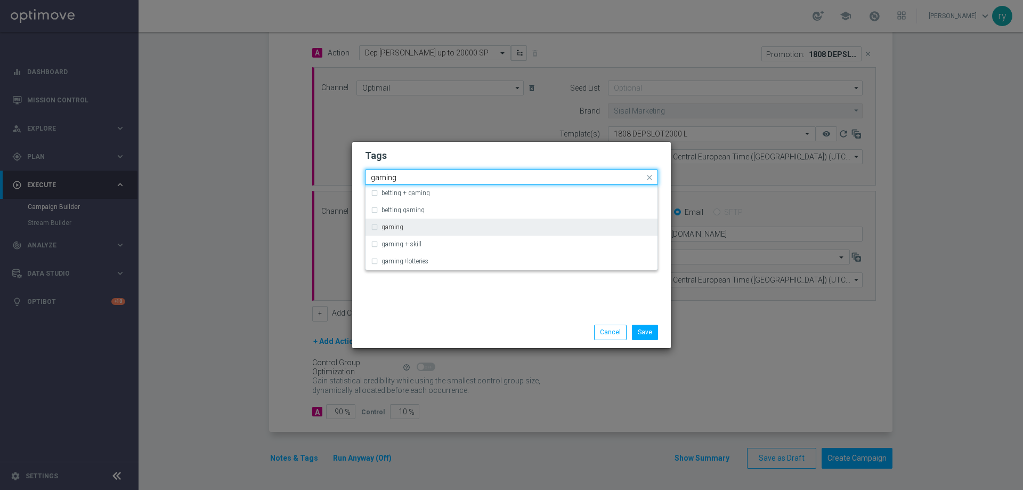
click at [407, 229] on div "gaming" at bounding box center [517, 227] width 271 height 6
type input "gaming"
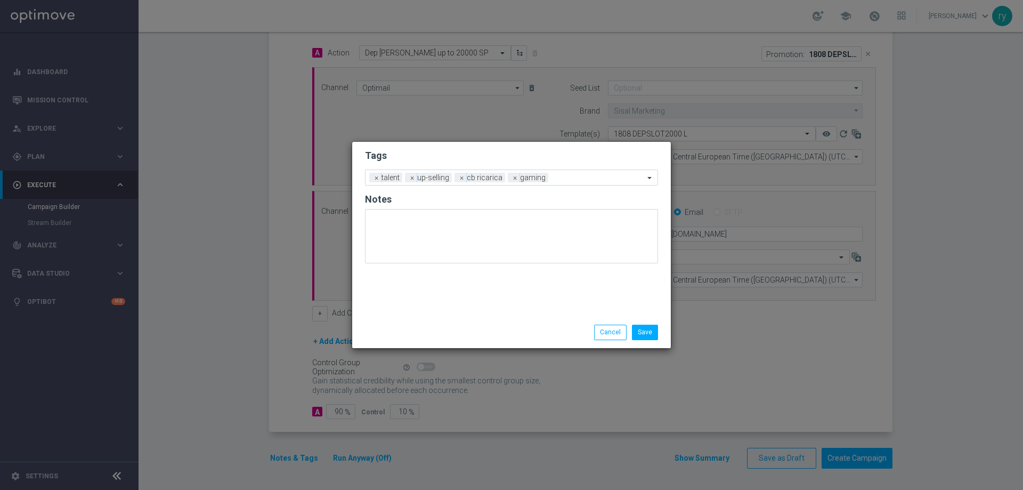
drag, startPoint x: 477, startPoint y: 307, endPoint x: 566, endPoint y: 191, distance: 146.7
click at [478, 307] on div "Tags Add a new tag × talent × up-selling × cb ricarica × gaming Notes" at bounding box center [511, 229] width 319 height 175
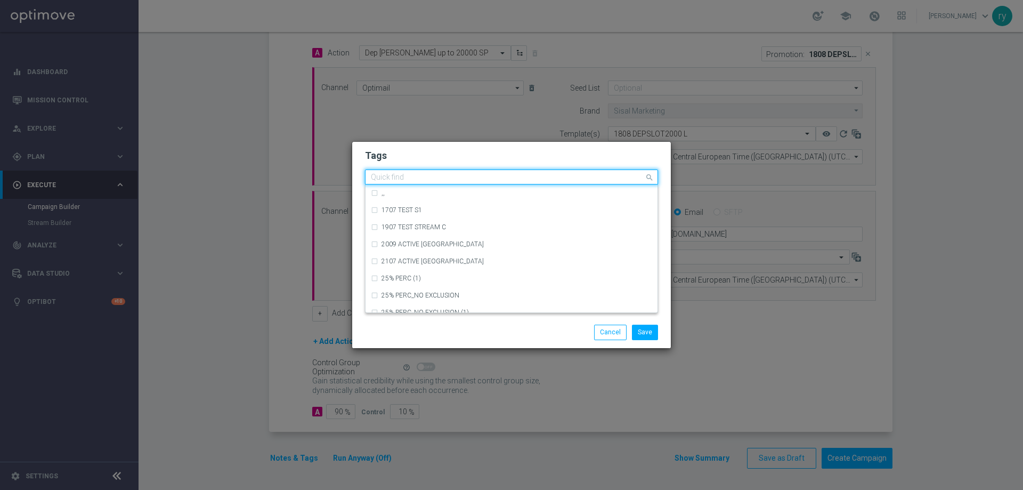
click at [580, 179] on input "text" at bounding box center [507, 177] width 273 height 9
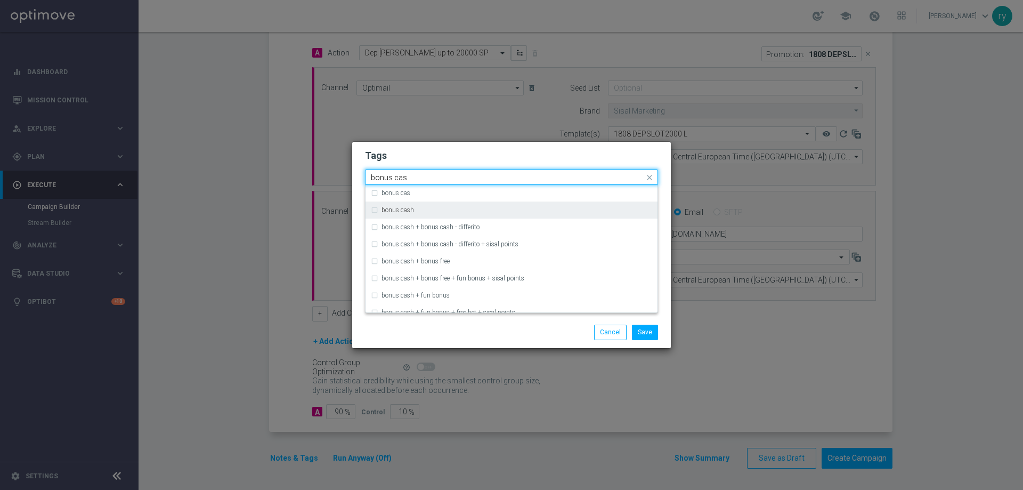
click at [428, 215] on div "bonus cash" at bounding box center [511, 209] width 281 height 17
type input "bonus cas"
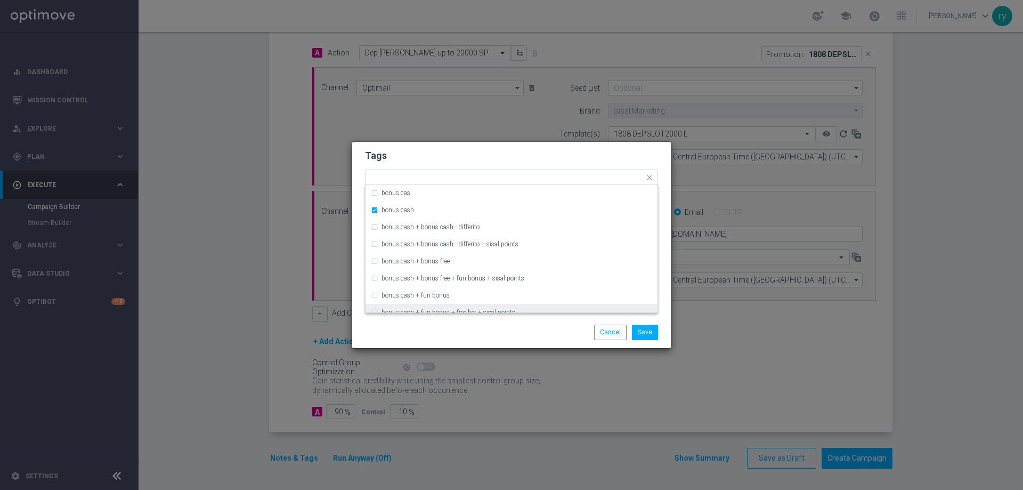
click at [465, 333] on div "Save Cancel" at bounding box center [563, 332] width 206 height 15
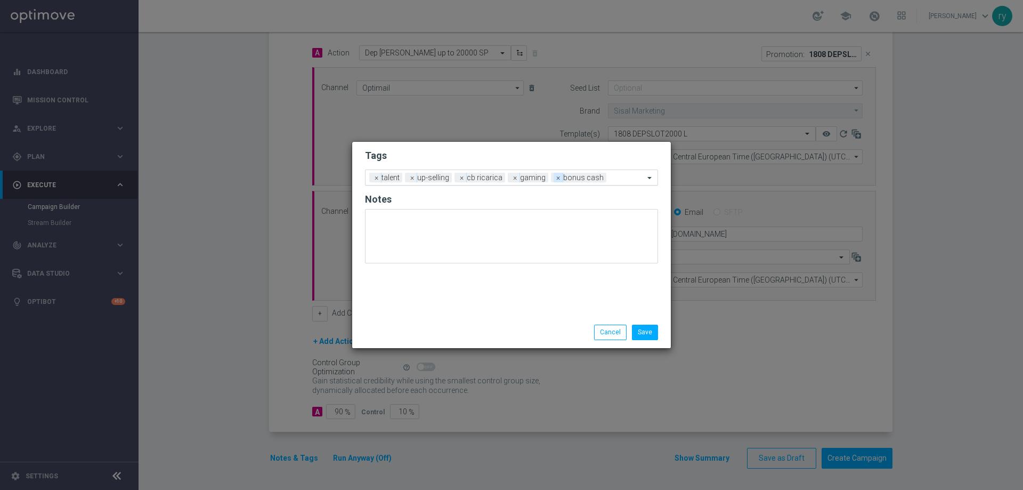
click at [557, 176] on span "×" at bounding box center [559, 178] width 10 height 10
click at [557, 176] on input "text" at bounding box center [599, 178] width 92 height 9
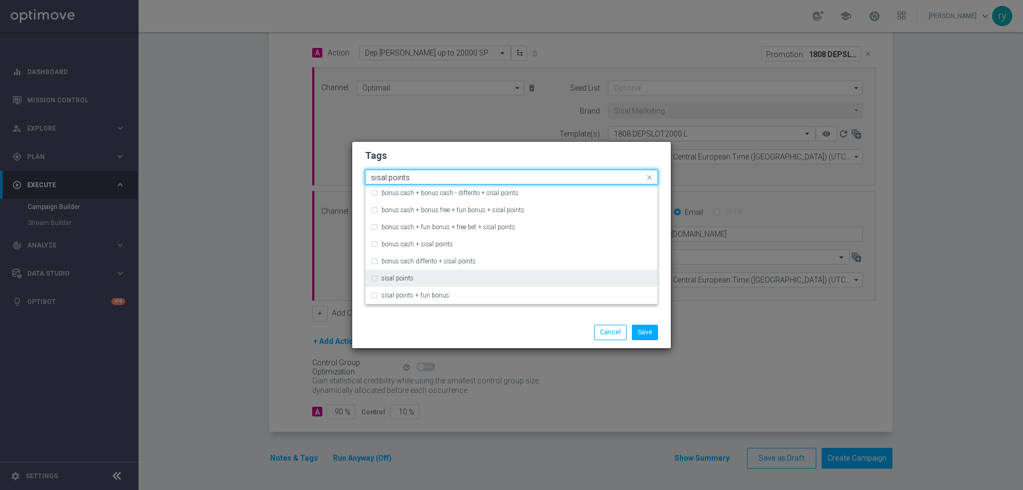
click at [404, 273] on div "sisal points" at bounding box center [511, 278] width 281 height 17
type input "sisal points"
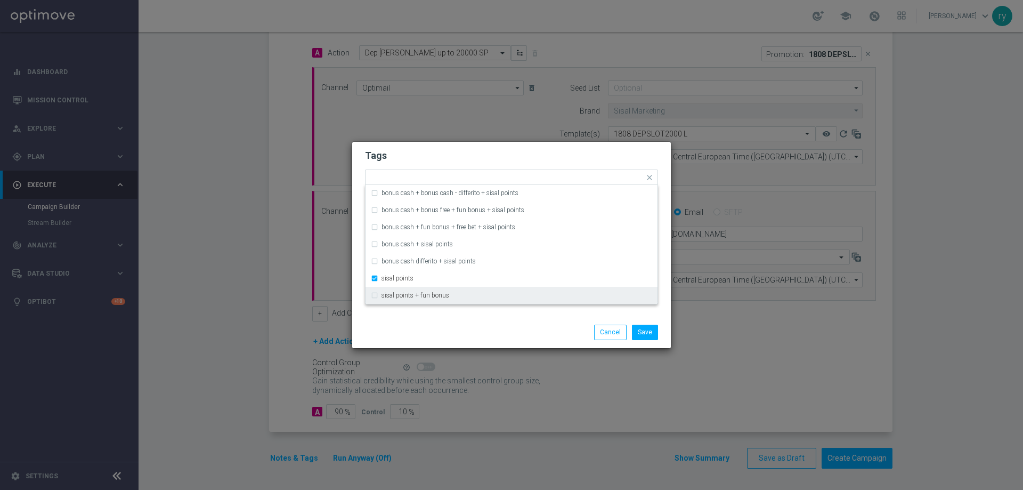
click at [522, 319] on div "Save Cancel" at bounding box center [511, 332] width 319 height 31
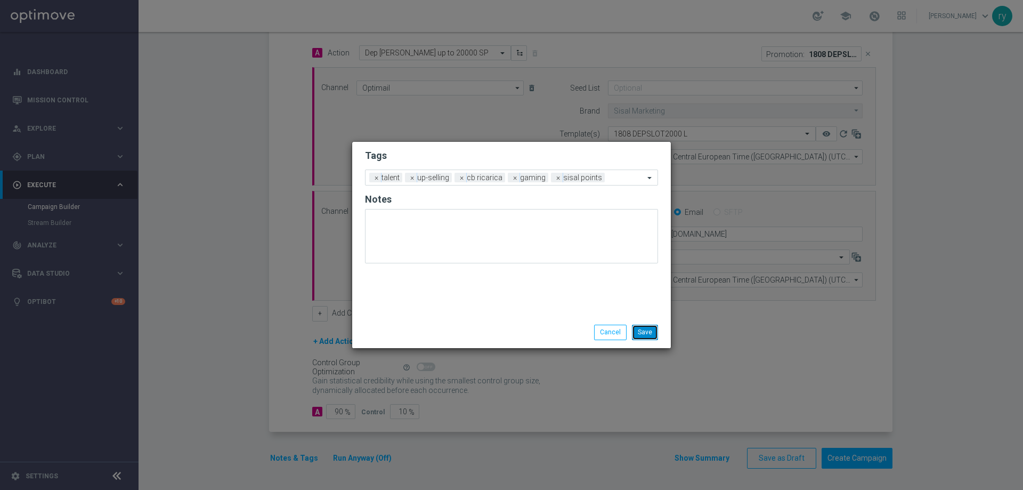
click at [652, 328] on button "Save" at bounding box center [645, 332] width 26 height 15
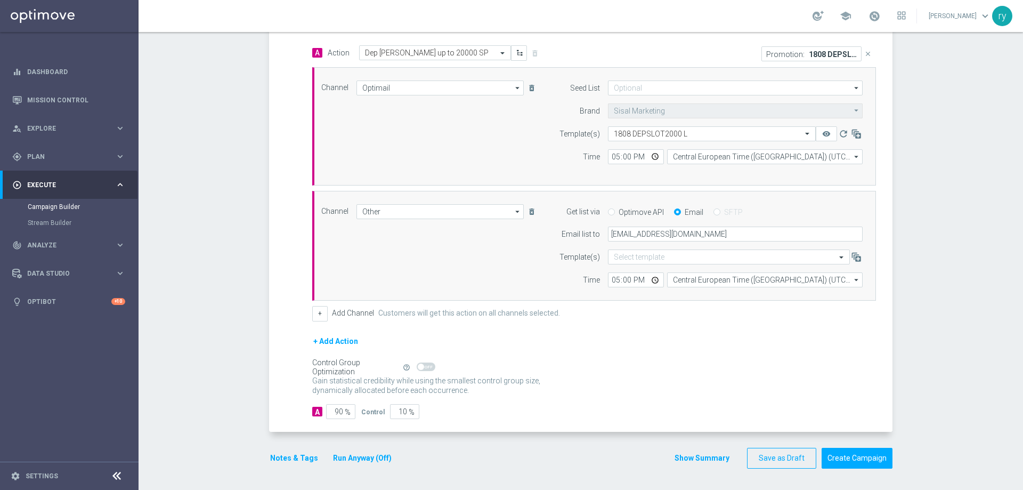
click at [626, 344] on div "+ Add Action" at bounding box center [594, 348] width 564 height 27
click at [683, 456] on button "Show Summary" at bounding box center [702, 458] width 56 height 12
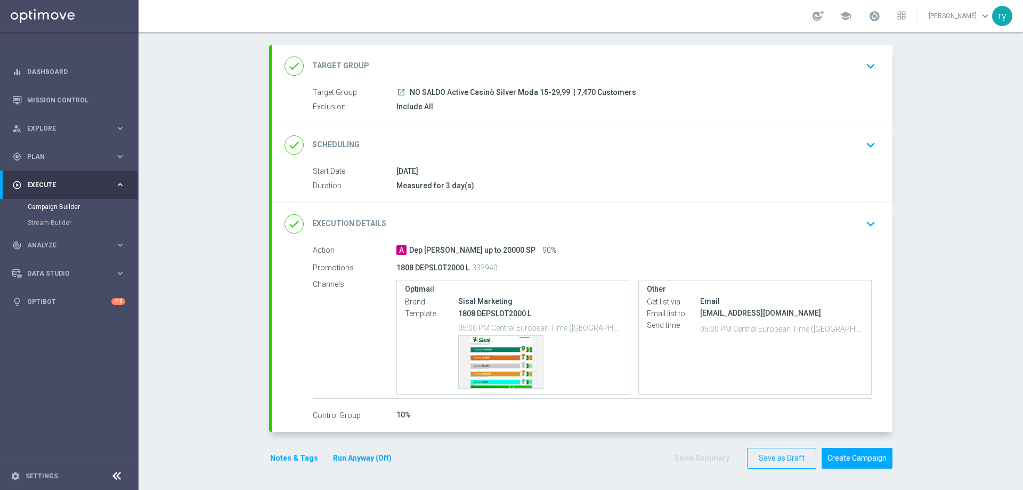
scroll to position [50, 0]
click at [502, 354] on div "Template preview" at bounding box center [501, 362] width 84 height 52
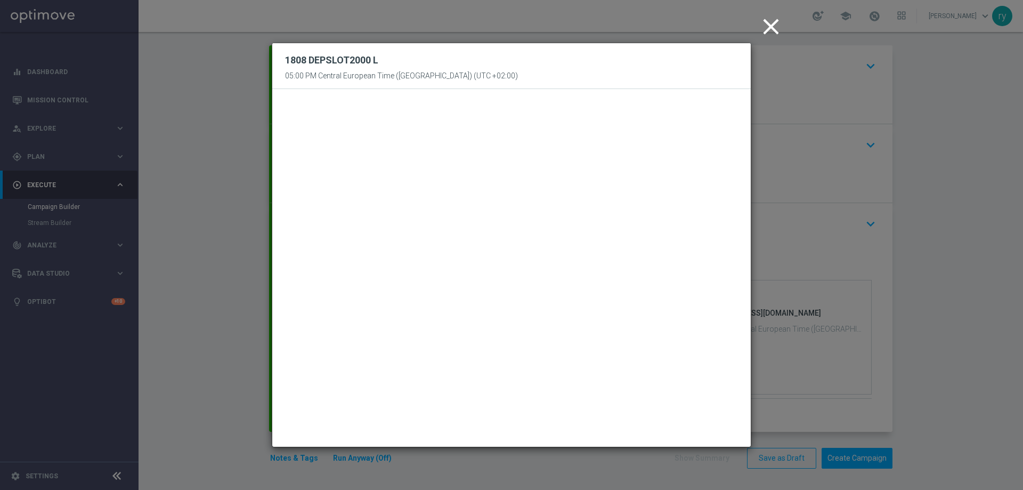
click at [765, 22] on icon "close" at bounding box center [771, 26] width 27 height 27
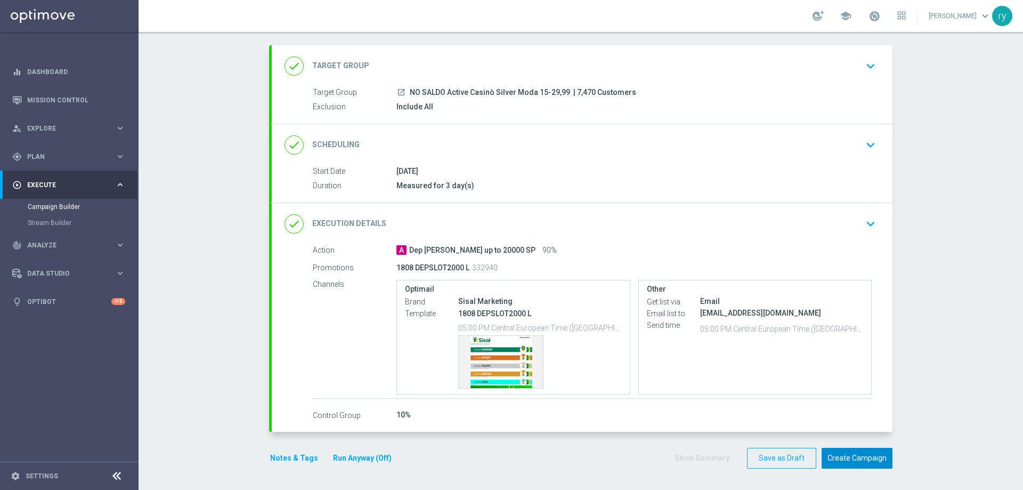
click at [852, 459] on button "Create Campaign" at bounding box center [857, 458] width 71 height 21
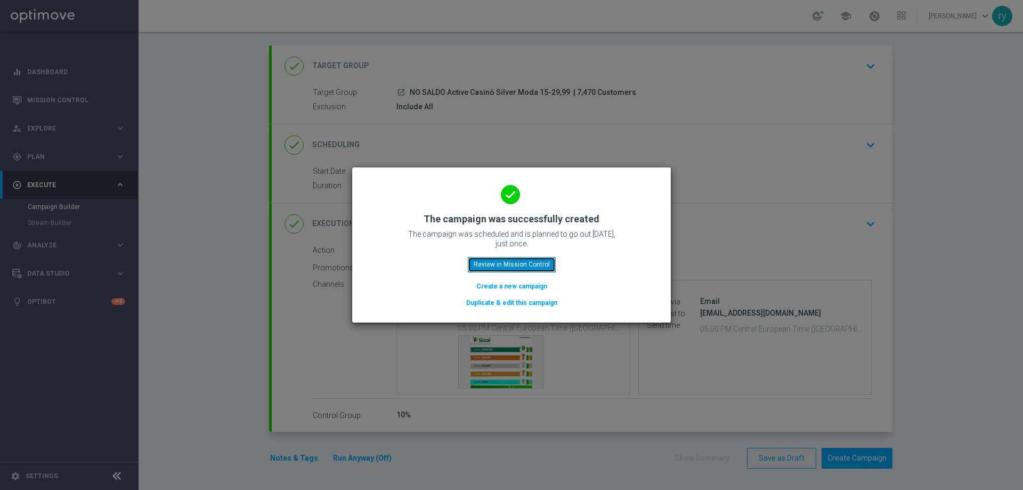
click at [491, 262] on button "Review in Mission Control" at bounding box center [512, 264] width 88 height 15
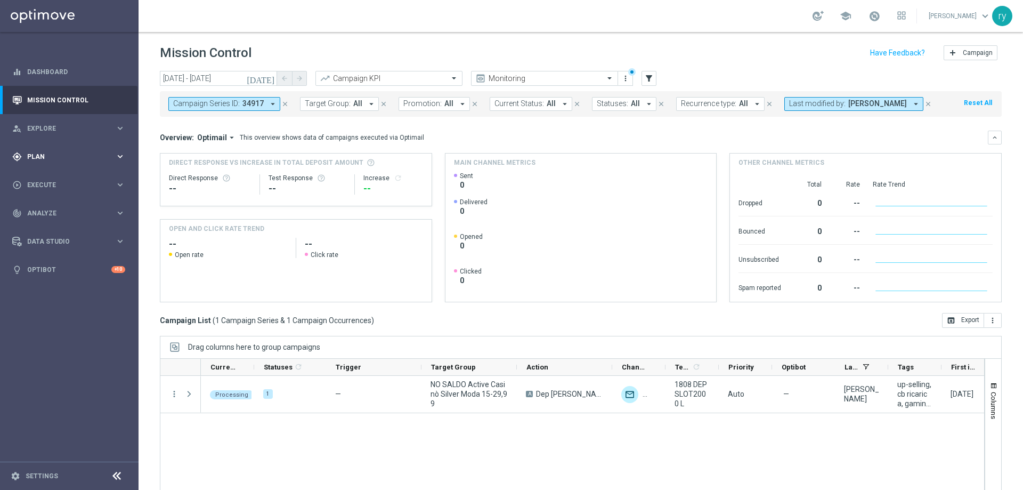
click at [78, 154] on span "Plan" at bounding box center [71, 156] width 88 height 6
click at [59, 225] on link "Optimail" at bounding box center [72, 226] width 78 height 9
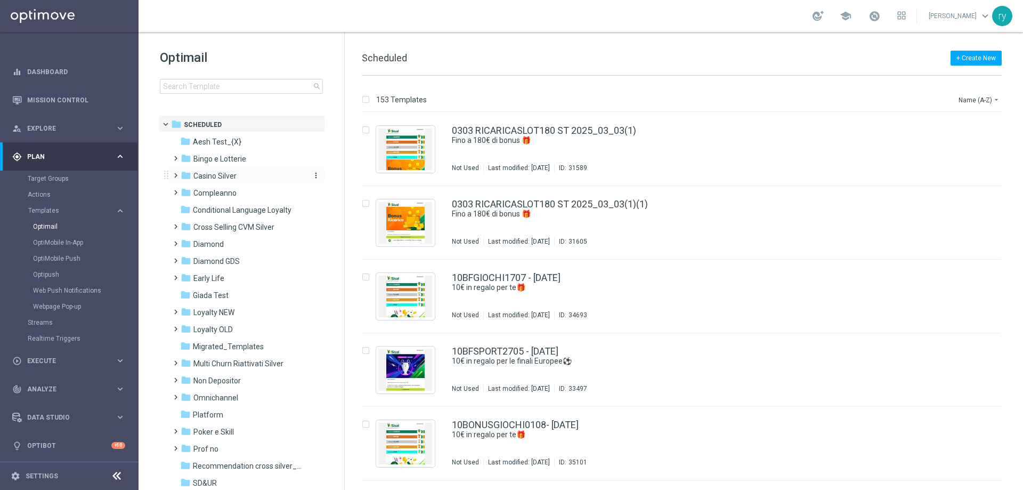
click at [223, 177] on span "Casino Silver" at bounding box center [214, 176] width 43 height 10
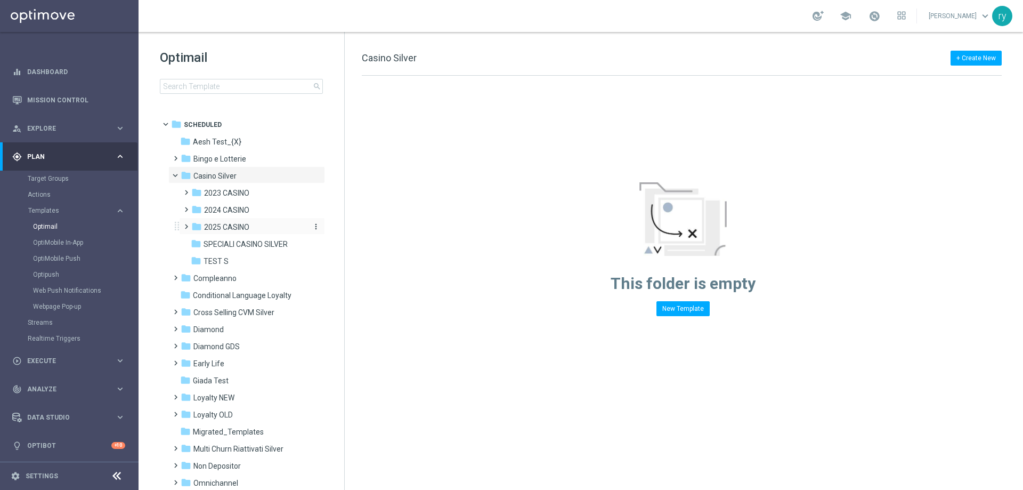
click at [241, 229] on span "2025 CASINO" at bounding box center [226, 227] width 45 height 10
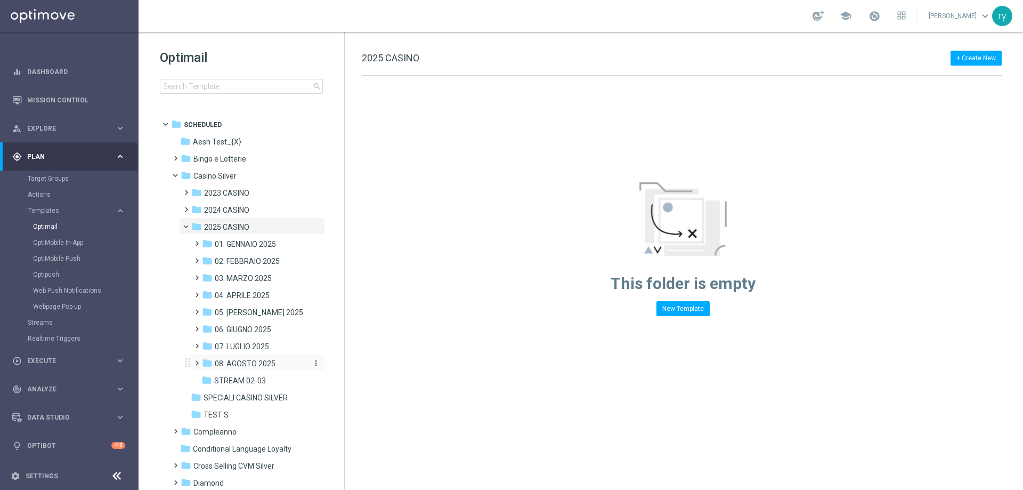
click at [247, 358] on div "folder 08. AGOSTO 2025" at bounding box center [254, 364] width 104 height 12
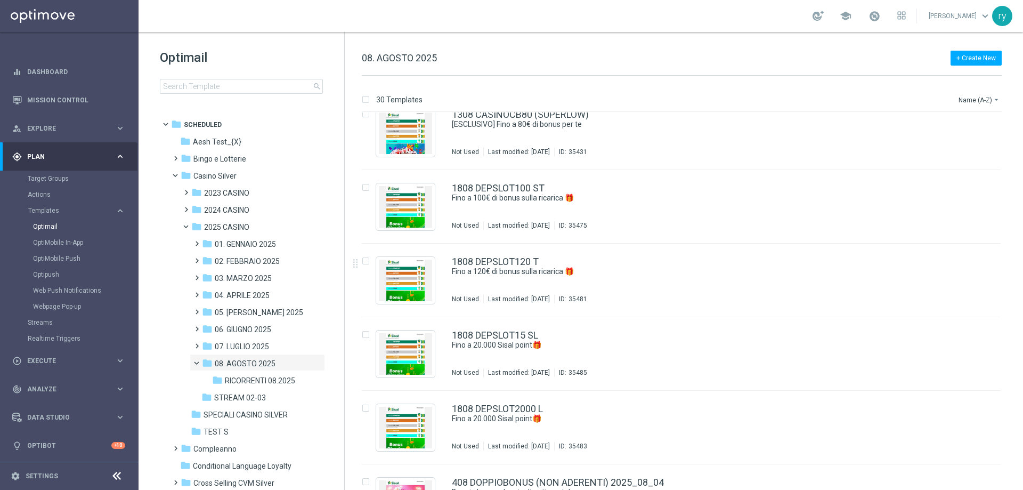
scroll to position [1593, 0]
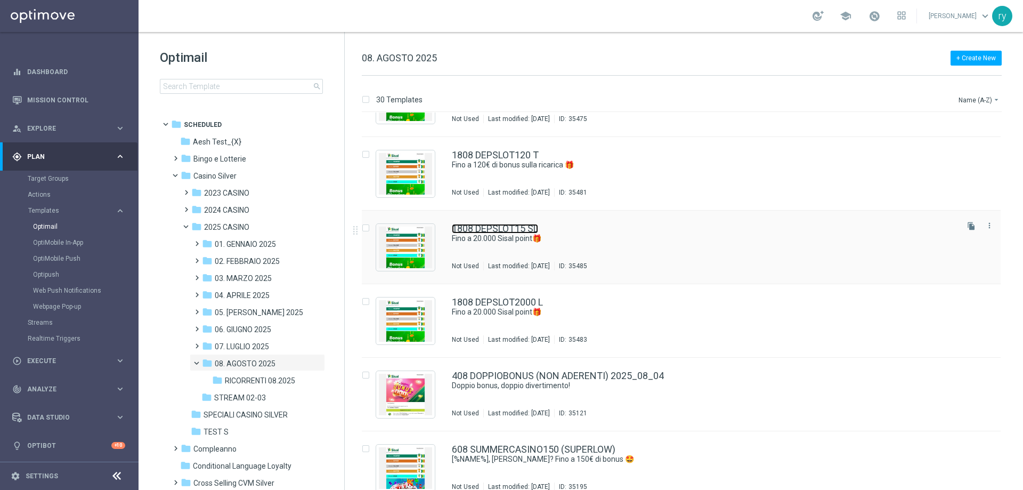
click at [515, 229] on link "1808 DEPSLOT15 SL" at bounding box center [495, 229] width 86 height 10
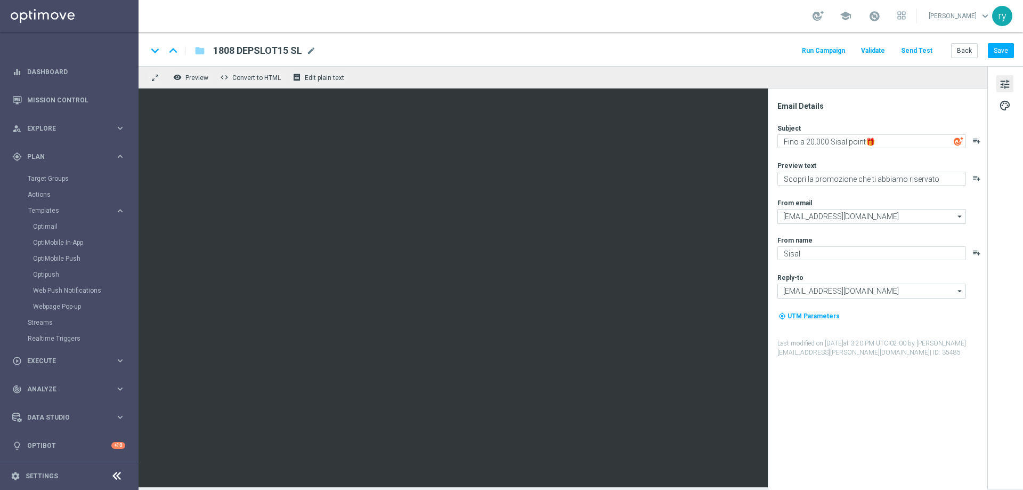
click at [819, 52] on button "Run Campaign" at bounding box center [823, 51] width 46 height 14
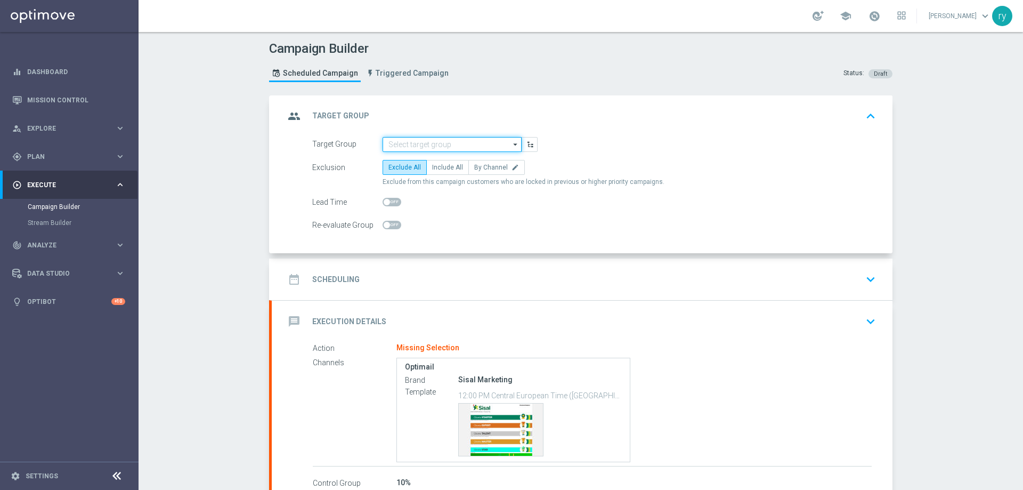
click at [395, 140] on input at bounding box center [452, 144] width 139 height 15
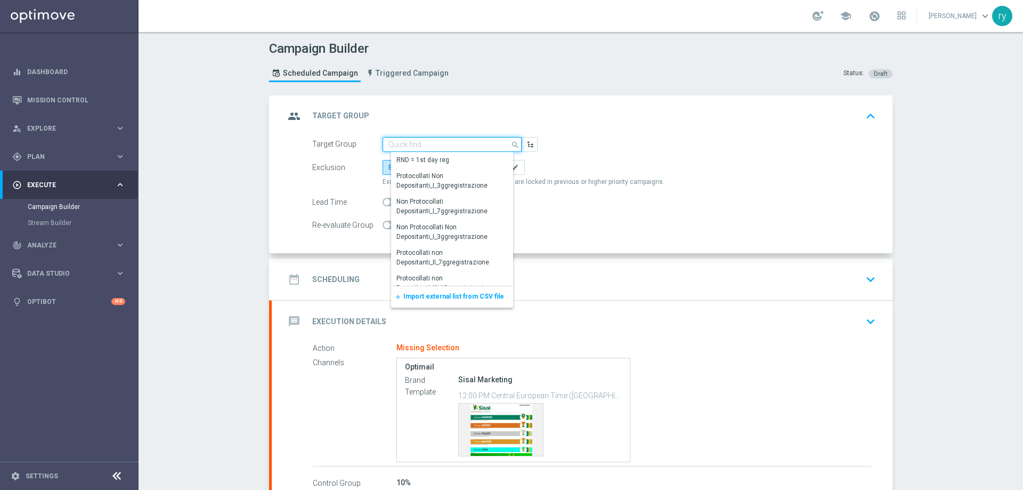
paste input "NO SALDO Active Casinò Silver Moda 0-15€"
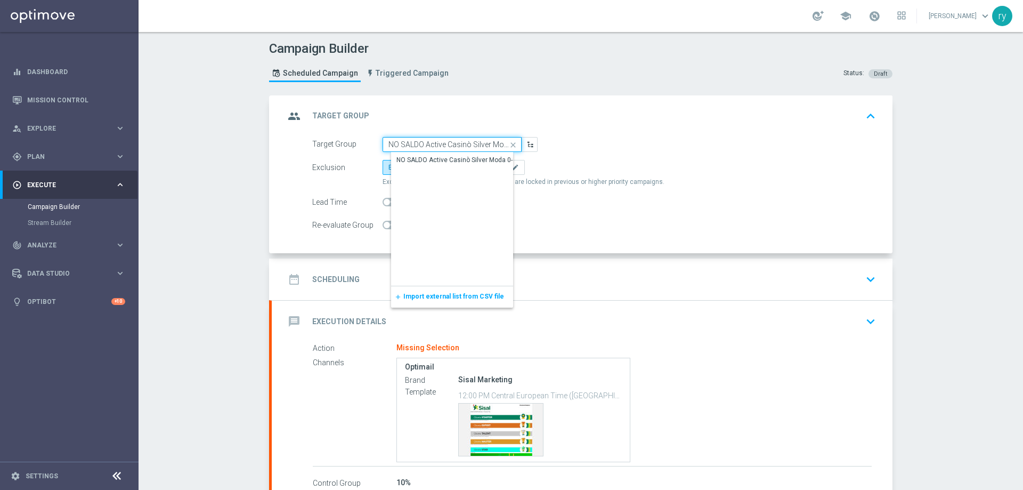
scroll to position [0, 20]
click at [426, 165] on div "NO SALDO Active Casinò Silver Moda 0-15€" at bounding box center [460, 159] width 139 height 15
type input "NO SALDO Active Casinò Silver Moda 0-15€"
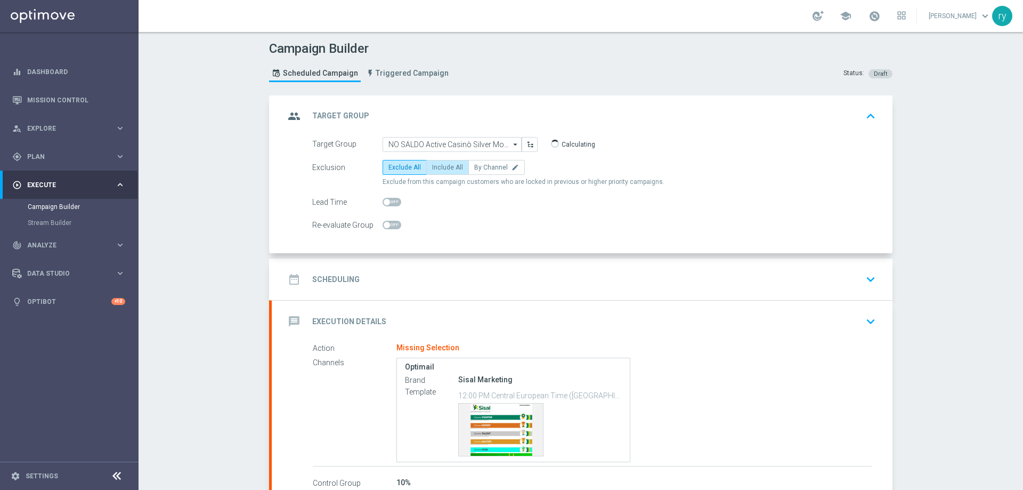
click at [439, 164] on span "Include All" at bounding box center [447, 167] width 31 height 7
click at [439, 166] on input "Include All" at bounding box center [435, 169] width 7 height 7
radio input "true"
click at [446, 281] on div "date_range Scheduling keyboard_arrow_down" at bounding box center [582, 279] width 595 height 20
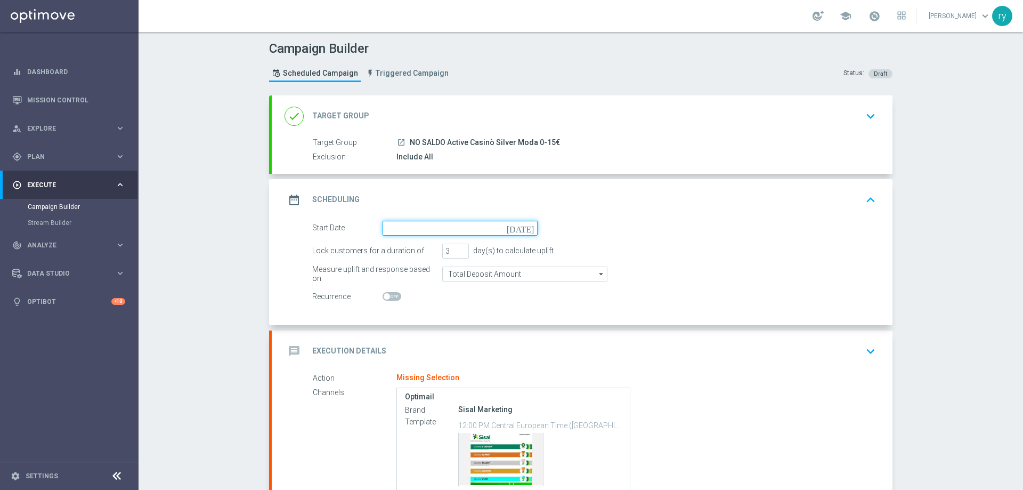
click at [462, 224] on input at bounding box center [460, 228] width 155 height 15
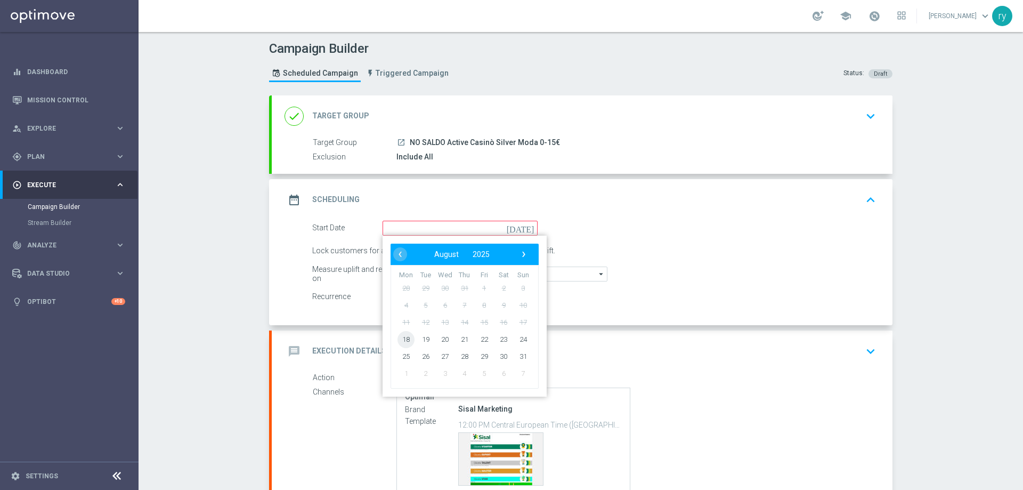
click at [403, 342] on span "18" at bounding box center [406, 338] width 17 height 17
type input "[DATE]"
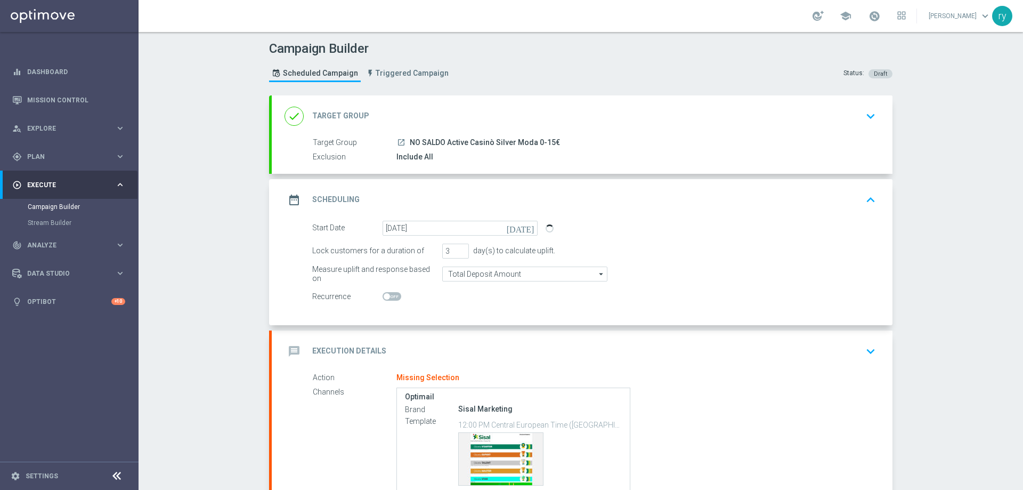
click at [480, 317] on div "Start Date [DATE] [DATE] Lock customers for a duration of 3 day(s) to calculate…" at bounding box center [582, 273] width 621 height 104
click at [443, 348] on div "message Execution Details keyboard_arrow_down" at bounding box center [582, 351] width 595 height 20
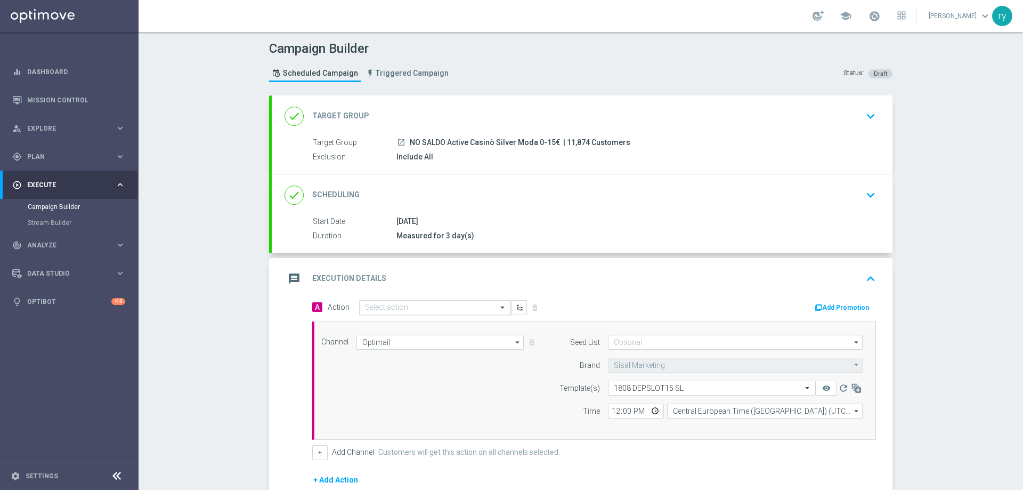
click at [375, 313] on div "Select action" at bounding box center [435, 307] width 152 height 15
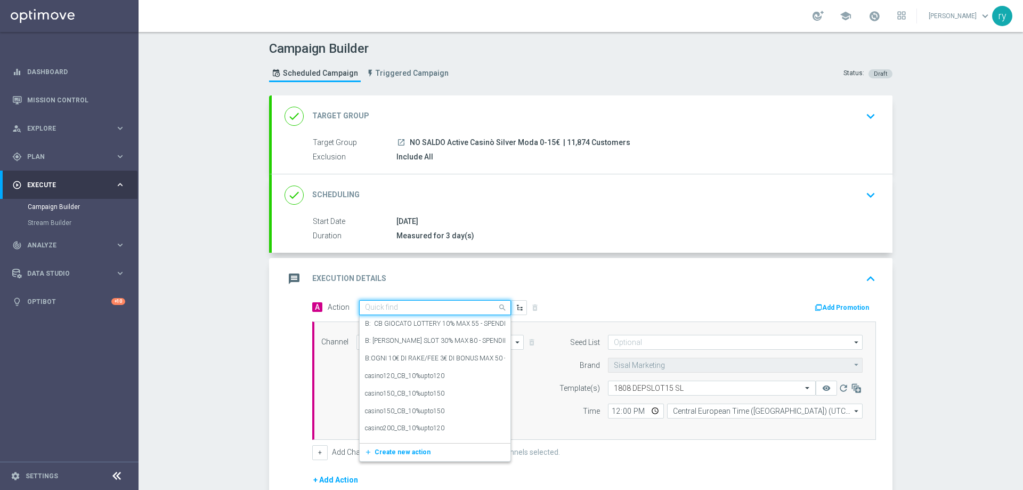
paste input "DEP fasce up to 20000 SP"
type input "DEP fasce up to 20000 SP"
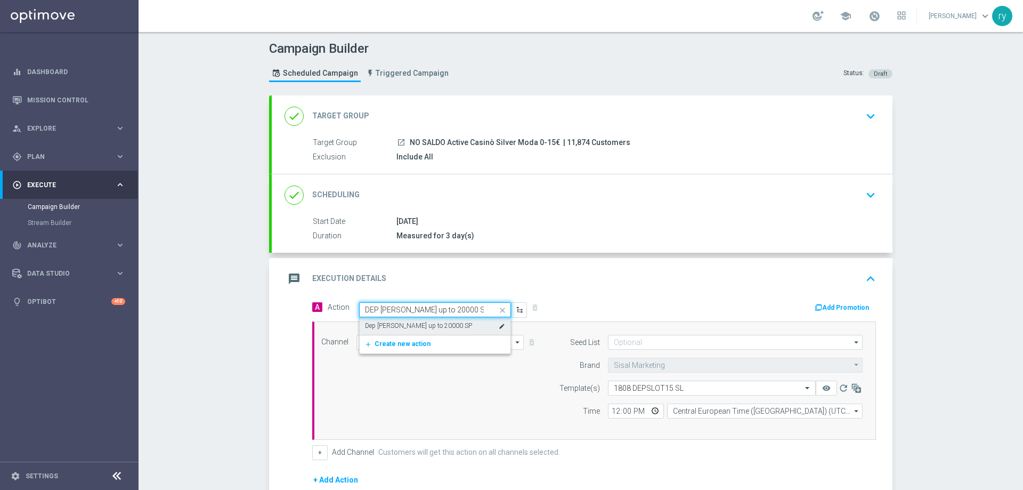
click at [429, 327] on label "Dep fasce up to 20000 SP" at bounding box center [418, 325] width 107 height 9
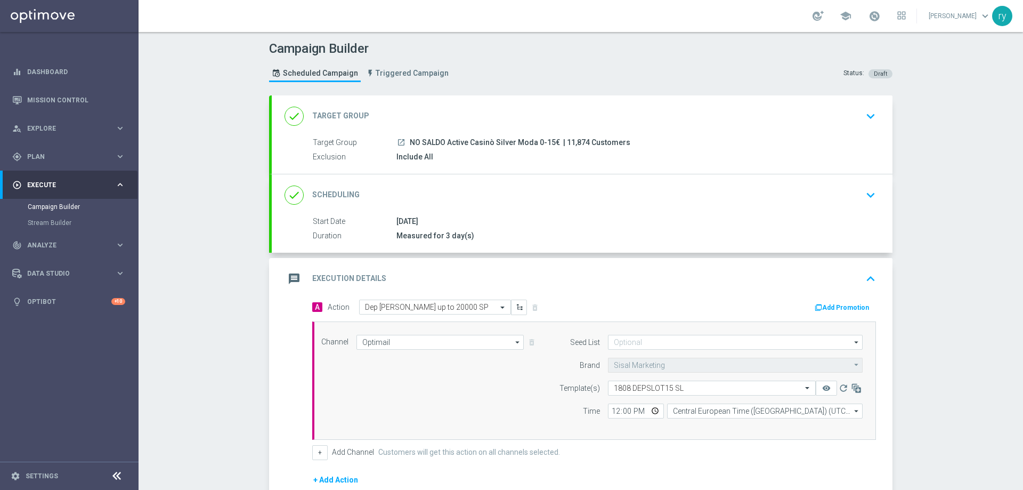
click at [824, 303] on button "Add Promotion" at bounding box center [843, 308] width 59 height 12
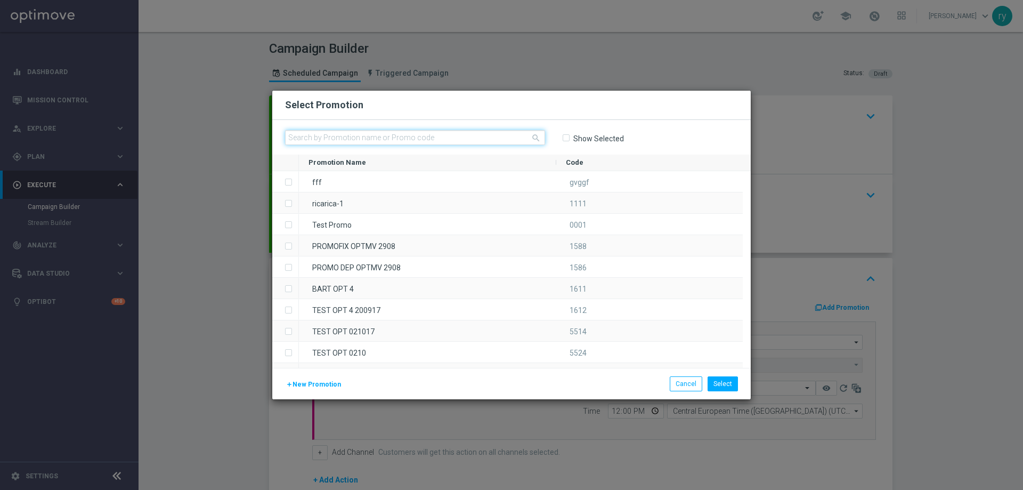
click at [338, 132] on input "text" at bounding box center [415, 137] width 260 height 15
paste input "332941"
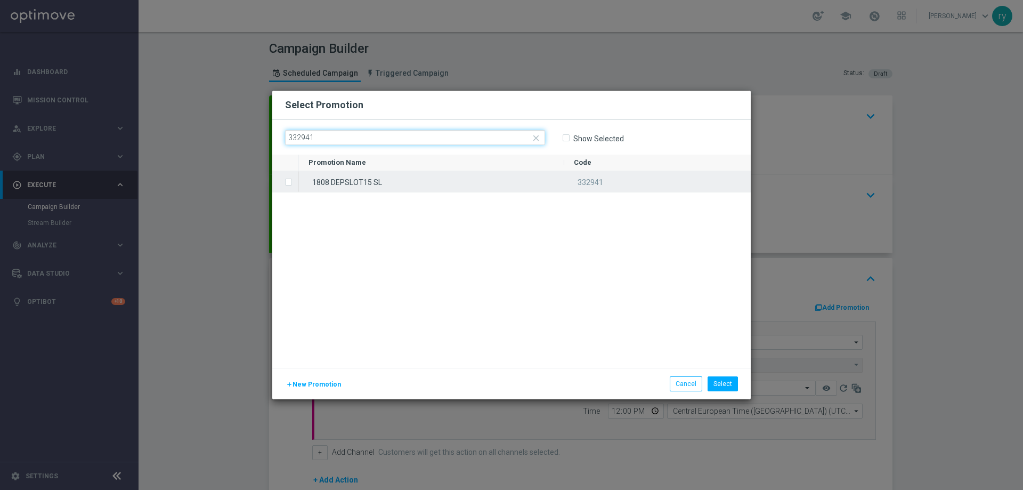
type input "332941"
click at [292, 180] on span "Press SPACE to select this row." at bounding box center [290, 182] width 11 height 21
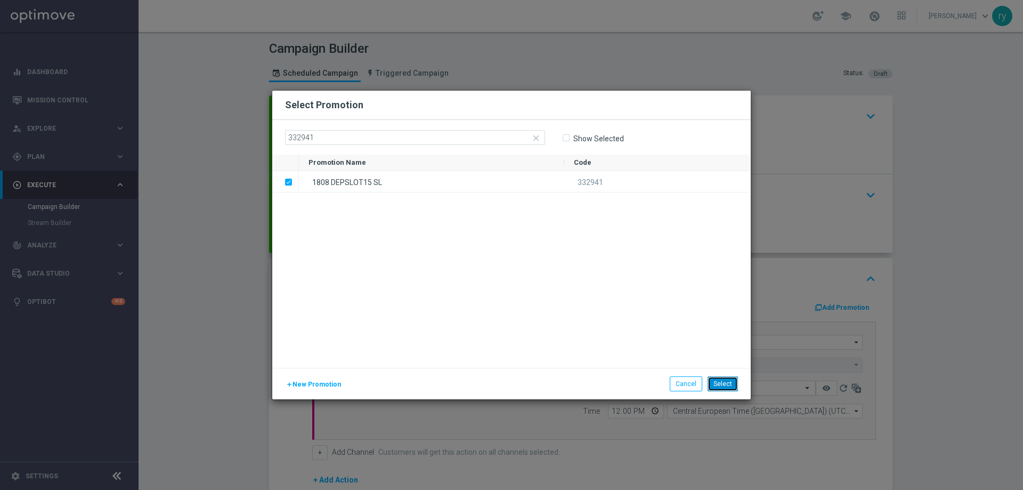
click at [730, 390] on button "Select" at bounding box center [723, 383] width 30 height 15
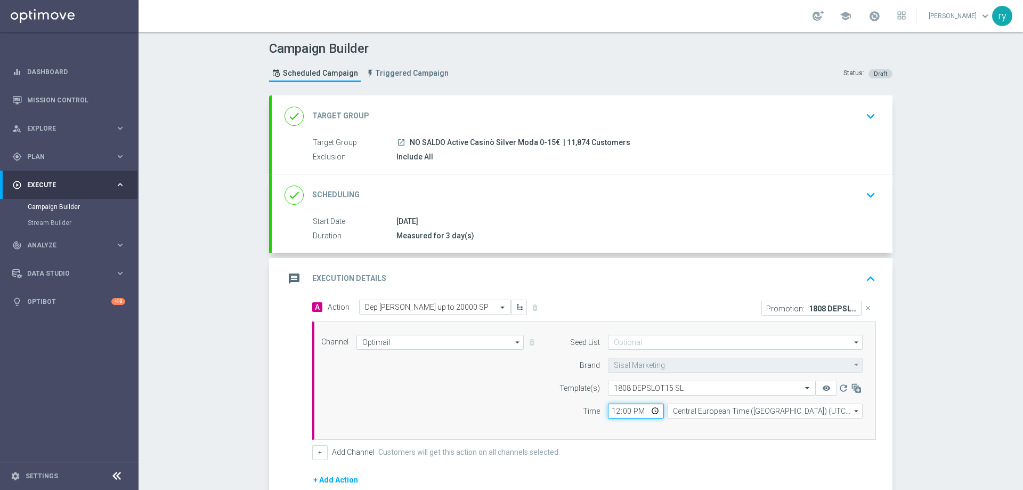
click at [613, 408] on input "12:00" at bounding box center [636, 410] width 56 height 15
type input "17:00"
click at [627, 434] on div "Channel Optimail Optimail arrow_drop_down Drag here to set row groups Drag here…" at bounding box center [594, 380] width 564 height 118
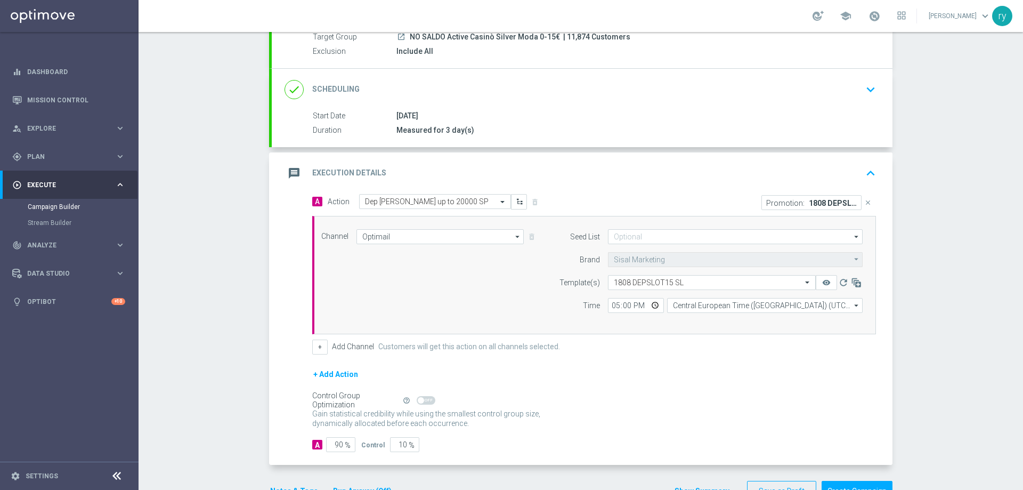
scroll to position [107, 0]
click at [313, 348] on button "+" at bounding box center [319, 345] width 15 height 15
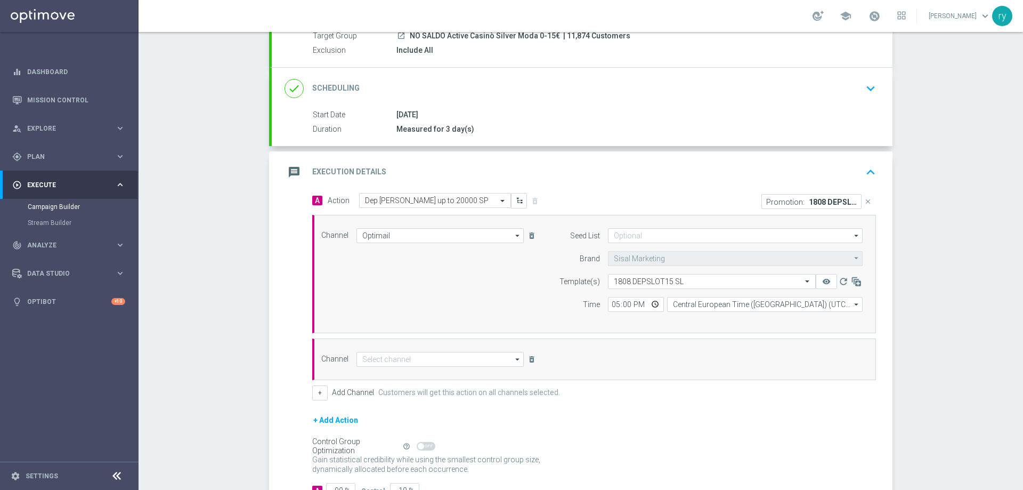
click at [388, 367] on div "Channel arrow_drop_down Drag here to set row groups Drag here to set column lab…" at bounding box center [594, 359] width 564 height 42
click at [389, 363] on input at bounding box center [439, 359] width 167 height 15
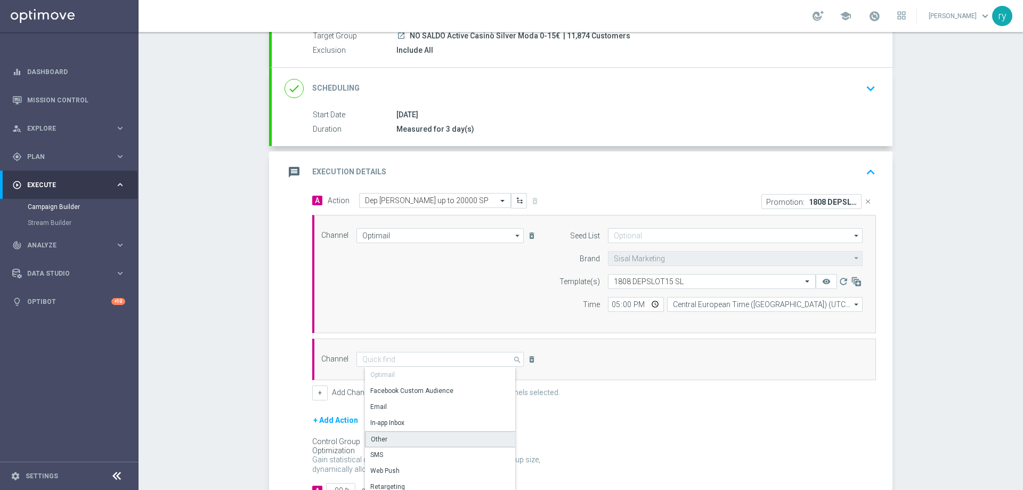
click at [385, 437] on div "Other" at bounding box center [444, 439] width 159 height 16
type input "Other"
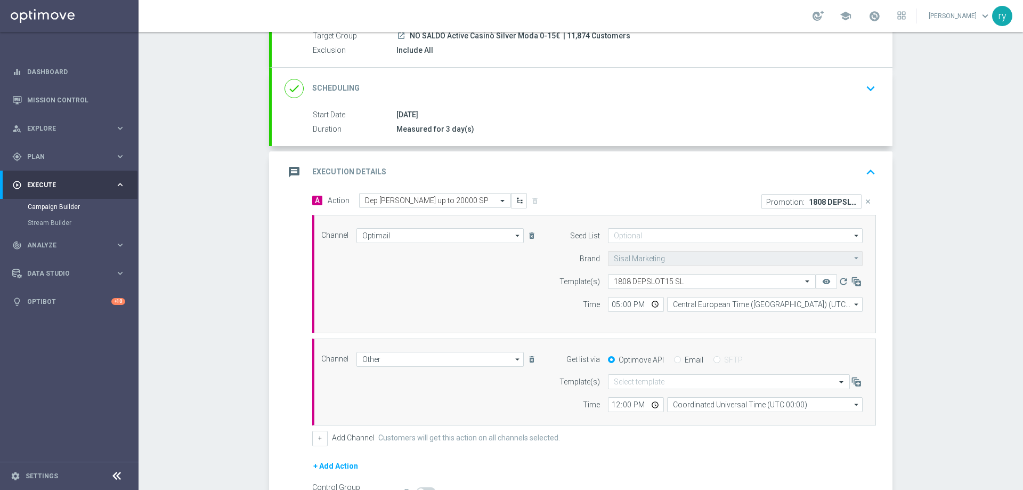
click at [685, 358] on label "Email" at bounding box center [694, 360] width 19 height 10
click at [680, 358] on input "Email" at bounding box center [677, 360] width 7 height 7
radio input "true"
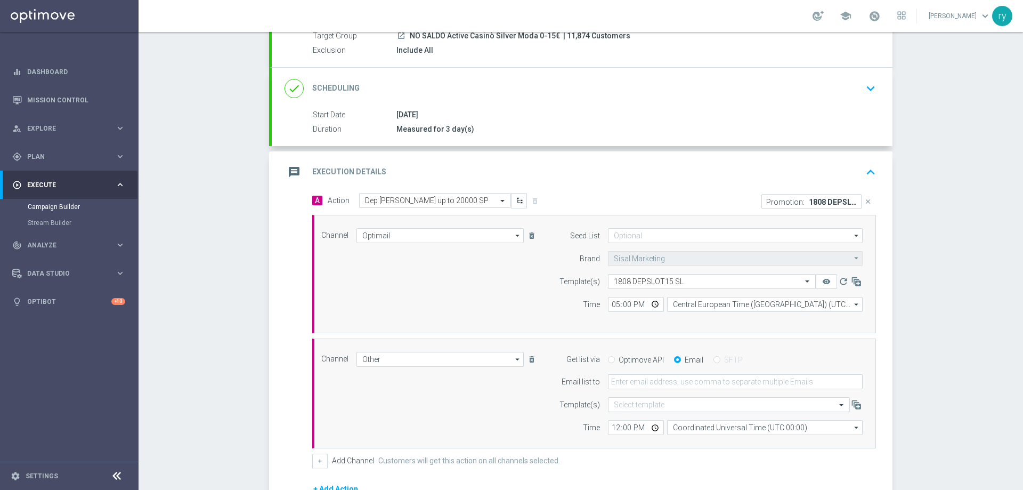
click at [674, 374] on form "Get list via Optimove API Email SFTP Email list to Template(s) Select template …" at bounding box center [708, 394] width 309 height 84
click at [668, 385] on input "email" at bounding box center [735, 381] width 255 height 15
type input "[EMAIL_ADDRESS][DOMAIN_NAME]"
click at [612, 428] on input "12:00" at bounding box center [636, 427] width 56 height 15
type input "17:00"
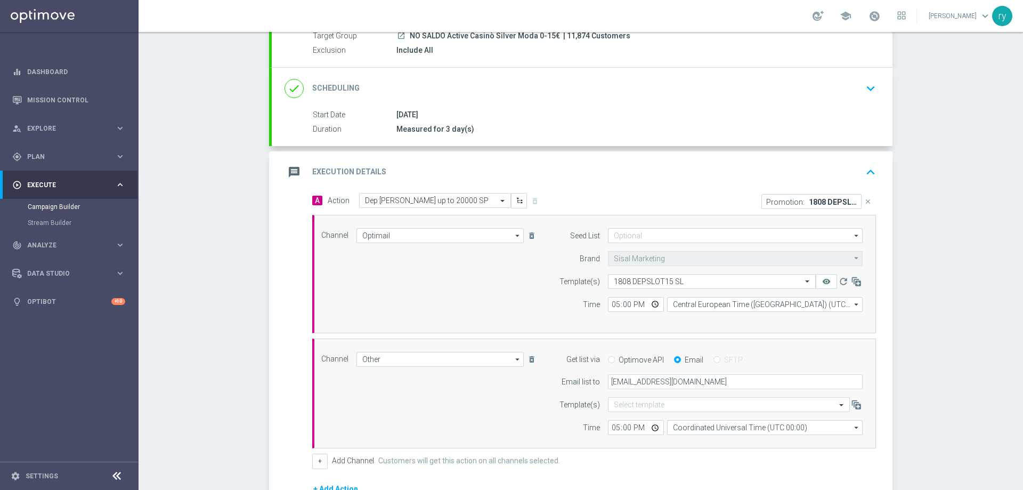
click at [565, 423] on div "Time" at bounding box center [573, 427] width 54 height 15
click at [721, 421] on input "Coordinated Universal Time (UTC 00:00)" at bounding box center [765, 427] width 196 height 15
click at [716, 439] on div "Central European Time ([GEOGRAPHIC_DATA]) (UTC +02:00)" at bounding box center [769, 444] width 174 height 10
type input "Central European Time ([GEOGRAPHIC_DATA]) (UTC +02:00)"
click at [518, 431] on div "Channel Other Other arrow_drop_down Drag here to set row groups Drag here to se…" at bounding box center [591, 394] width 557 height 84
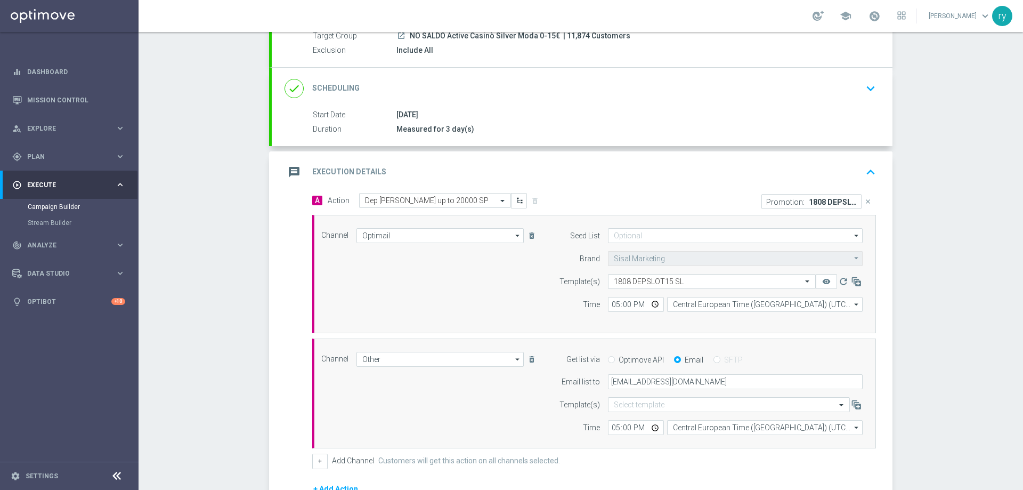
click at [534, 390] on div "Channel Other Other arrow_drop_down Drag here to set row groups Drag here to se…" at bounding box center [591, 394] width 557 height 84
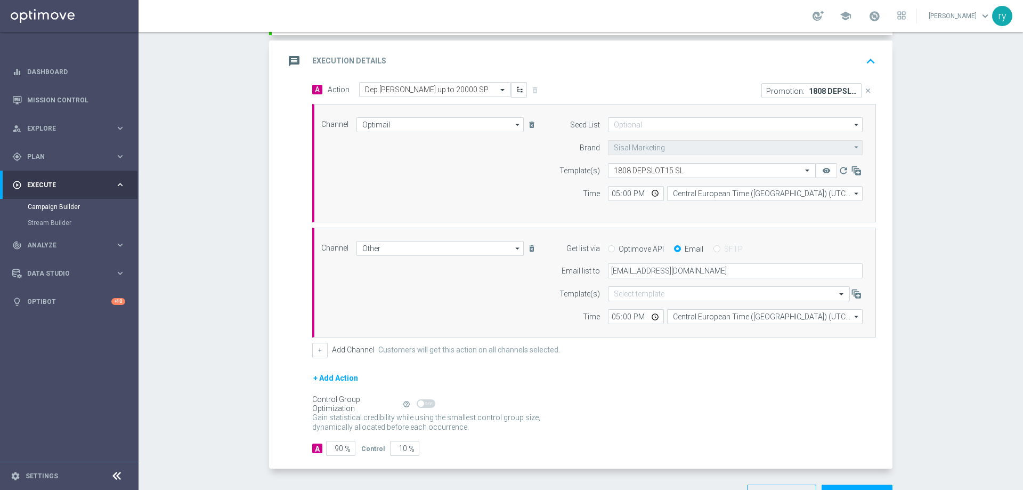
scroll to position [254, 0]
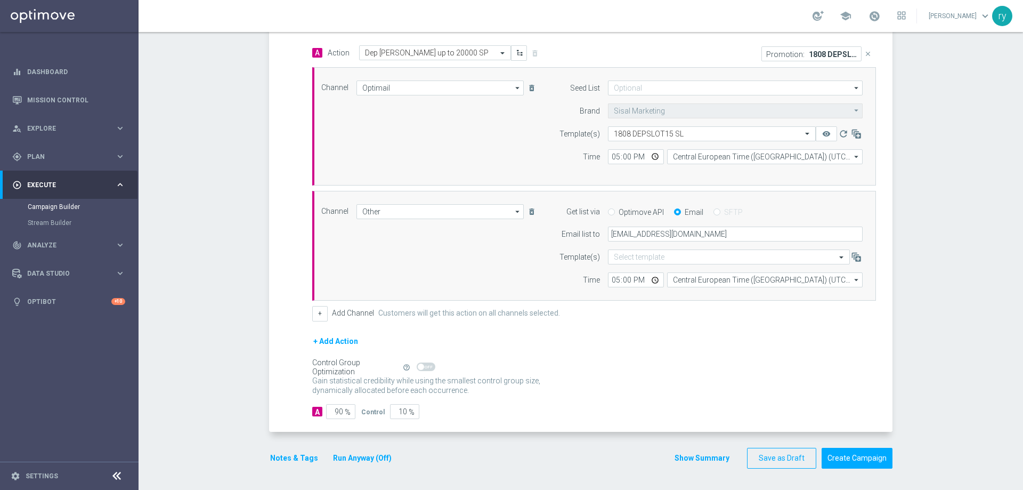
click at [295, 456] on button "Notes & Tags" at bounding box center [294, 457] width 50 height 13
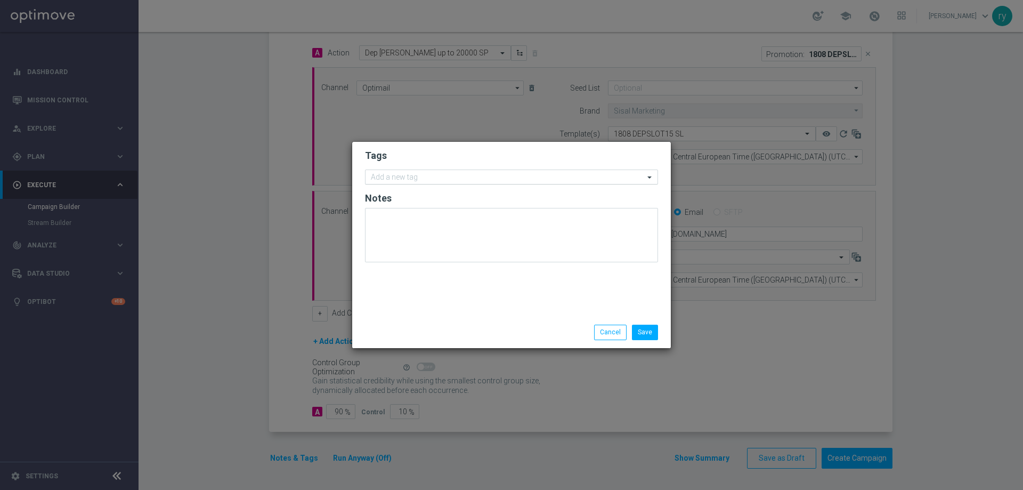
click at [410, 177] on input "text" at bounding box center [507, 177] width 273 height 9
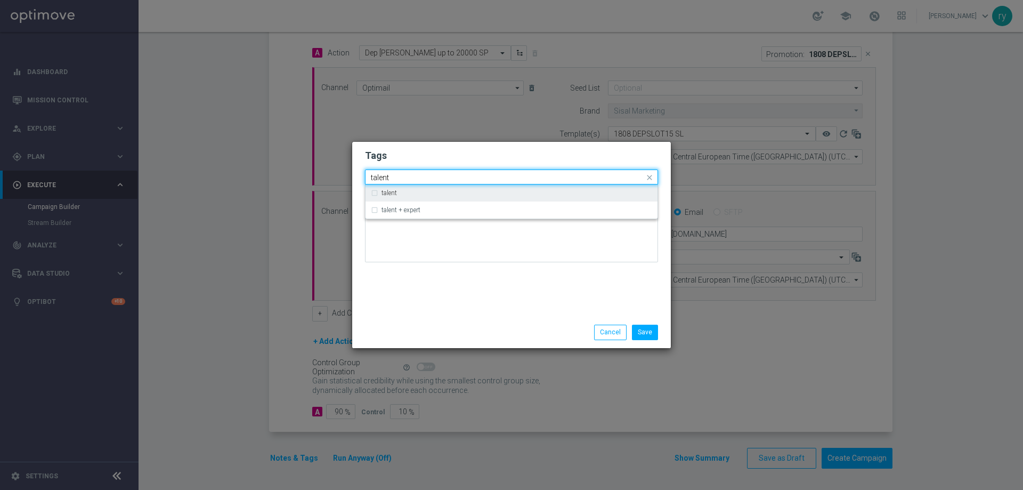
click at [416, 198] on div "talent" at bounding box center [511, 192] width 281 height 17
type input "talent"
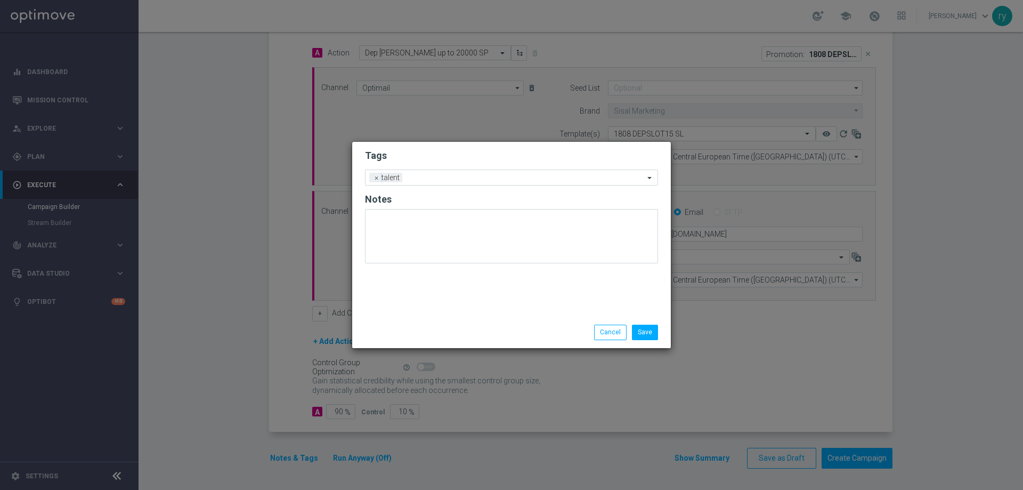
drag, startPoint x: 416, startPoint y: 289, endPoint x: 443, endPoint y: 207, distance: 86.6
click at [417, 289] on div "Tags Add a new tag × talent Notes" at bounding box center [511, 229] width 319 height 175
click at [455, 176] on input "text" at bounding box center [526, 178] width 238 height 9
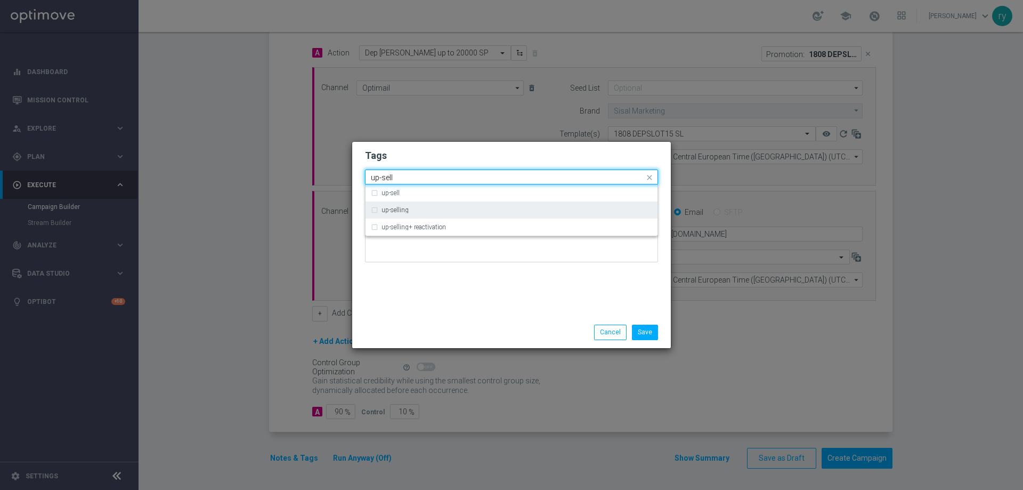
click at [413, 209] on div "up-selling" at bounding box center [517, 210] width 271 height 6
type input "up-sell"
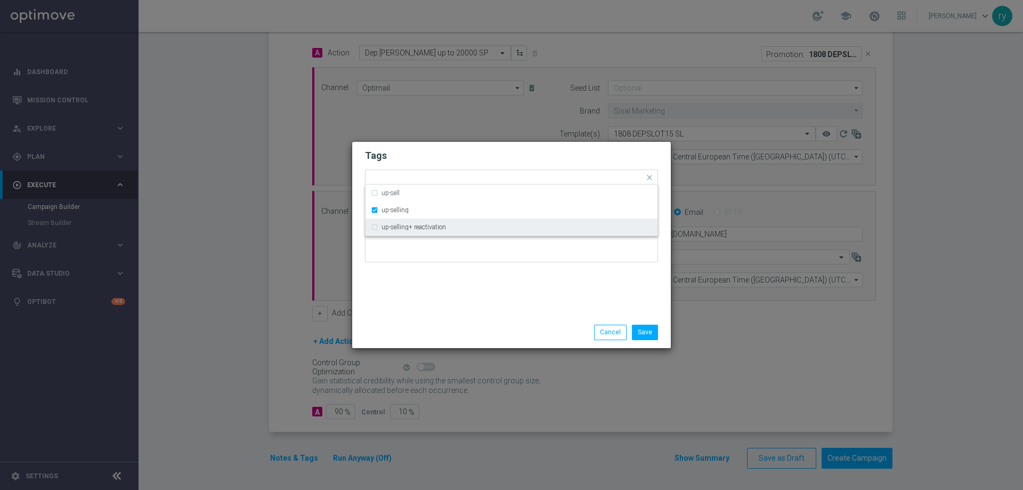
click at [429, 282] on div "Tags Quick find × talent × up-selling up-sell up-selling up-selling+ reactivati…" at bounding box center [511, 229] width 319 height 175
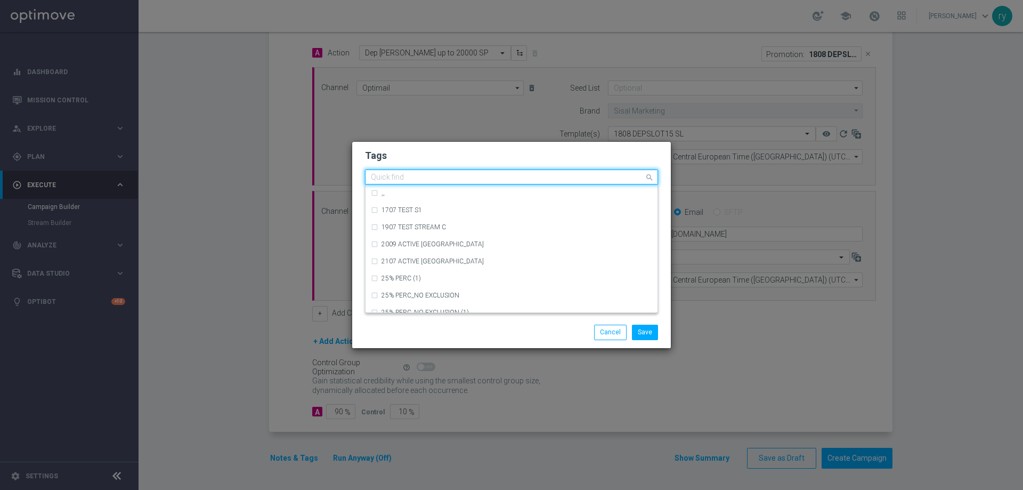
click at [477, 180] on input "text" at bounding box center [507, 177] width 273 height 9
click at [405, 299] on div "cb ricarica" at bounding box center [511, 295] width 281 height 17
type input "cb rica"
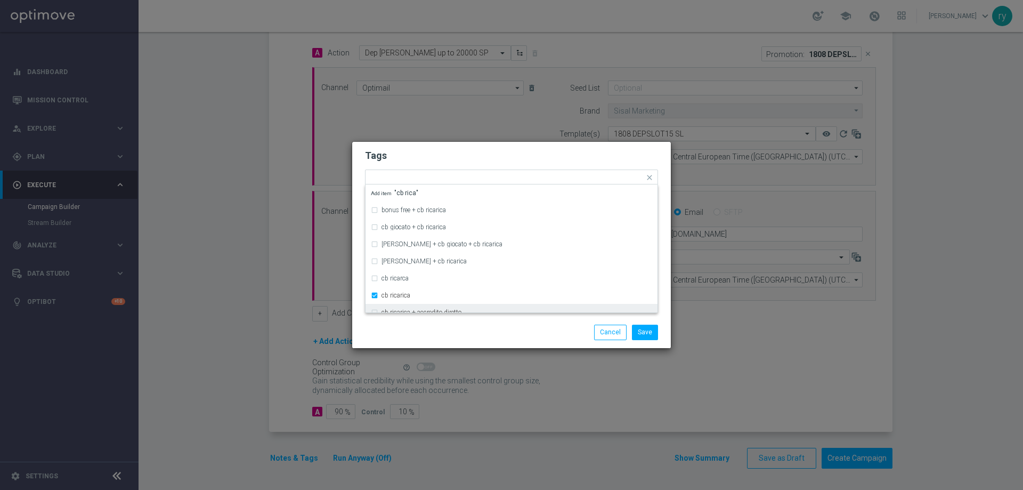
drag, startPoint x: 420, startPoint y: 335, endPoint x: 425, endPoint y: 328, distance: 7.7
click at [421, 333] on div "Save Cancel" at bounding box center [511, 332] width 309 height 15
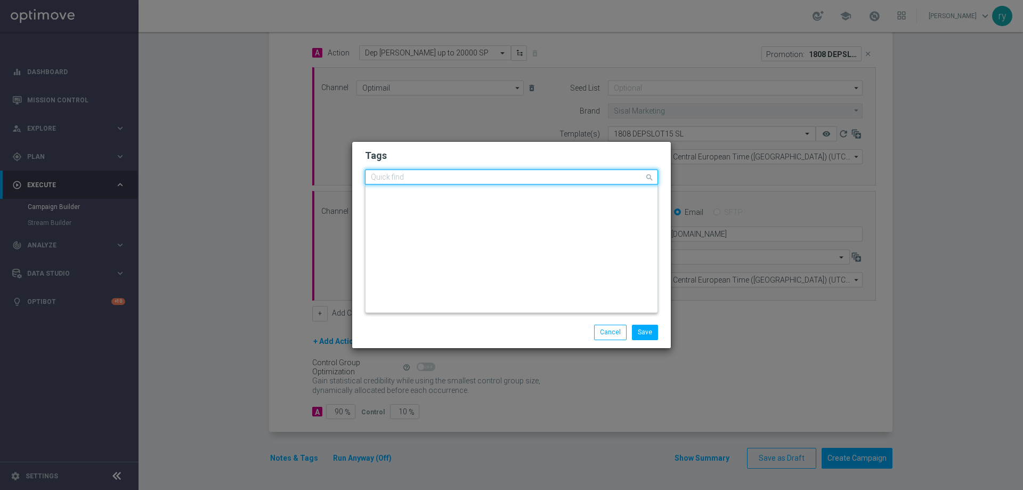
click at [523, 184] on ng-select "Quick find × talent × up-selling × cb ricarica cb progressivo cb r cb ri cb ric…" at bounding box center [511, 176] width 293 height 15
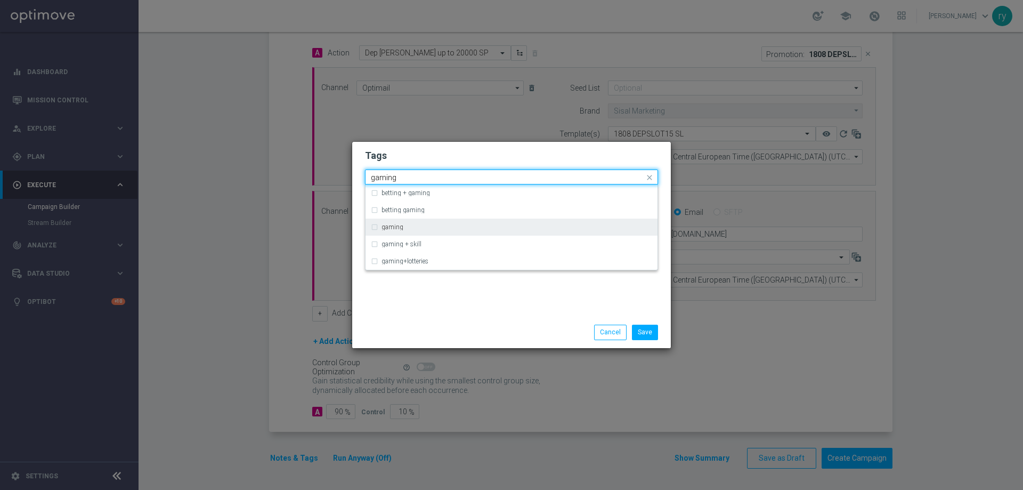
click at [410, 221] on div "gaming" at bounding box center [511, 226] width 281 height 17
type input "gaming"
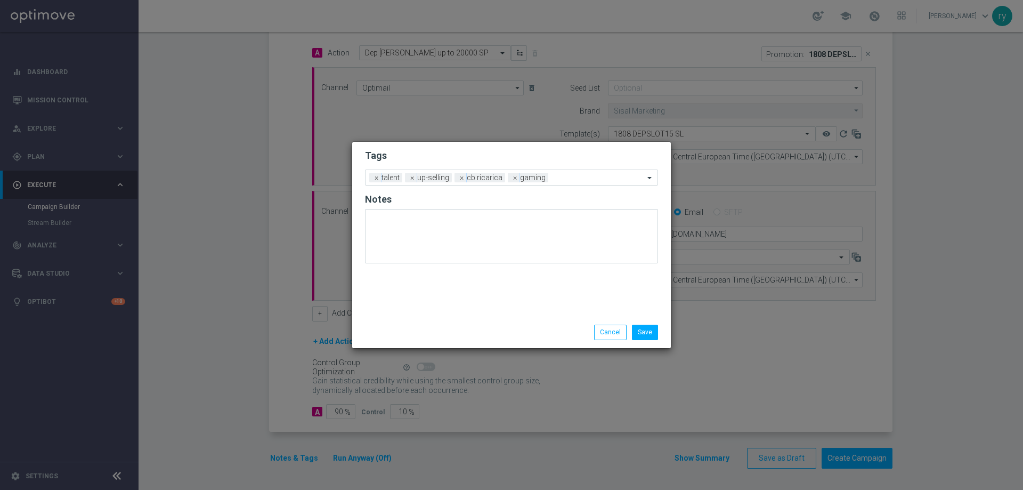
click at [427, 288] on div "Tags Add a new tag × talent × up-selling × cb ricarica × gaming Notes" at bounding box center [511, 229] width 319 height 175
click at [563, 176] on input "text" at bounding box center [599, 178] width 92 height 9
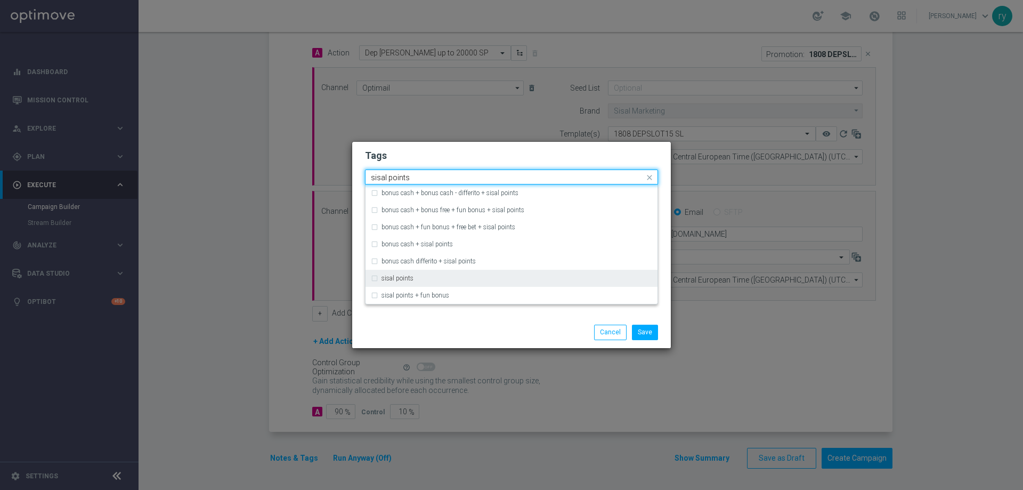
click at [402, 275] on label "sisal points" at bounding box center [398, 278] width 32 height 6
type input "sisal points"
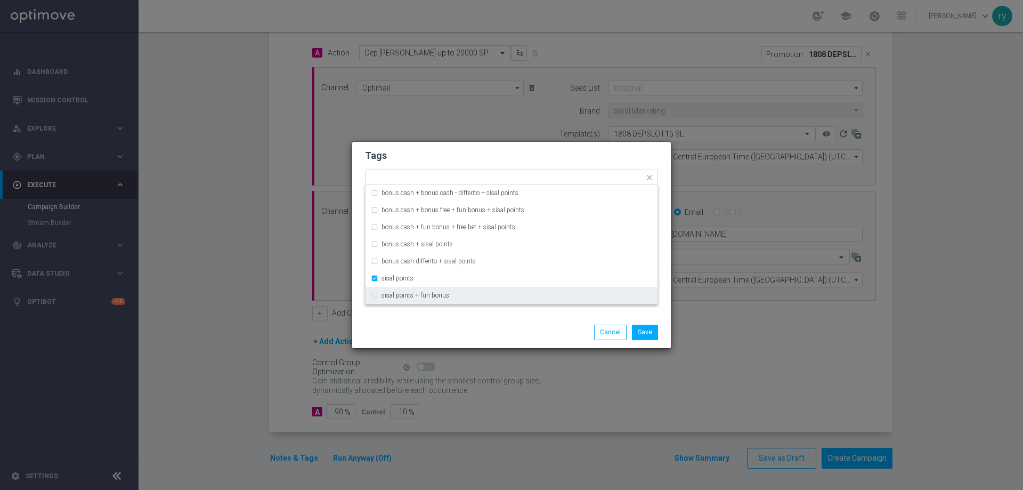
drag, startPoint x: 425, startPoint y: 315, endPoint x: 440, endPoint y: 317, distance: 14.5
click at [425, 317] on div "Tags Quick find × talent × up-selling × cb ricarica × gaming × sisal points bon…" at bounding box center [511, 245] width 319 height 206
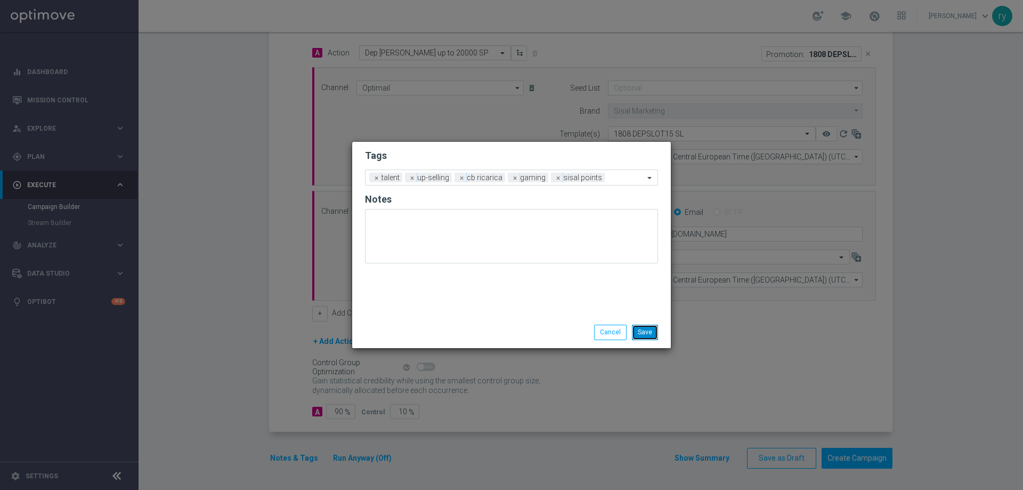
click at [647, 334] on button "Save" at bounding box center [645, 332] width 26 height 15
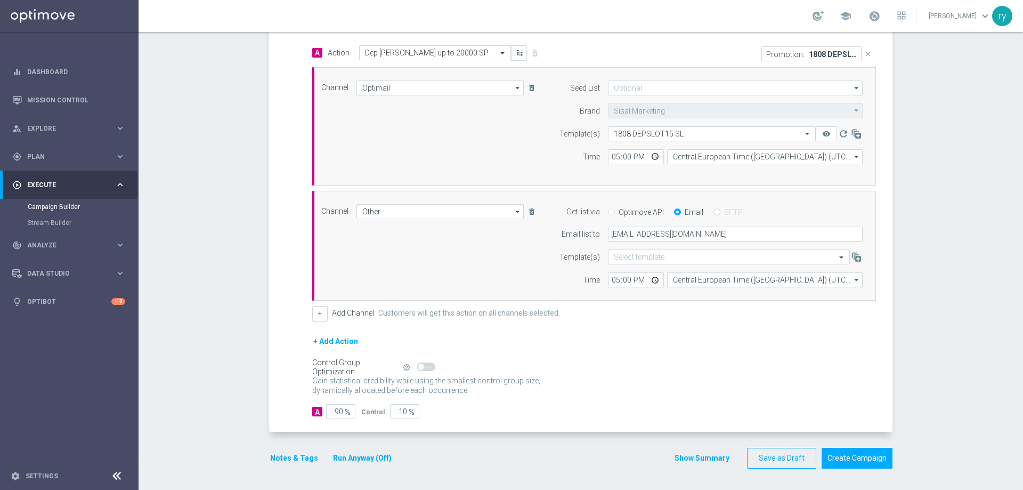
click at [713, 461] on button "Show Summary" at bounding box center [702, 458] width 56 height 12
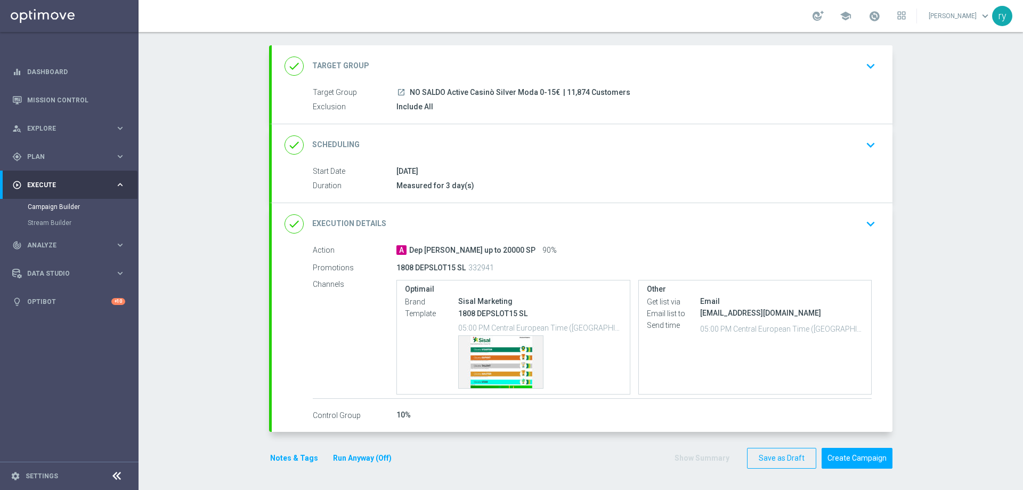
scroll to position [50, 0]
click at [488, 350] on div "Template preview" at bounding box center [501, 362] width 84 height 52
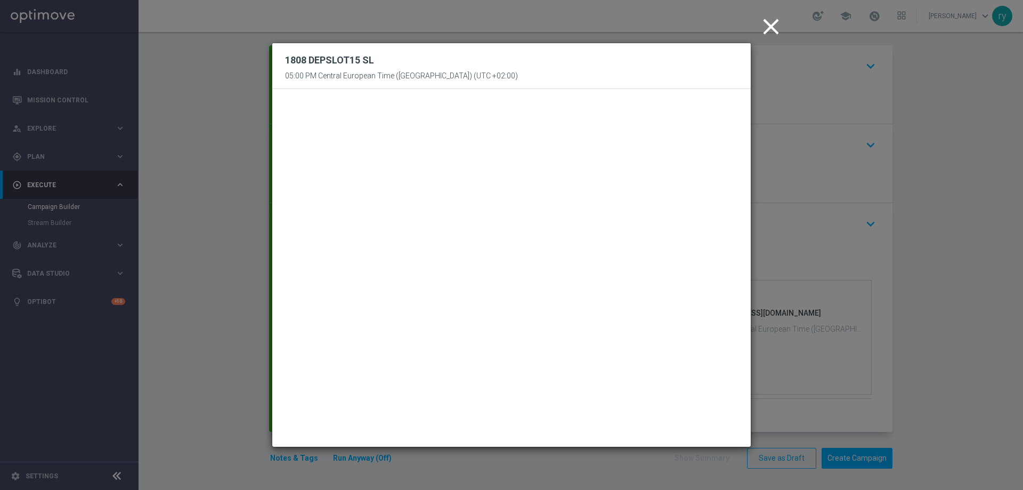
click at [772, 19] on icon "close" at bounding box center [771, 26] width 27 height 27
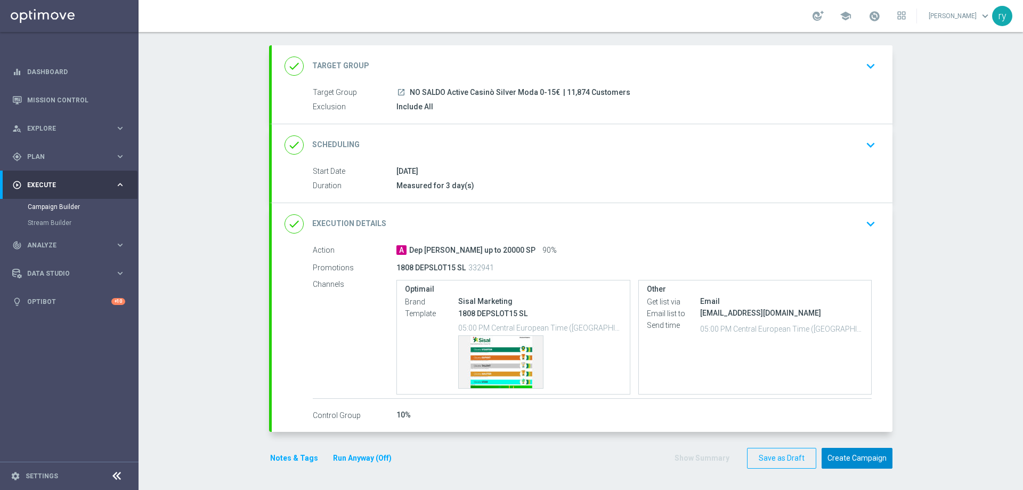
click at [857, 454] on button "Create Campaign" at bounding box center [857, 458] width 71 height 21
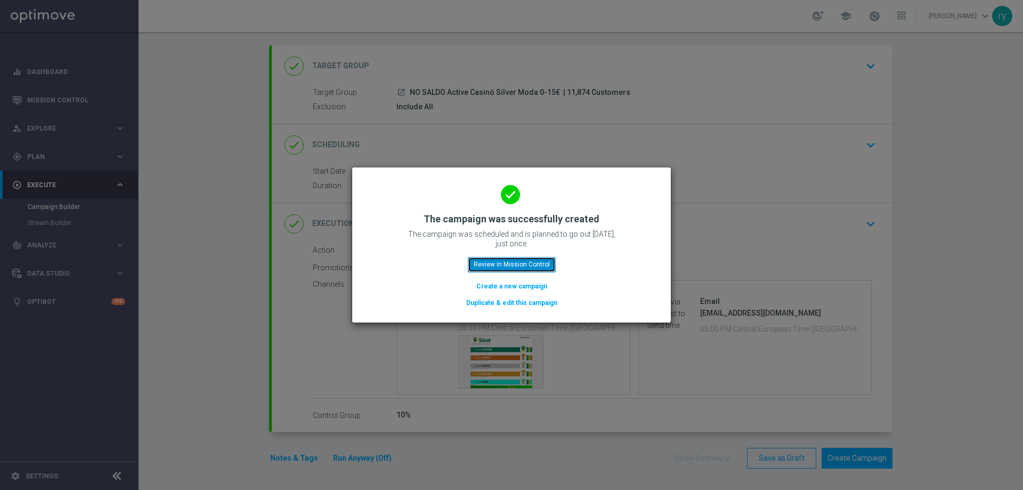
click at [530, 264] on button "Review in Mission Control" at bounding box center [512, 264] width 88 height 15
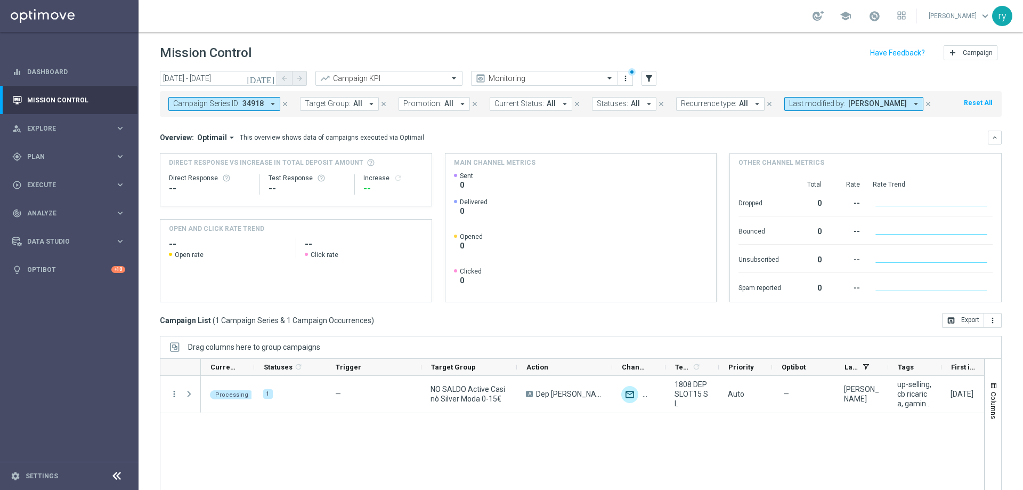
click at [271, 101] on icon "arrow_drop_down" at bounding box center [273, 104] width 10 height 10
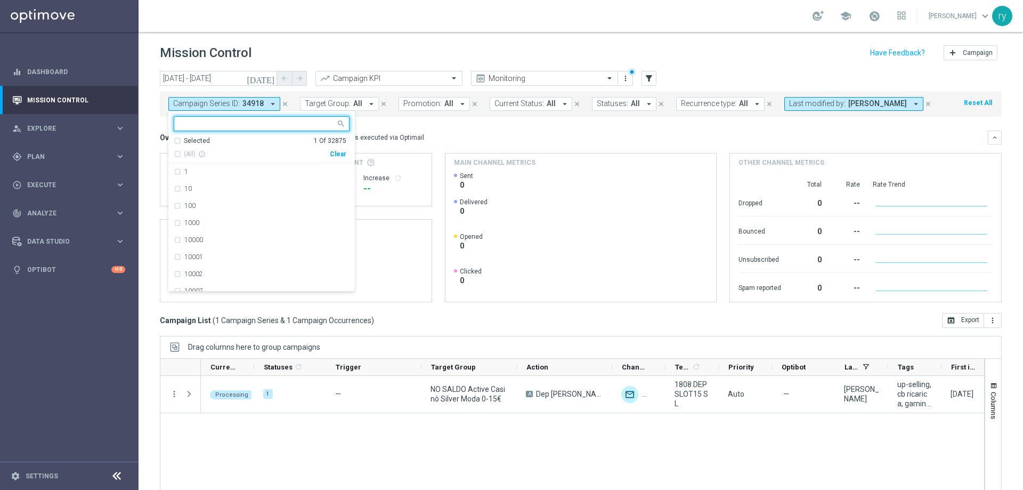
click at [0, 0] on div "Clear" at bounding box center [0, 0] width 0 height 0
click at [433, 137] on div "Overview: Optimail arrow_drop_down This overview shows data of campaigns execut…" at bounding box center [574, 138] width 828 height 10
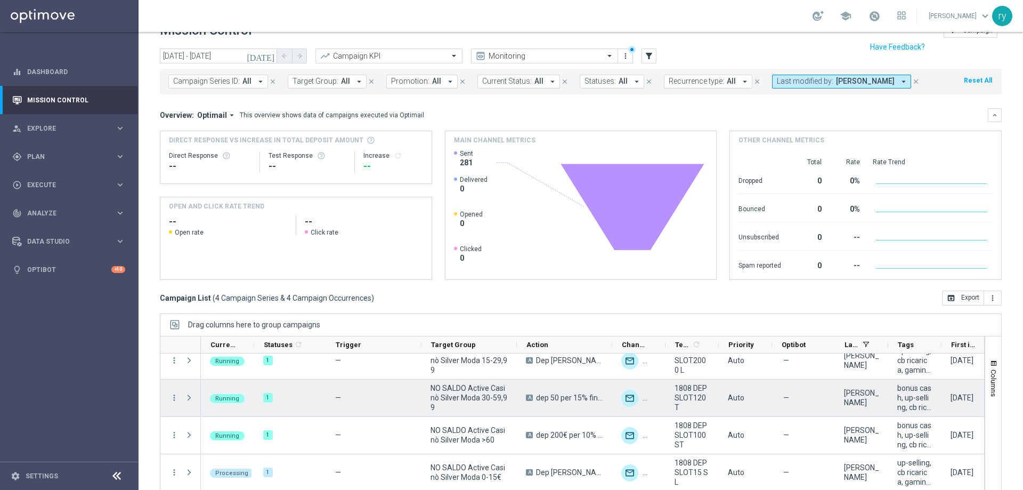
scroll to position [43, 0]
